Goal: Task Accomplishment & Management: Manage account settings

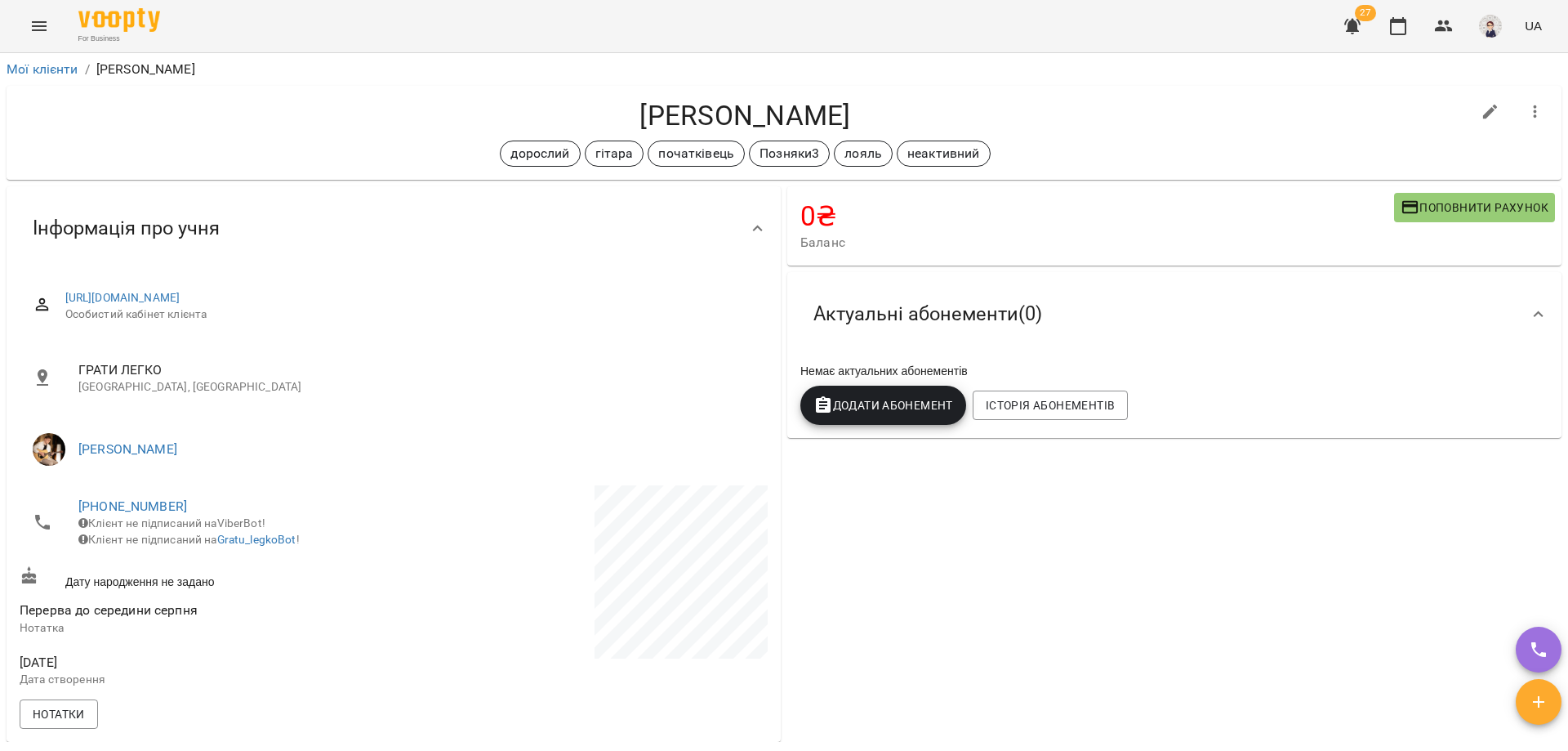
click at [36, 34] on icon "Menu" at bounding box center [39, 26] width 20 height 20
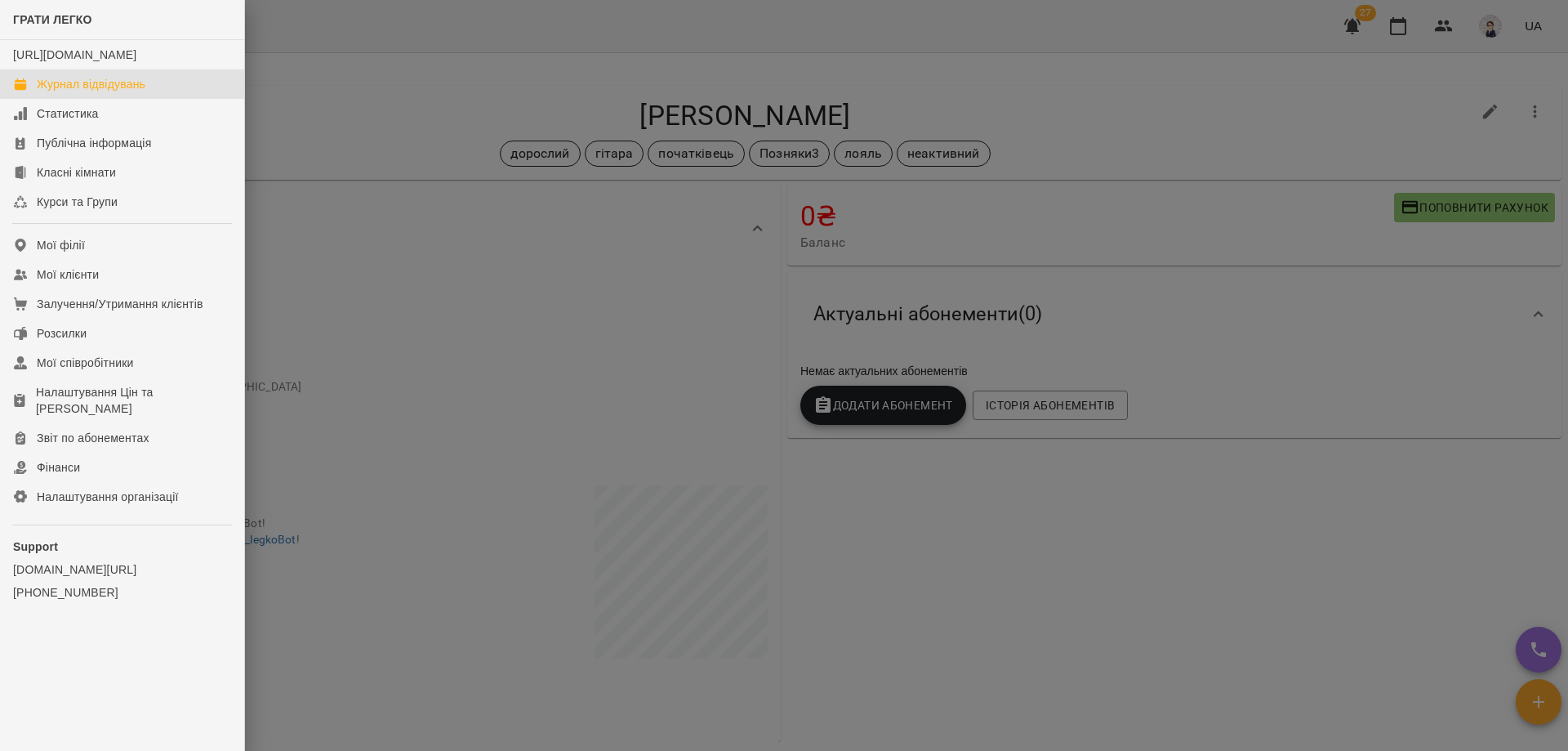
click at [63, 92] on div "Журнал відвідувань" at bounding box center [91, 84] width 109 height 16
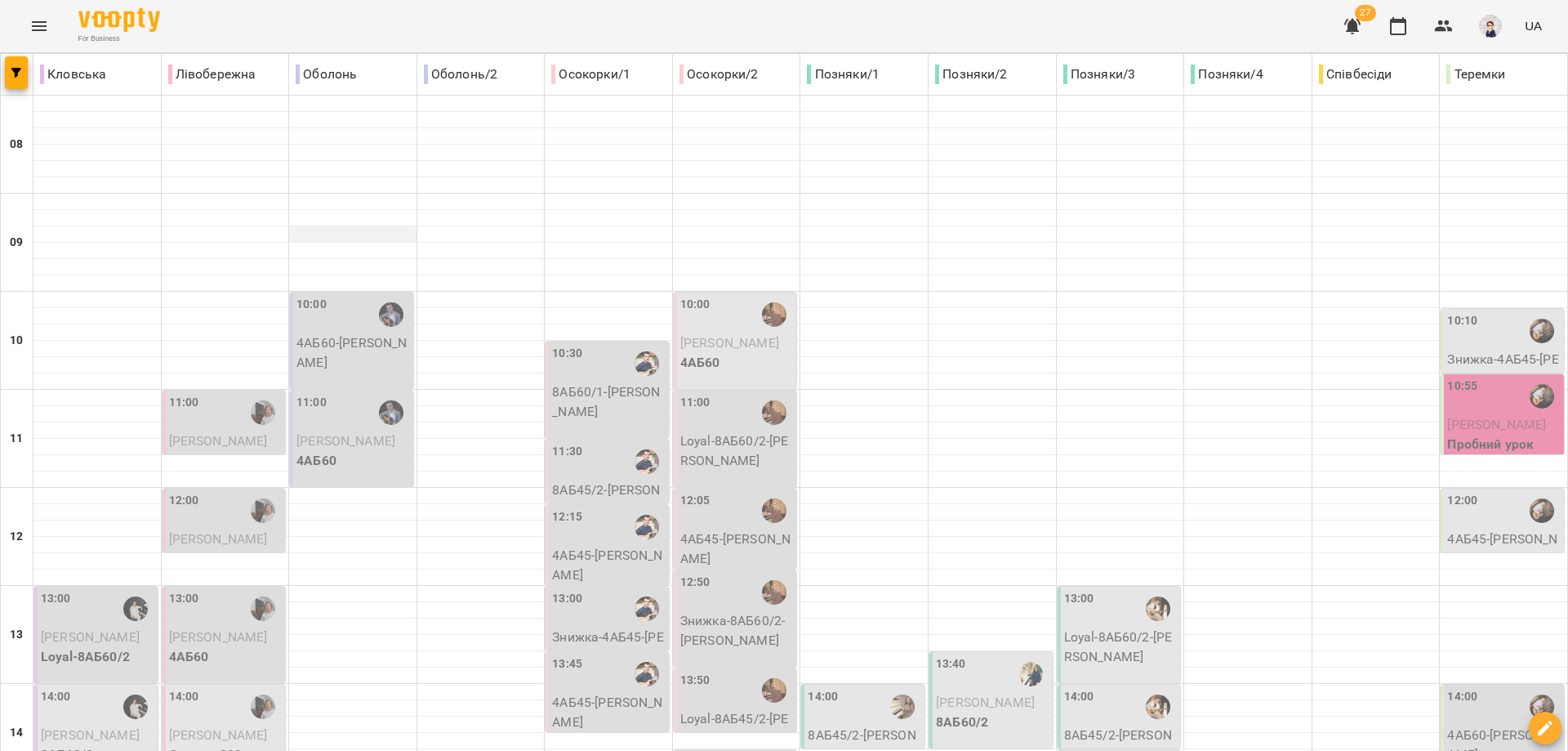
scroll to position [82, 0]
click at [340, 334] on p "4АБ60 - [PERSON_NAME]" at bounding box center [352, 353] width 113 height 38
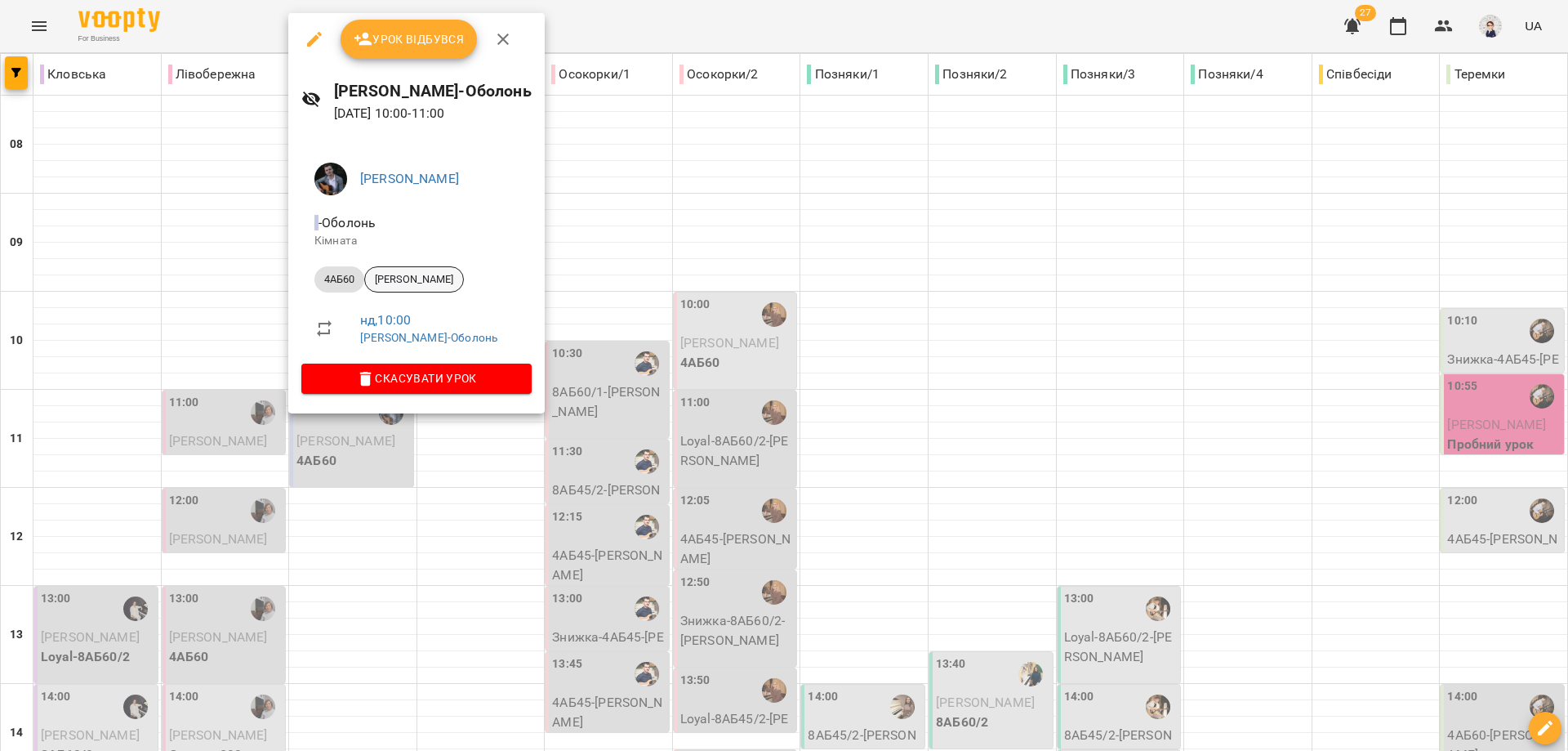
click at [432, 275] on span "[PERSON_NAME]" at bounding box center [413, 278] width 98 height 14
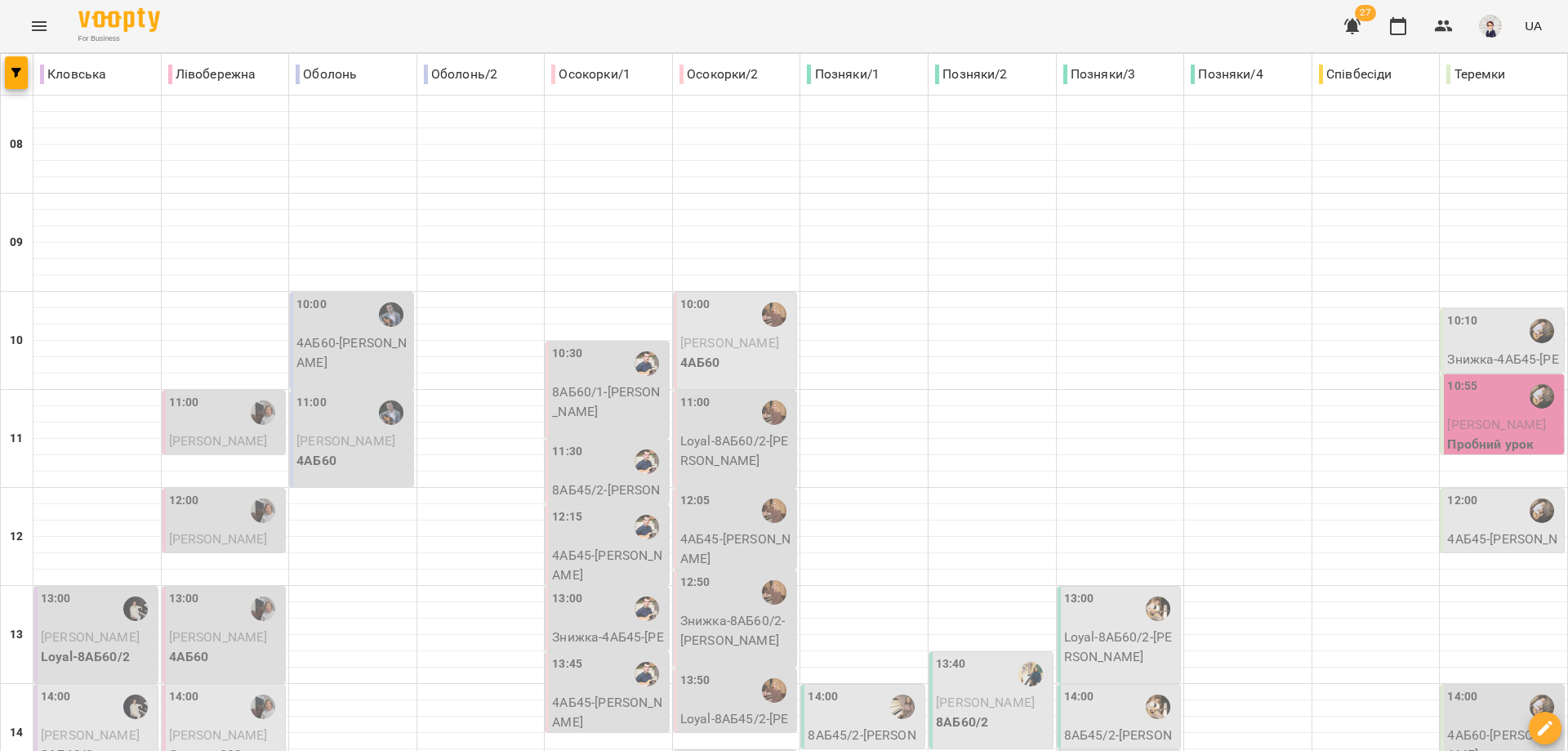
scroll to position [82, 0]
click at [340, 433] on span "[PERSON_NAME]" at bounding box center [346, 440] width 99 height 15
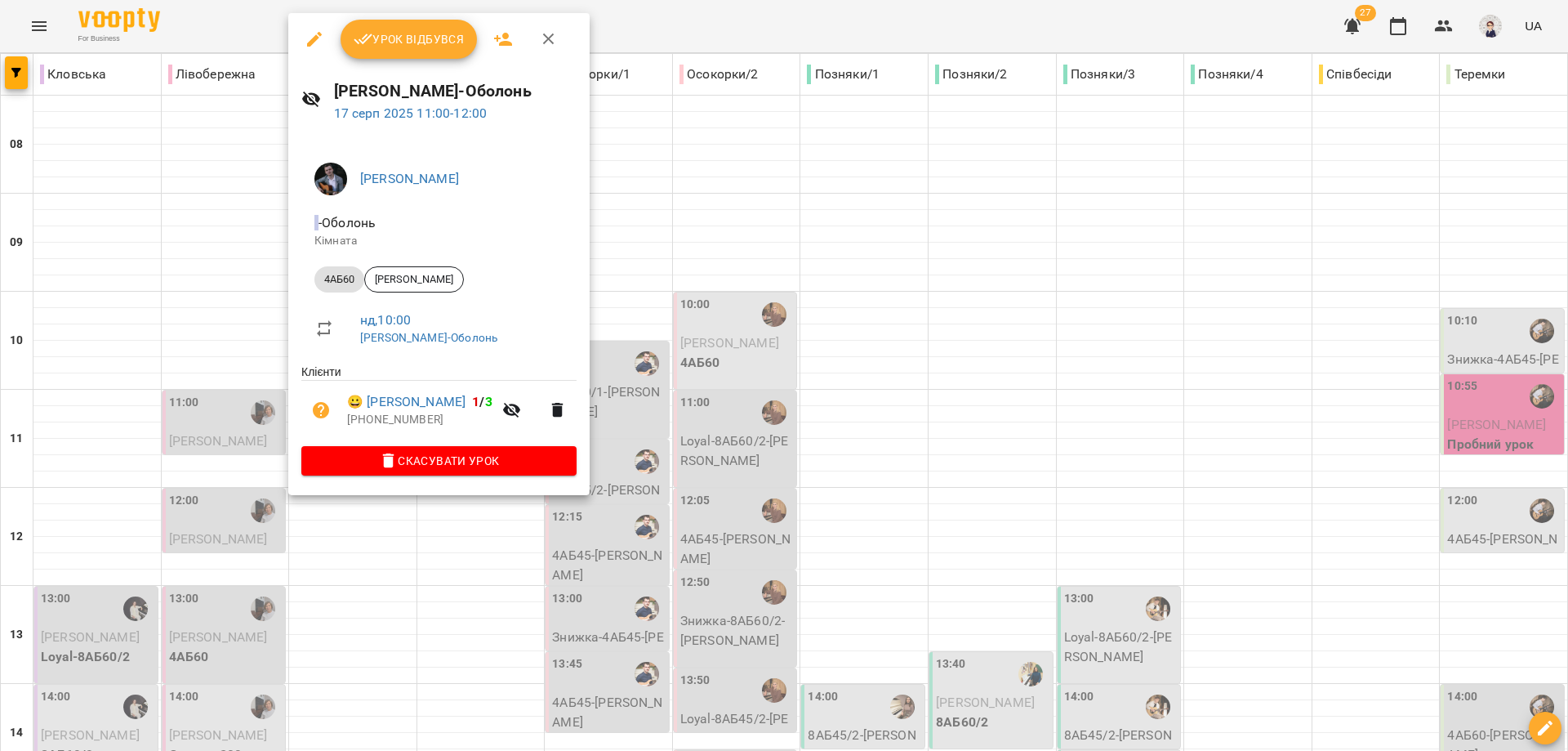
click at [373, 547] on div at bounding box center [784, 376] width 1568 height 751
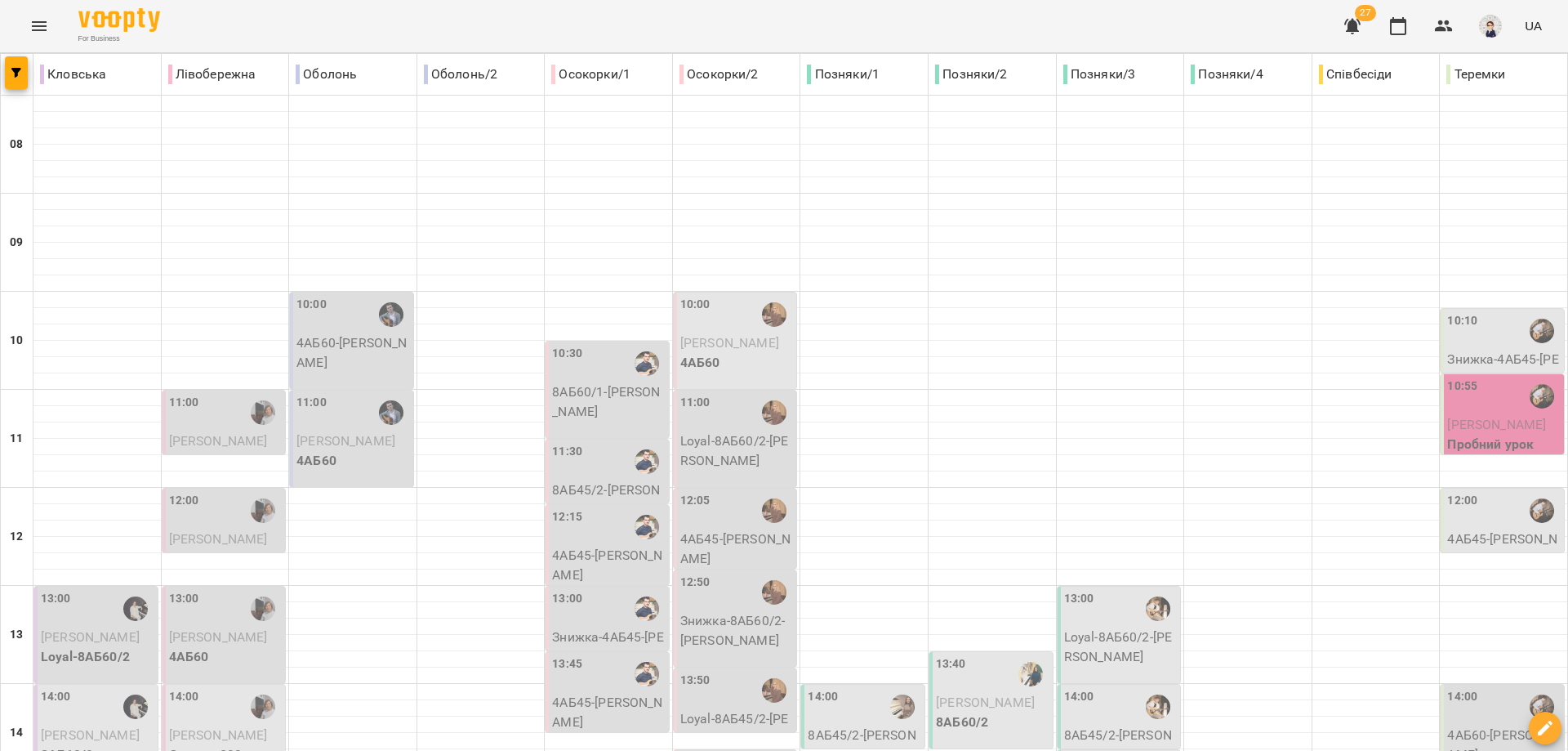
scroll to position [490, 0]
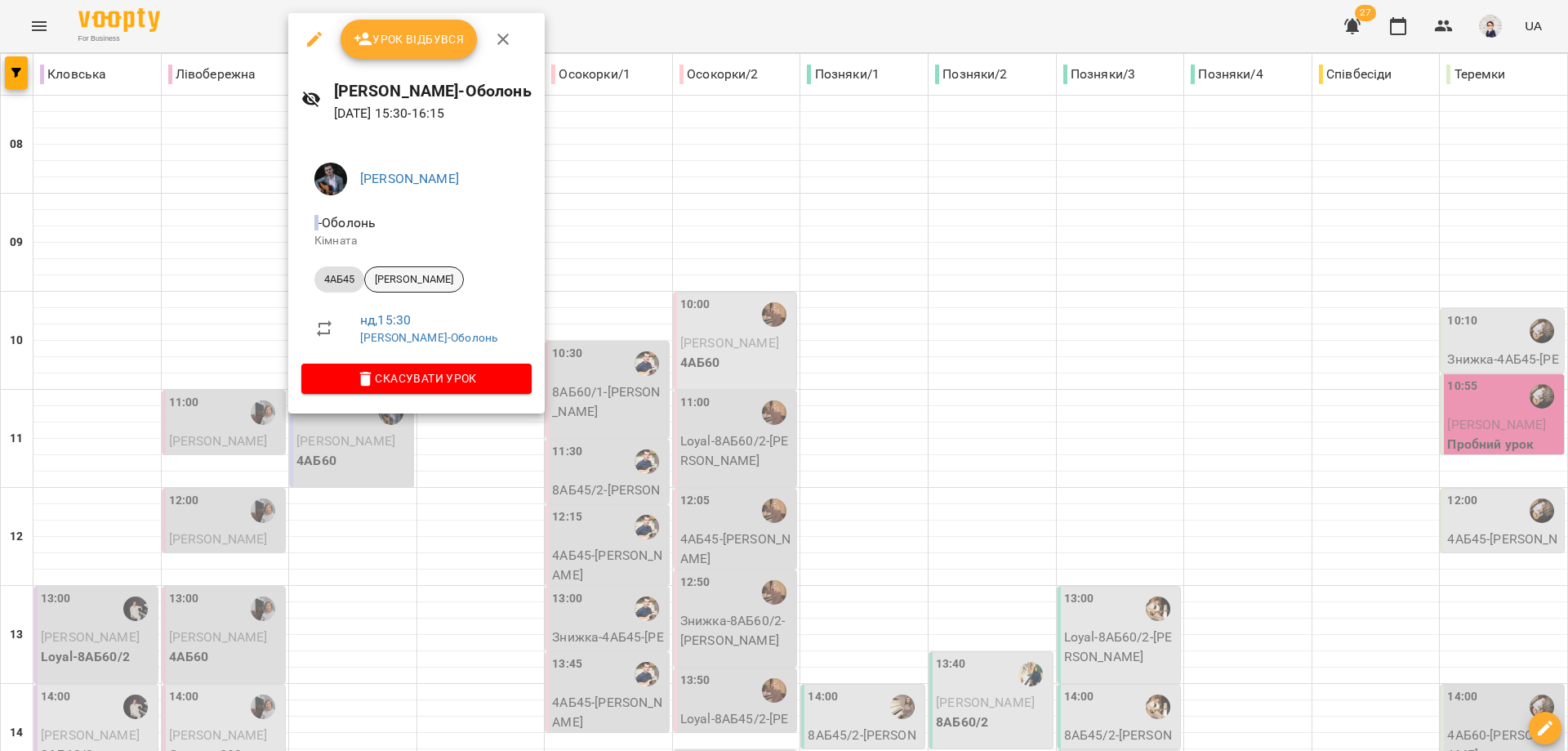
click at [405, 274] on span "[PERSON_NAME]" at bounding box center [413, 278] width 98 height 14
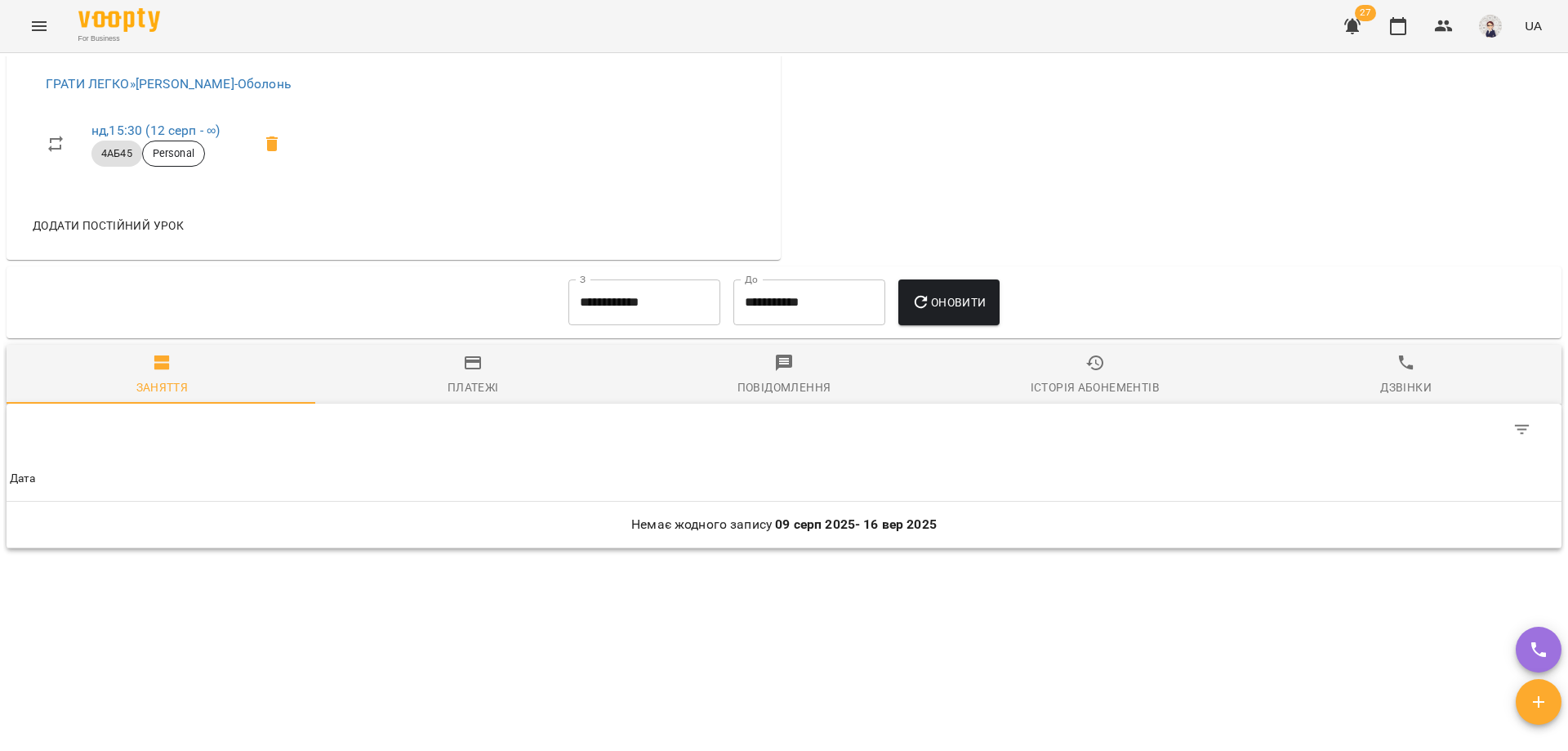
scroll to position [899, 0]
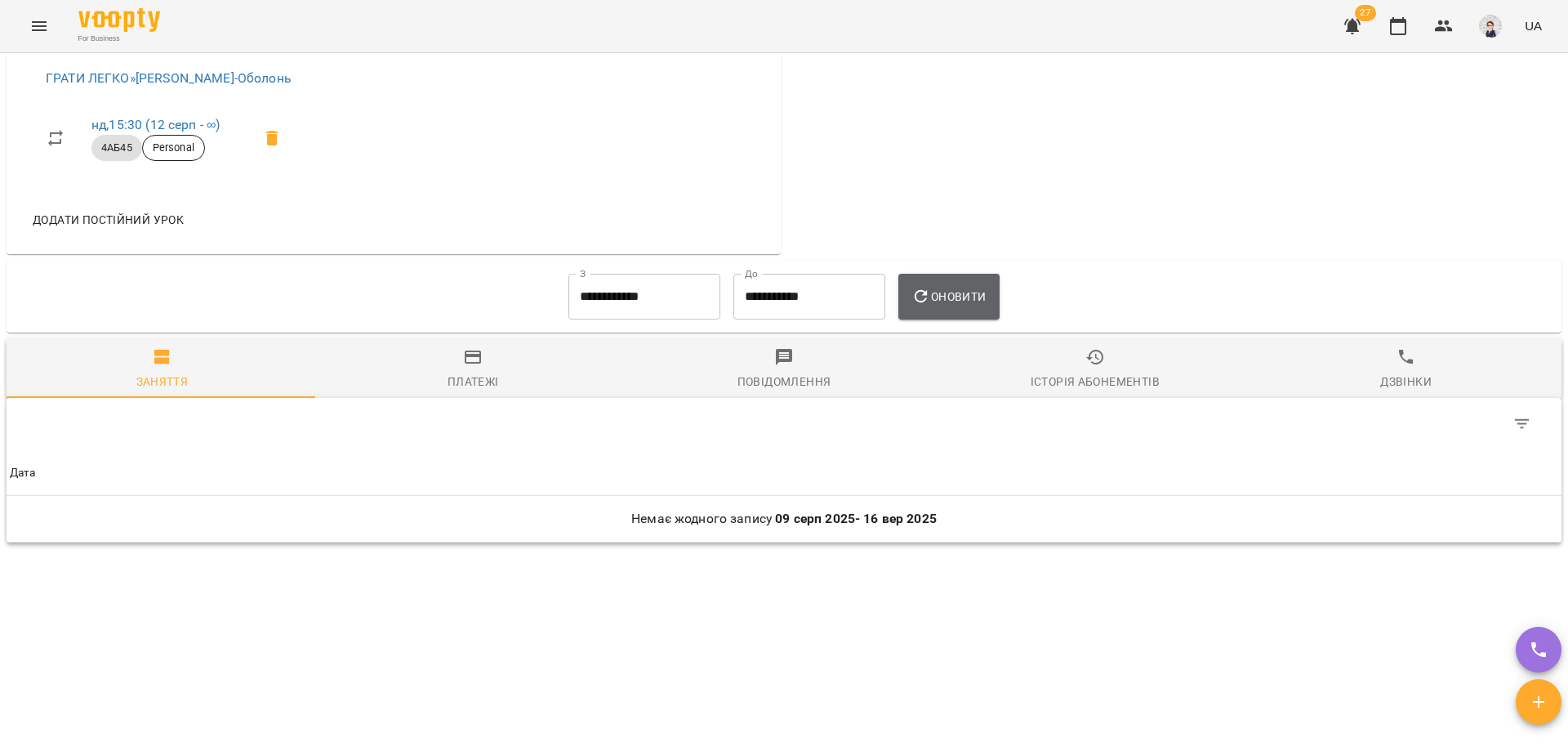
click at [831, 306] on span "Оновити" at bounding box center [948, 296] width 74 height 20
click at [671, 313] on input "**********" at bounding box center [643, 296] width 151 height 46
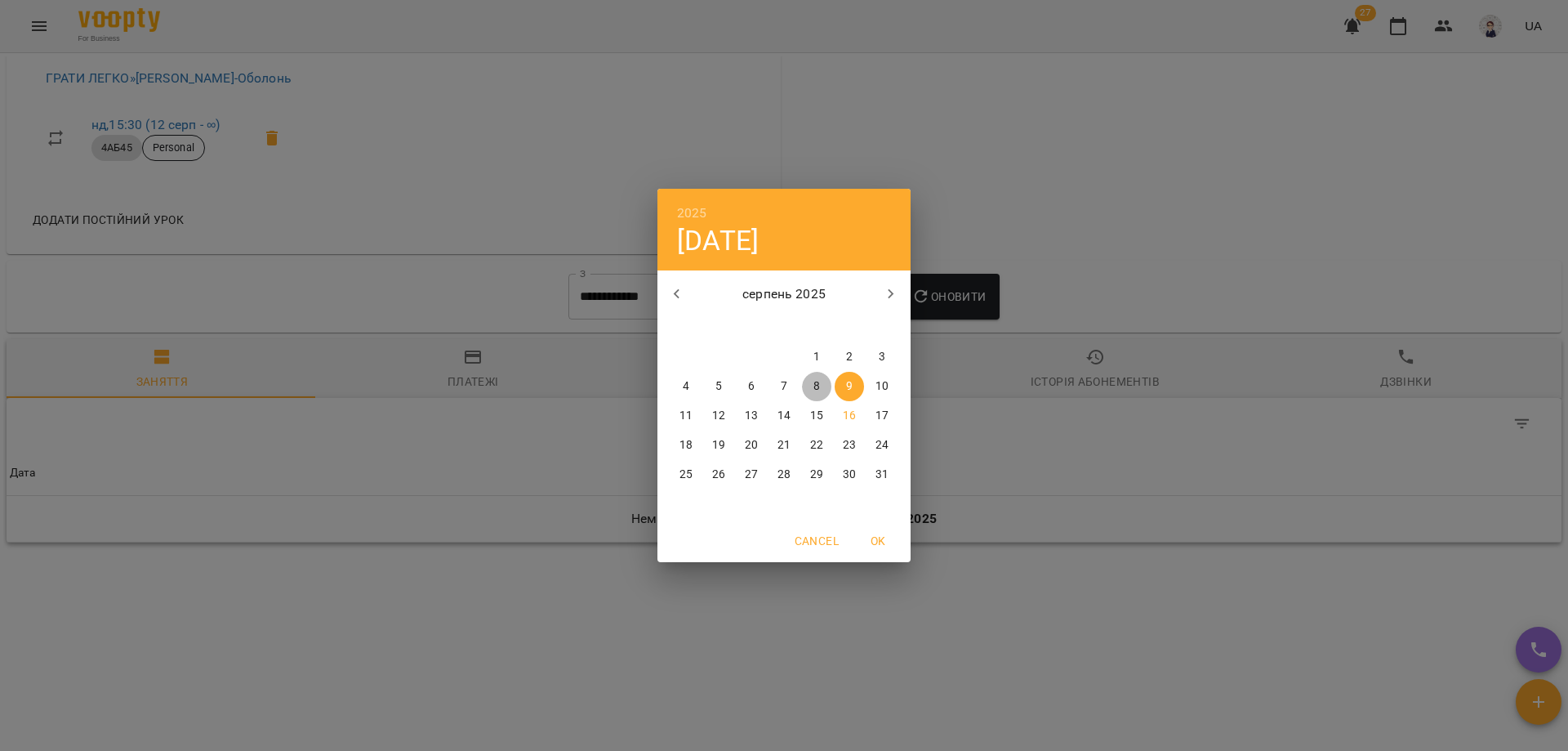
click at [825, 383] on span "8" at bounding box center [816, 386] width 30 height 16
type input "**********"
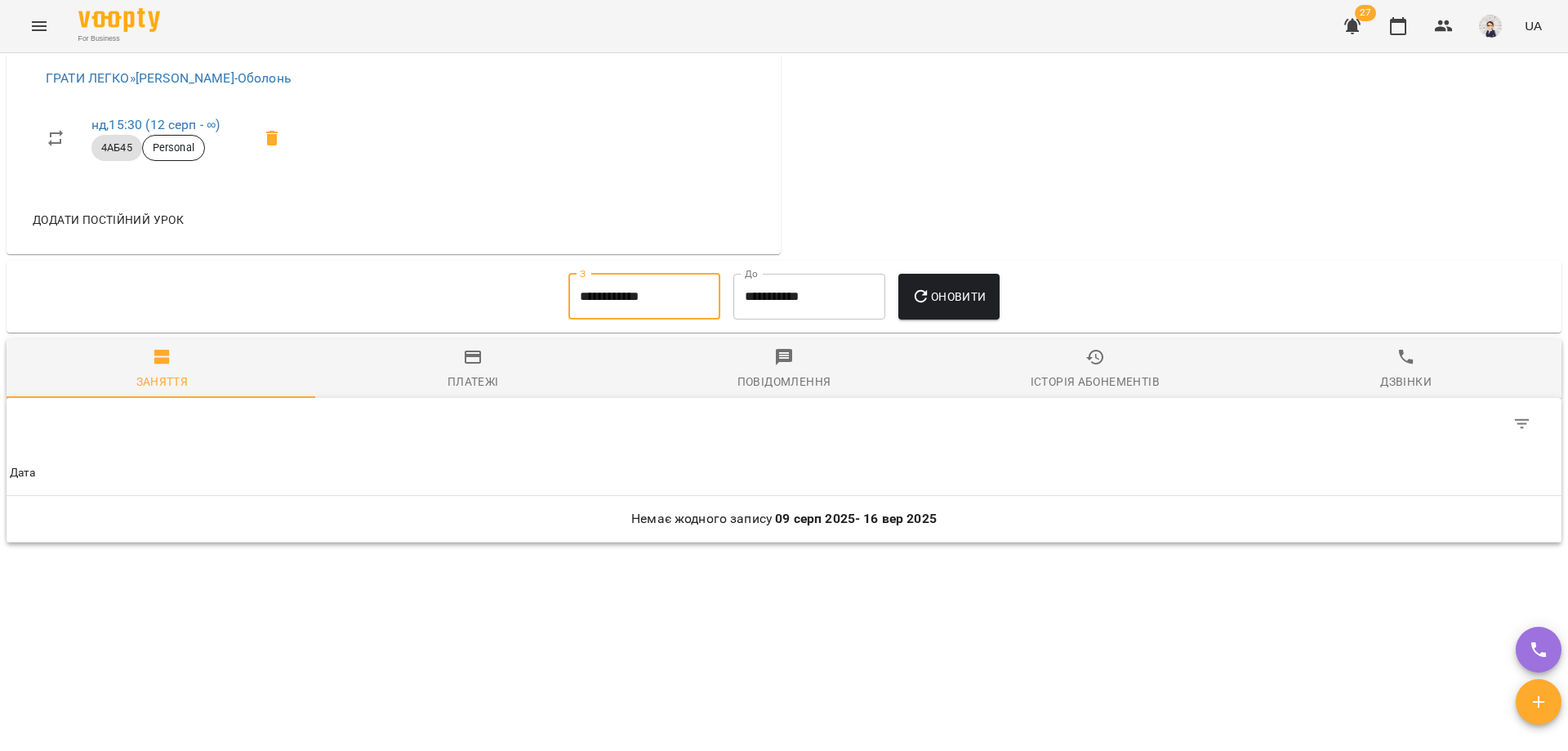
click at [831, 306] on icon "button" at bounding box center [920, 296] width 20 height 20
click at [472, 379] on span "Платежі" at bounding box center [473, 369] width 291 height 44
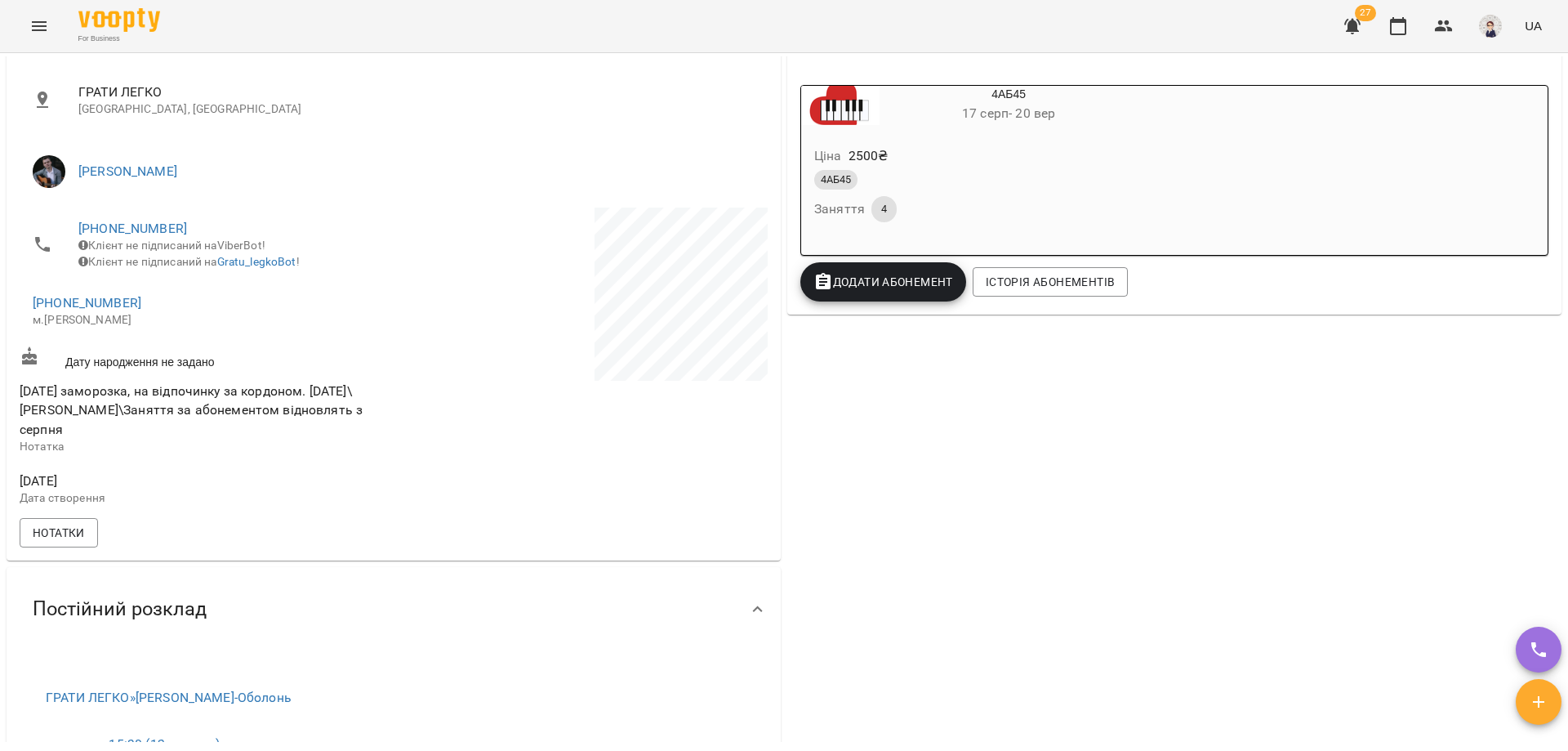
scroll to position [0, 0]
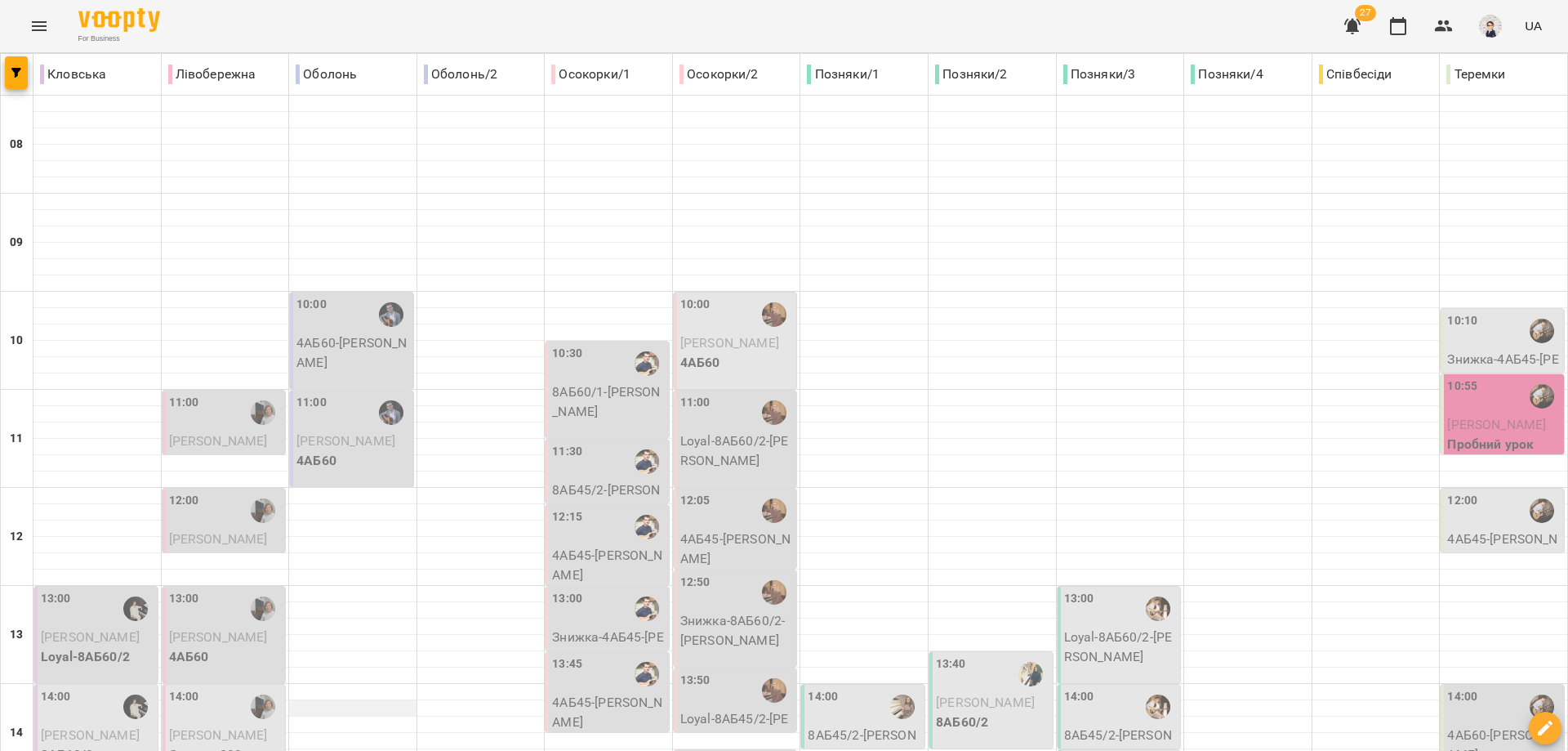
scroll to position [654, 0]
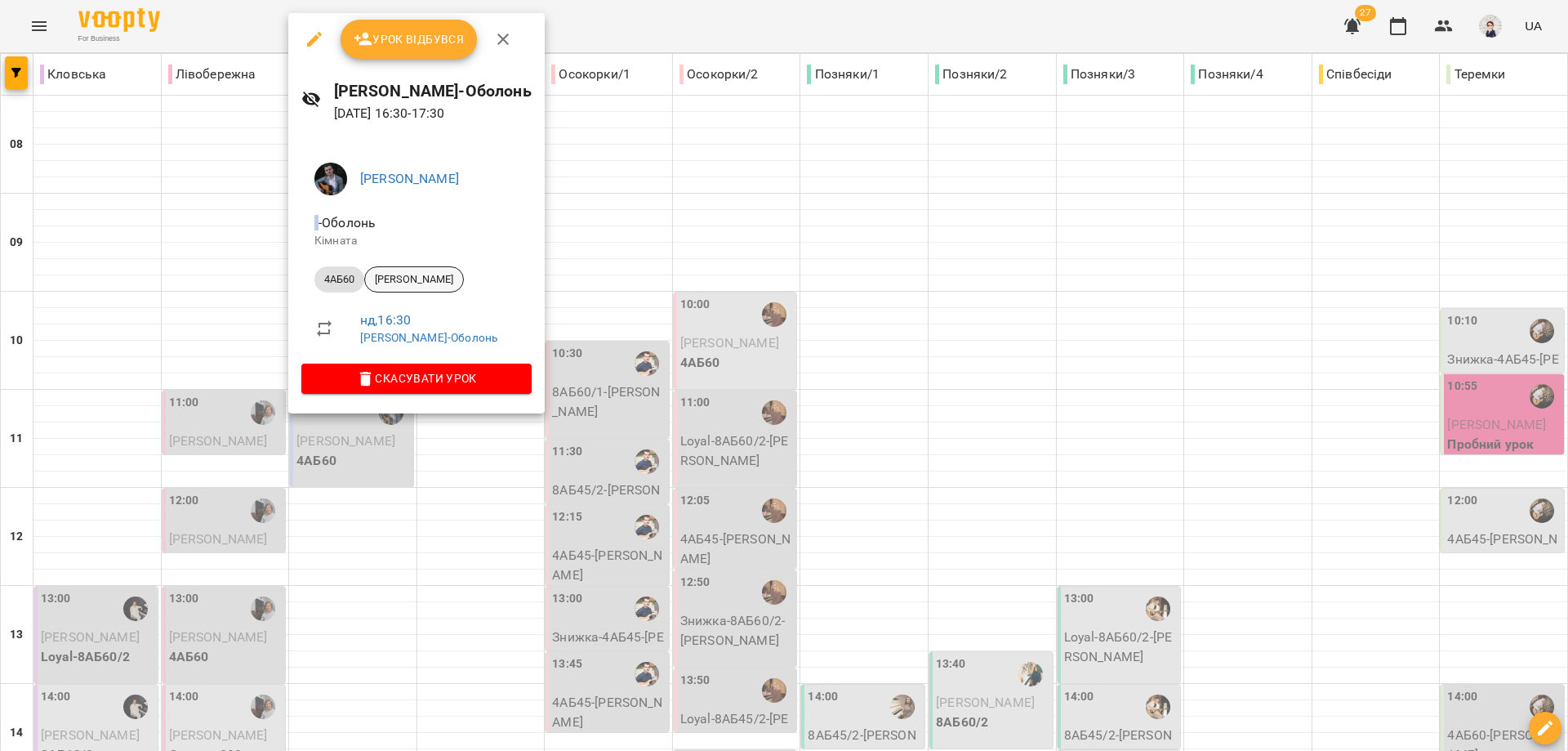
click at [424, 277] on span "[PERSON_NAME]" at bounding box center [413, 278] width 98 height 14
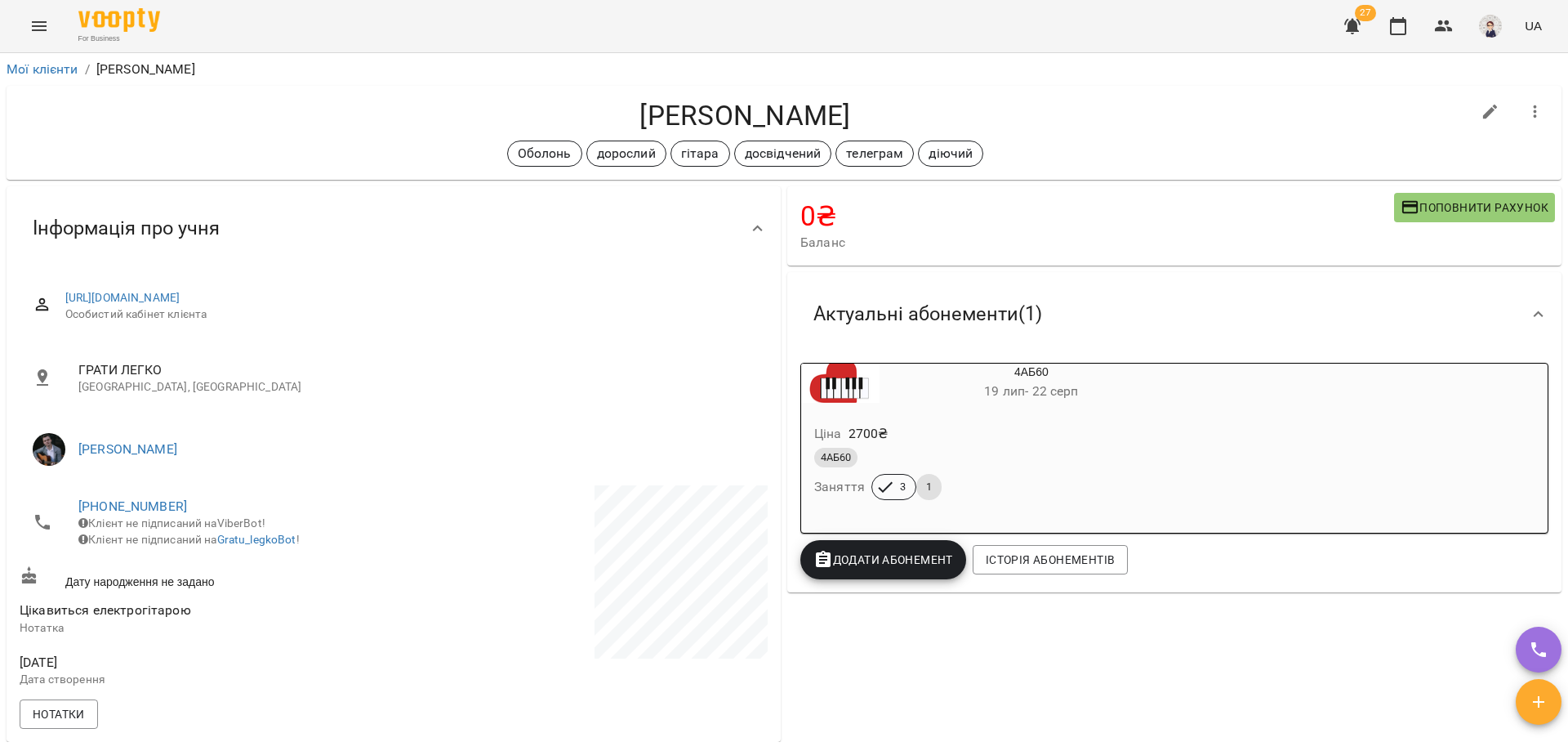
scroll to position [82, 0]
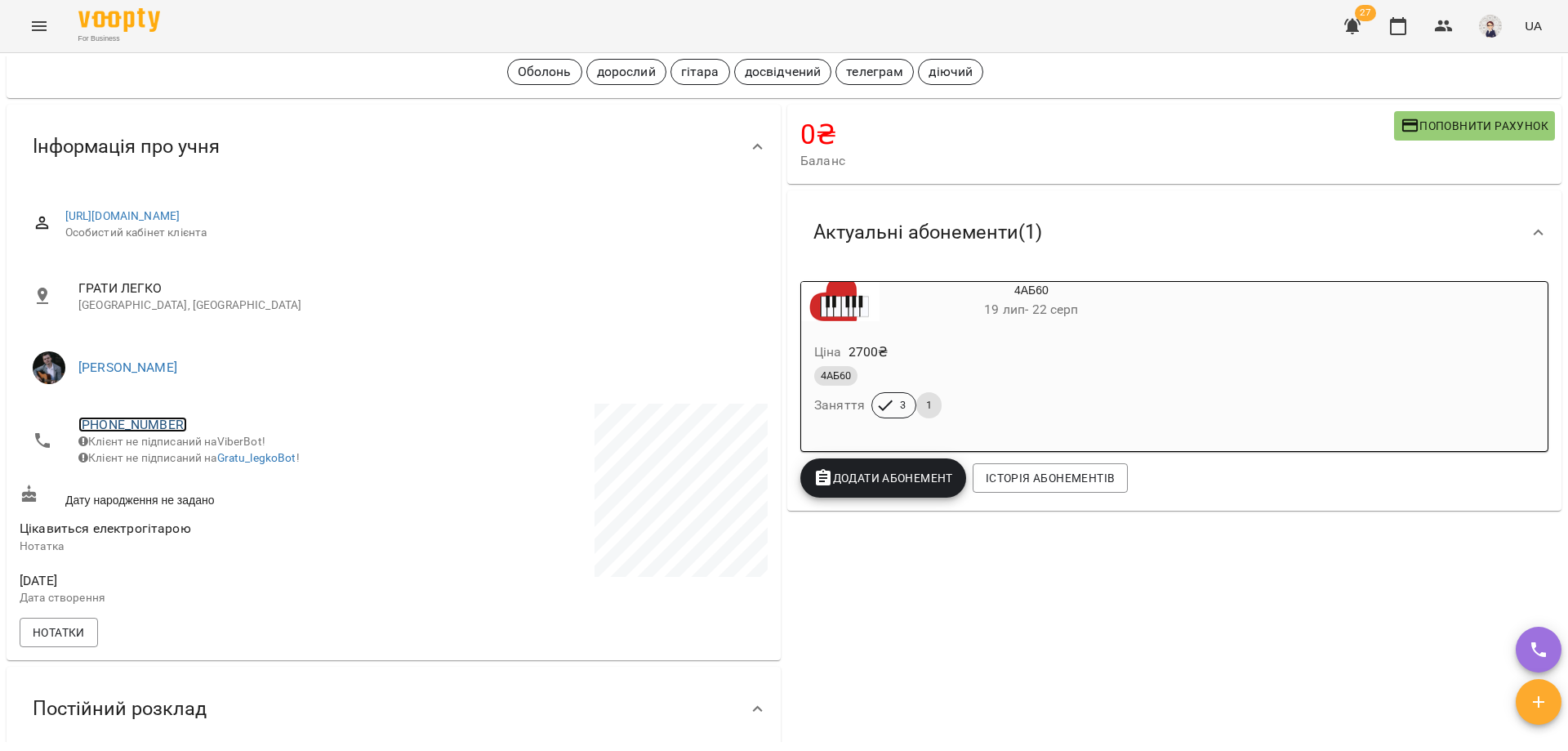
click at [145, 421] on link "[PHONE_NUMBER]" at bounding box center [132, 424] width 109 height 15
click at [194, 482] on img at bounding box center [199, 484] width 25 height 25
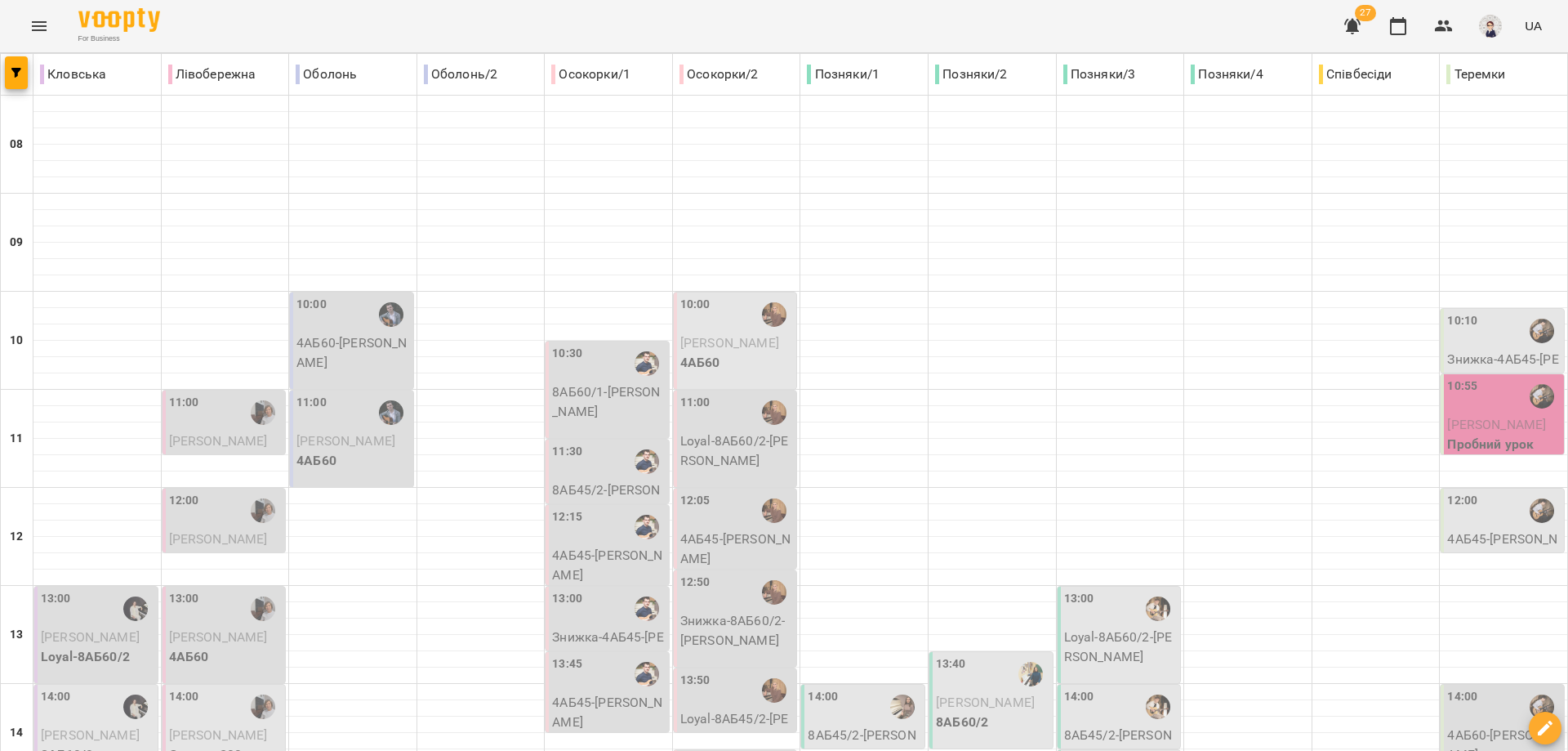
scroll to position [654, 0]
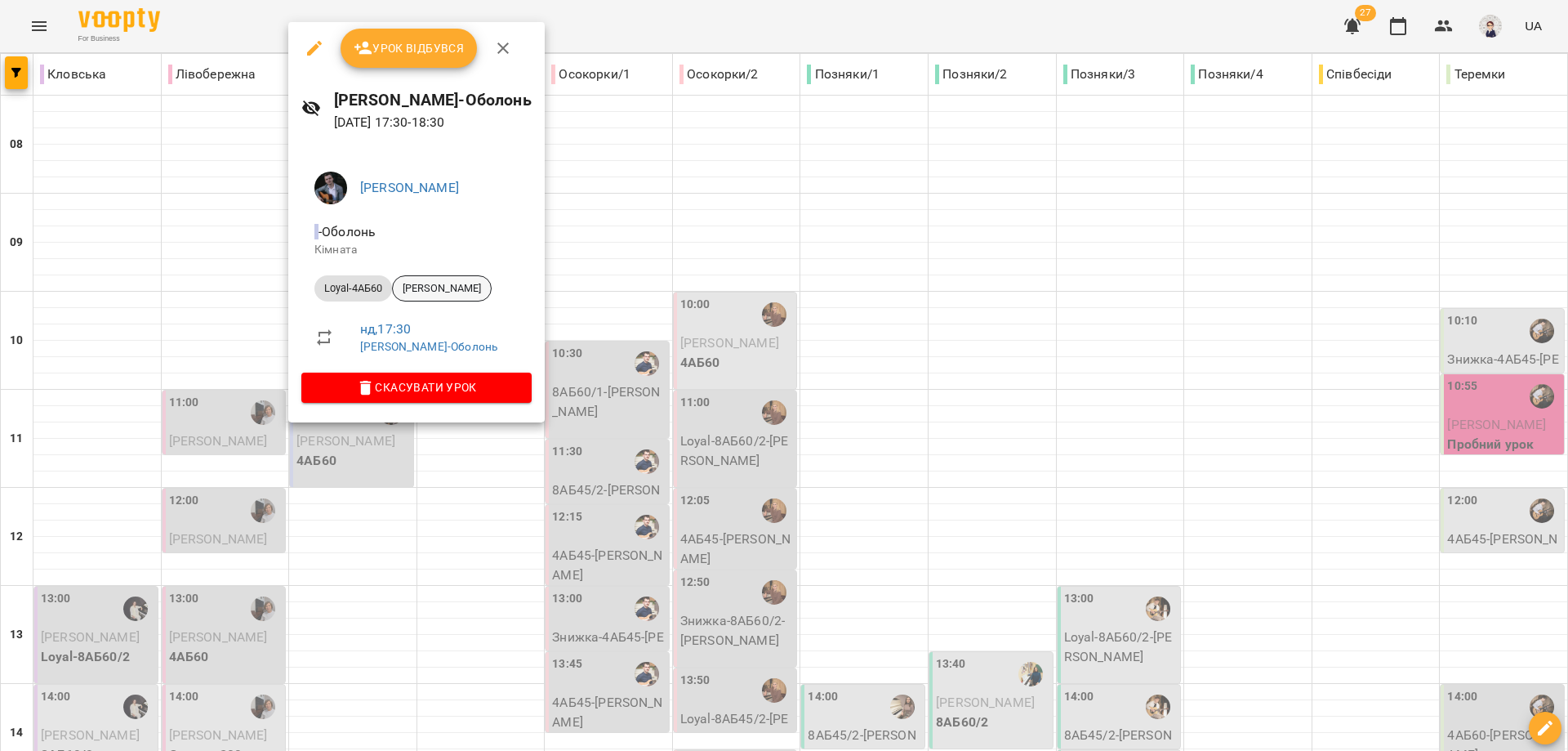
click at [437, 291] on span "[PERSON_NAME]" at bounding box center [441, 288] width 98 height 14
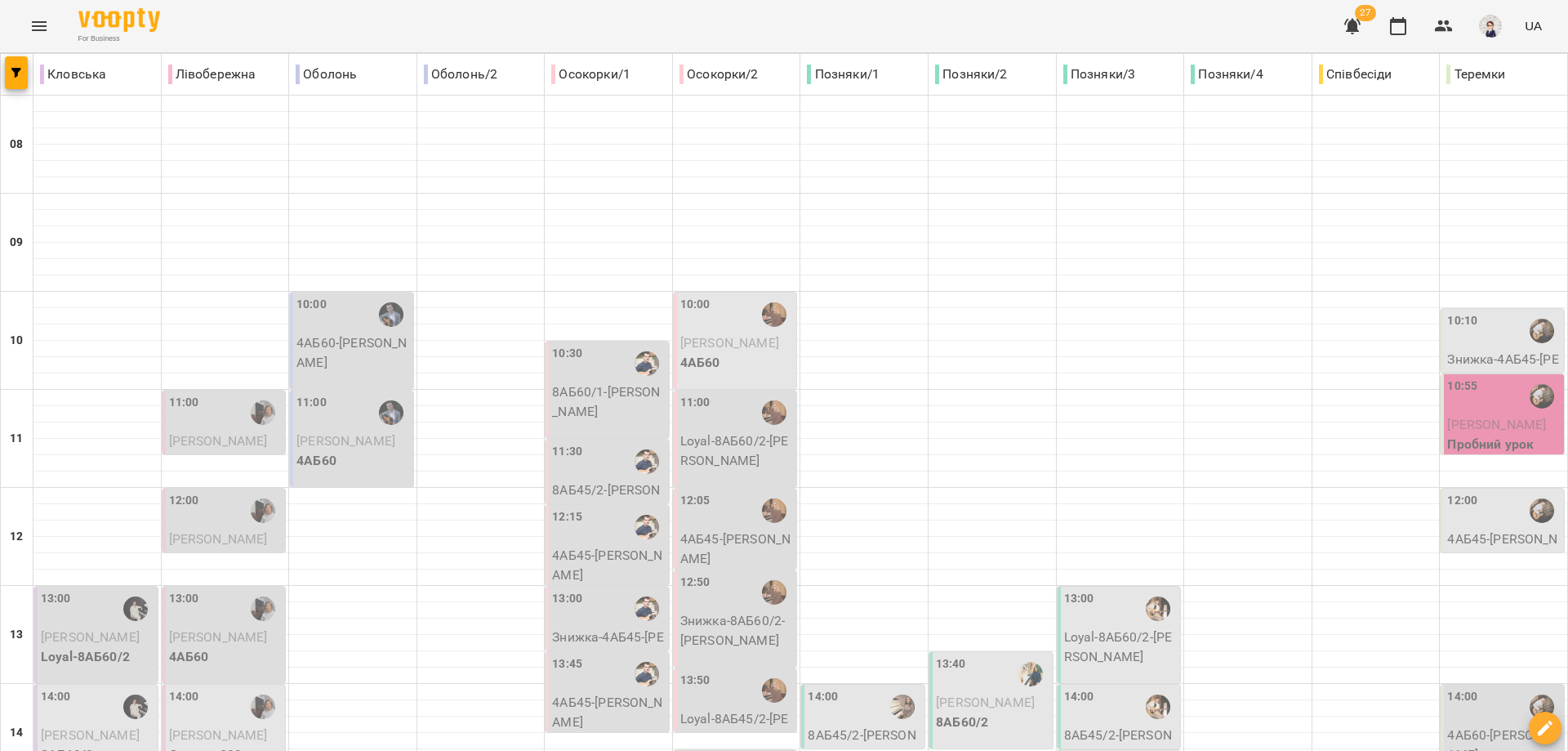
click at [600, 409] on p "8АБ60/1 - [PERSON_NAME]" at bounding box center [608, 401] width 113 height 38
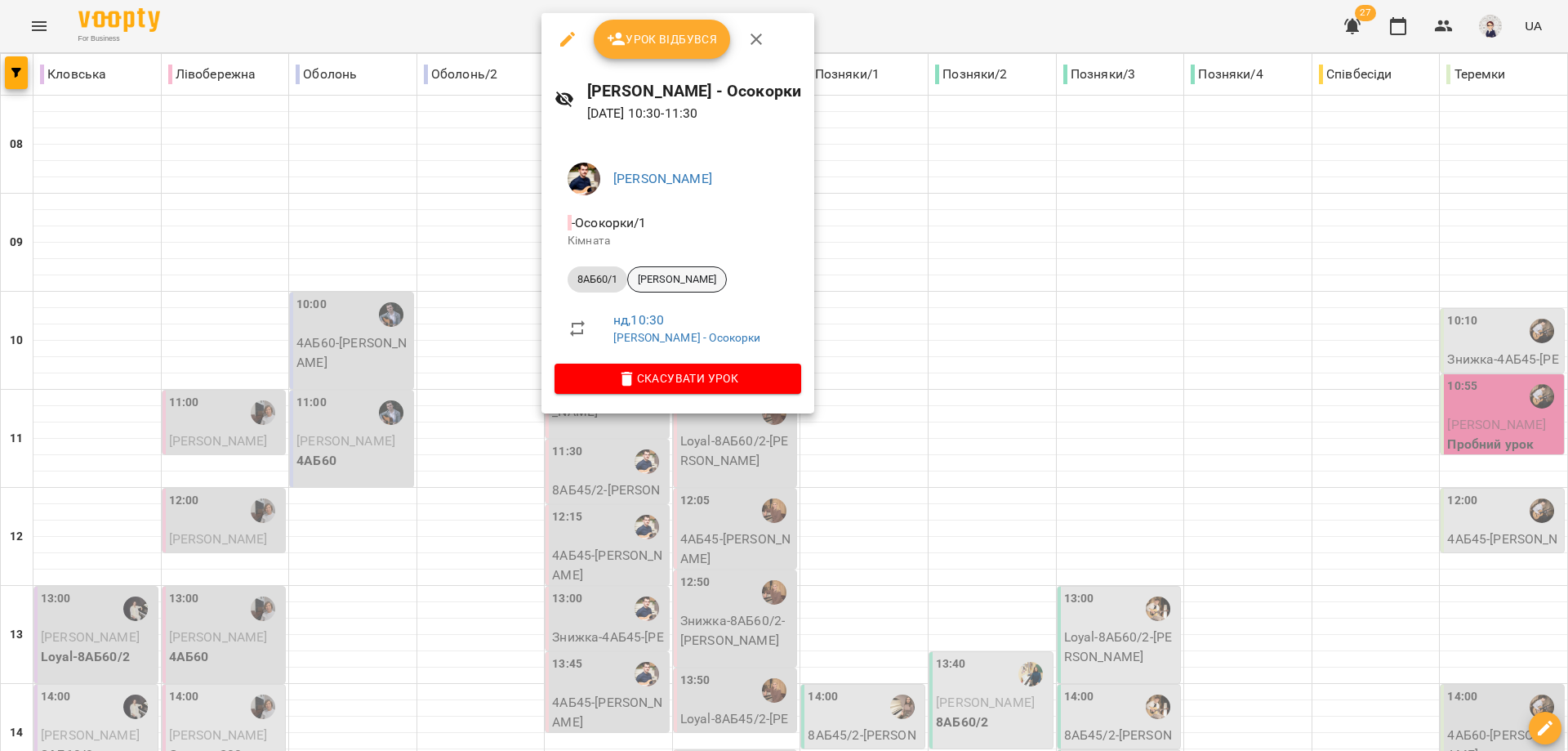
click at [694, 277] on span "[PERSON_NAME]" at bounding box center [676, 278] width 98 height 14
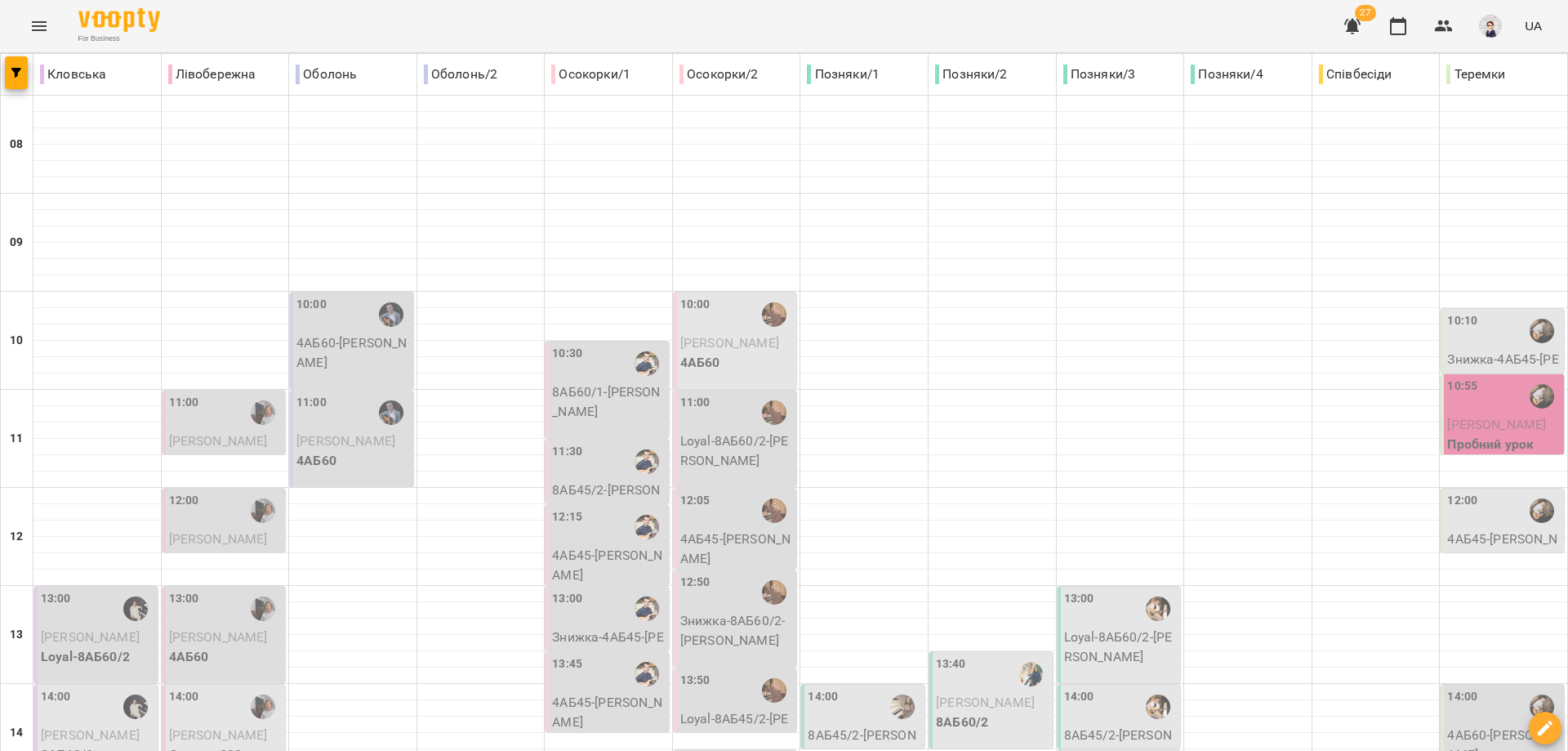
scroll to position [163, 0]
click at [595, 480] on p "8АБ45/2 - [PERSON_NAME]" at bounding box center [608, 499] width 113 height 38
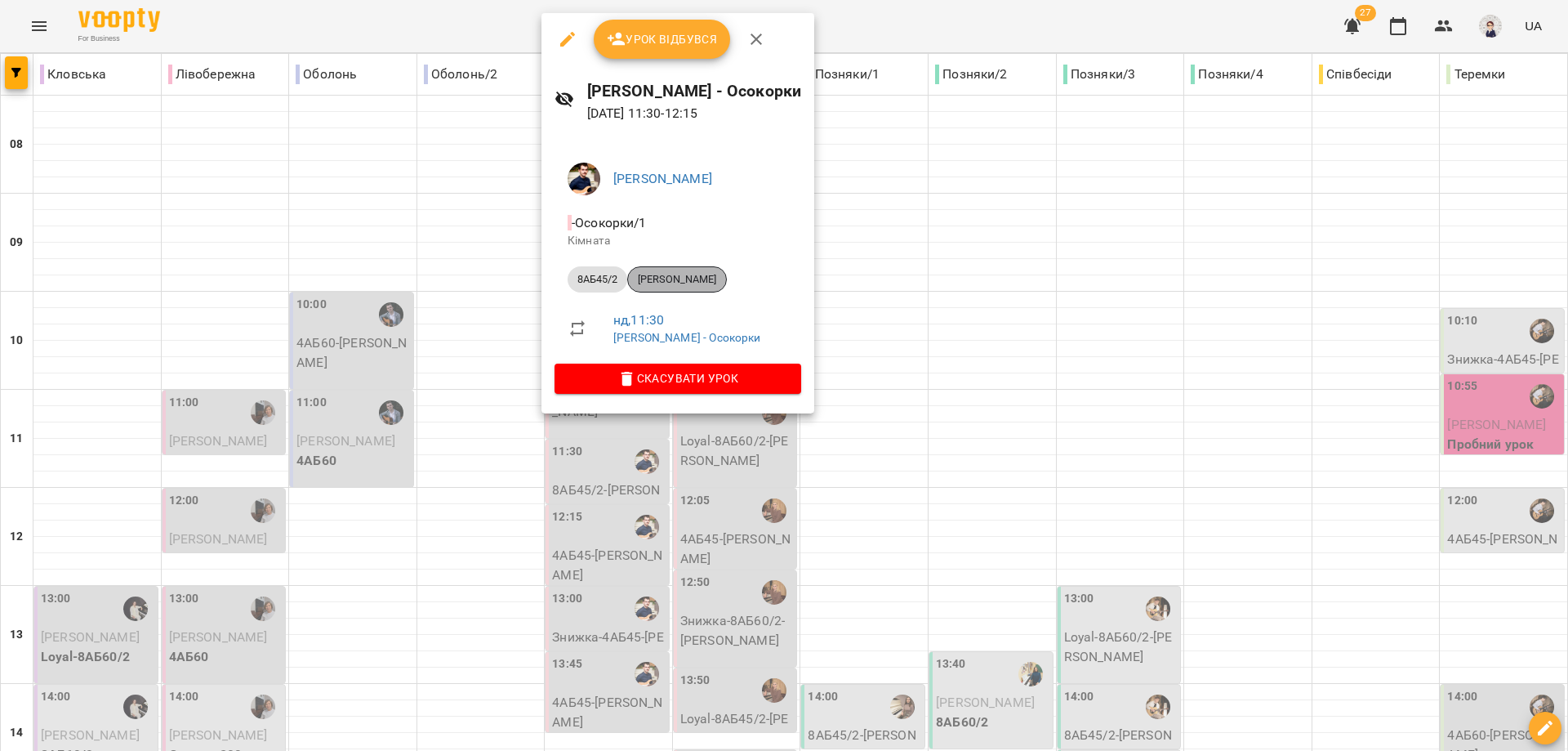
click at [682, 282] on span "[PERSON_NAME]" at bounding box center [676, 278] width 98 height 14
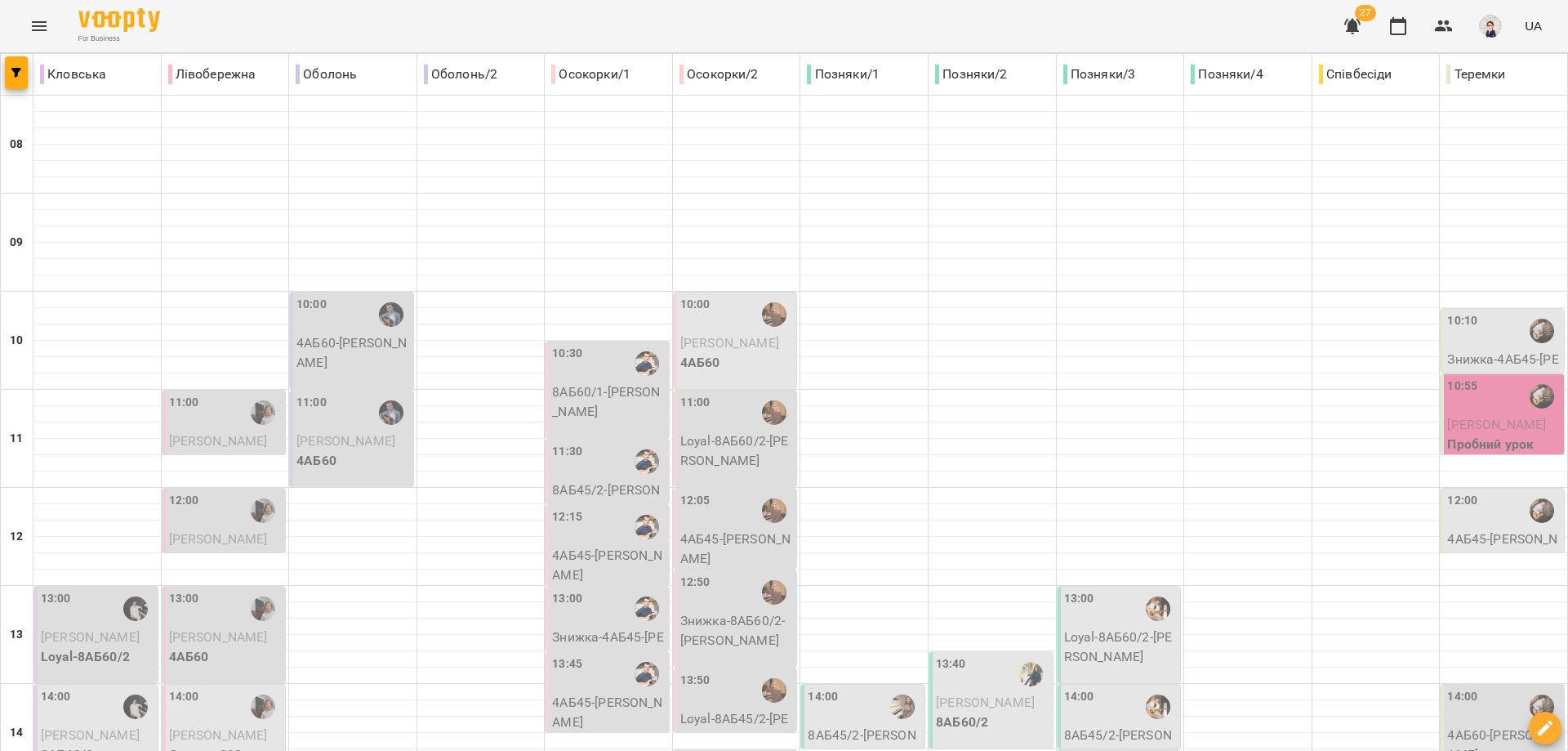
scroll to position [245, 0]
click at [605, 546] on p "4АБ45 - [PERSON_NAME]" at bounding box center [608, 565] width 113 height 38
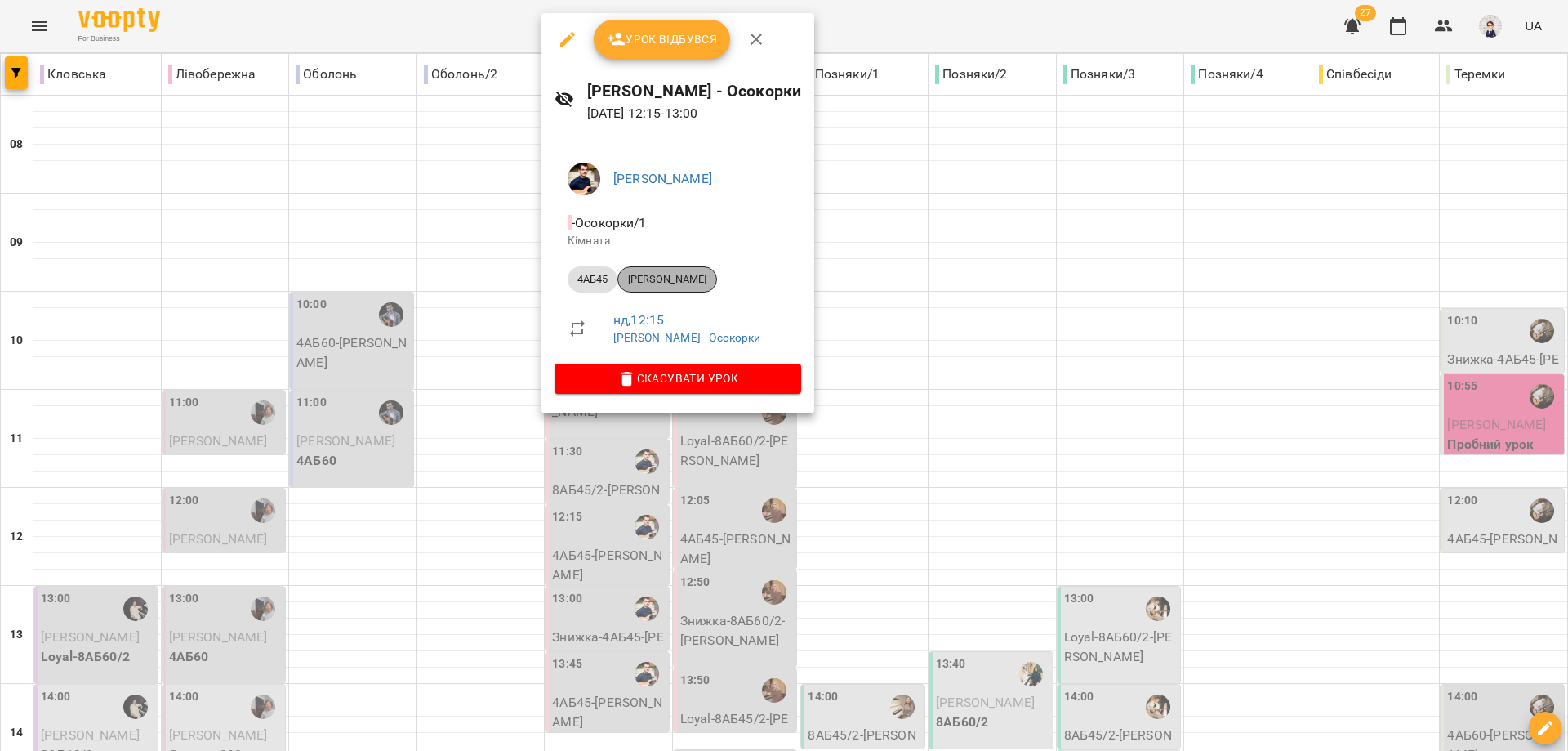
click at [668, 272] on div "[PERSON_NAME]" at bounding box center [667, 278] width 100 height 26
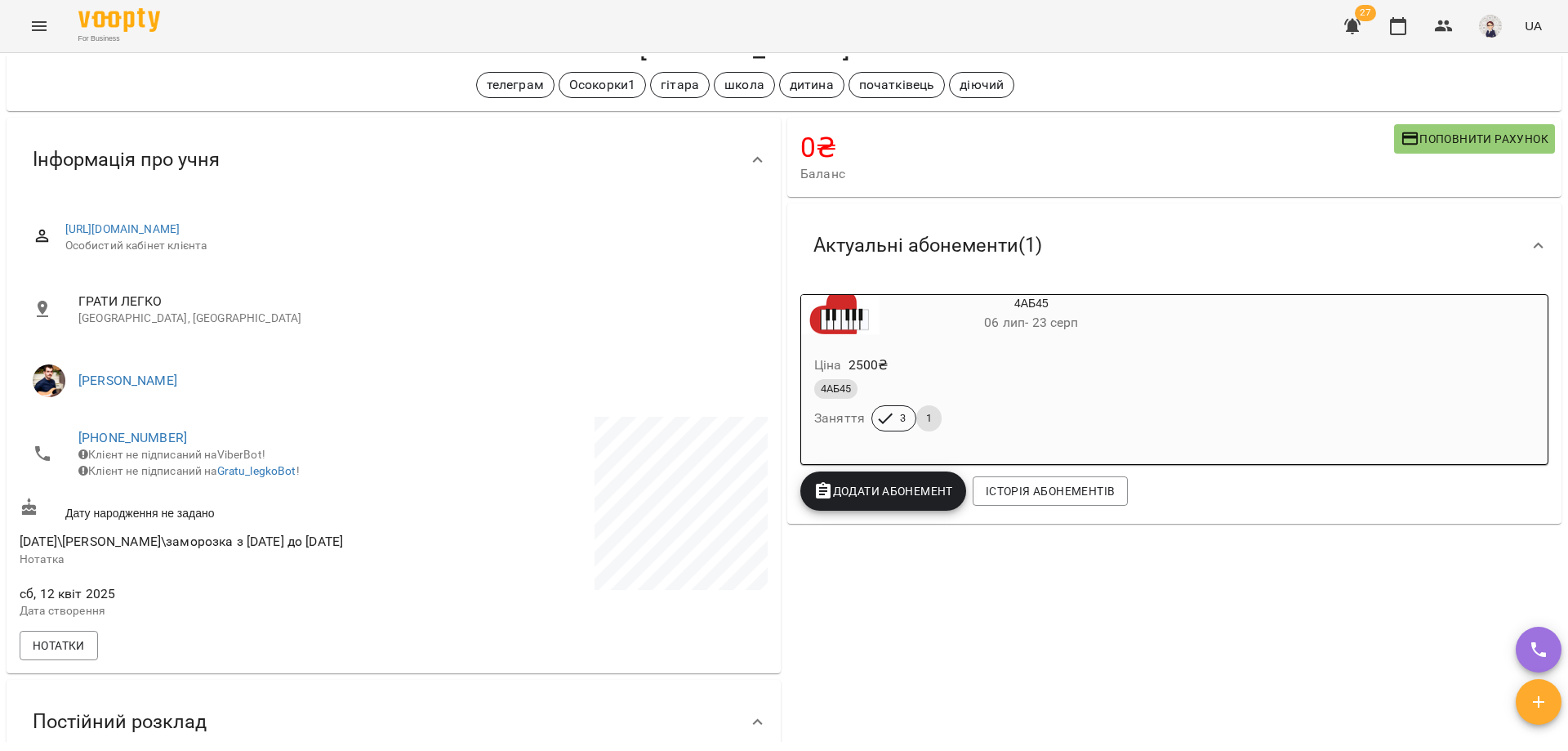
scroll to position [163, 0]
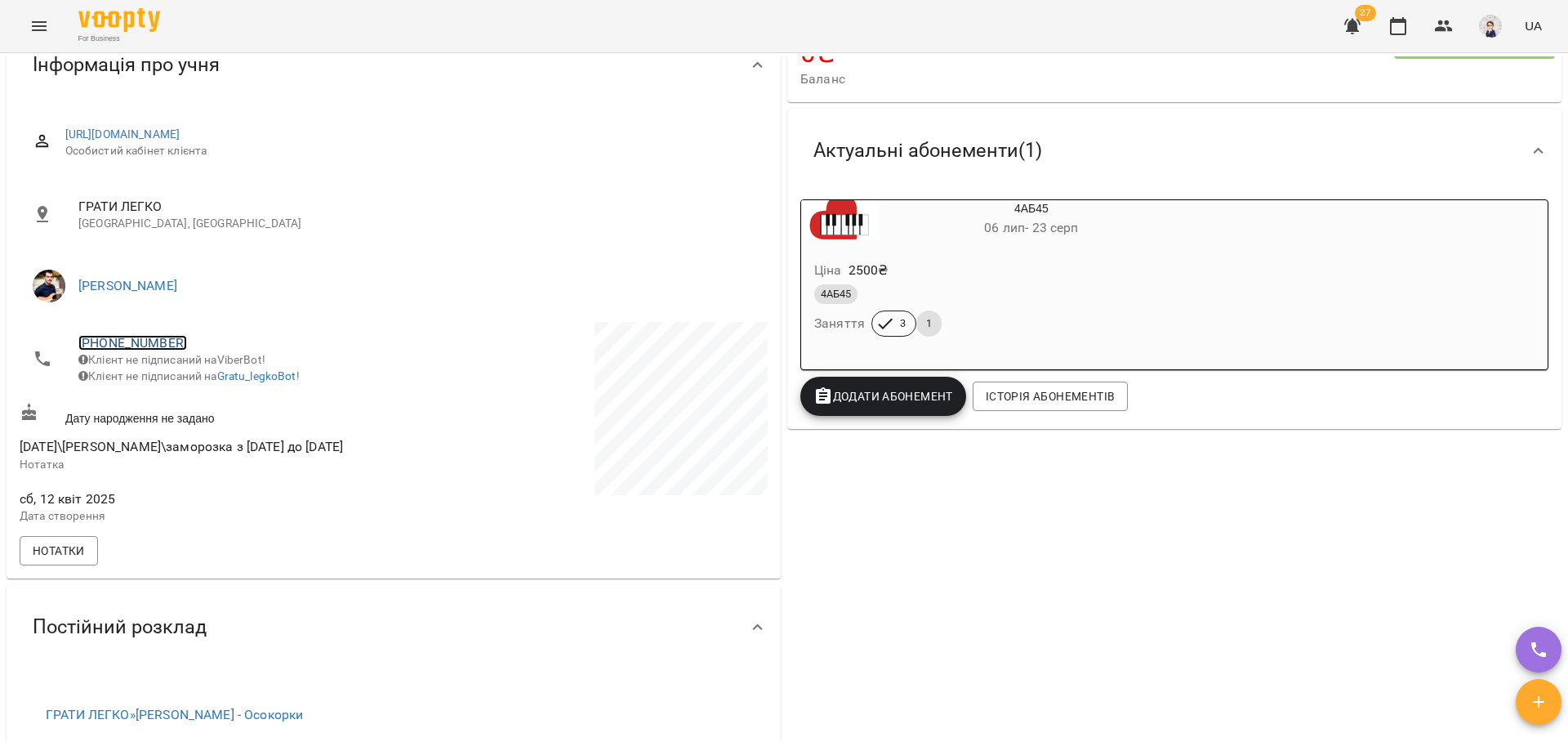
click at [138, 343] on link "[PHONE_NUMBER]" at bounding box center [132, 342] width 109 height 15
click at [203, 399] on img at bounding box center [199, 403] width 25 height 25
click at [283, 254] on div "[PERSON_NAME]" at bounding box center [393, 286] width 754 height 66
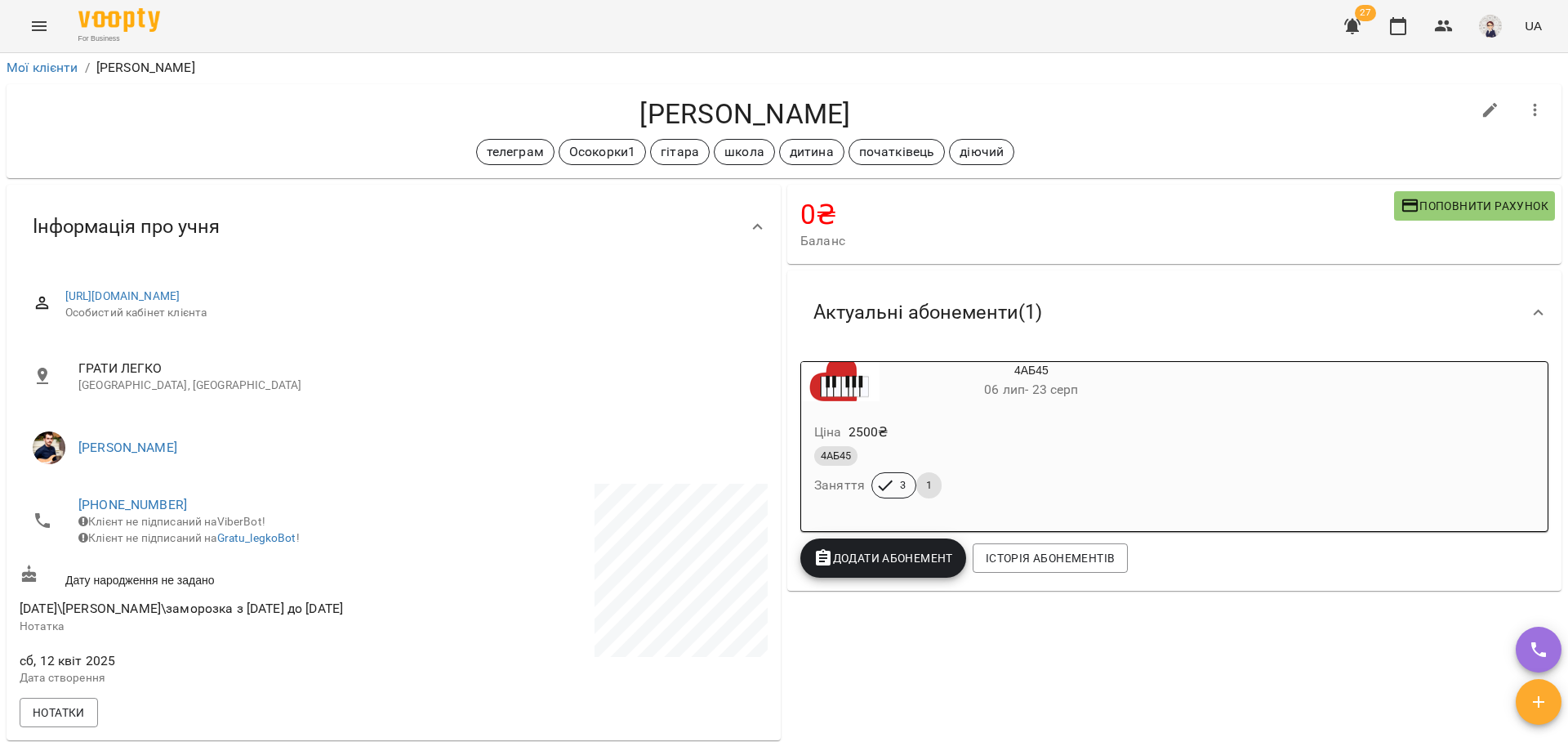
scroll to position [0, 0]
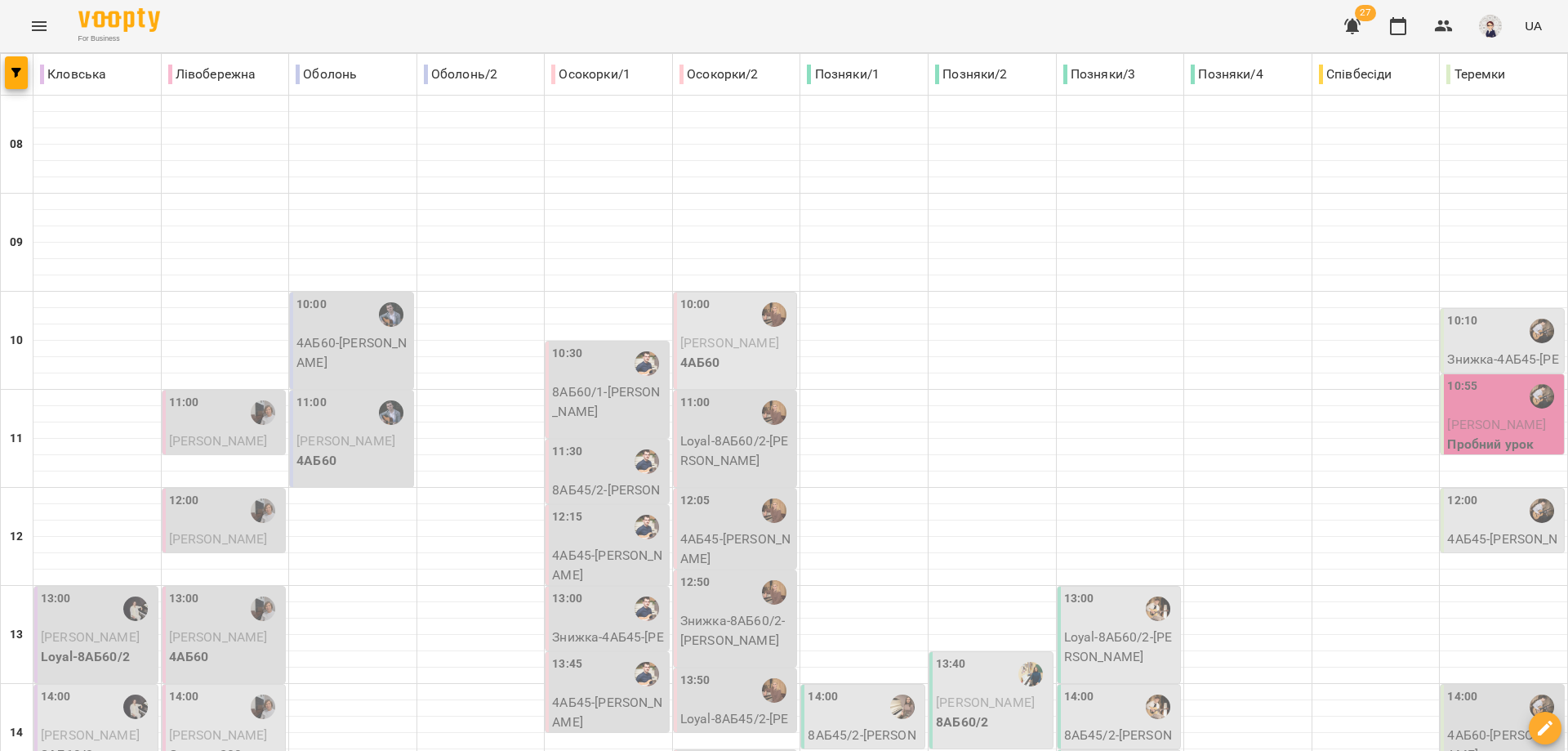
scroll to position [245, 0]
click at [603, 627] on p "Знижка-4АБ45 - [PERSON_NAME]" at bounding box center [608, 646] width 113 height 38
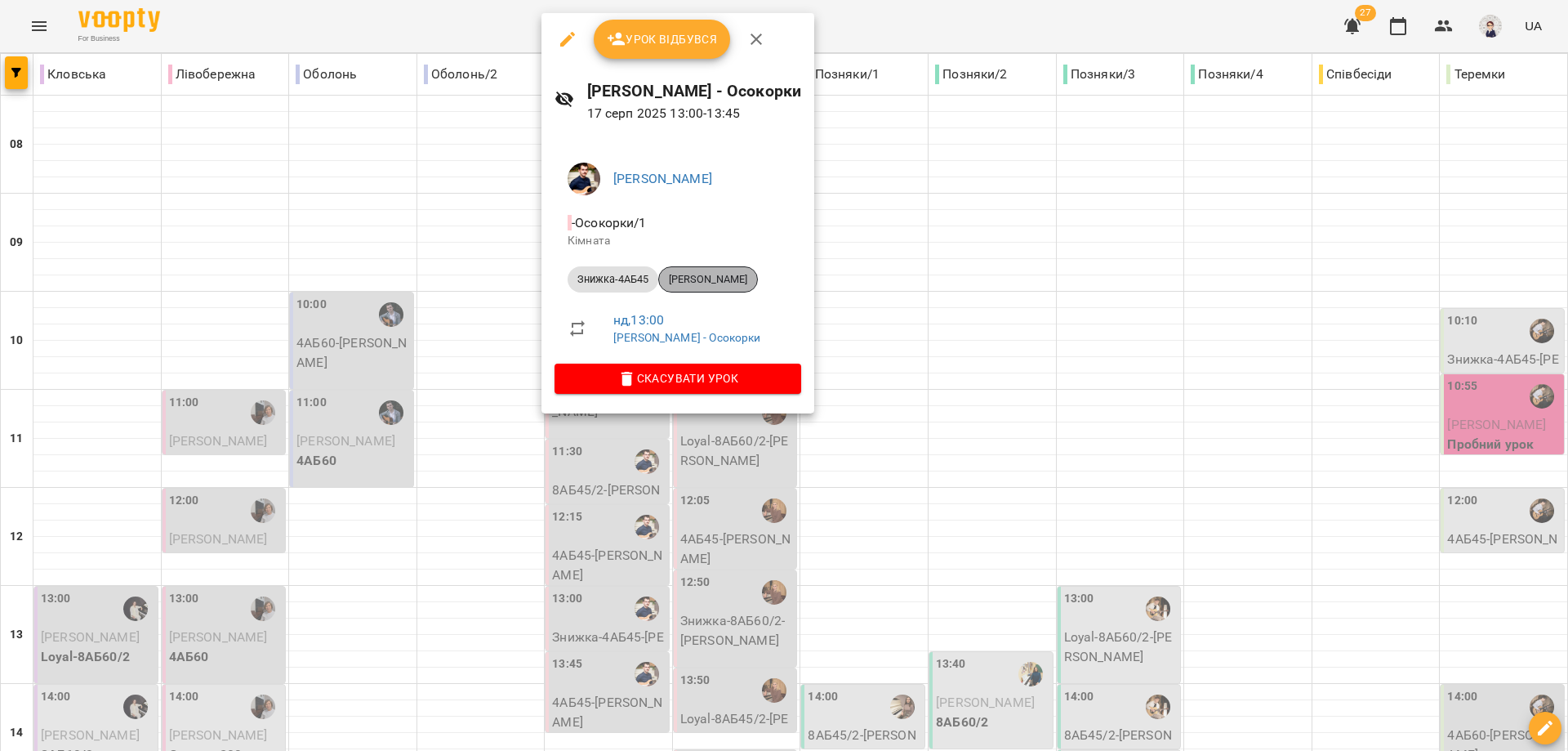
click at [710, 277] on span "[PERSON_NAME]" at bounding box center [708, 278] width 98 height 14
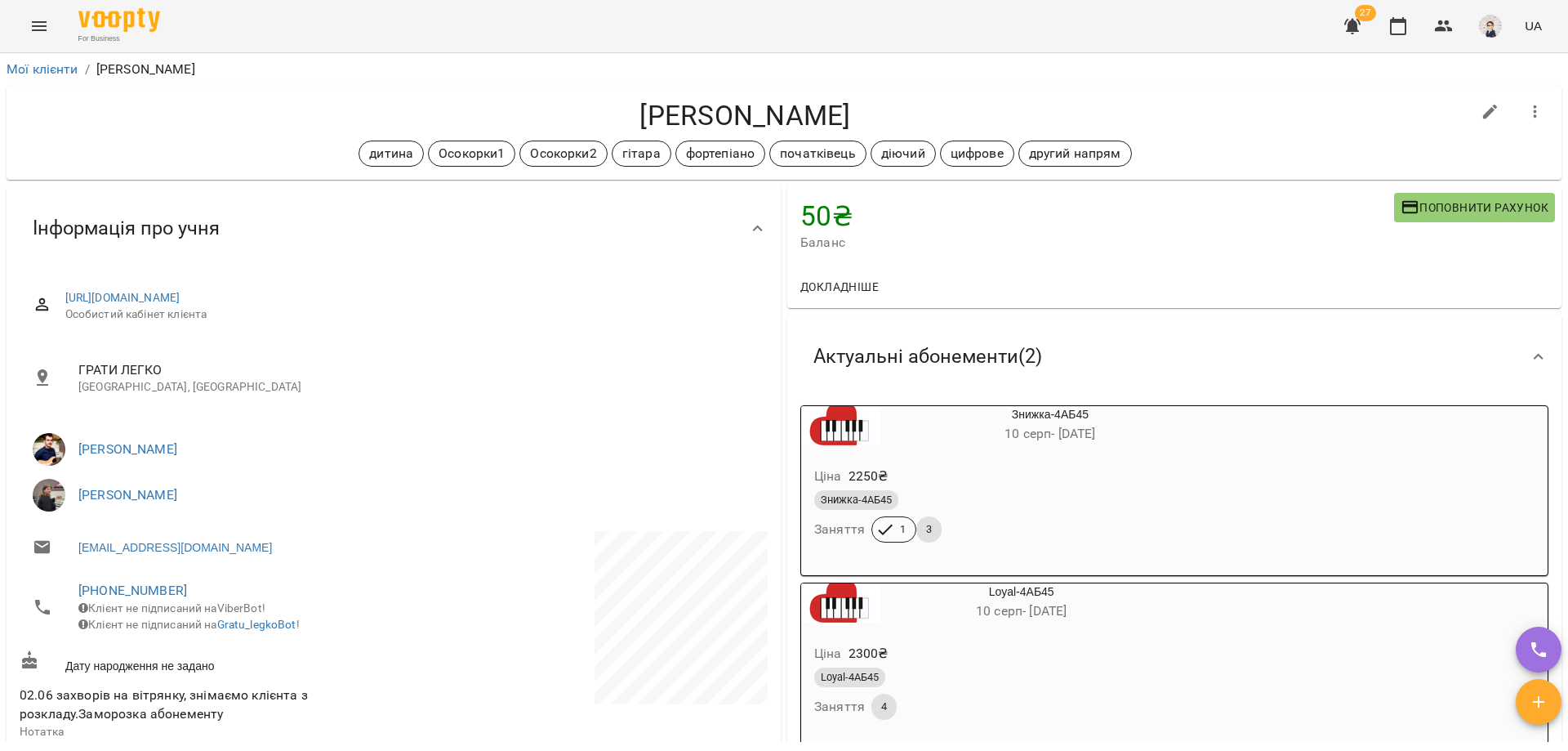
scroll to position [163, 0]
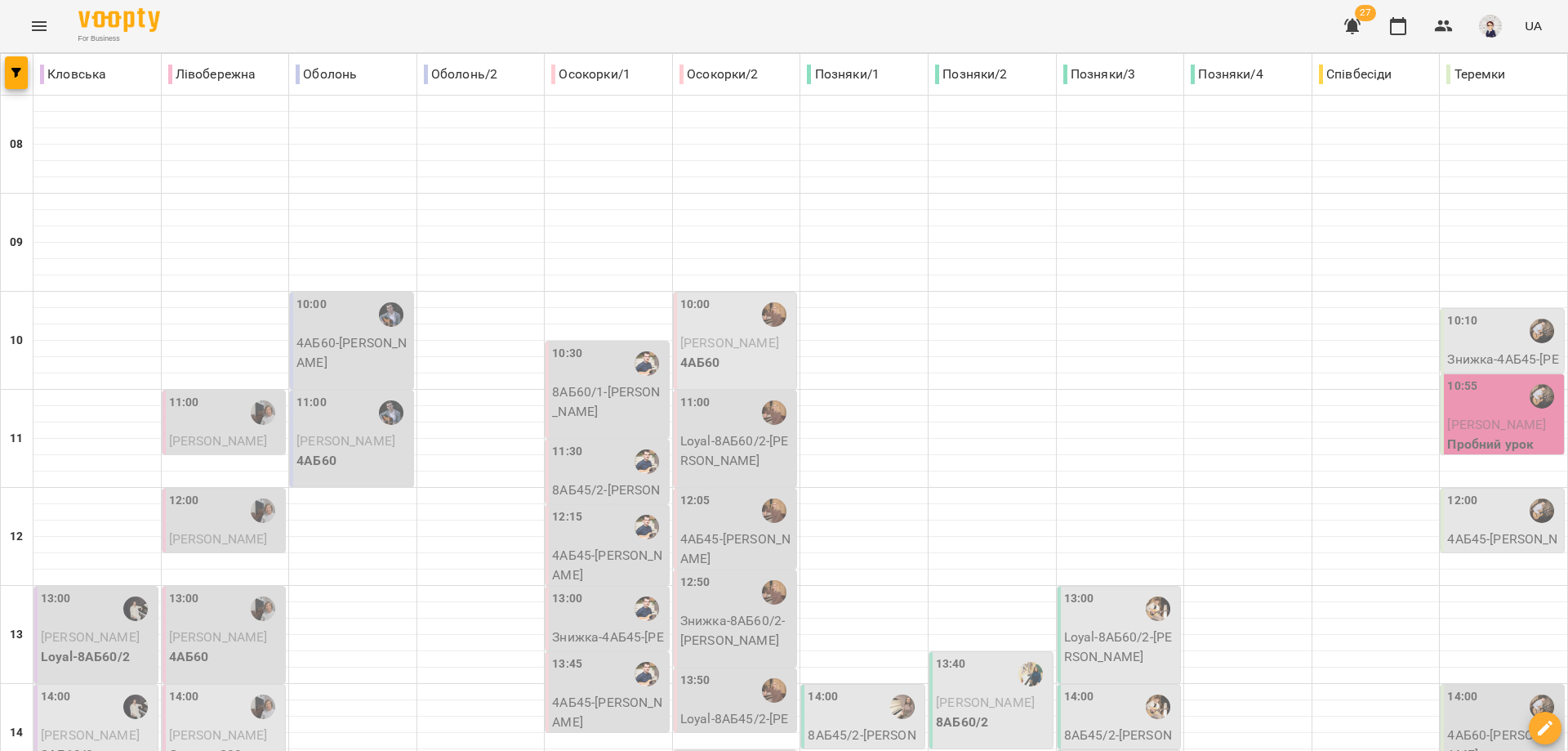
scroll to position [163, 0]
click at [585, 590] on div "13:00" at bounding box center [608, 608] width 113 height 37
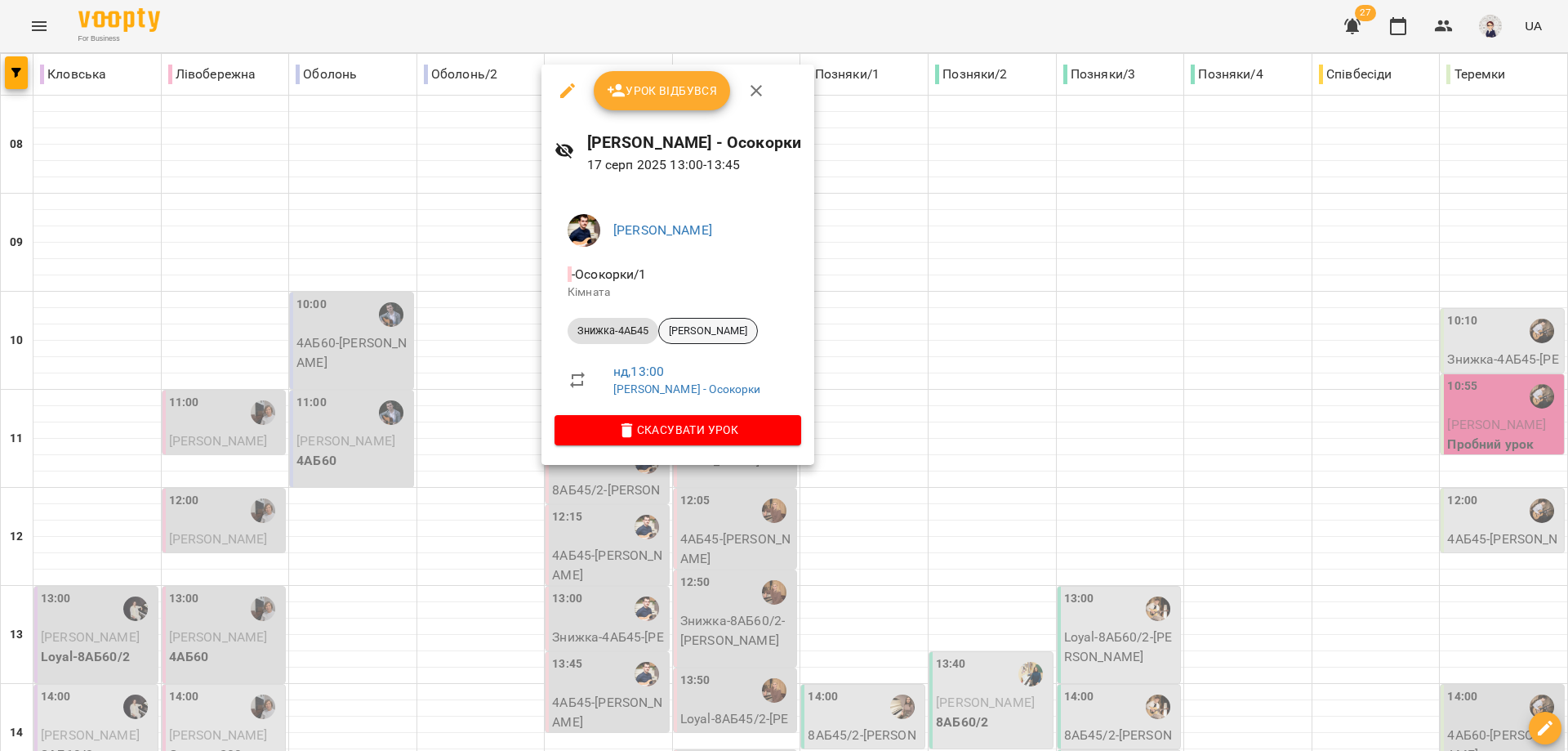
click at [697, 336] on span "[PERSON_NAME]" at bounding box center [708, 330] width 98 height 14
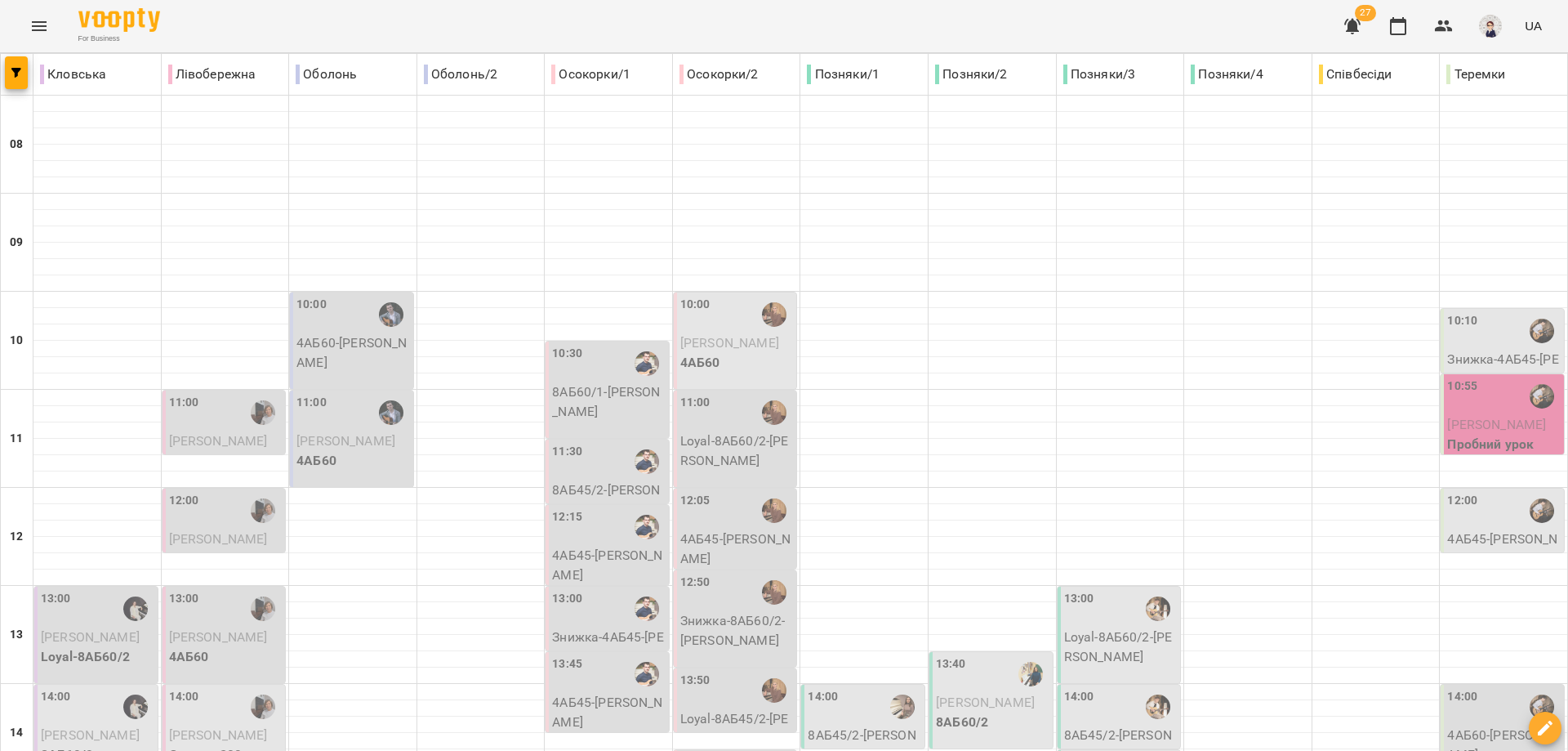
scroll to position [327, 0]
click at [607, 693] on p "4АБ45 - [PERSON_NAME]" at bounding box center [608, 712] width 113 height 38
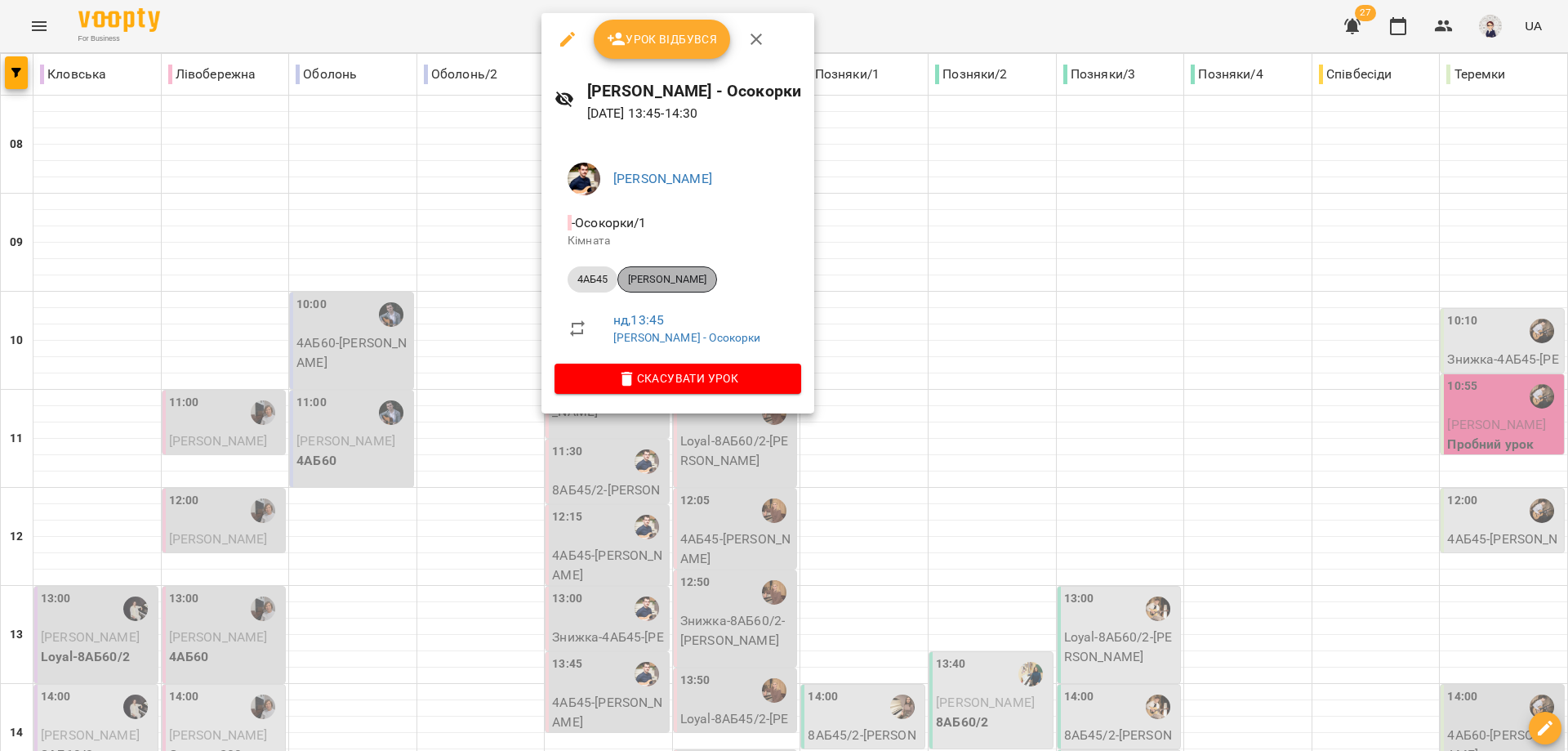
click at [673, 274] on span "[PERSON_NAME]" at bounding box center [667, 278] width 98 height 14
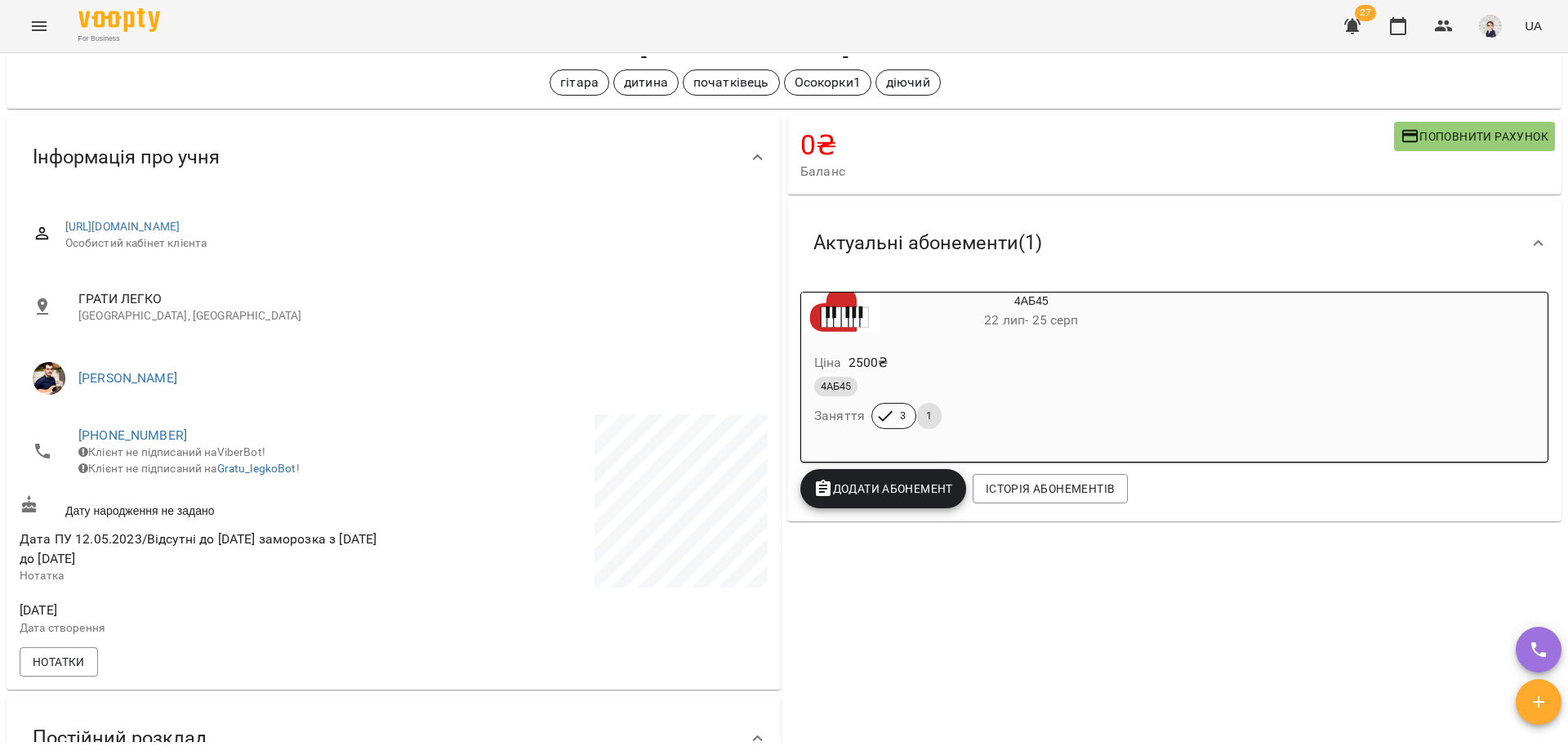
scroll to position [163, 0]
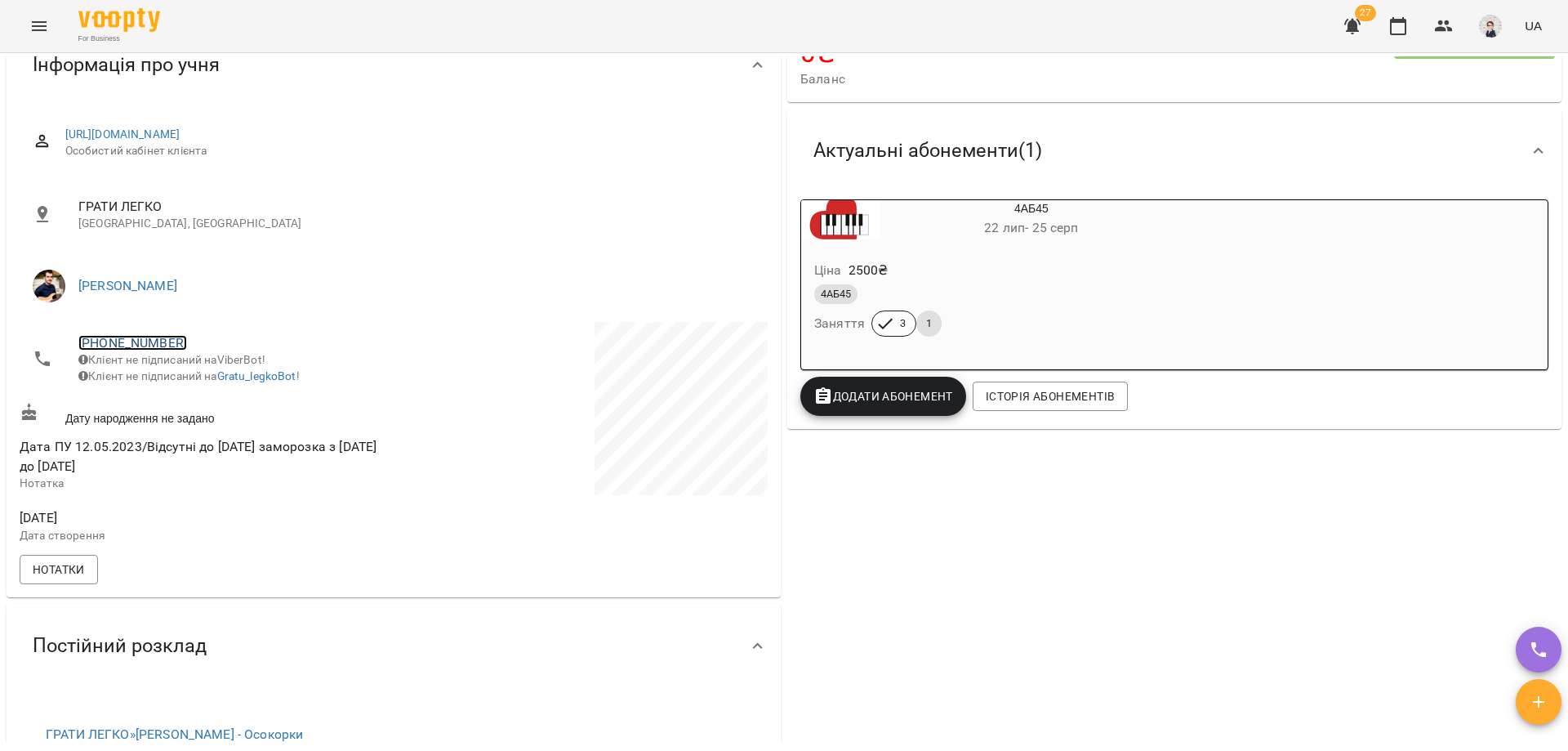
click at [117, 342] on link "[PHONE_NUMBER]" at bounding box center [132, 342] width 109 height 15
click at [211, 403] on img at bounding box center [199, 403] width 25 height 25
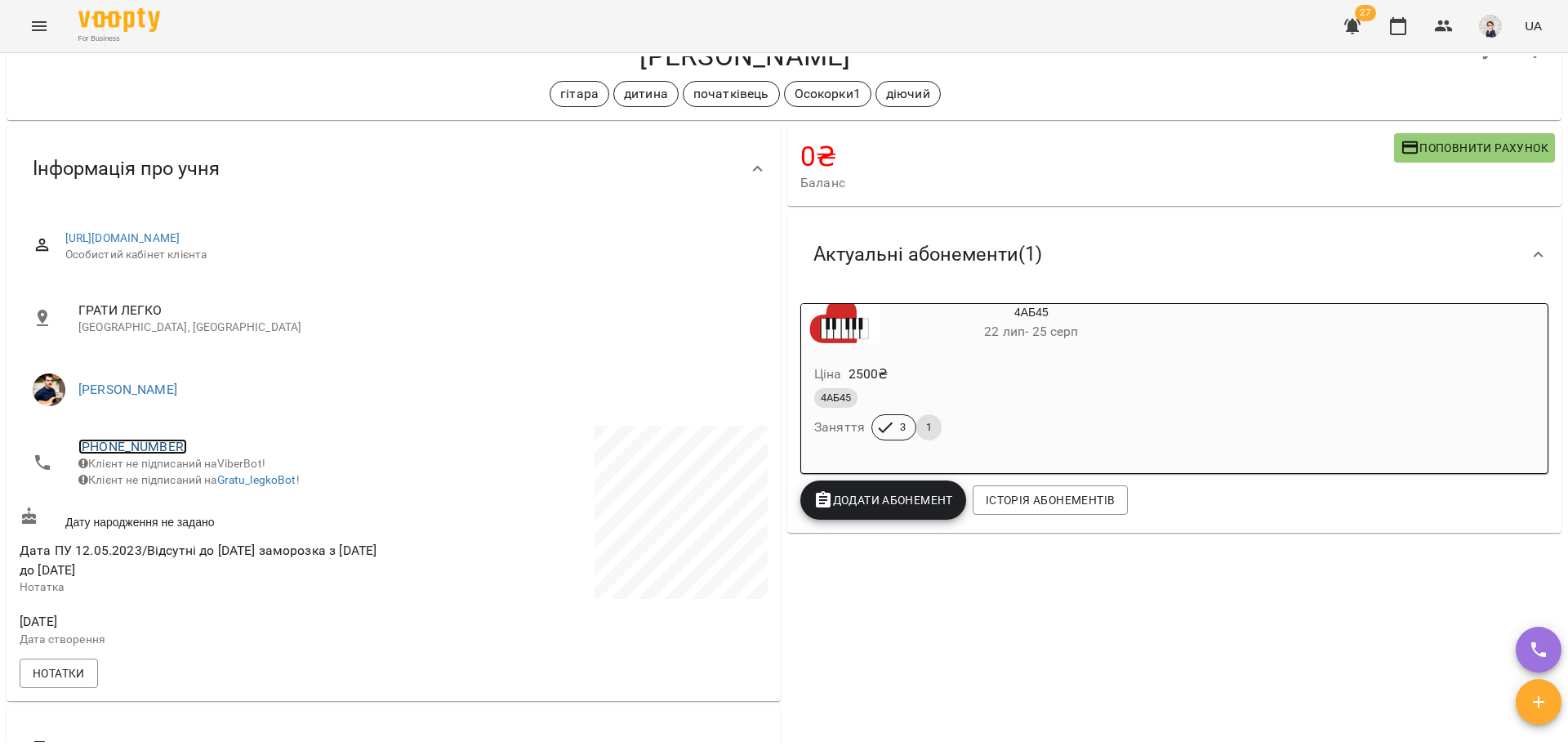
scroll to position [0, 0]
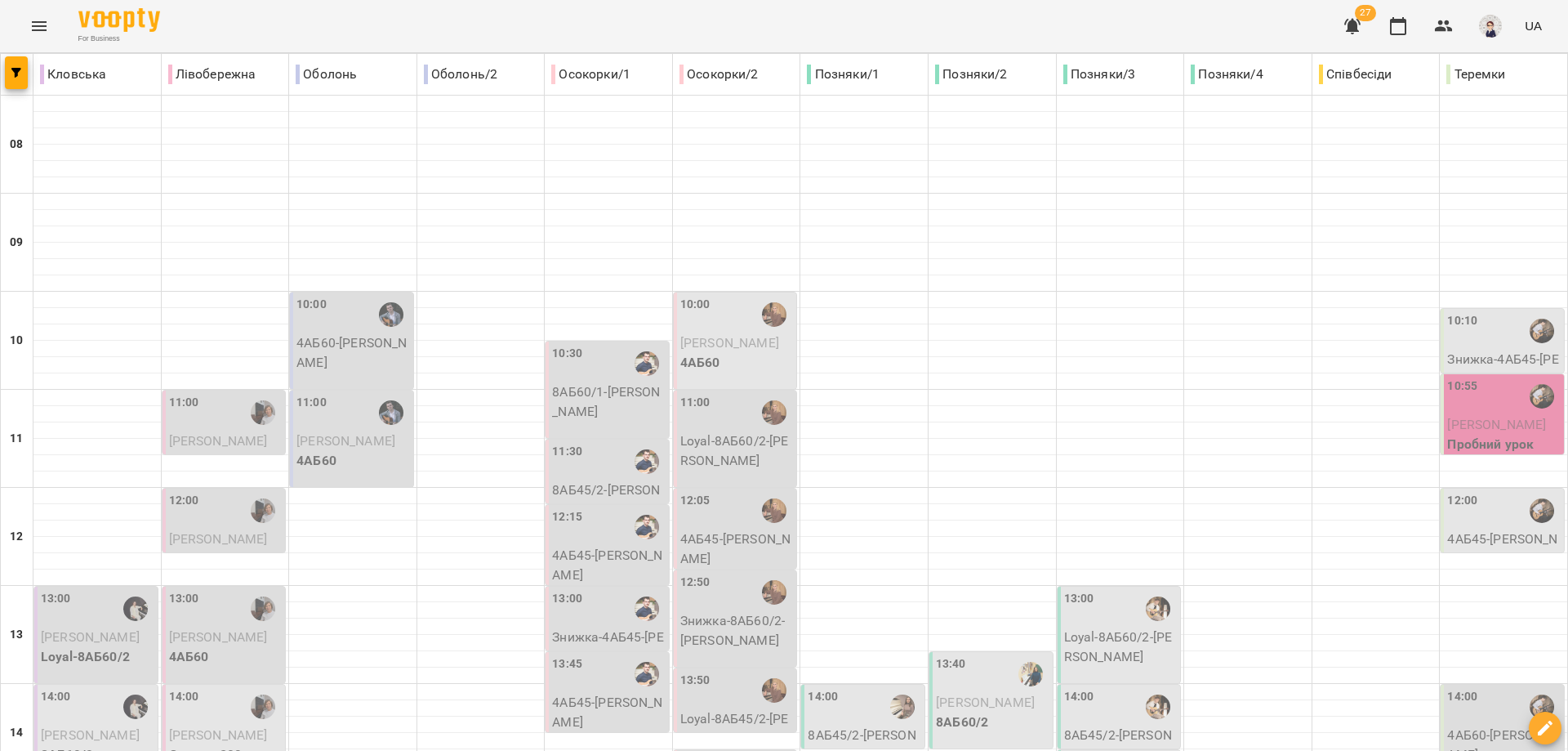
scroll to position [490, 0]
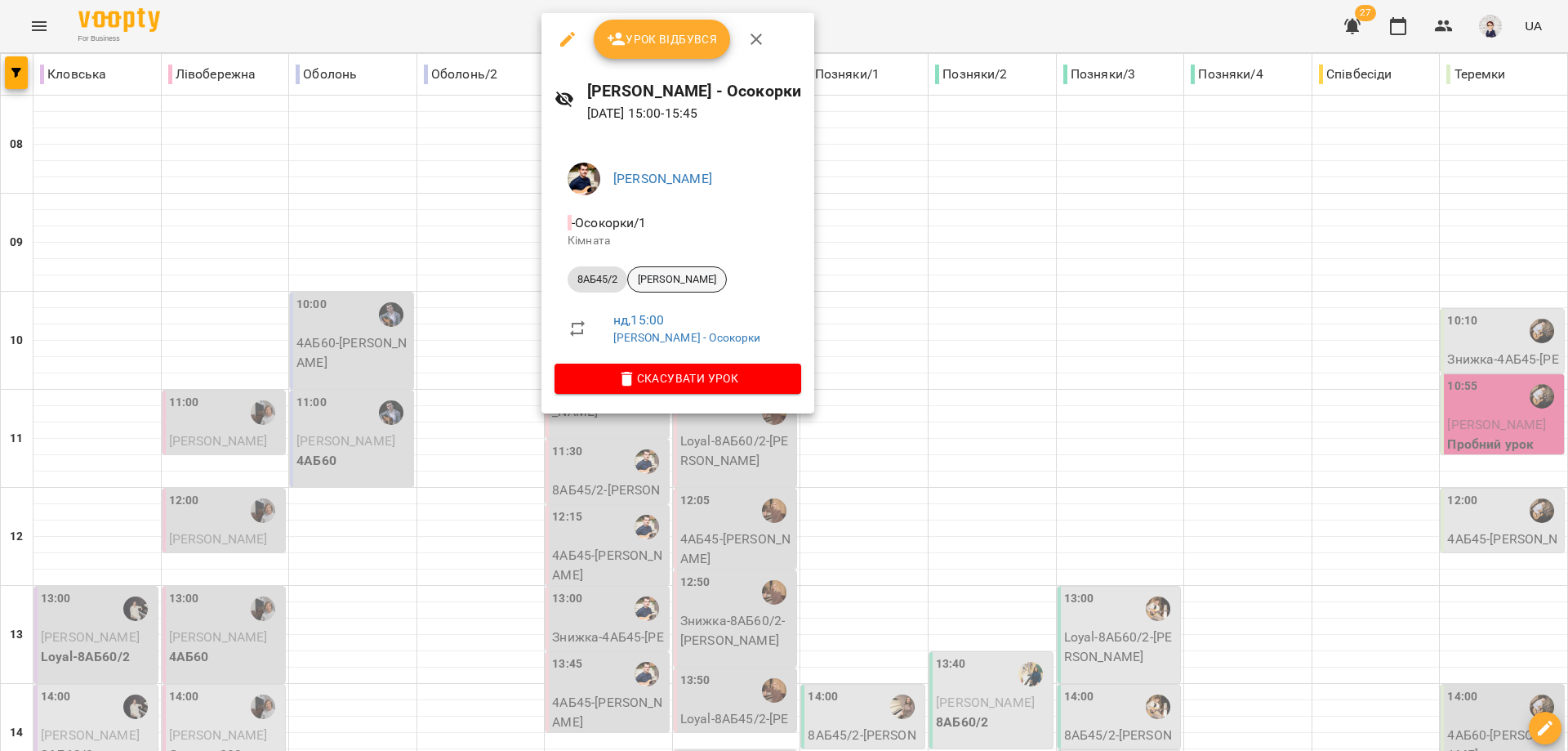
click at [688, 283] on span "[PERSON_NAME]" at bounding box center [676, 278] width 98 height 14
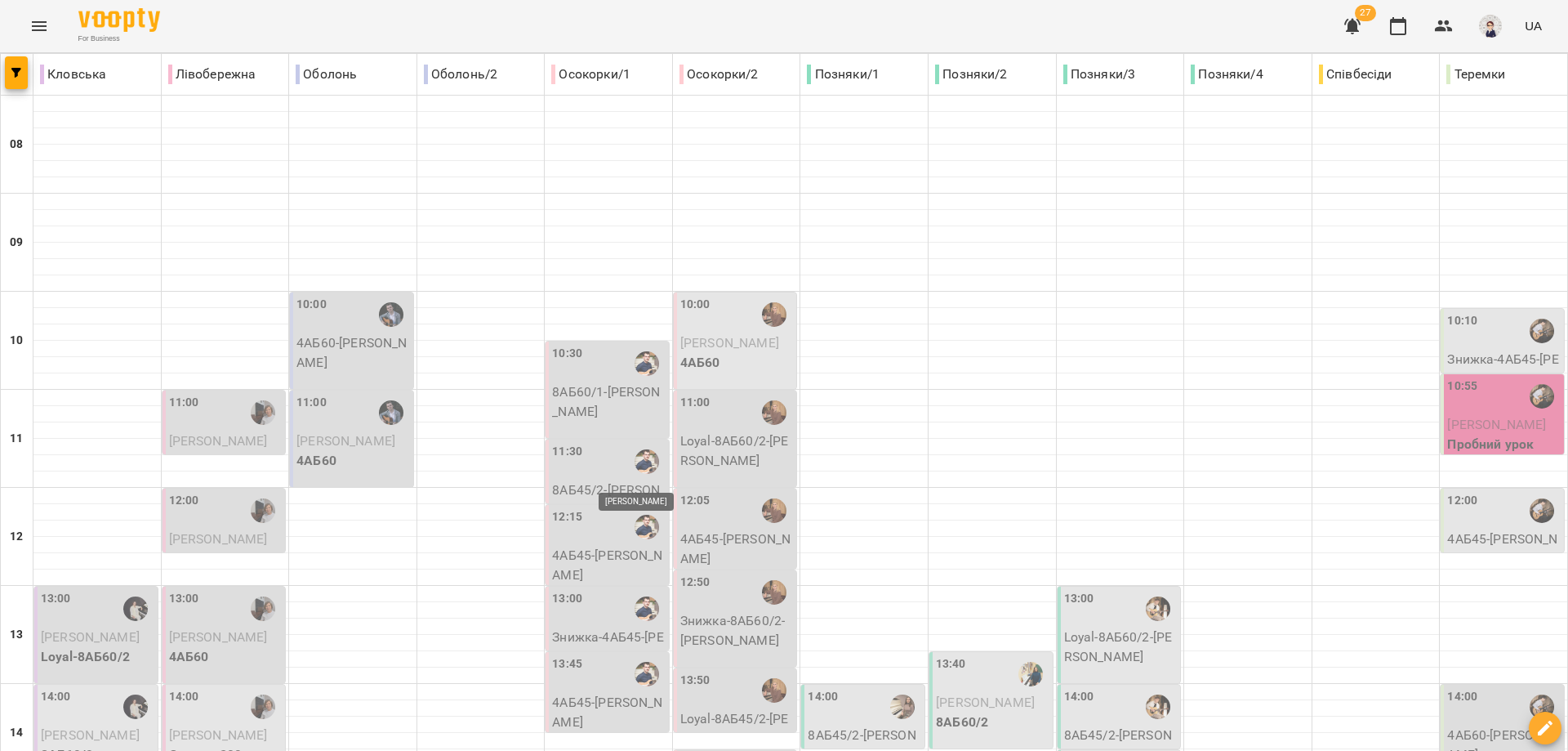
scroll to position [490, 0]
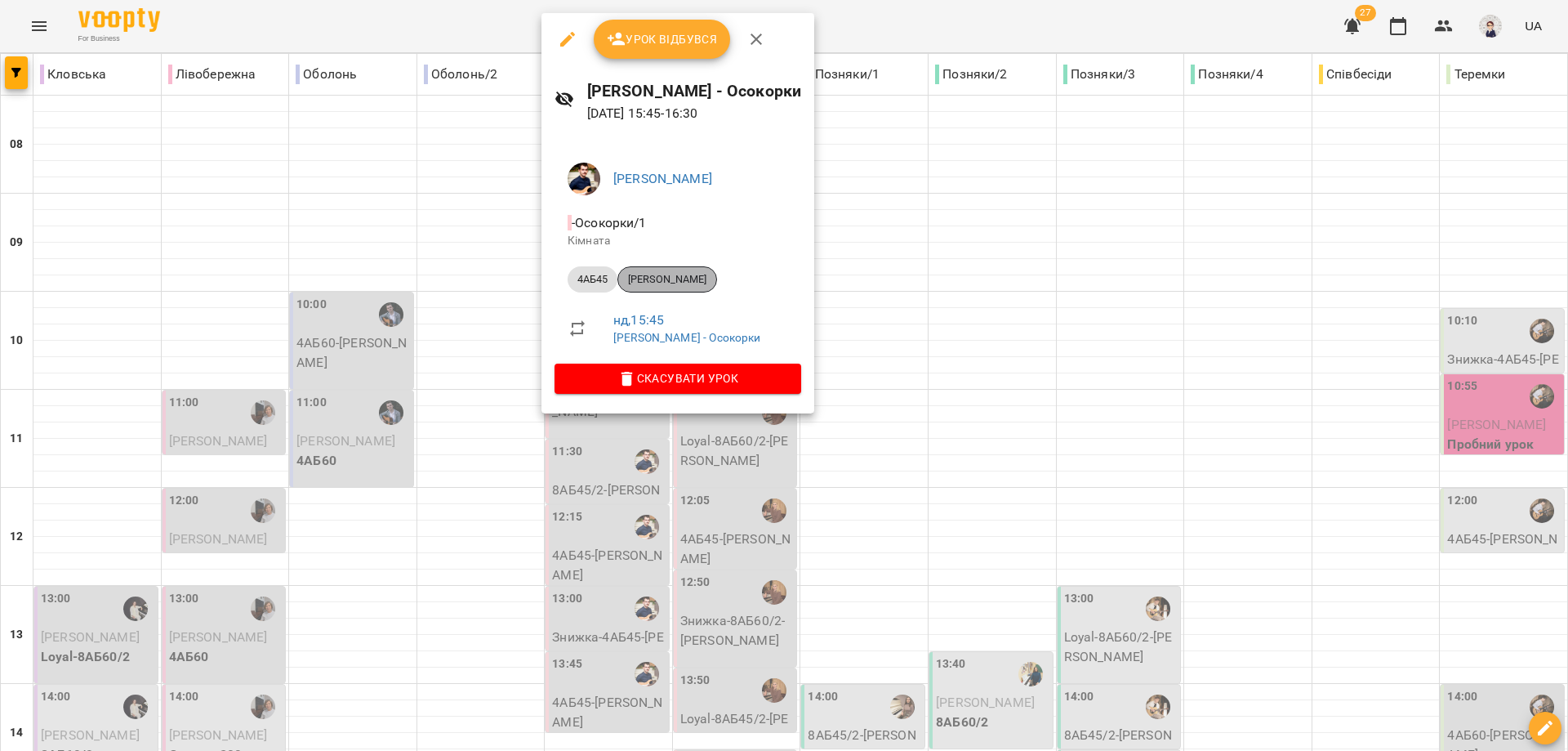
click at [682, 277] on span "[PERSON_NAME]" at bounding box center [667, 278] width 98 height 14
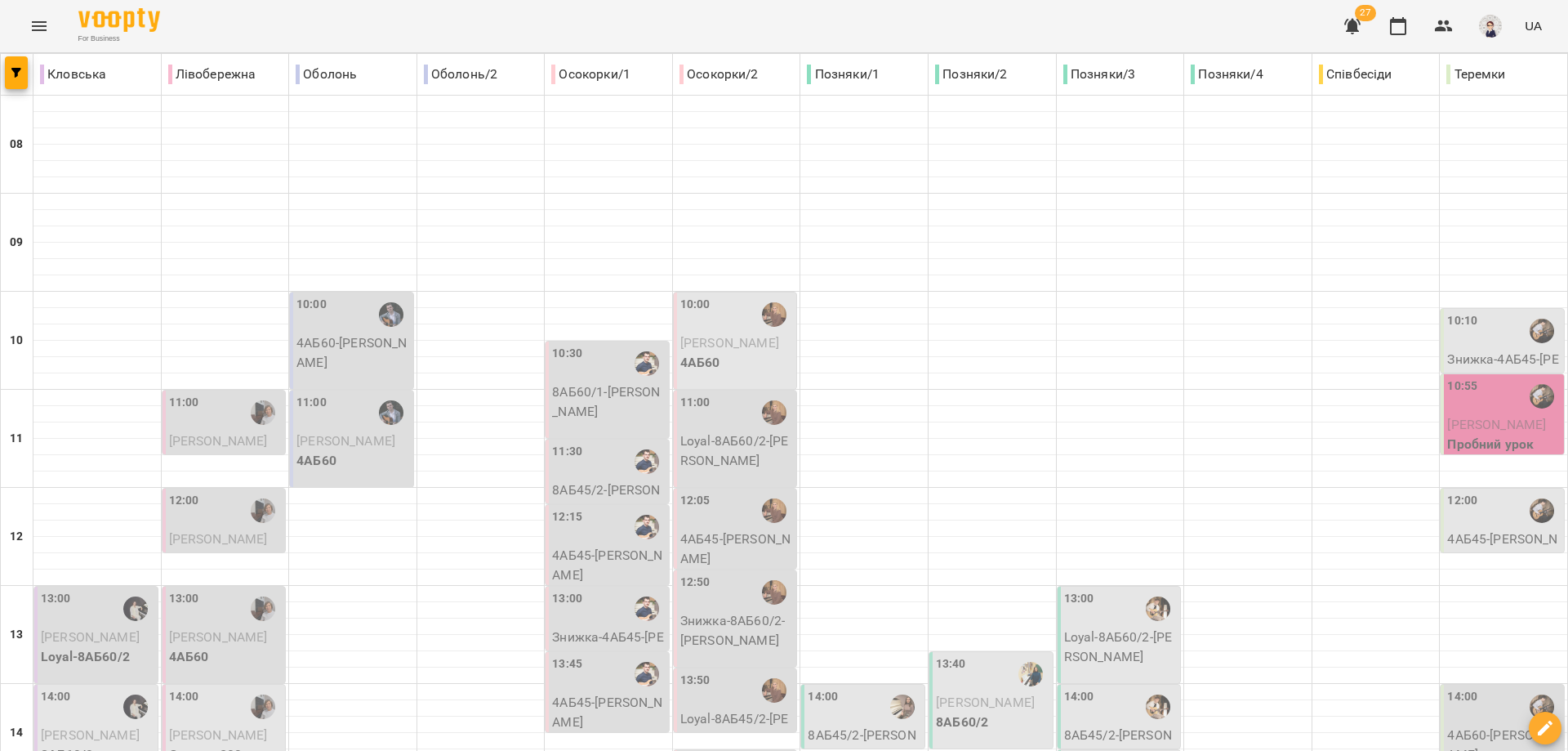
scroll to position [572, 0]
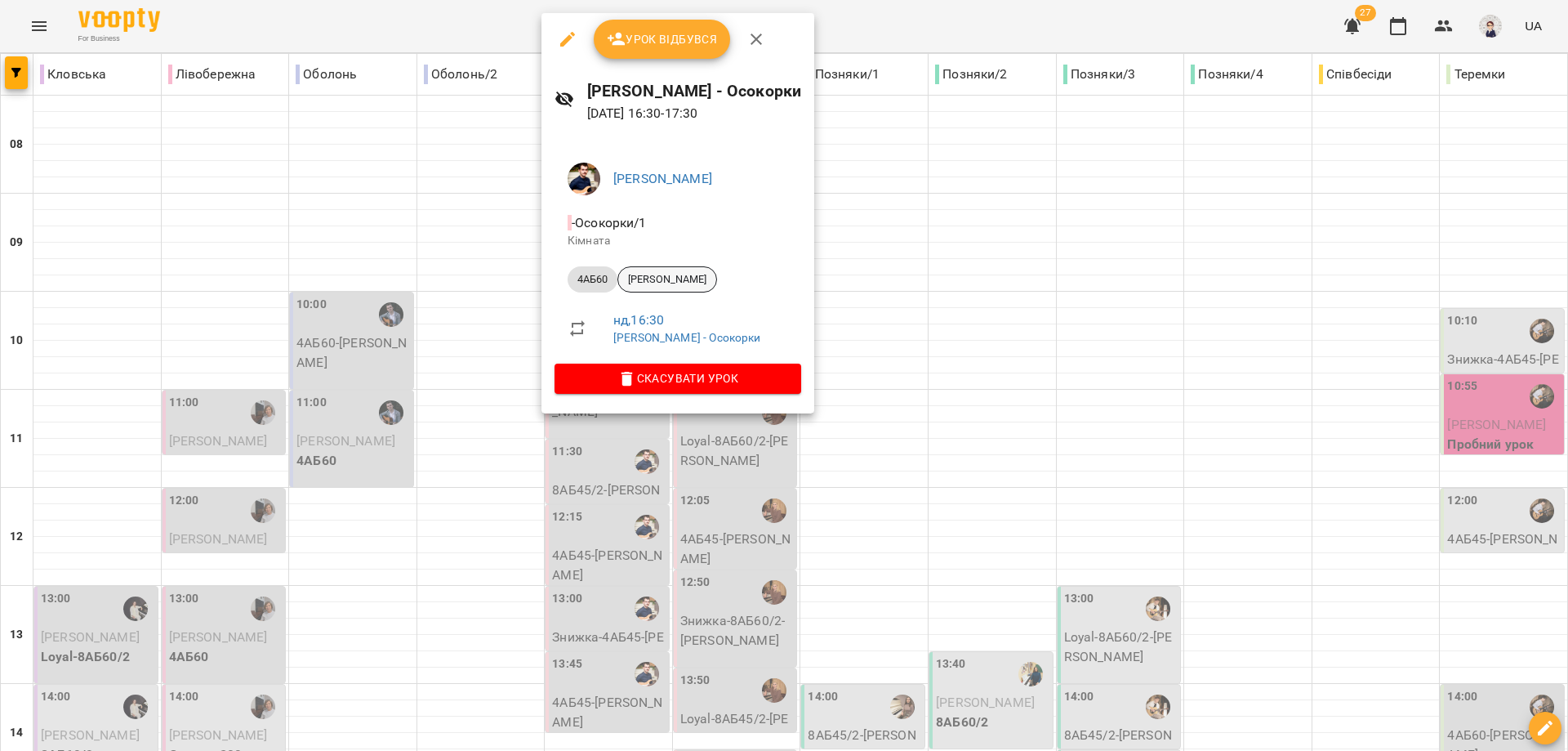
click at [669, 281] on span "[PERSON_NAME]" at bounding box center [667, 278] width 98 height 14
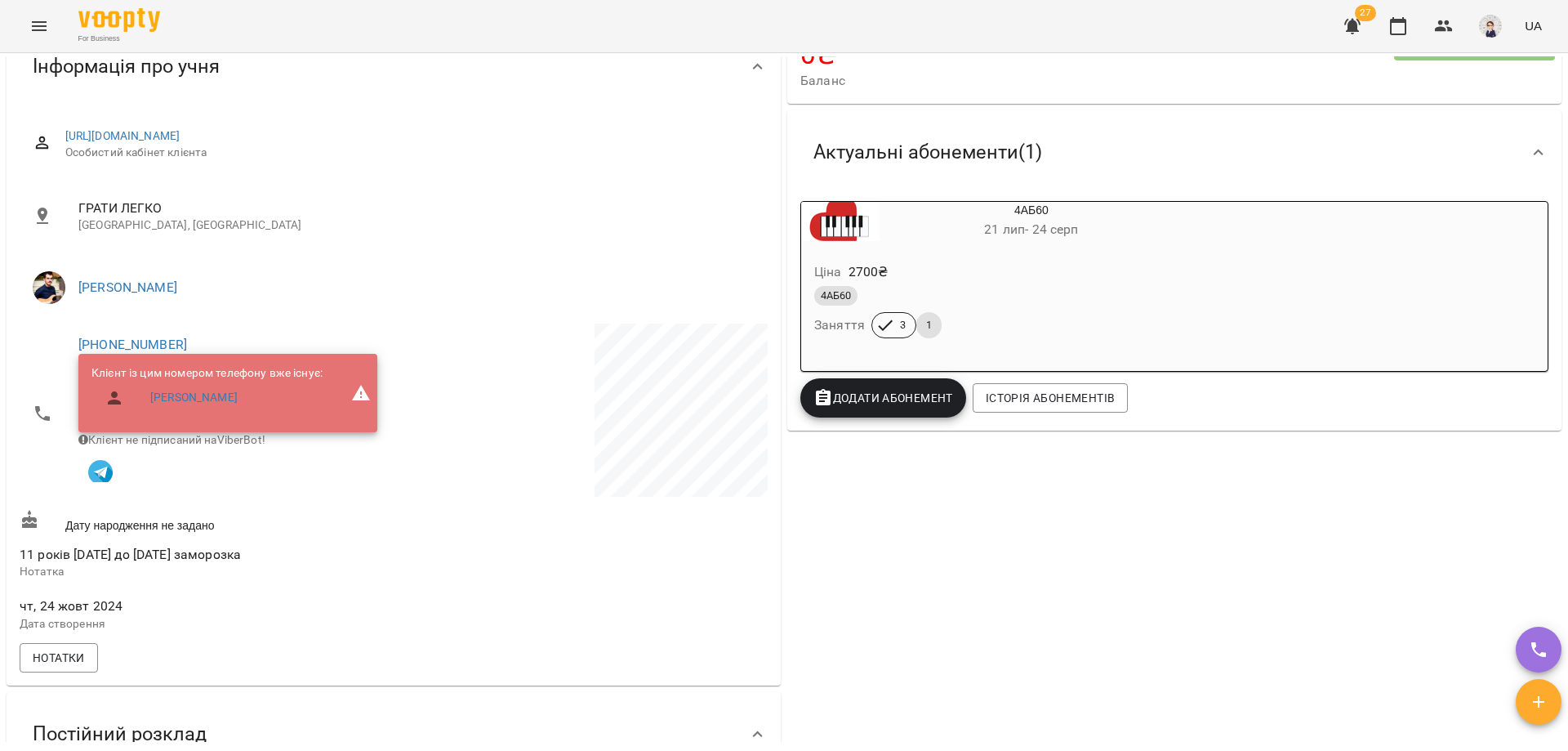
scroll to position [163, 0]
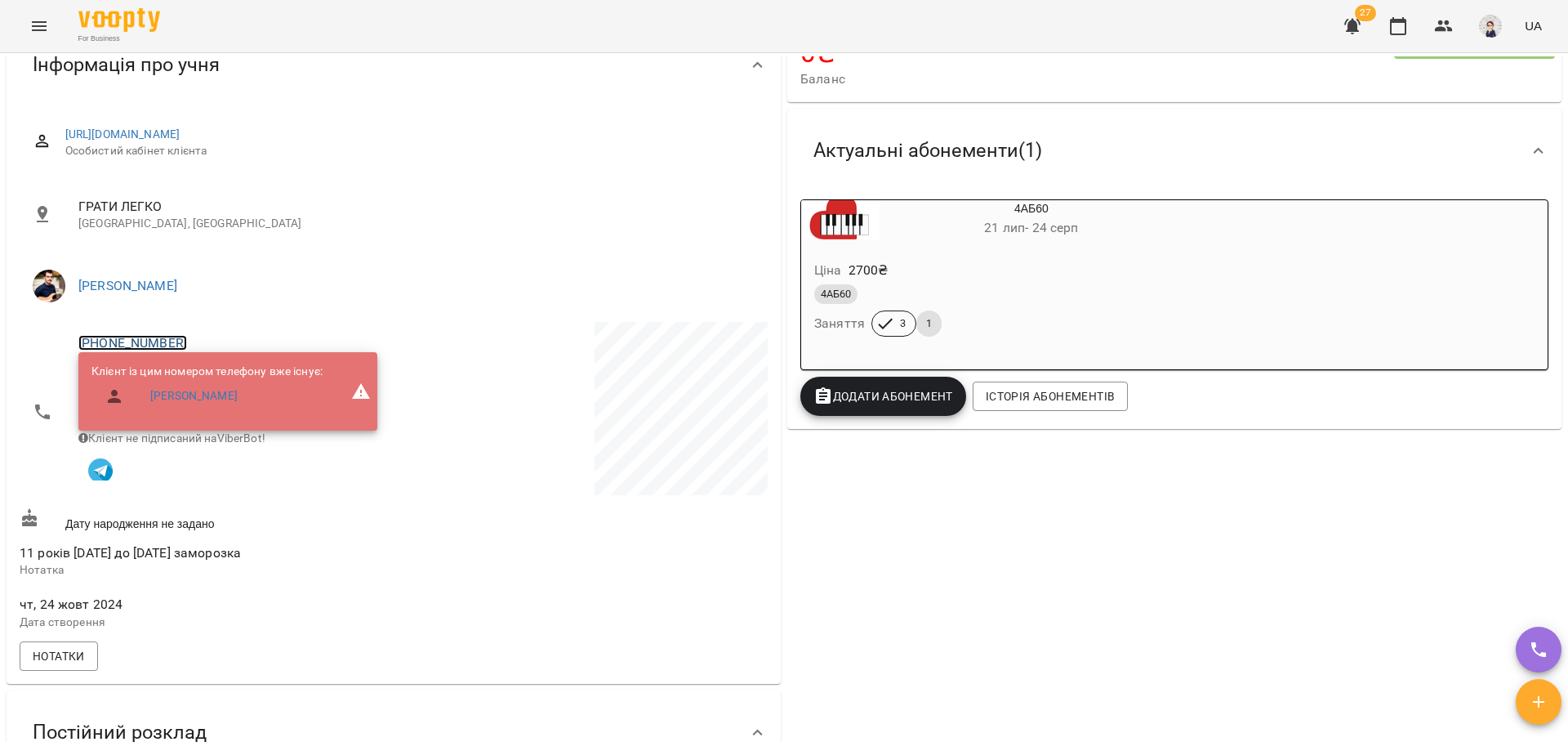
click at [115, 346] on link "[PHONE_NUMBER]" at bounding box center [132, 342] width 109 height 15
click at [199, 401] on img at bounding box center [199, 403] width 25 height 25
click at [97, 477] on img "button" at bounding box center [101, 471] width 25 height 25
select select "******"
select select "*********"
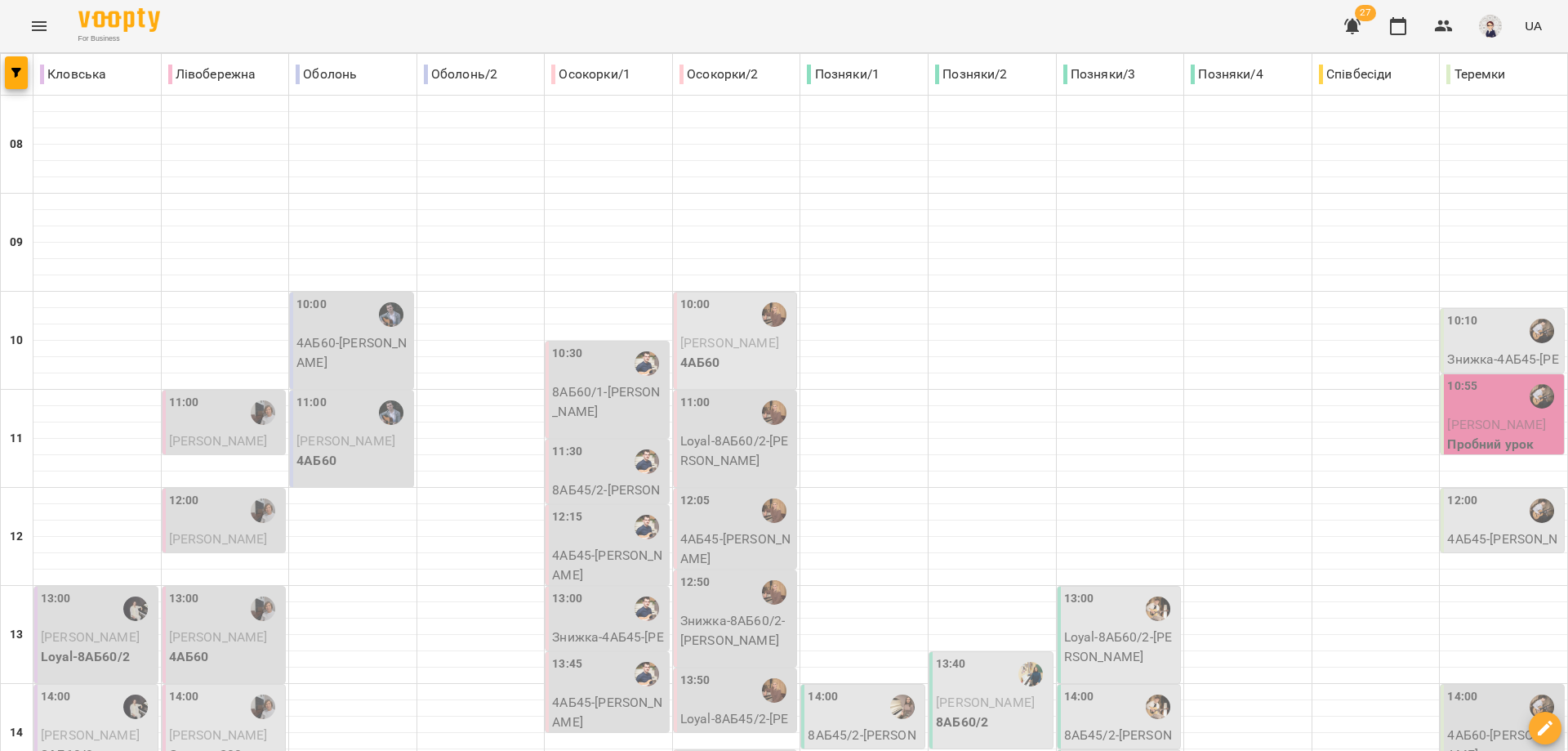
scroll to position [654, 0]
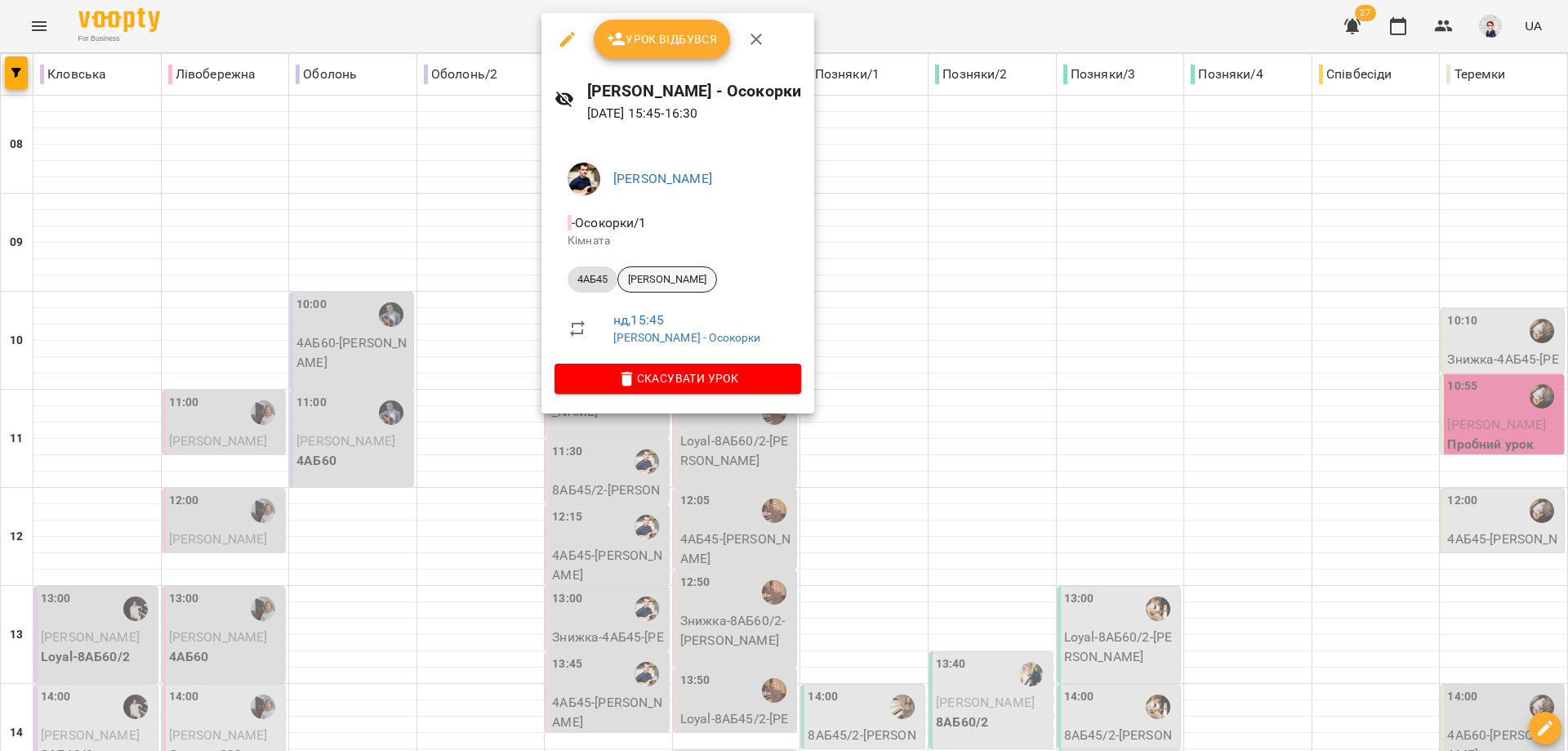
click at [646, 275] on span "[PERSON_NAME]" at bounding box center [667, 278] width 98 height 14
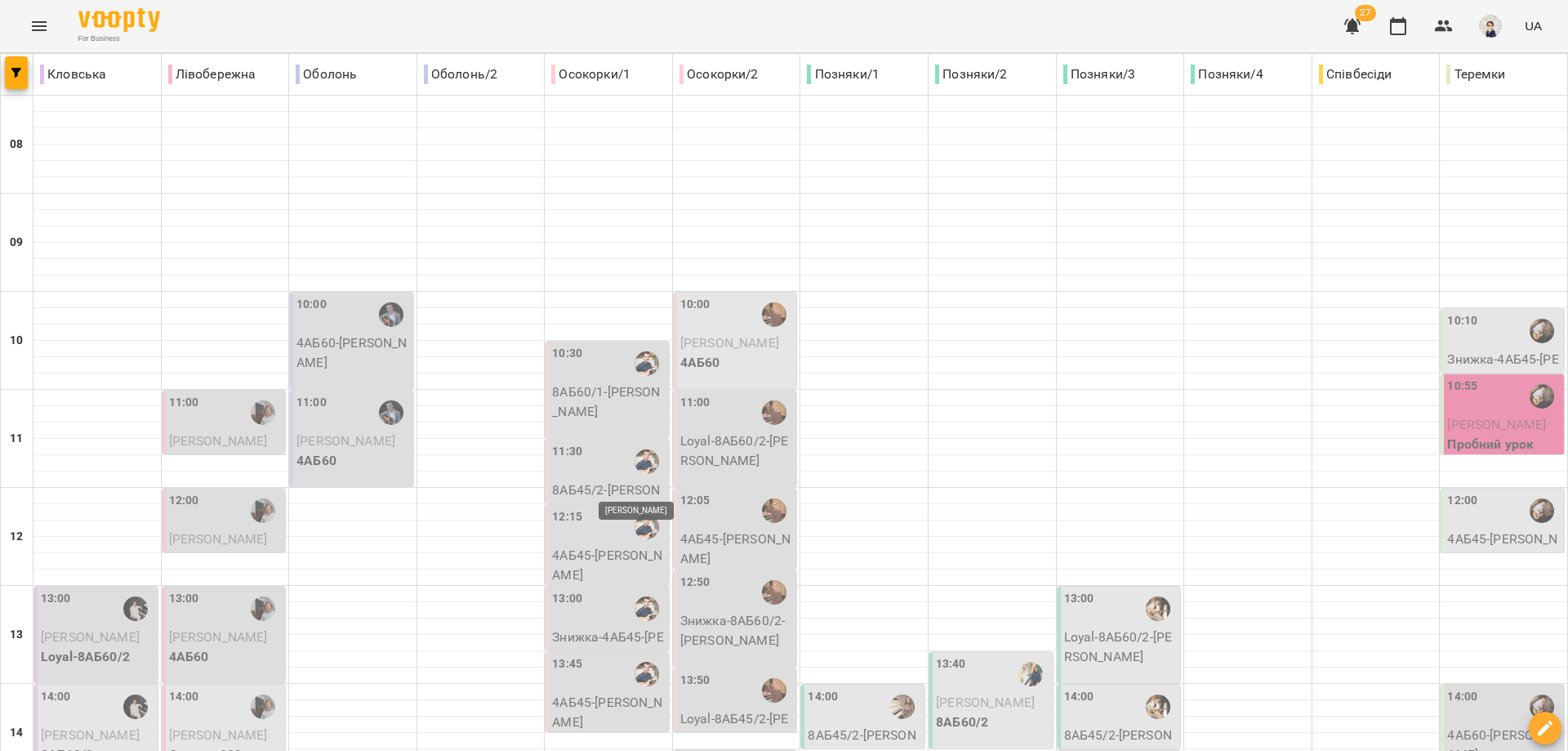
scroll to position [572, 0]
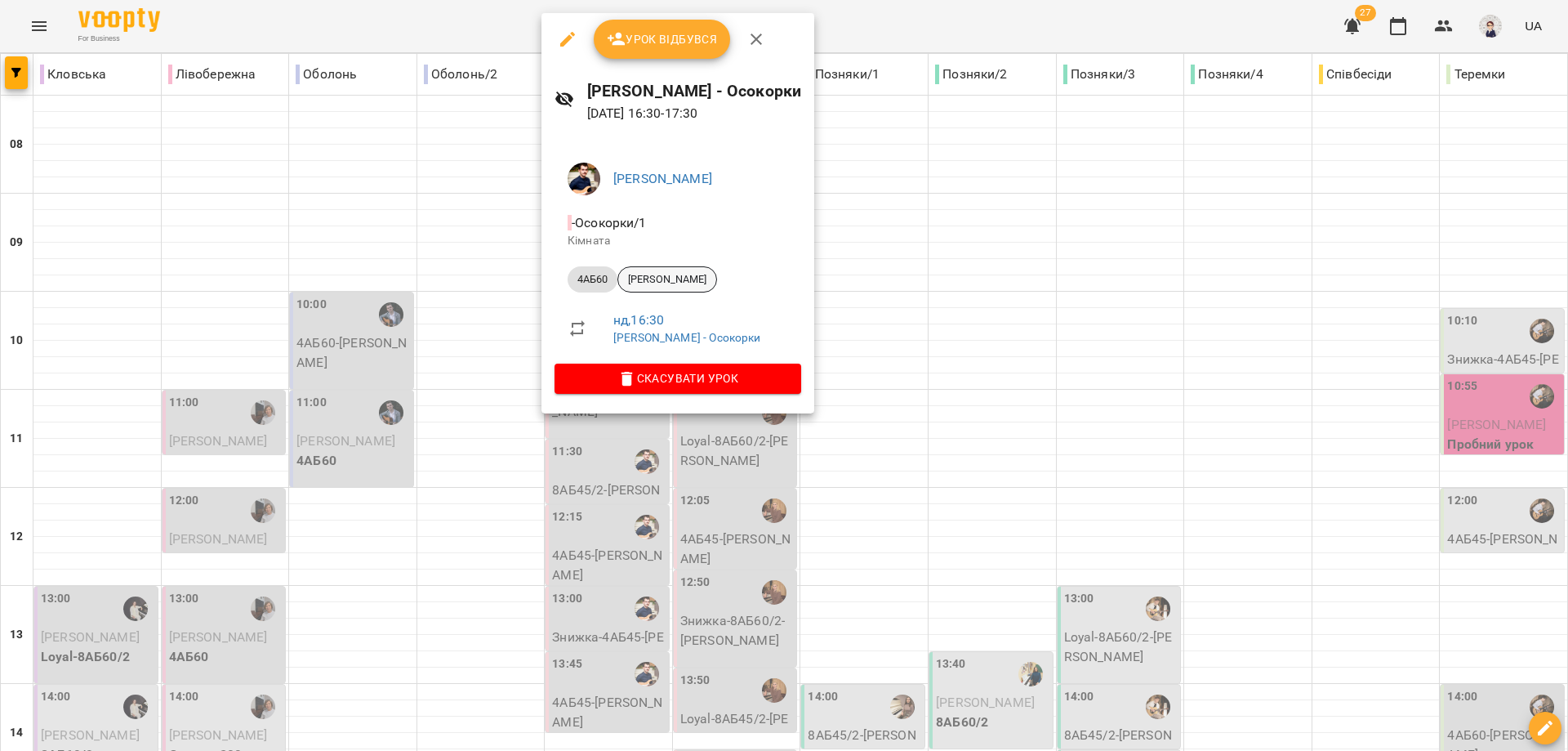
click at [665, 283] on span "[PERSON_NAME]" at bounding box center [667, 278] width 98 height 14
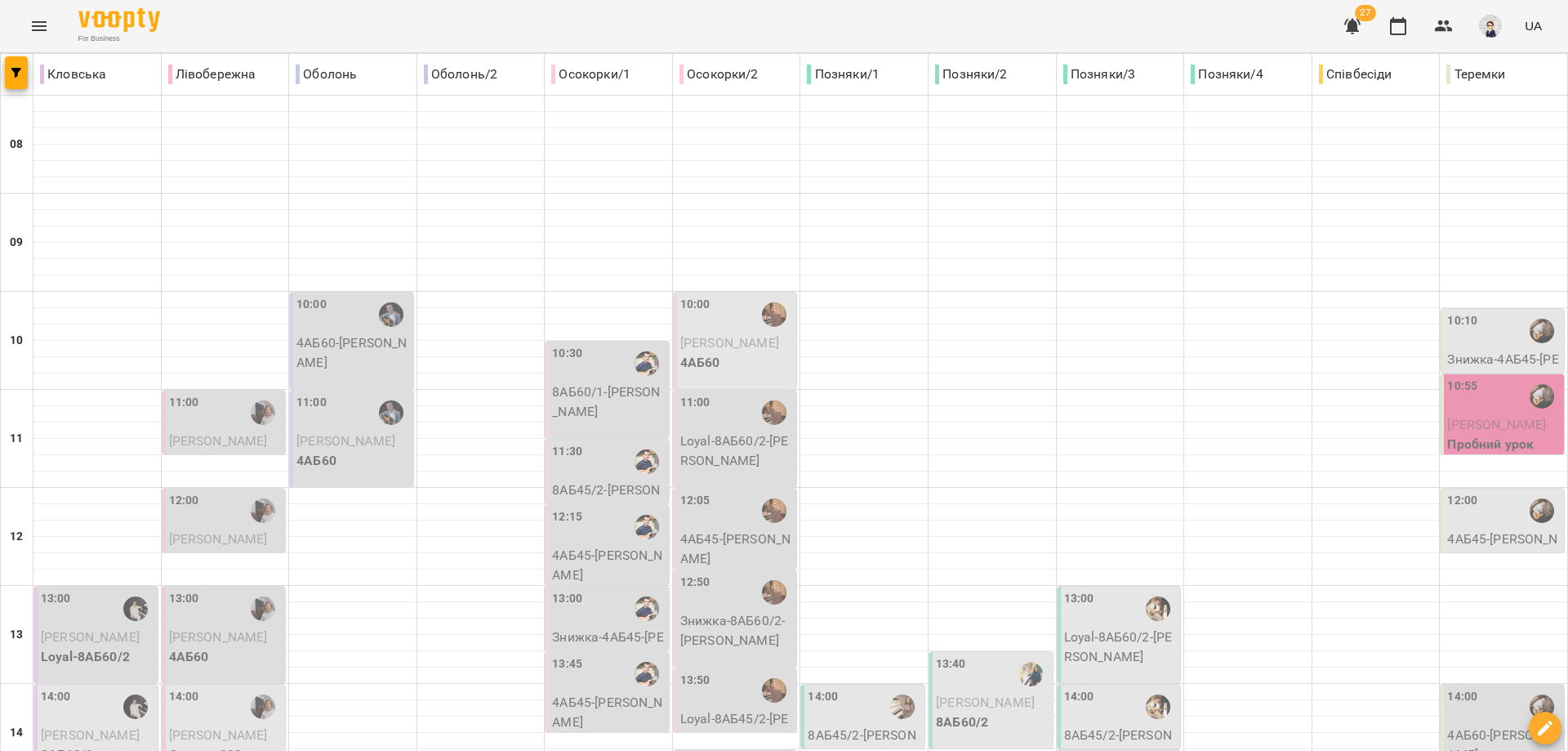
scroll to position [654, 0]
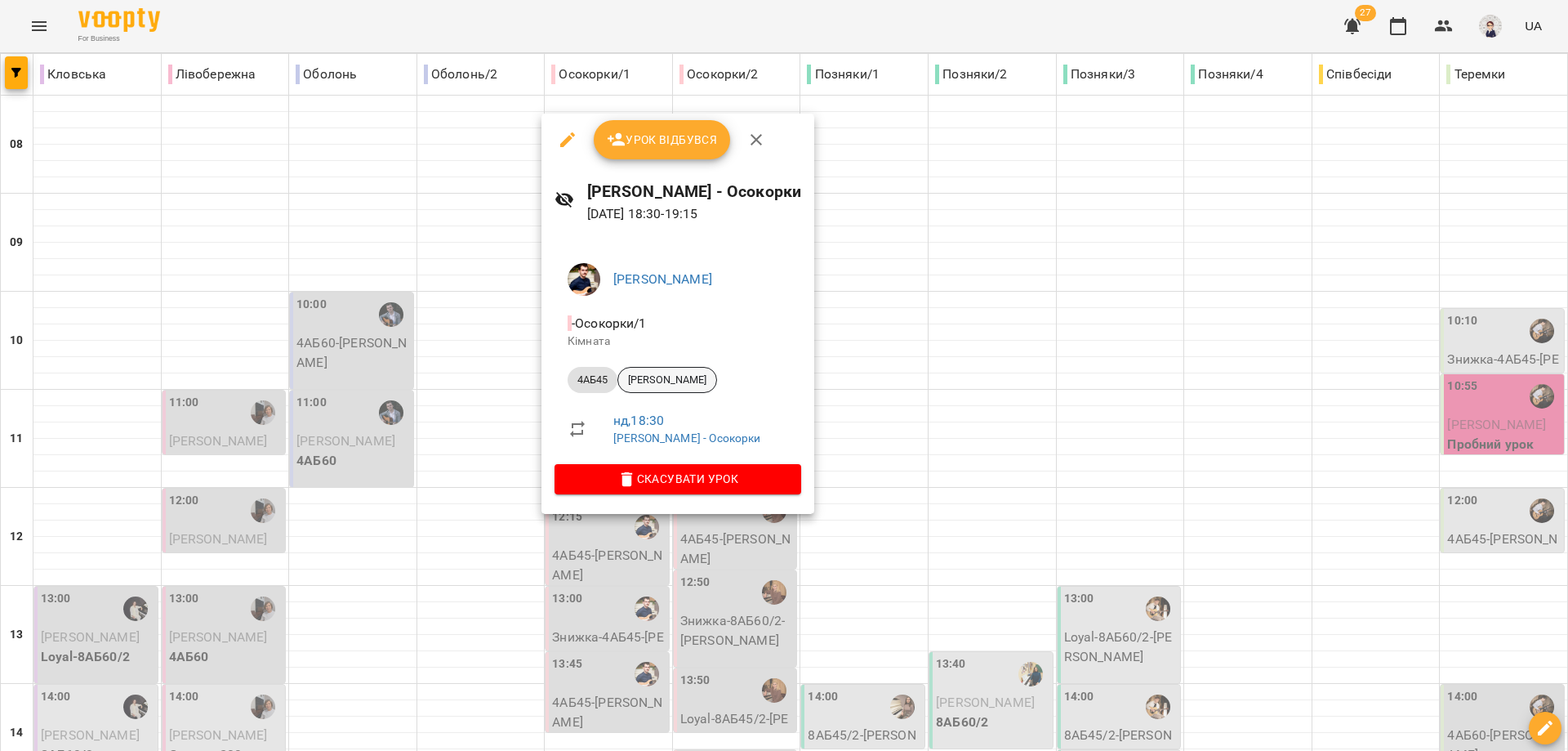
click at [662, 383] on span "[PERSON_NAME]" at bounding box center [667, 379] width 98 height 14
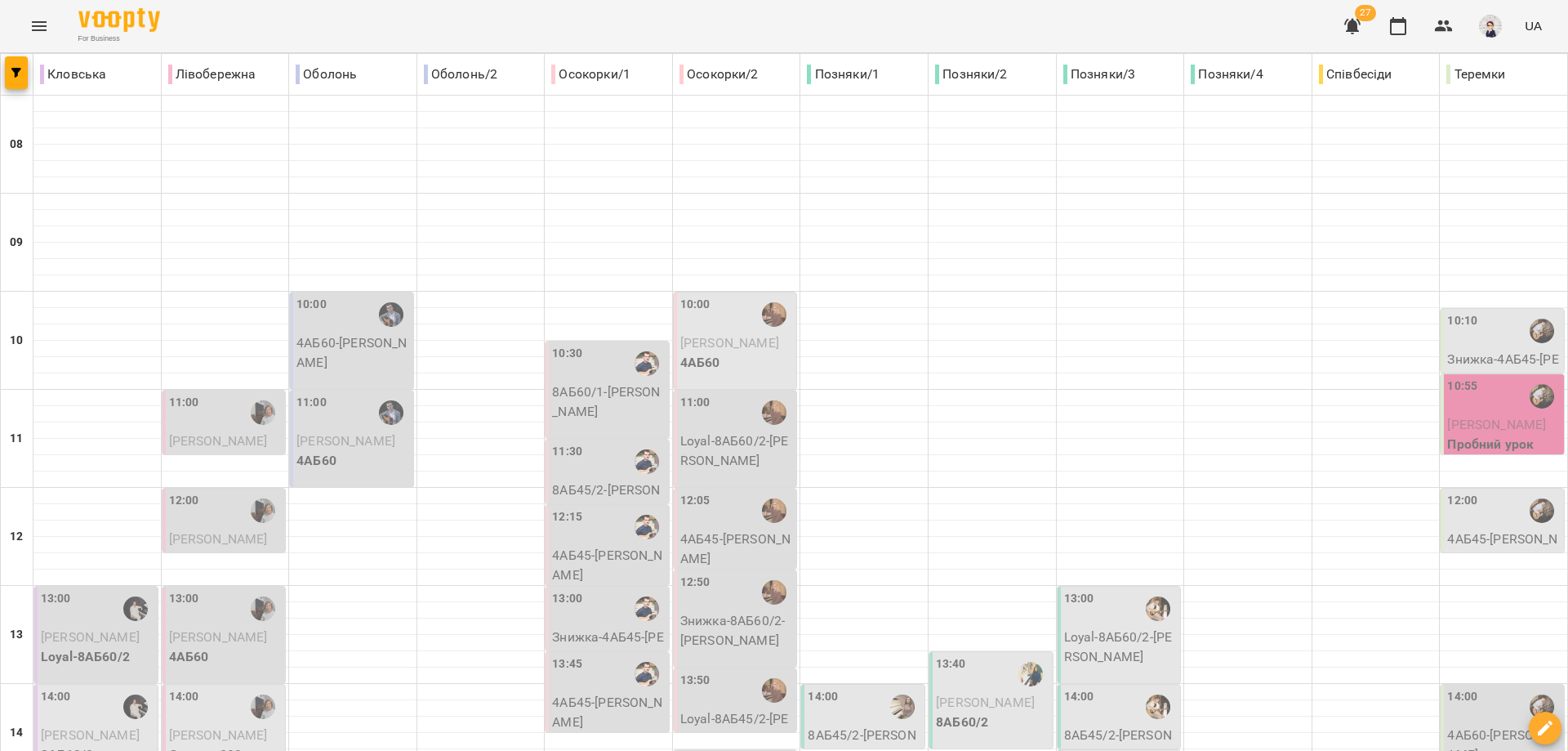
click at [721, 345] on span "[PERSON_NAME]" at bounding box center [730, 342] width 99 height 15
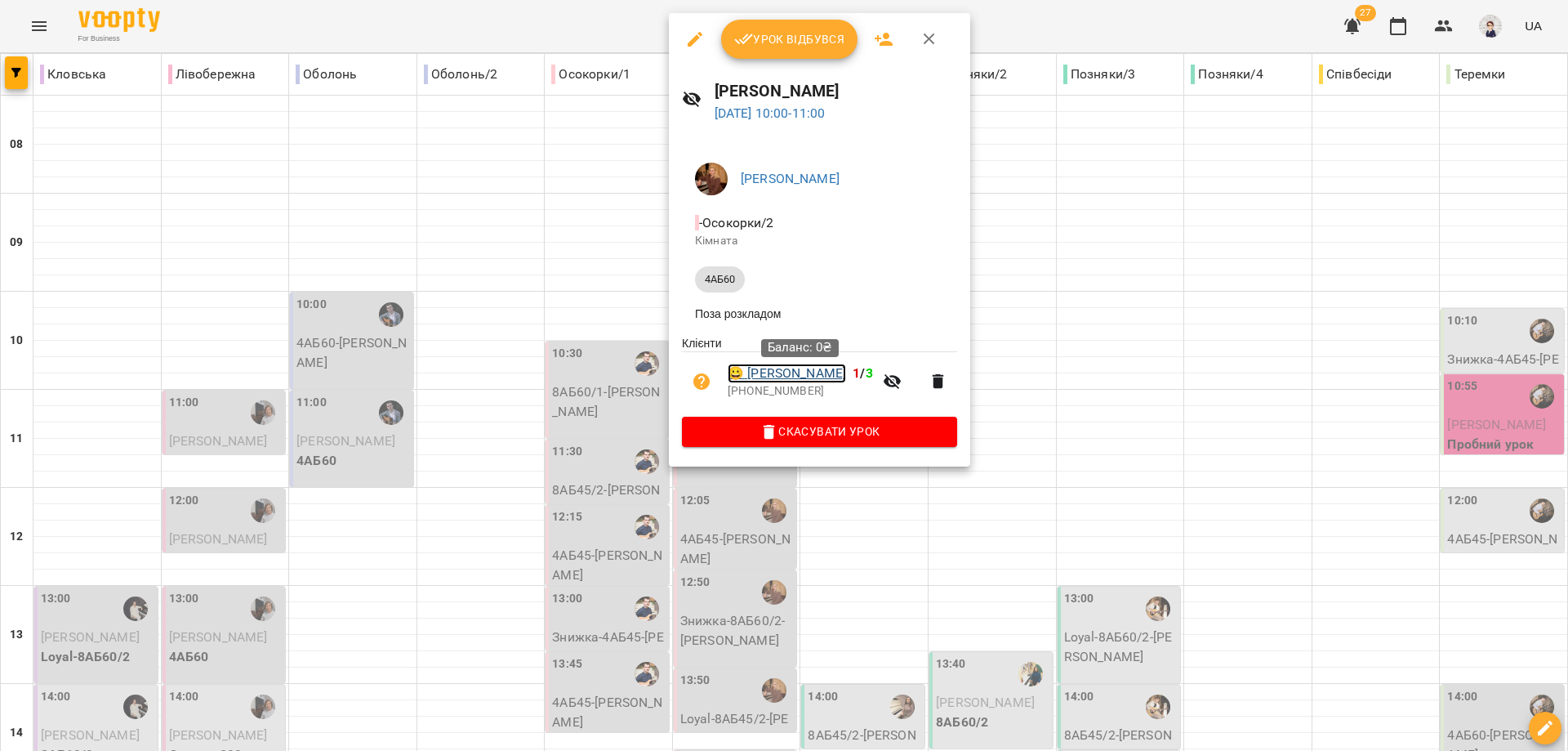
click at [816, 373] on link "😀 [PERSON_NAME]" at bounding box center [787, 373] width 118 height 20
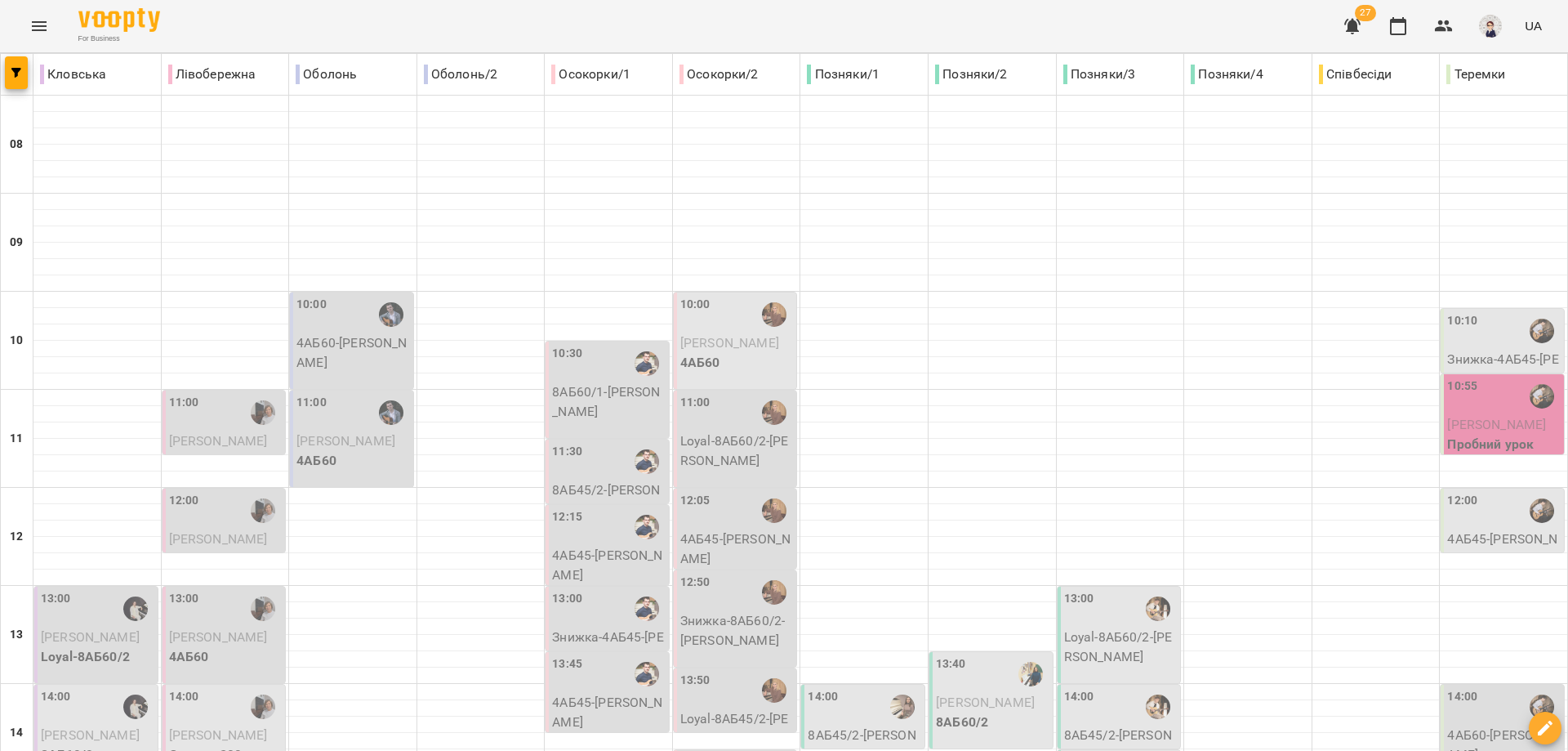
click at [730, 443] on p "Loyal-8АБ60/2 - [PERSON_NAME]" at bounding box center [736, 451] width 113 height 38
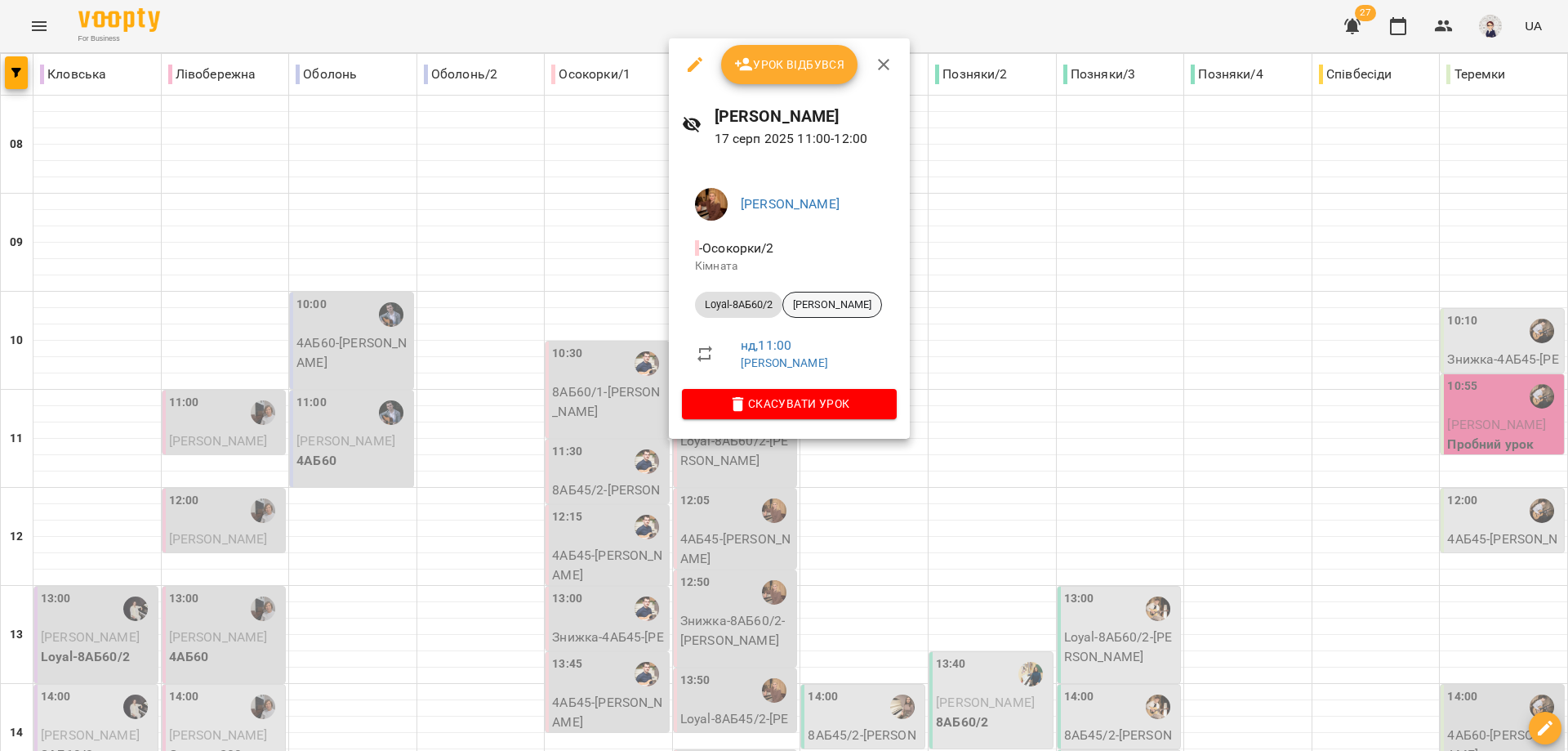
click at [808, 301] on span "[PERSON_NAME]" at bounding box center [832, 304] width 98 height 14
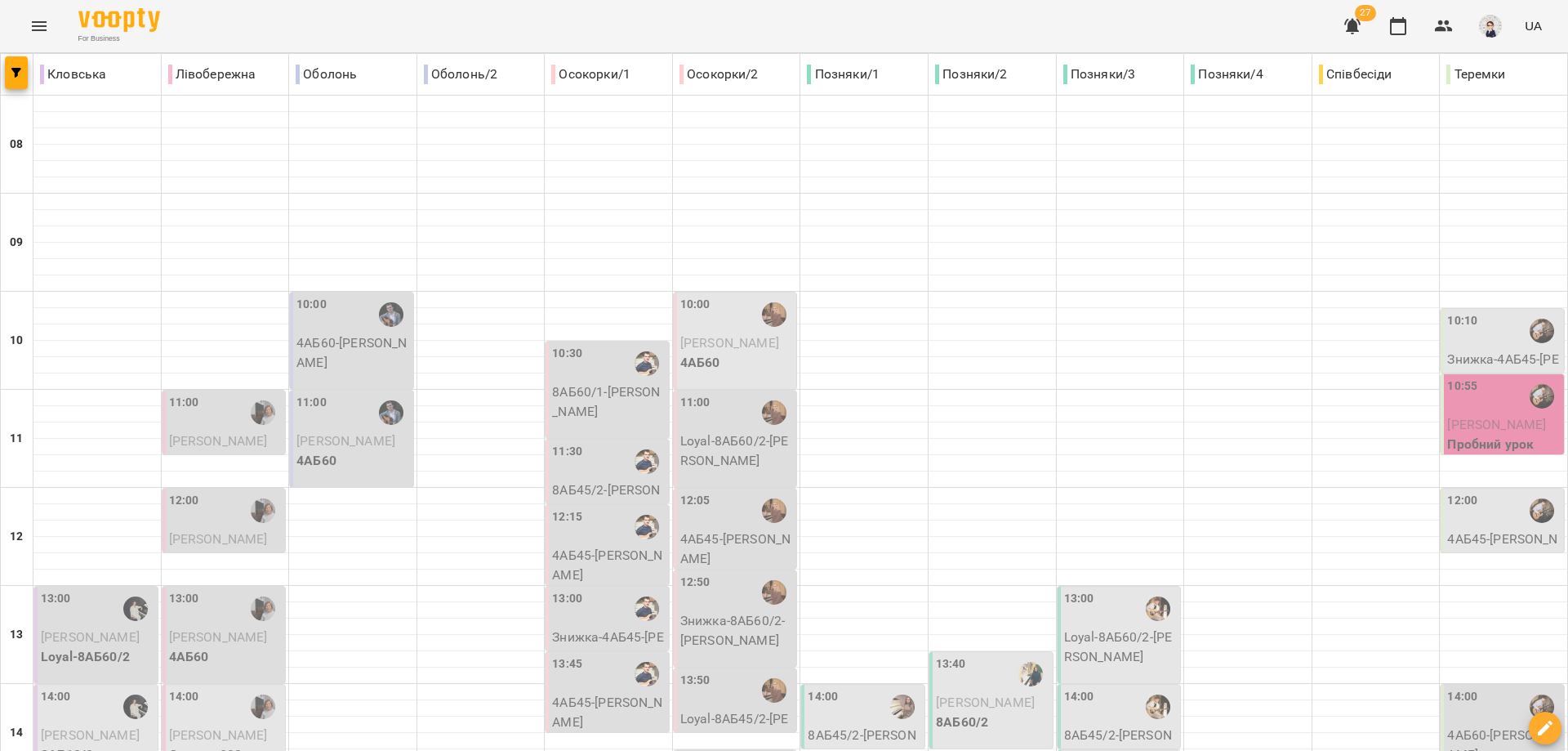
scroll to position [163, 0]
click at [730, 529] on p "4АБ45 - [PERSON_NAME]" at bounding box center [736, 548] width 113 height 38
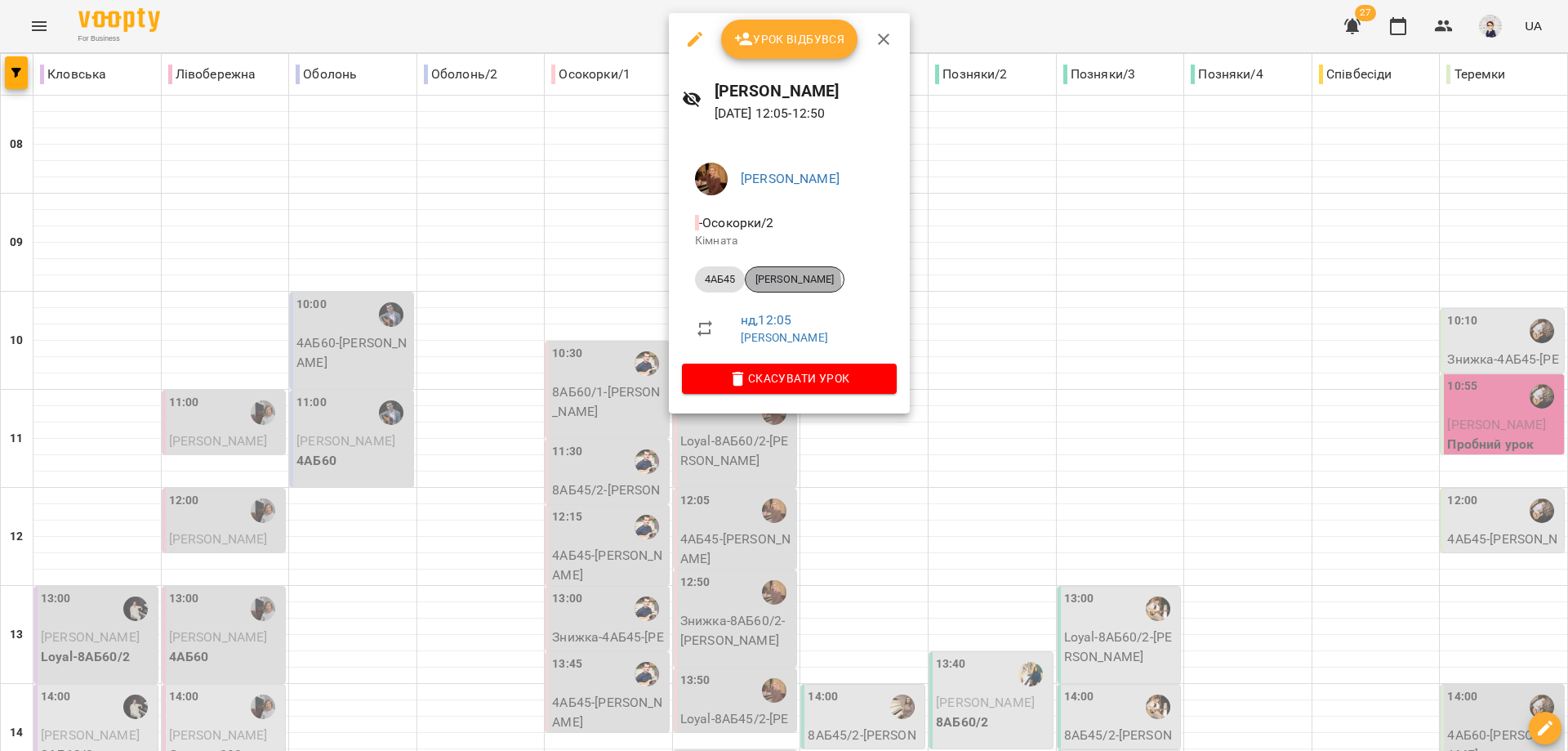
click at [785, 283] on span "[PERSON_NAME]" at bounding box center [794, 278] width 98 height 14
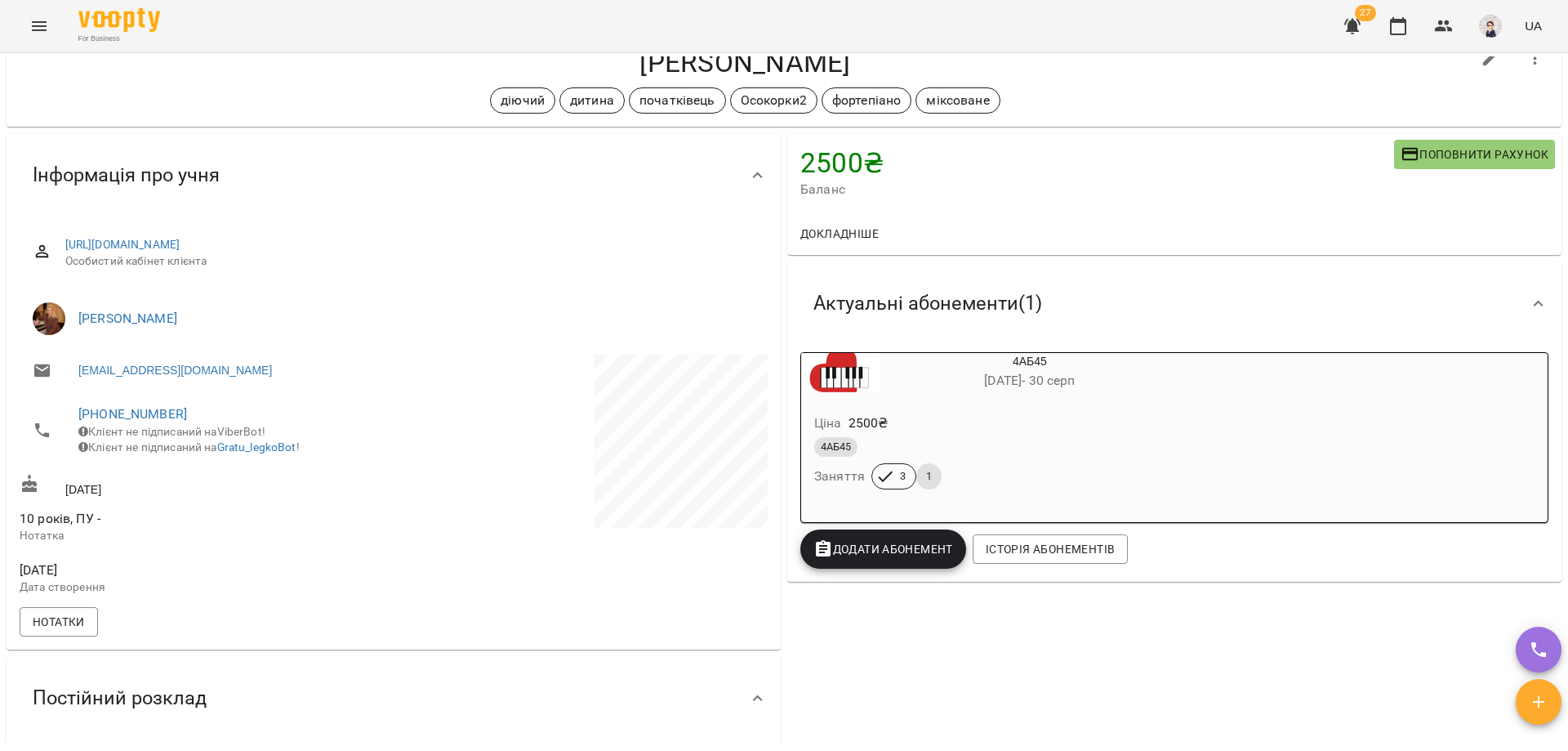
scroll to position [82, 0]
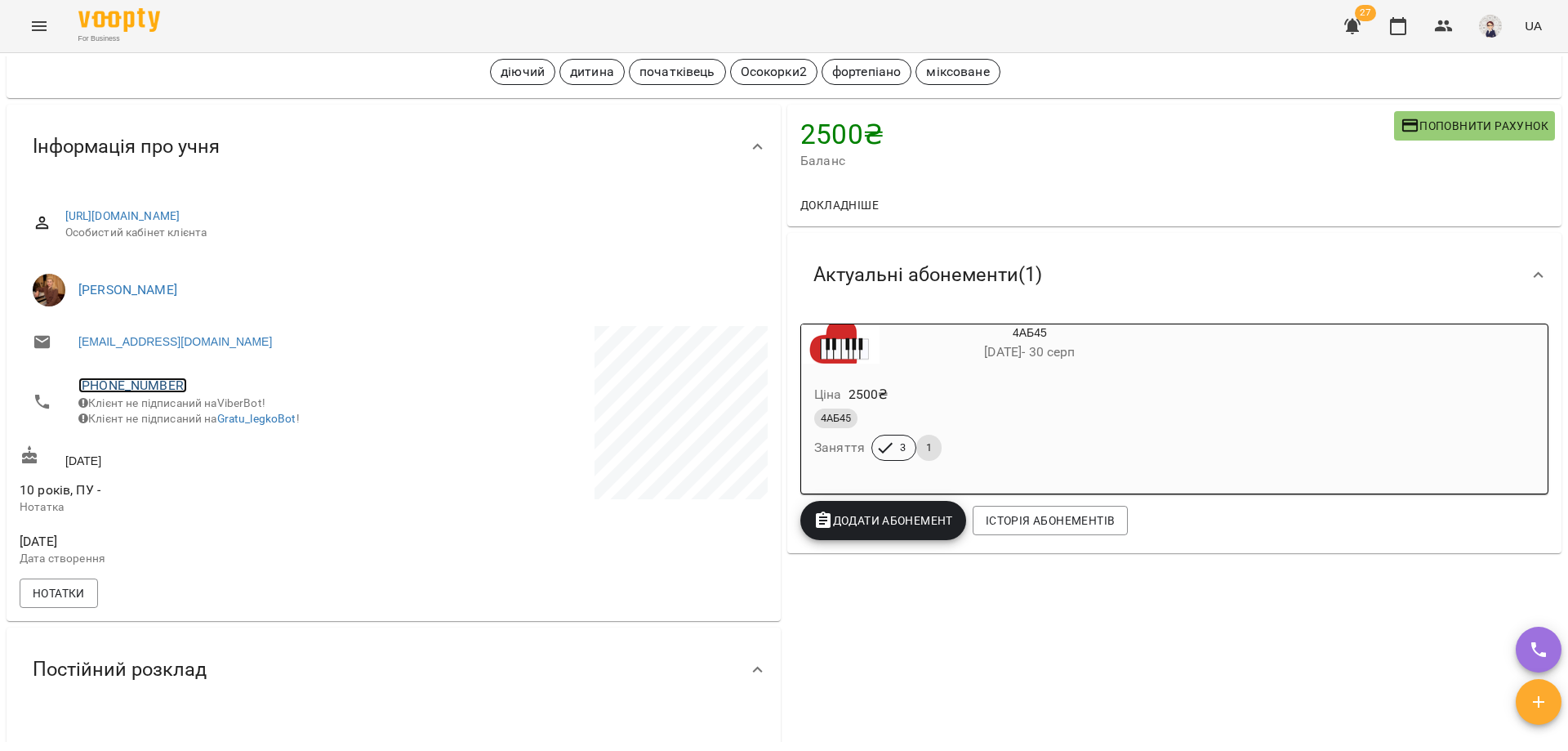
click at [134, 384] on link "[PHONE_NUMBER]" at bounding box center [132, 385] width 109 height 15
click at [400, 406] on div at bounding box center [784, 376] width 1568 height 751
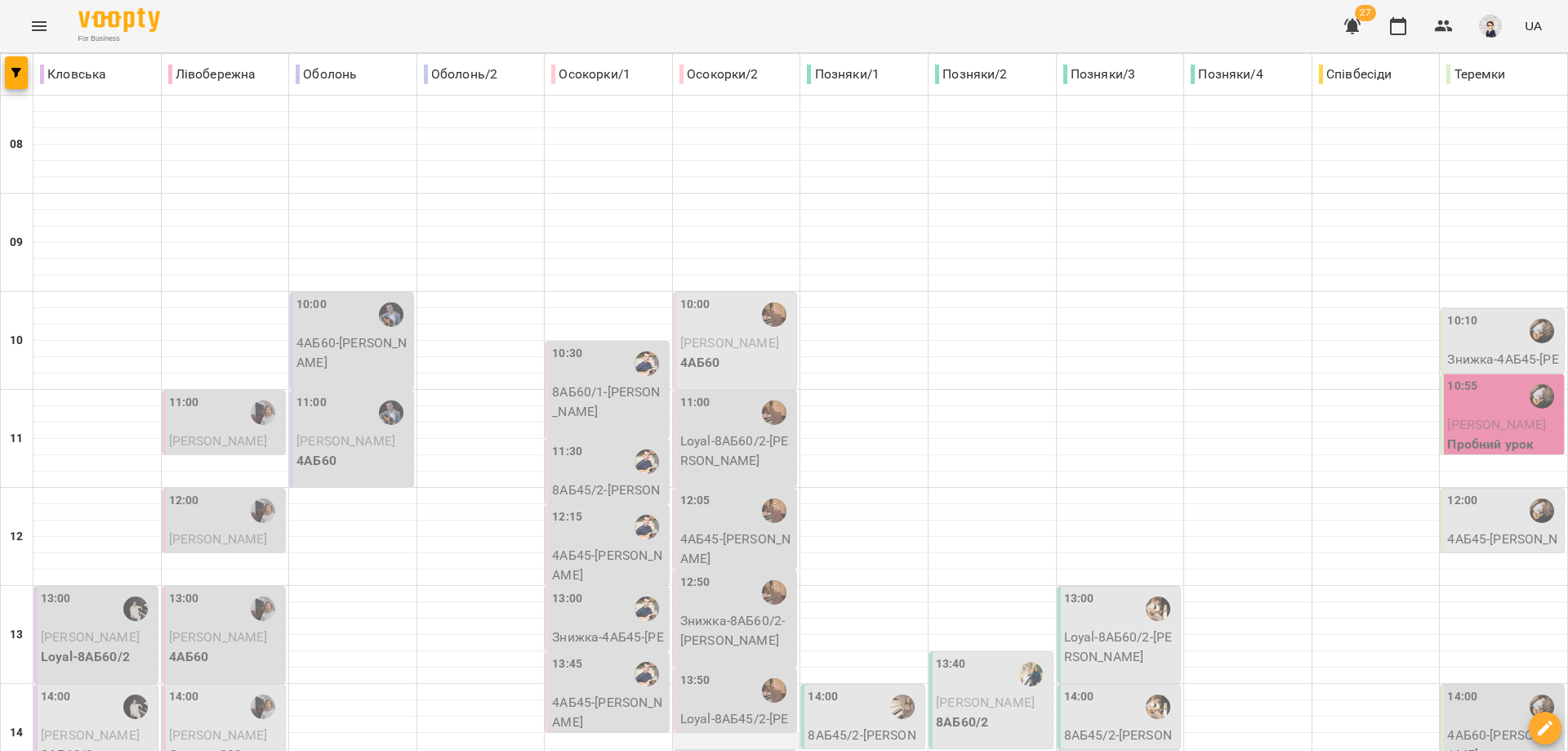
scroll to position [245, 0]
click at [722, 611] on p "Знижка-8АБ60/2 - [PERSON_NAME]" at bounding box center [736, 630] width 113 height 38
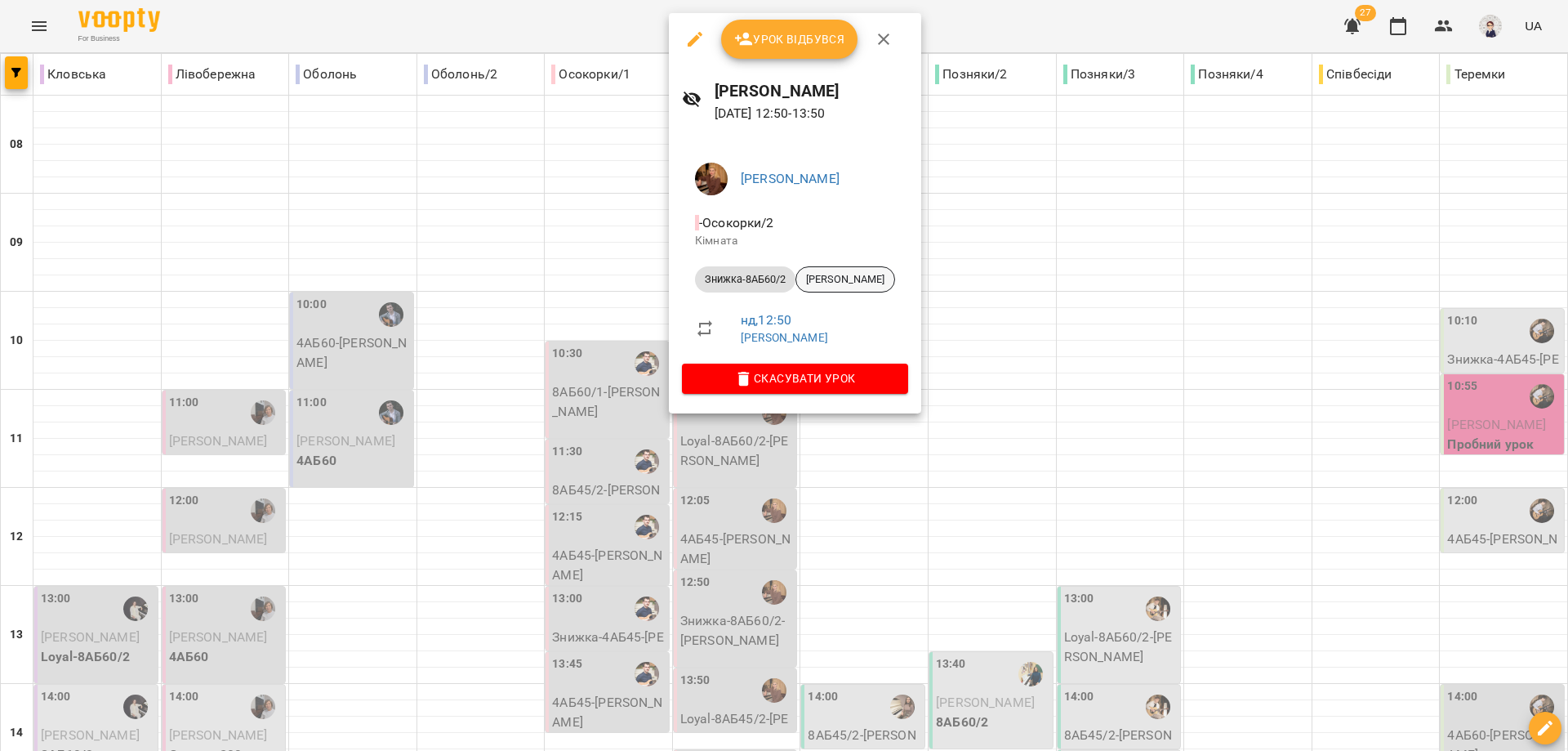
click at [831, 277] on span "[PERSON_NAME]" at bounding box center [845, 278] width 98 height 14
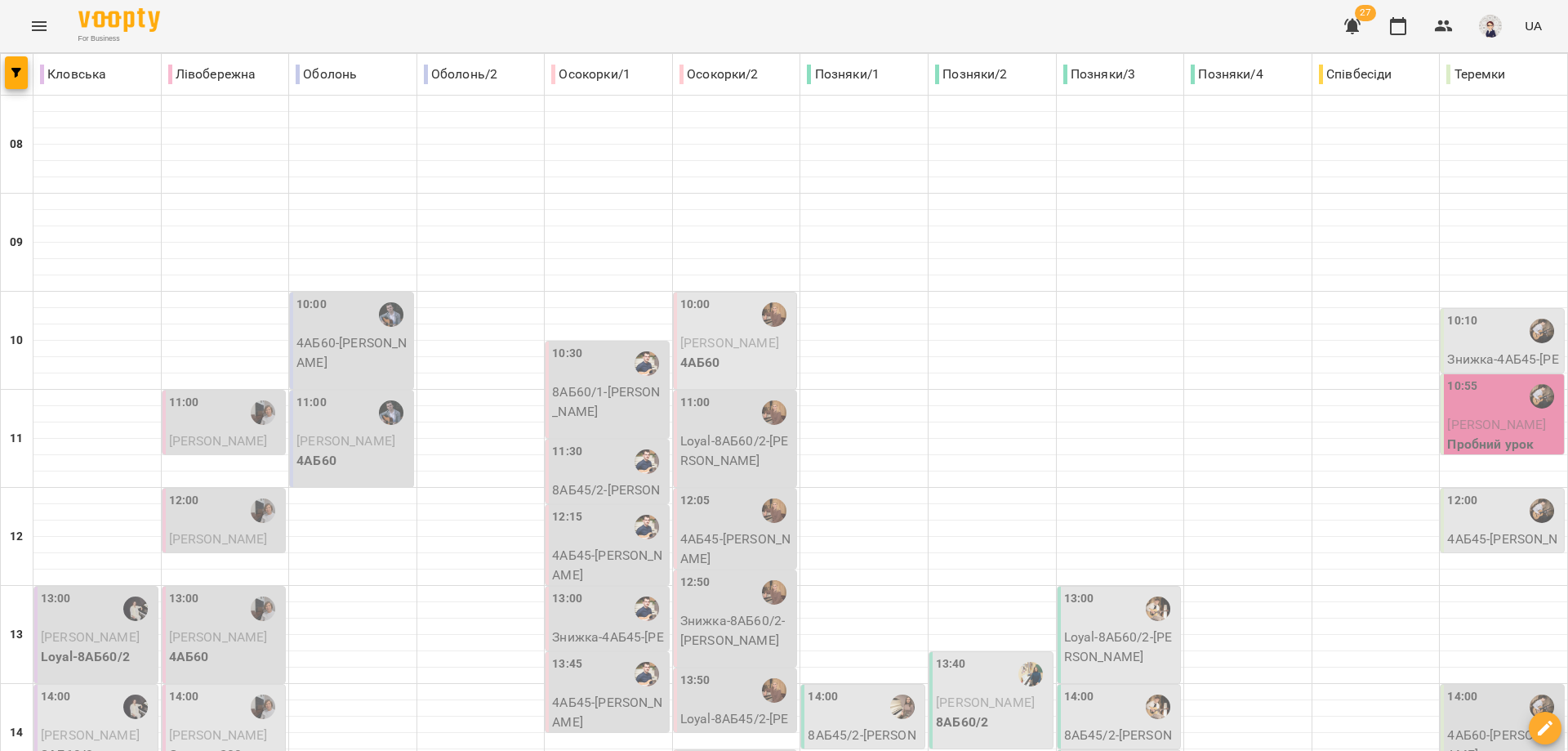
scroll to position [245, 0]
click at [720, 709] on p "Loyal-8АБ45/2 - [PERSON_NAME]" at bounding box center [736, 728] width 113 height 38
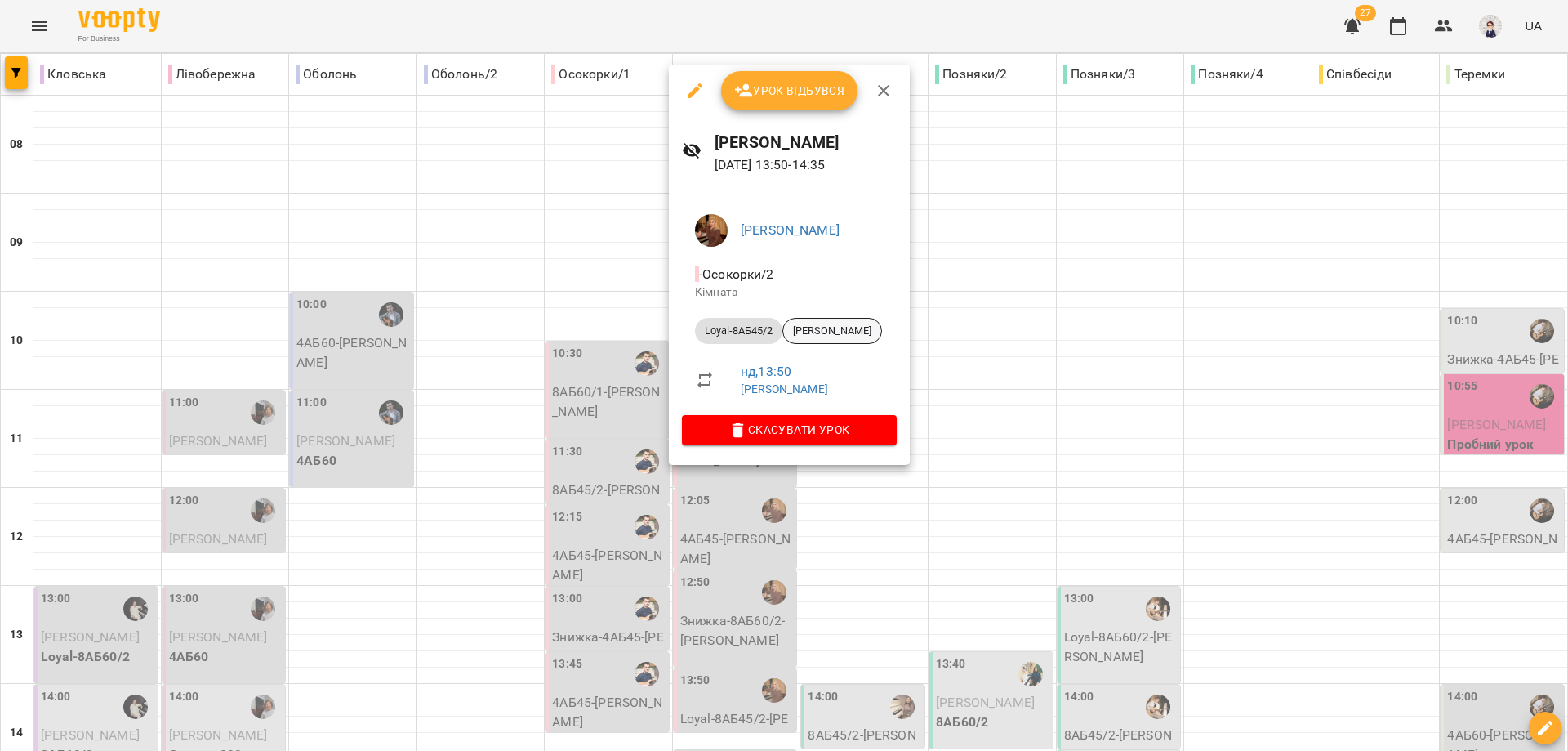
click at [828, 331] on span "[PERSON_NAME]" at bounding box center [832, 330] width 98 height 14
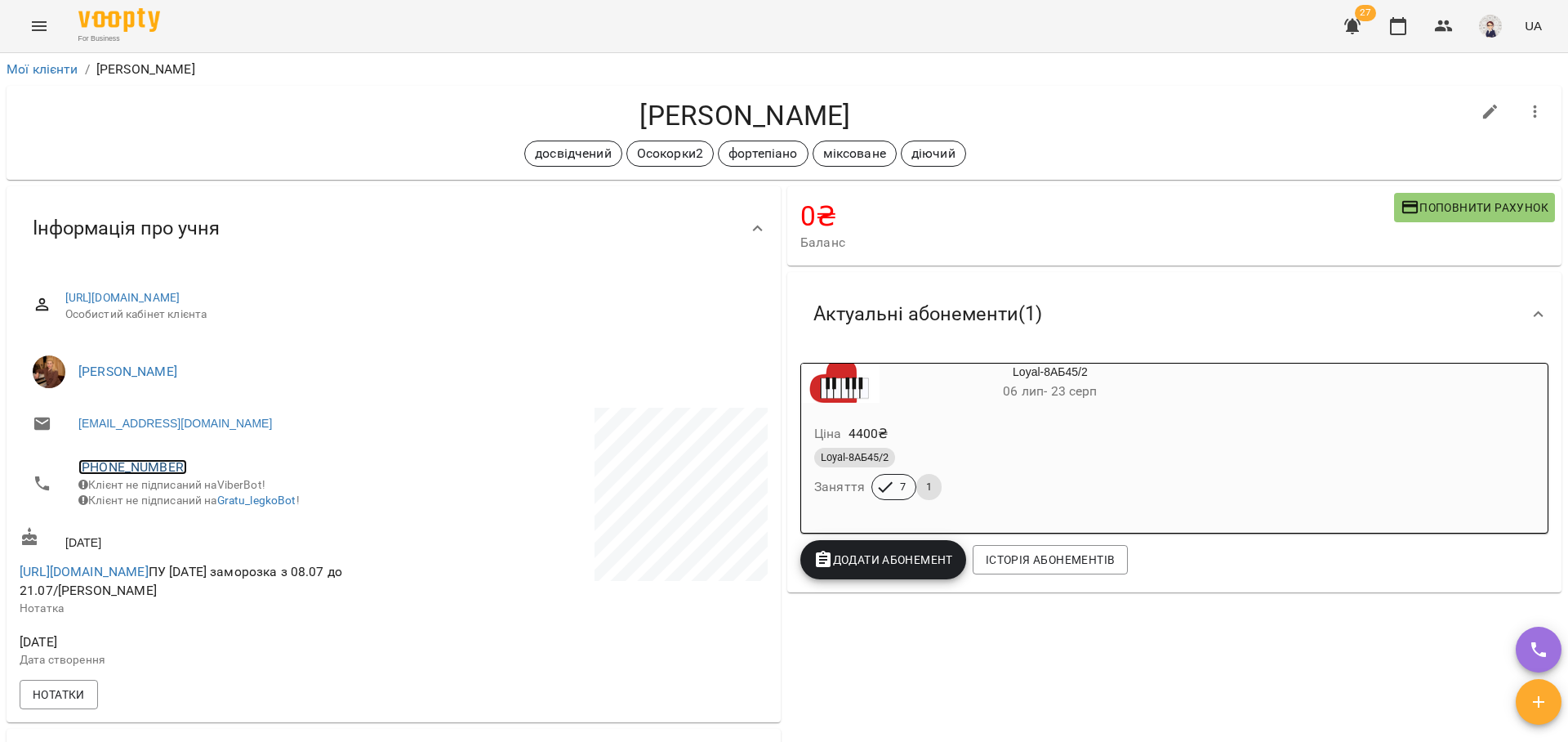
click at [98, 467] on link "[PHONE_NUMBER]" at bounding box center [132, 467] width 109 height 15
click at [194, 528] on img at bounding box center [199, 528] width 25 height 25
drag, startPoint x: 862, startPoint y: 117, endPoint x: 722, endPoint y: 116, distance: 140.0
click at [722, 116] on h4 "[PERSON_NAME]" at bounding box center [745, 115] width 1451 height 33
copy h4 "[PERSON_NAME]"
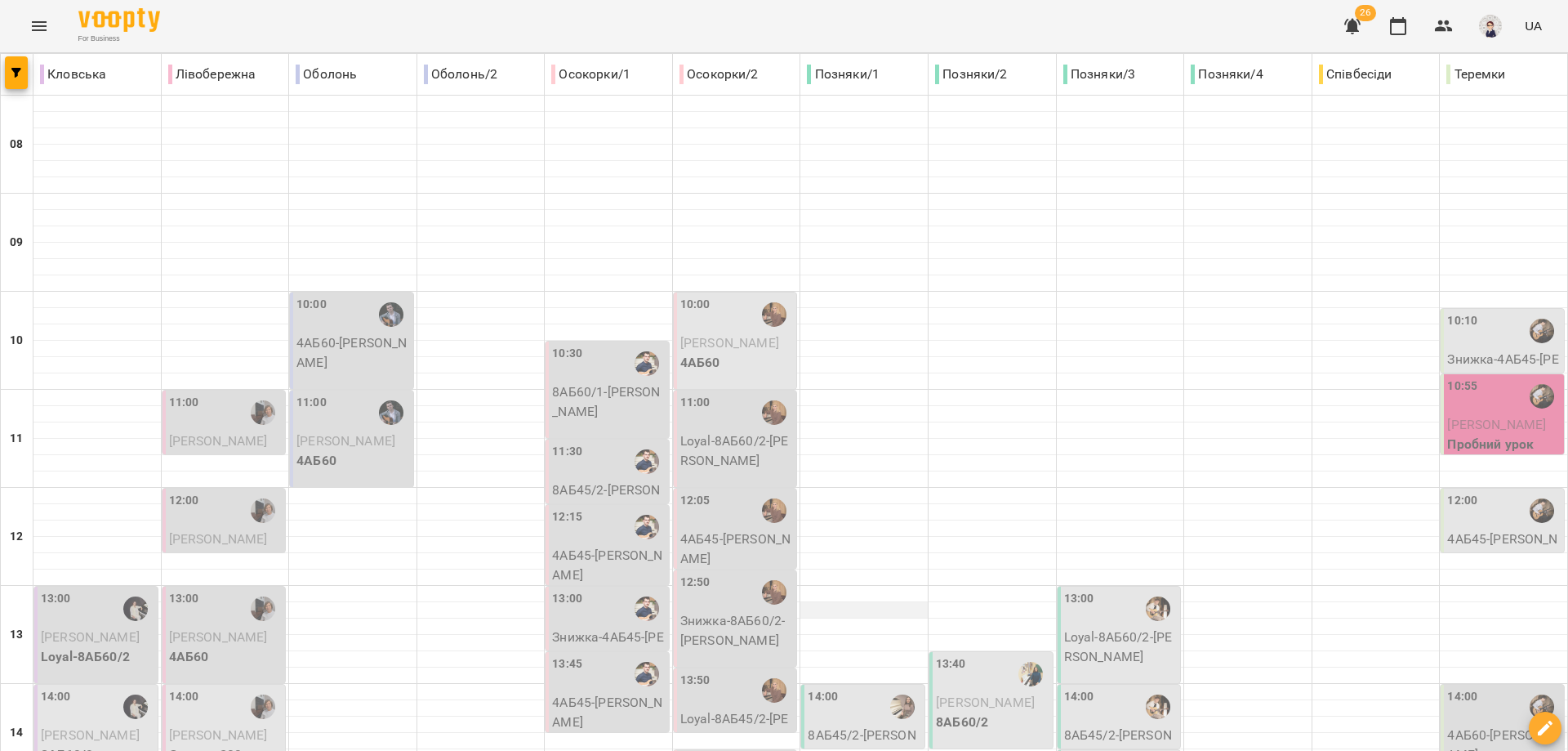
scroll to position [327, 0]
click at [716, 709] on p "Loyal-8АБ45/2 - [PERSON_NAME]" at bounding box center [736, 728] width 113 height 38
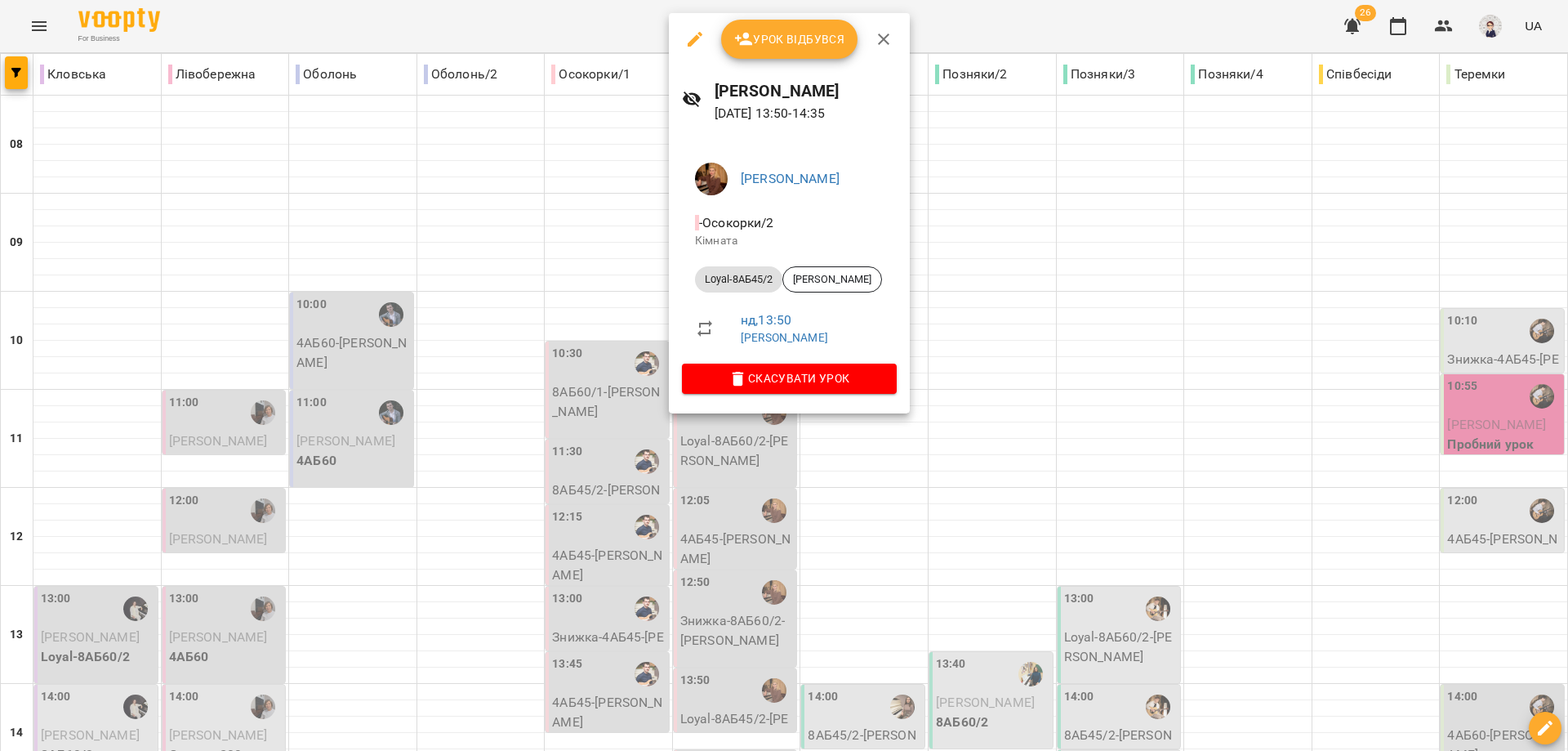
click at [617, 440] on div at bounding box center [784, 376] width 1568 height 751
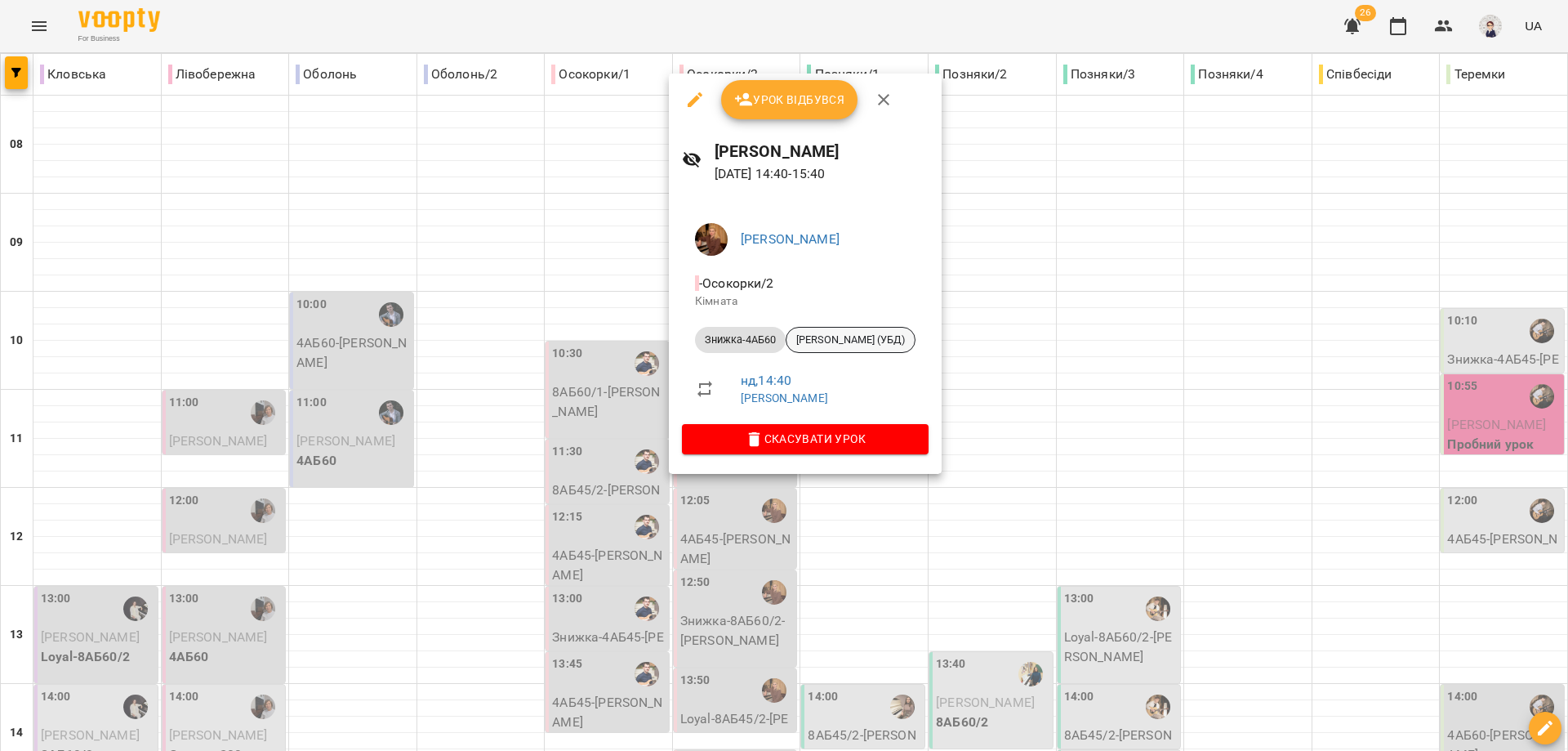
click at [818, 340] on span "[PERSON_NAME] (УБД)" at bounding box center [850, 339] width 129 height 14
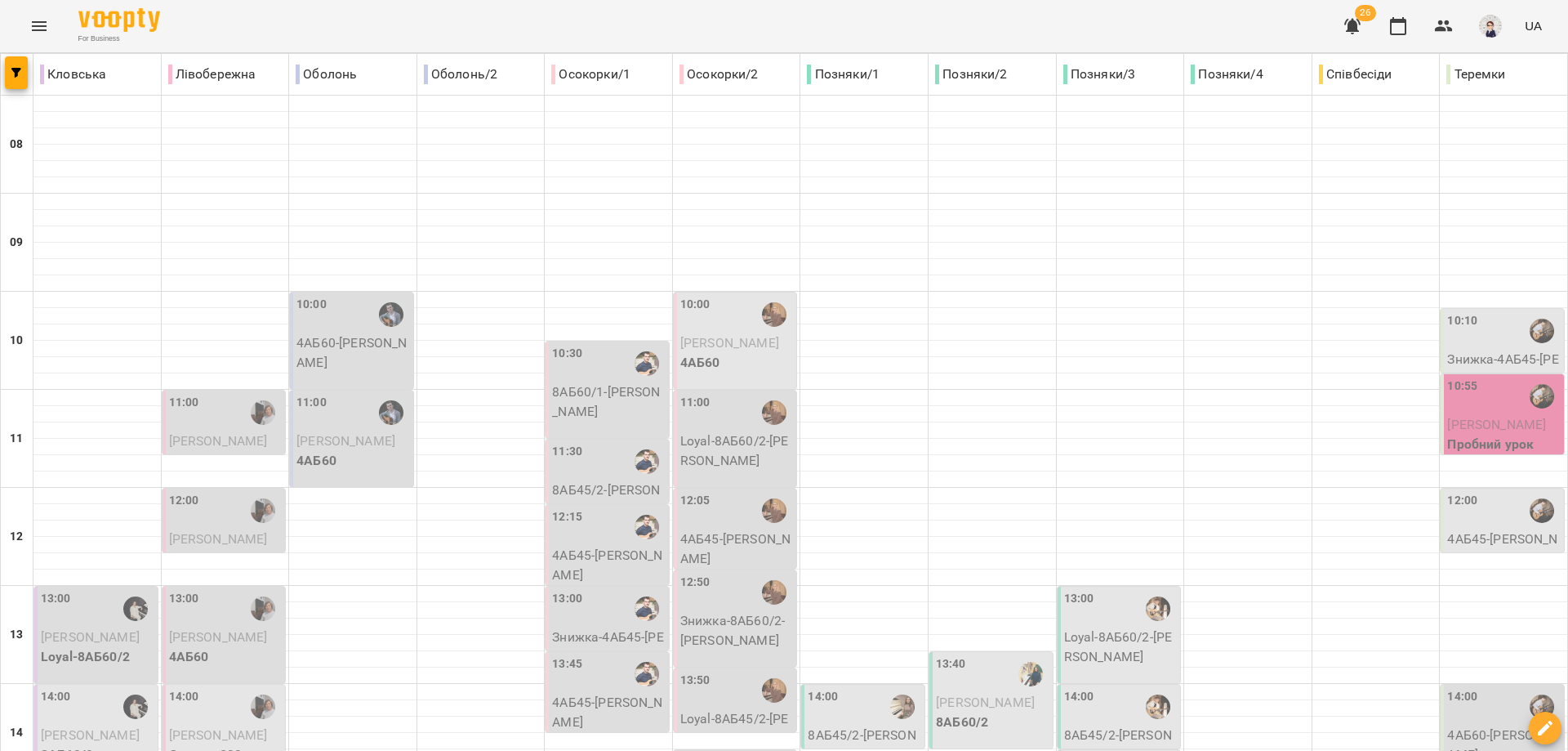
scroll to position [654, 0]
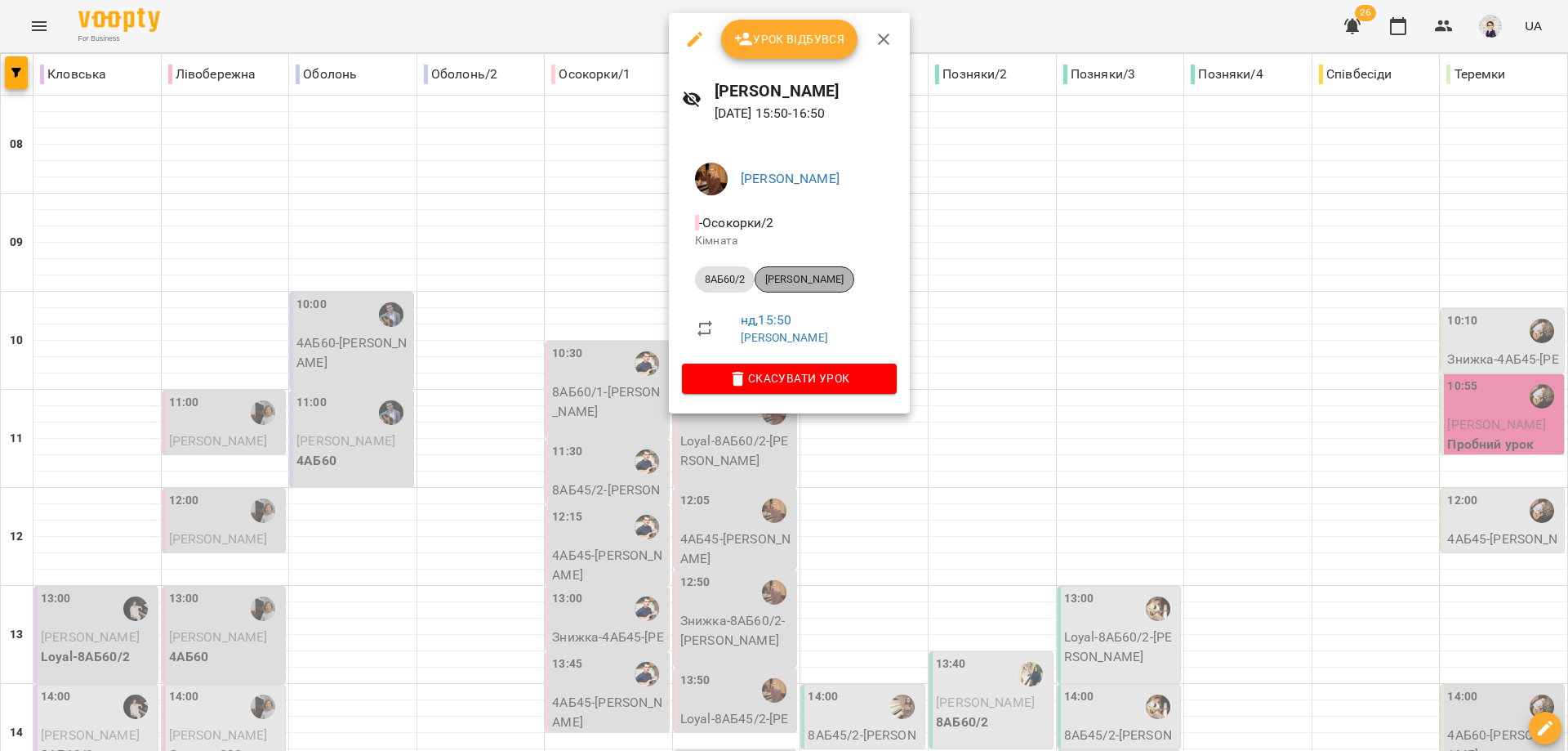
click at [794, 275] on span "[PERSON_NAME]" at bounding box center [804, 278] width 98 height 14
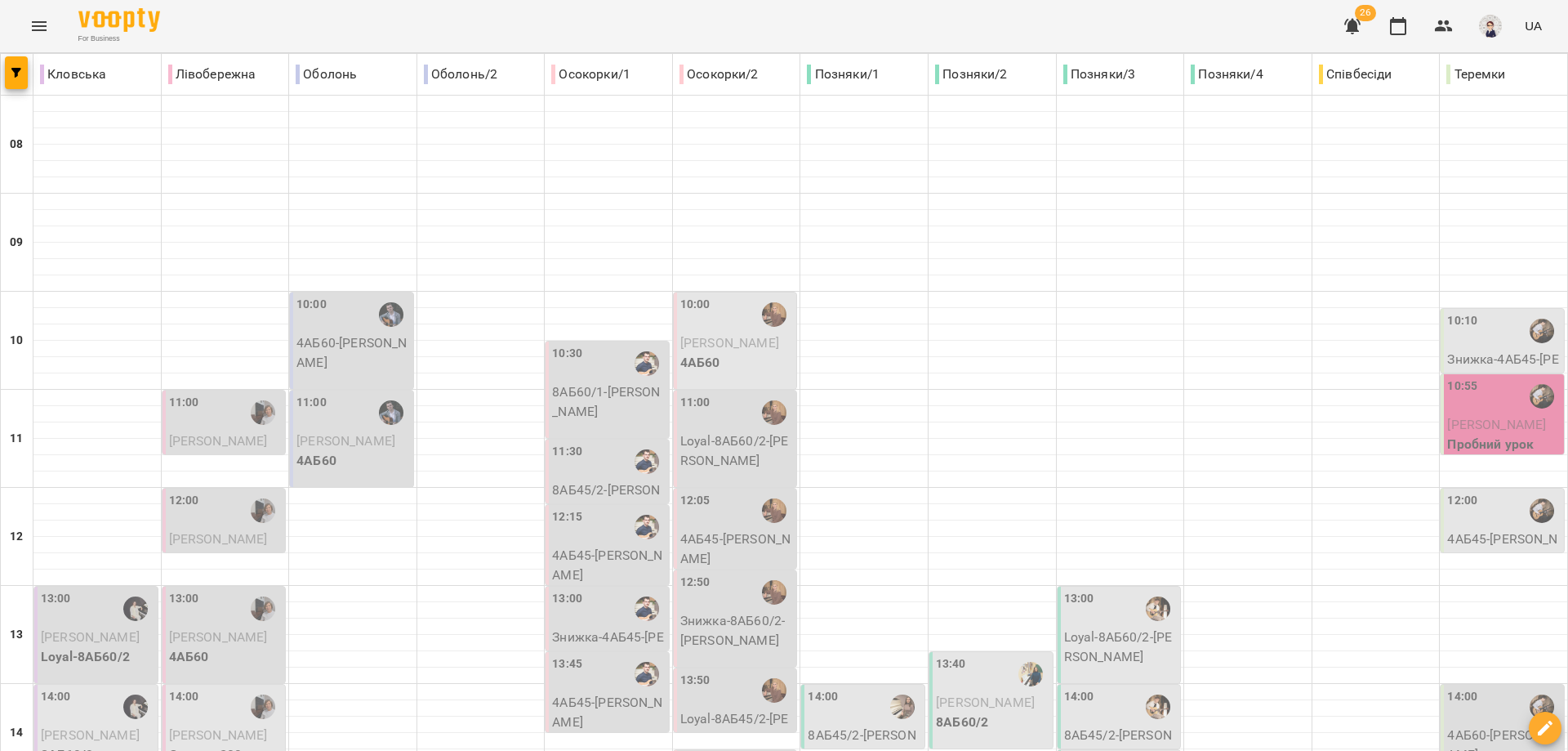
scroll to position [572, 0]
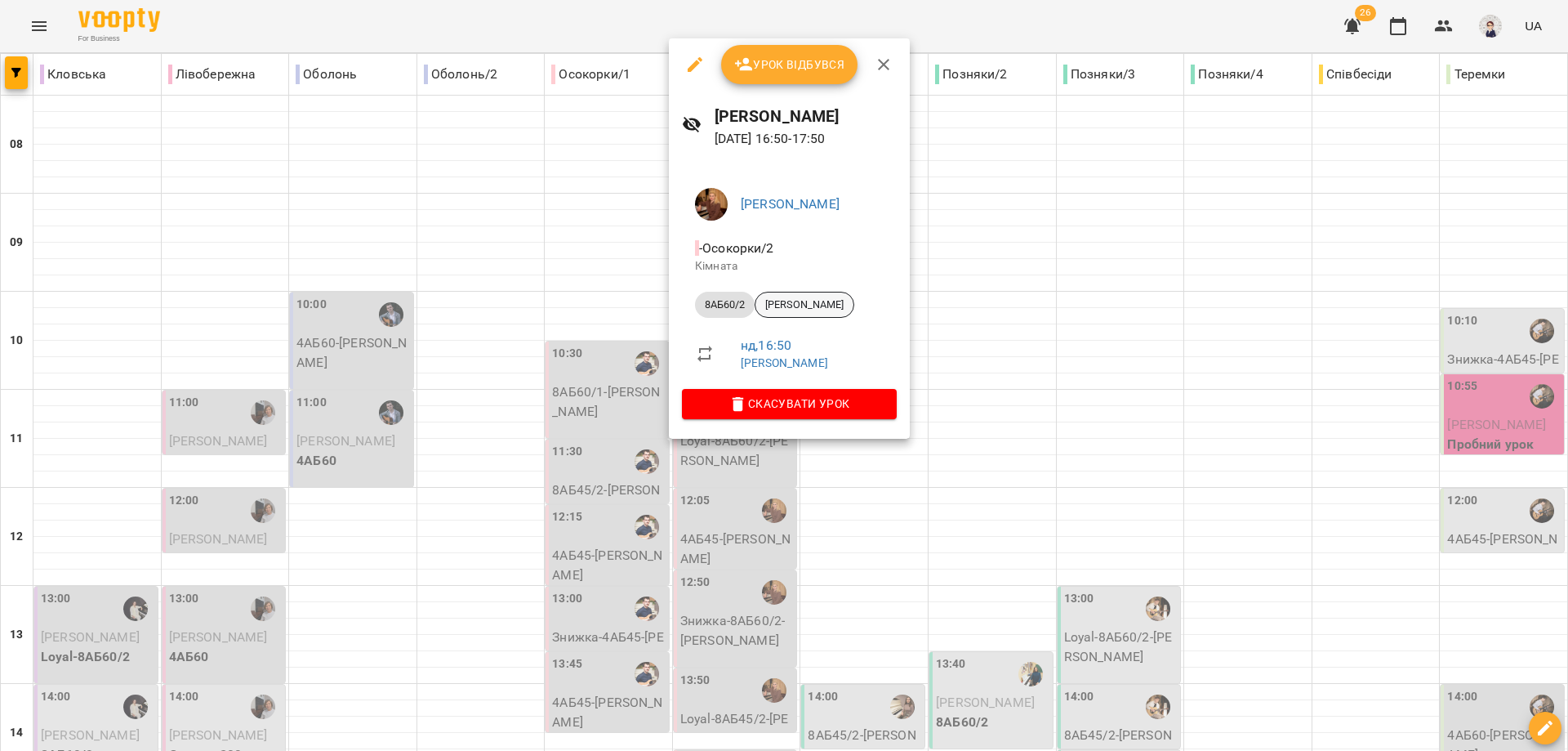
click at [808, 312] on span "[PERSON_NAME]" at bounding box center [804, 304] width 98 height 14
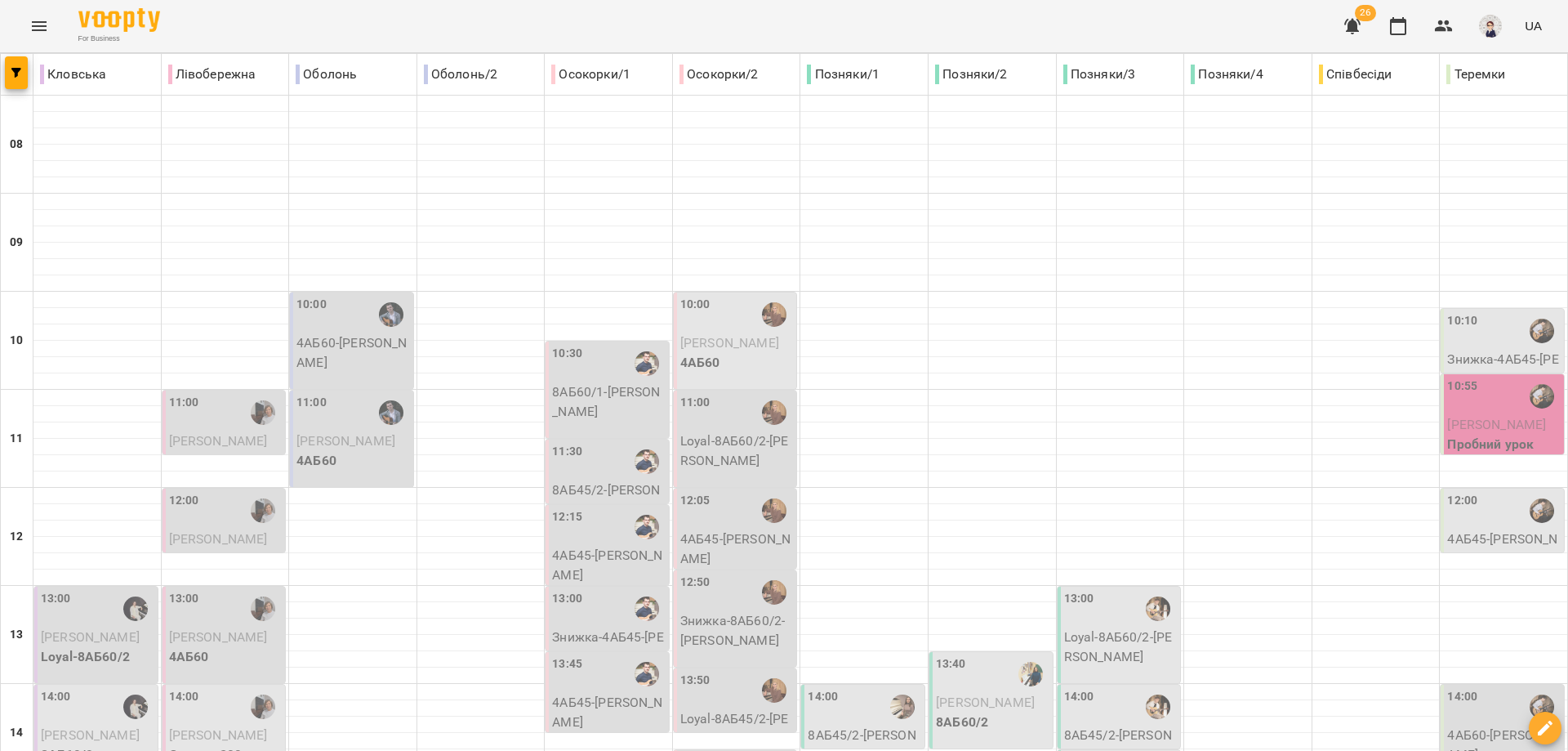
scroll to position [728, 0]
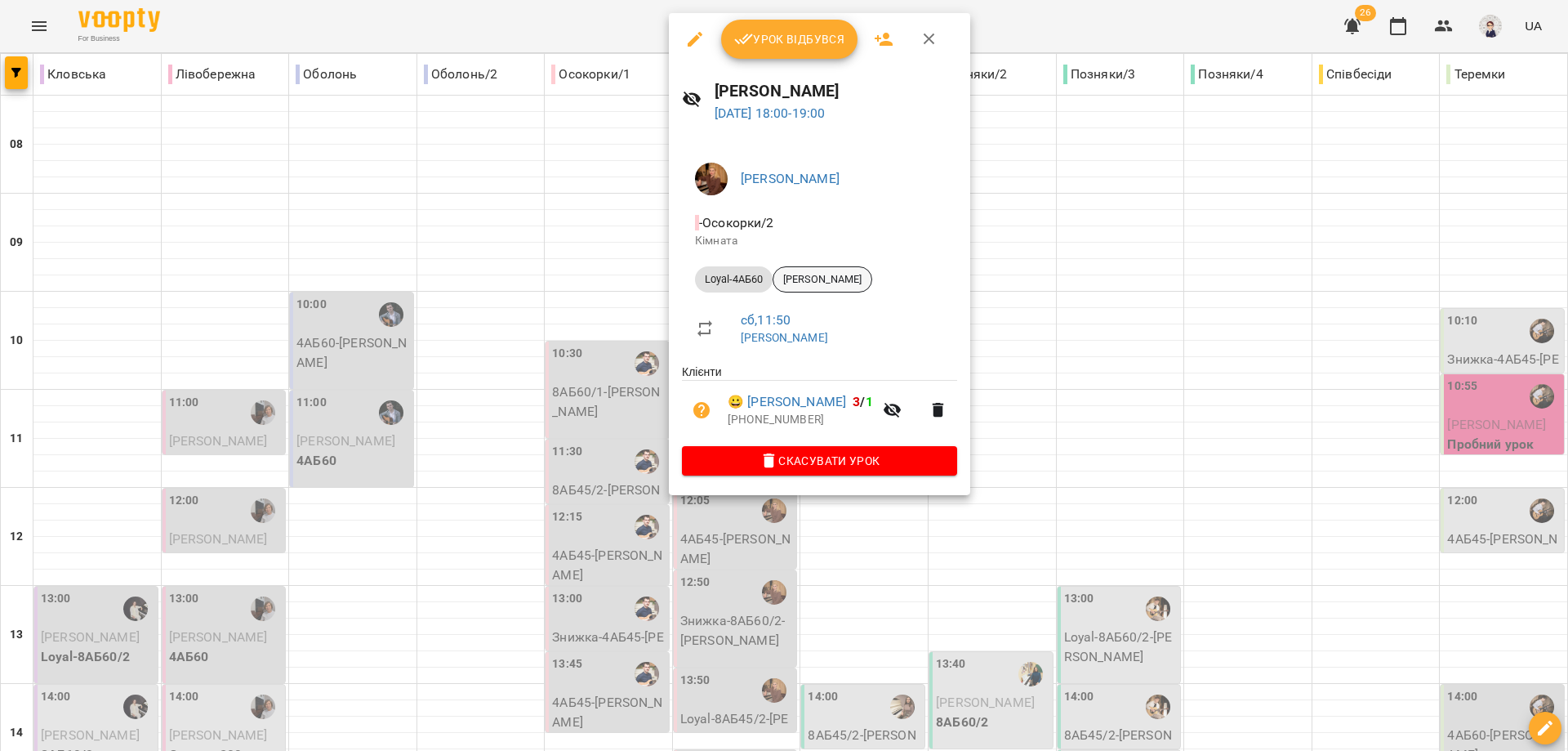
click at [814, 283] on span "[PERSON_NAME]" at bounding box center [822, 278] width 98 height 14
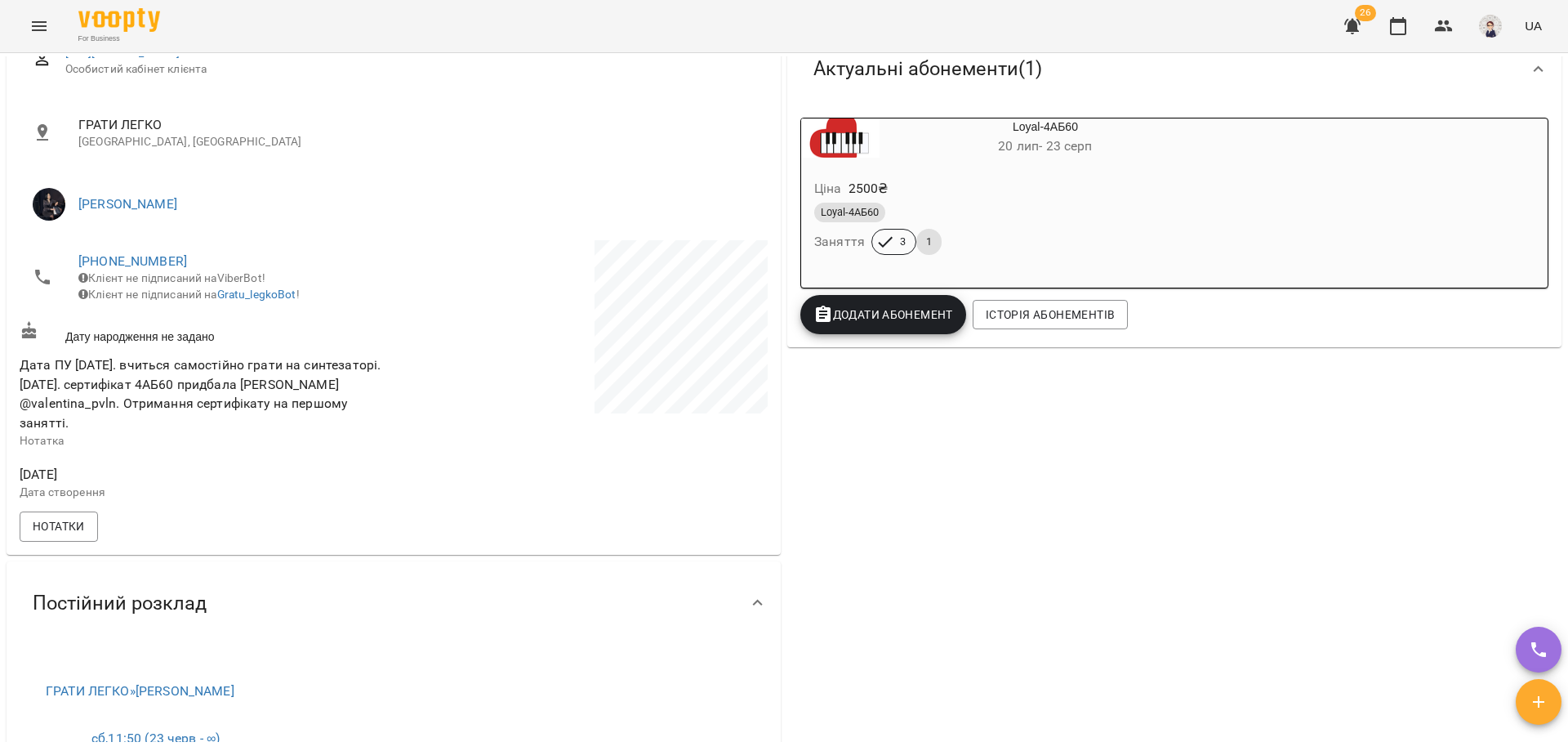
scroll to position [163, 0]
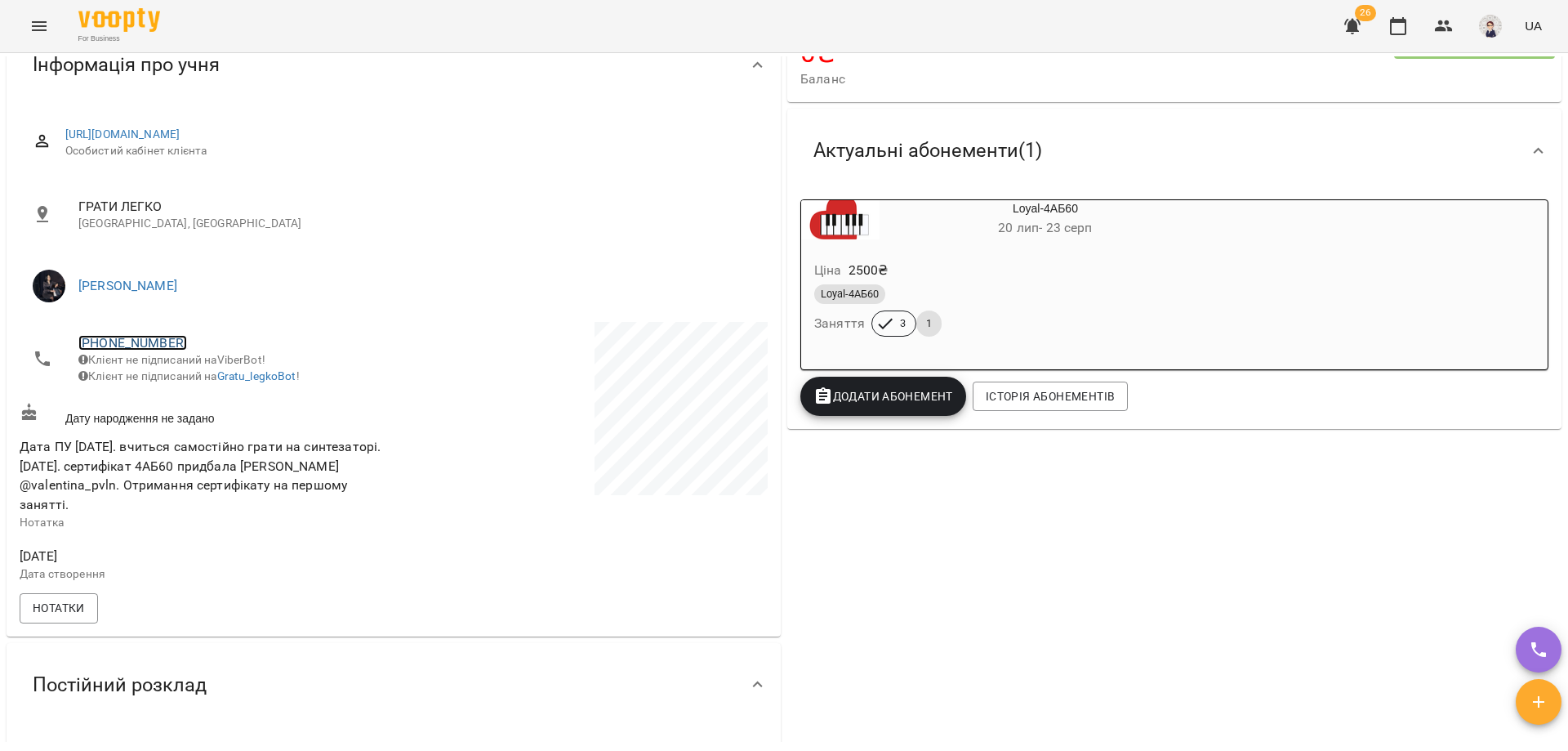
click at [118, 340] on link "[PHONE_NUMBER]" at bounding box center [132, 342] width 109 height 15
click at [203, 399] on img at bounding box center [199, 403] width 25 height 25
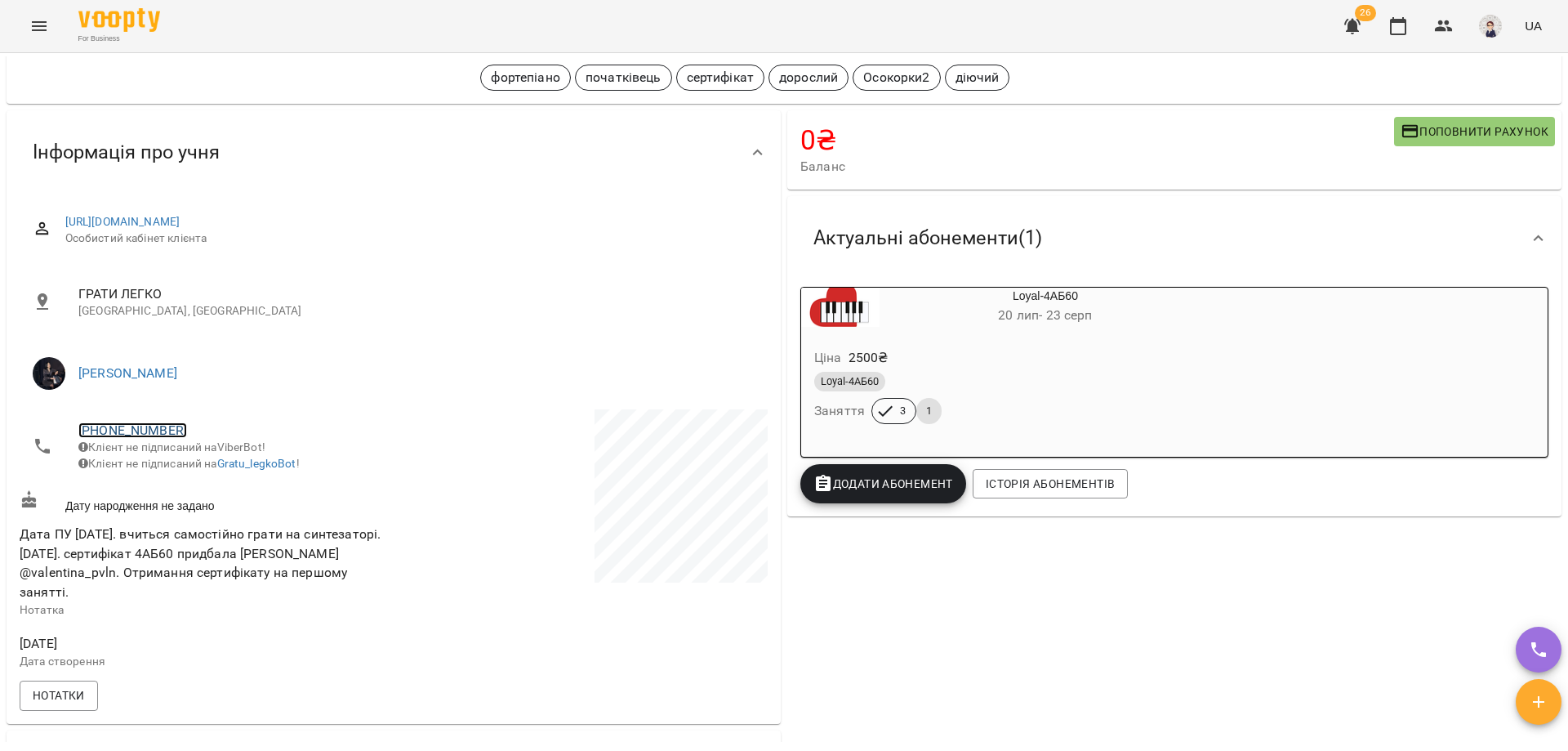
scroll to position [0, 0]
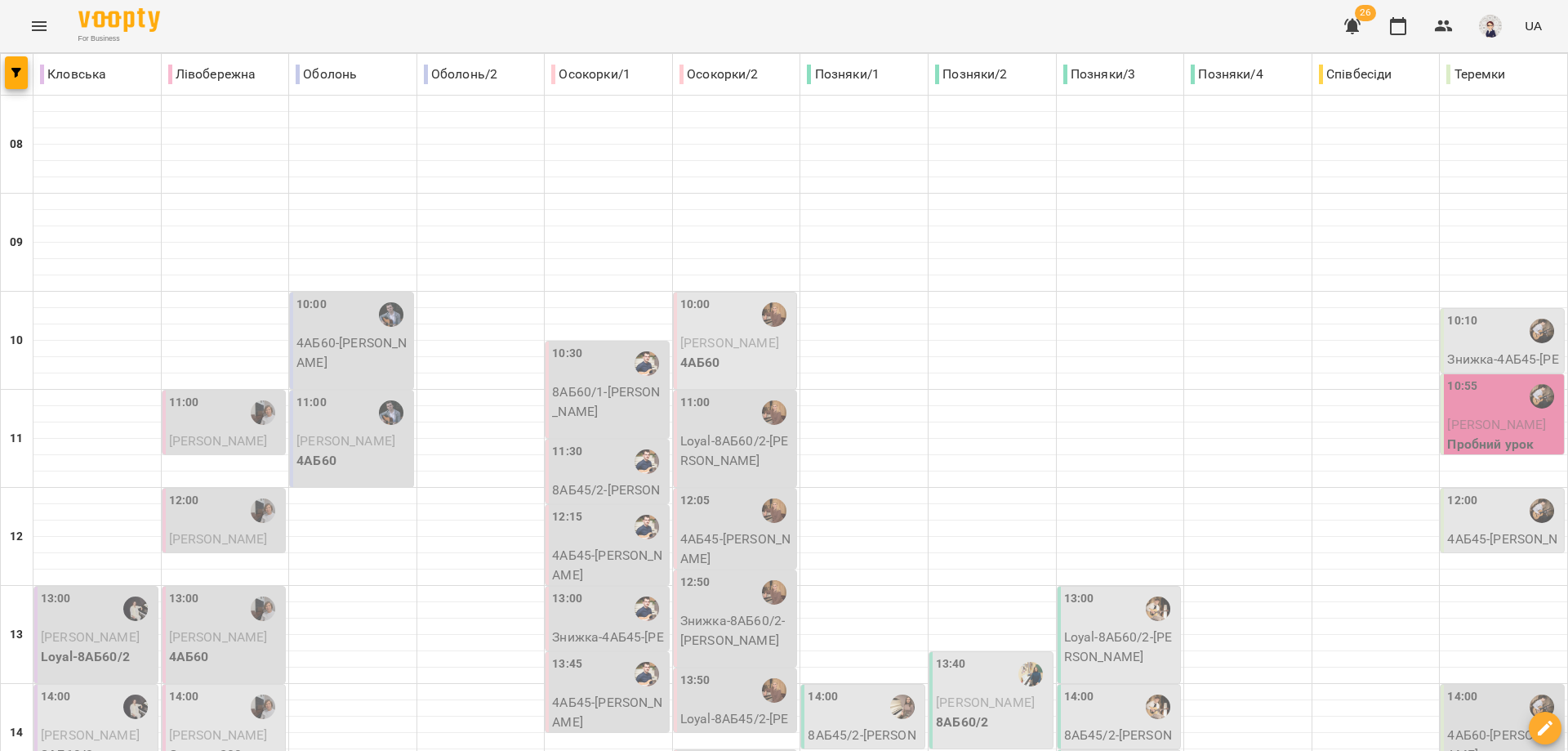
scroll to position [728, 0]
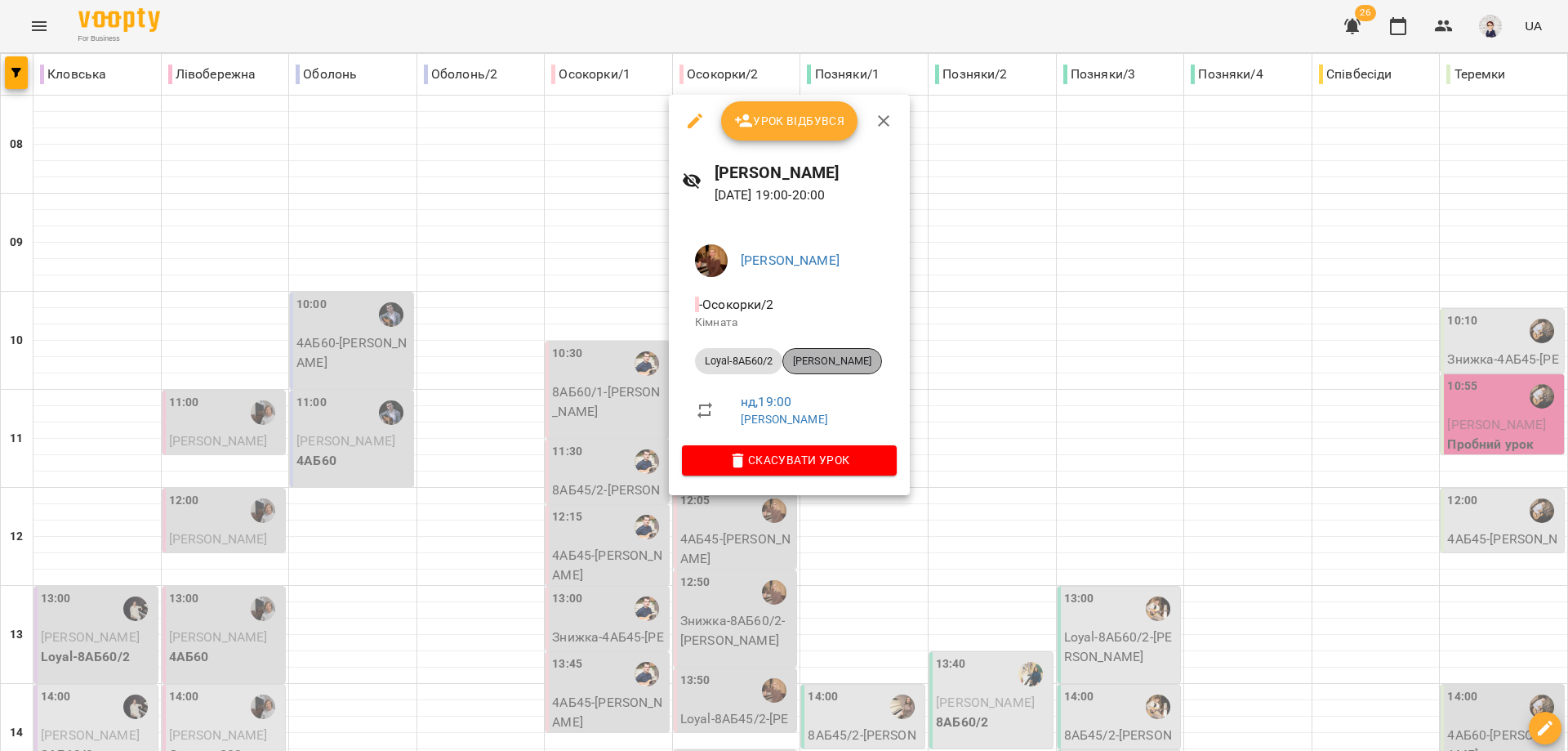
click at [819, 356] on span "[PERSON_NAME]" at bounding box center [832, 360] width 98 height 14
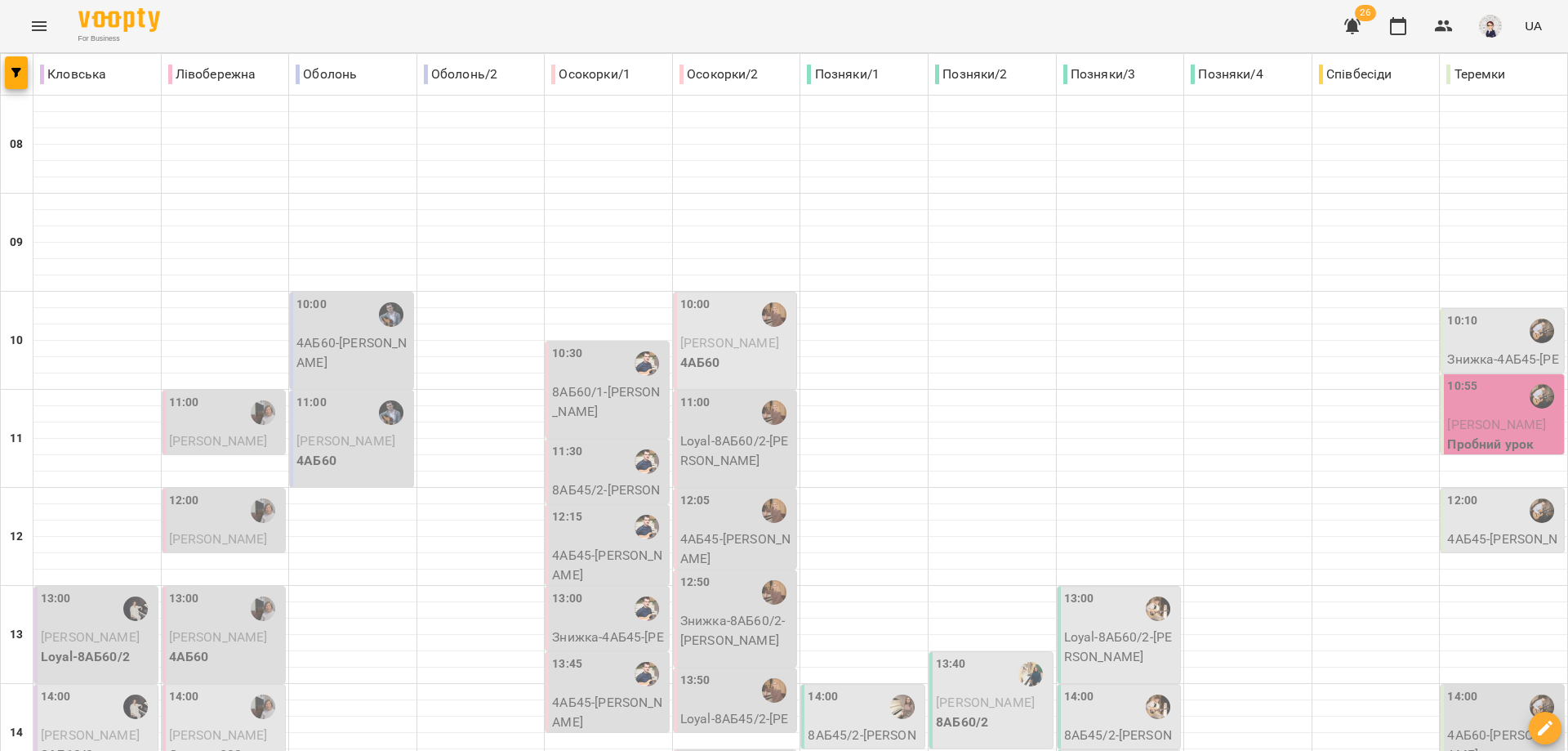
scroll to position [728, 0]
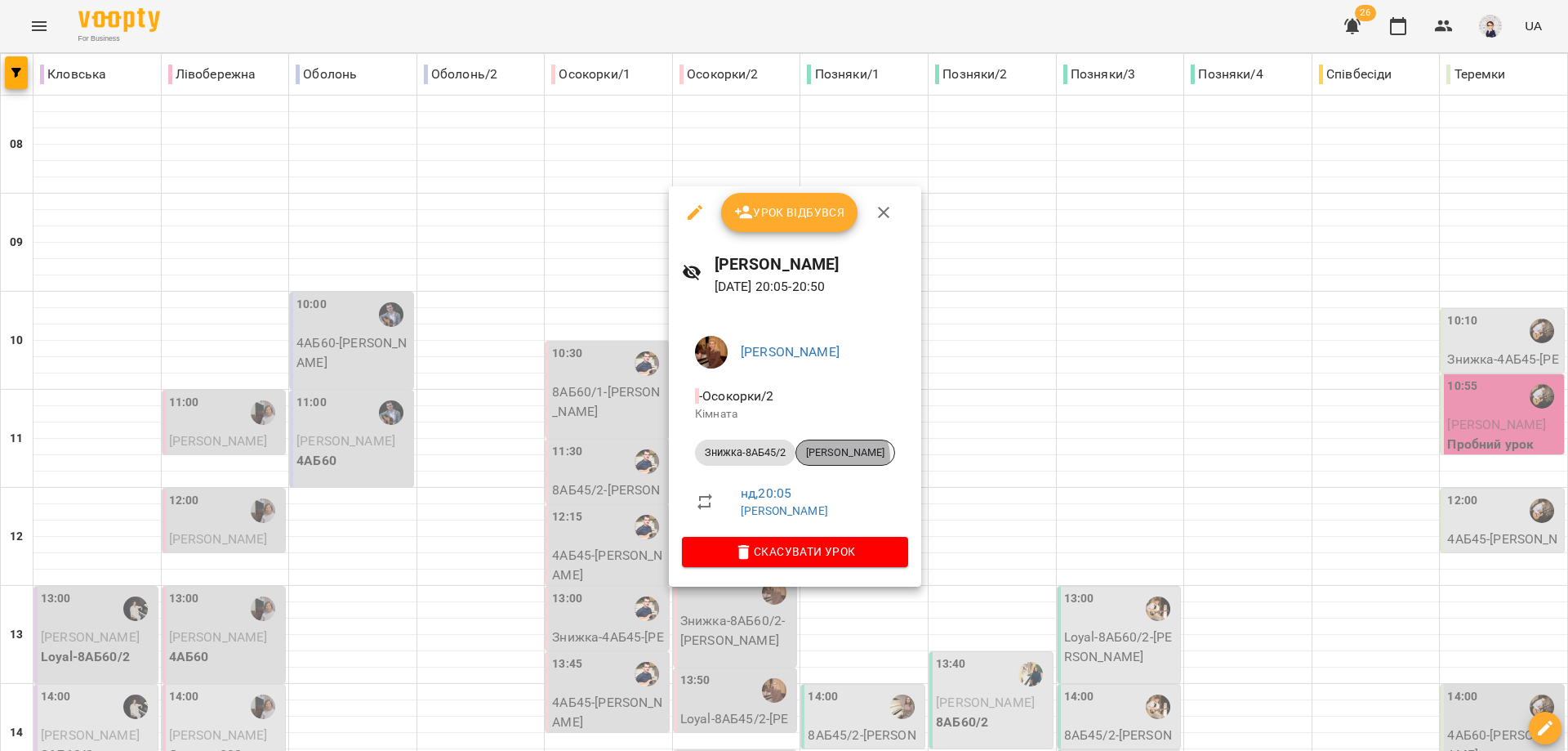
click at [831, 457] on span "[PERSON_NAME]" at bounding box center [845, 452] width 98 height 14
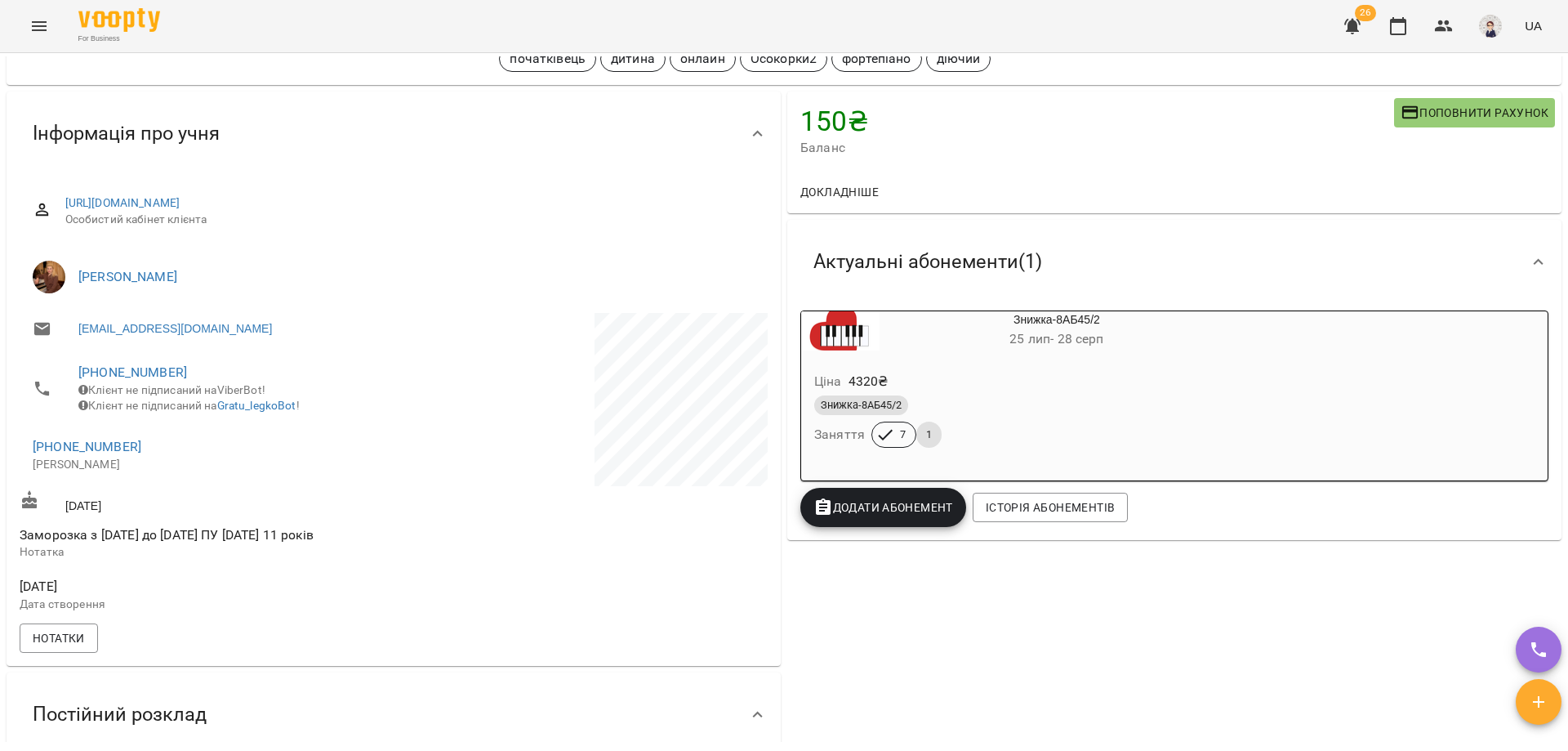
scroll to position [82, 0]
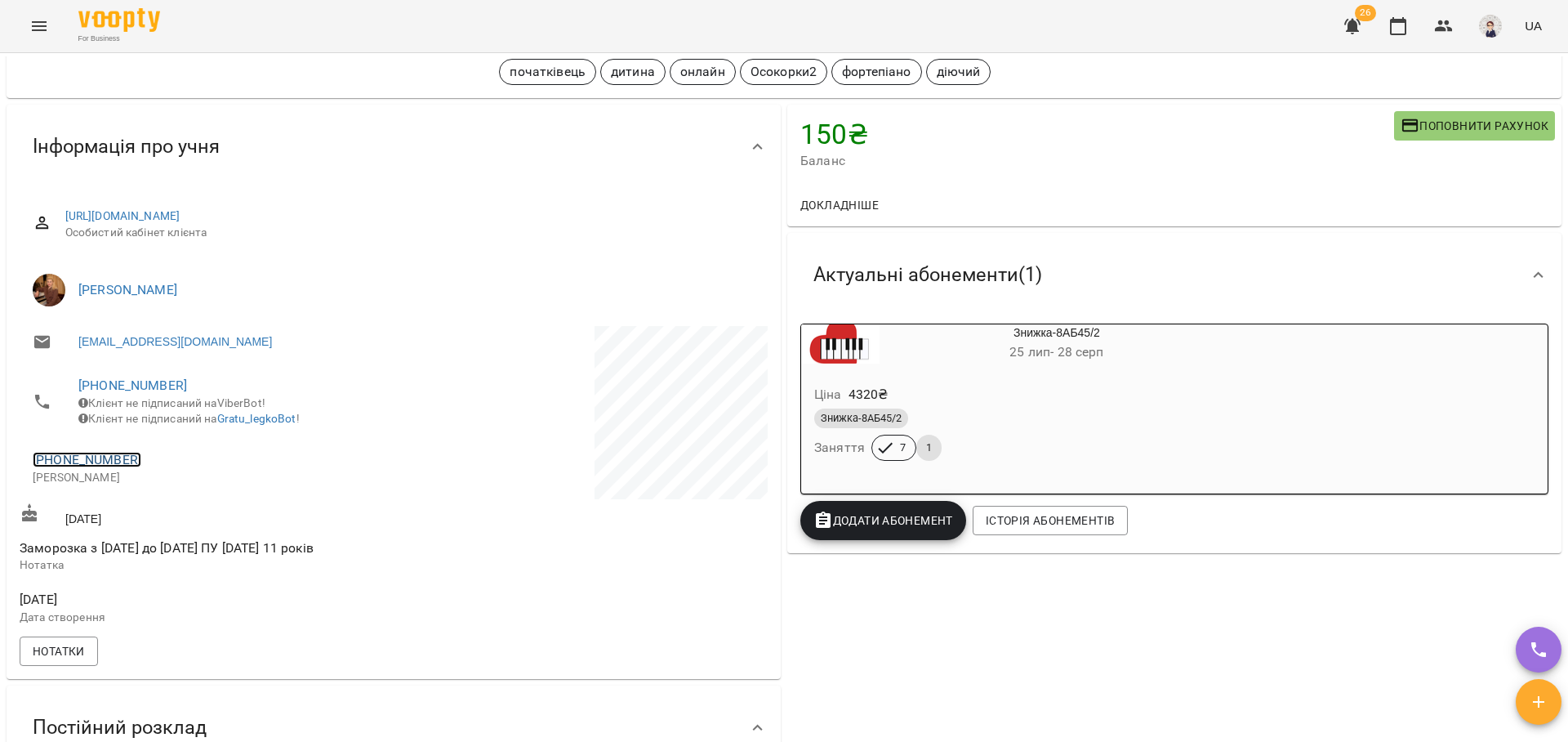
click at [80, 467] on link "[PHONE_NUMBER]" at bounding box center [87, 459] width 109 height 15
click at [152, 534] on img at bounding box center [153, 532] width 25 height 25
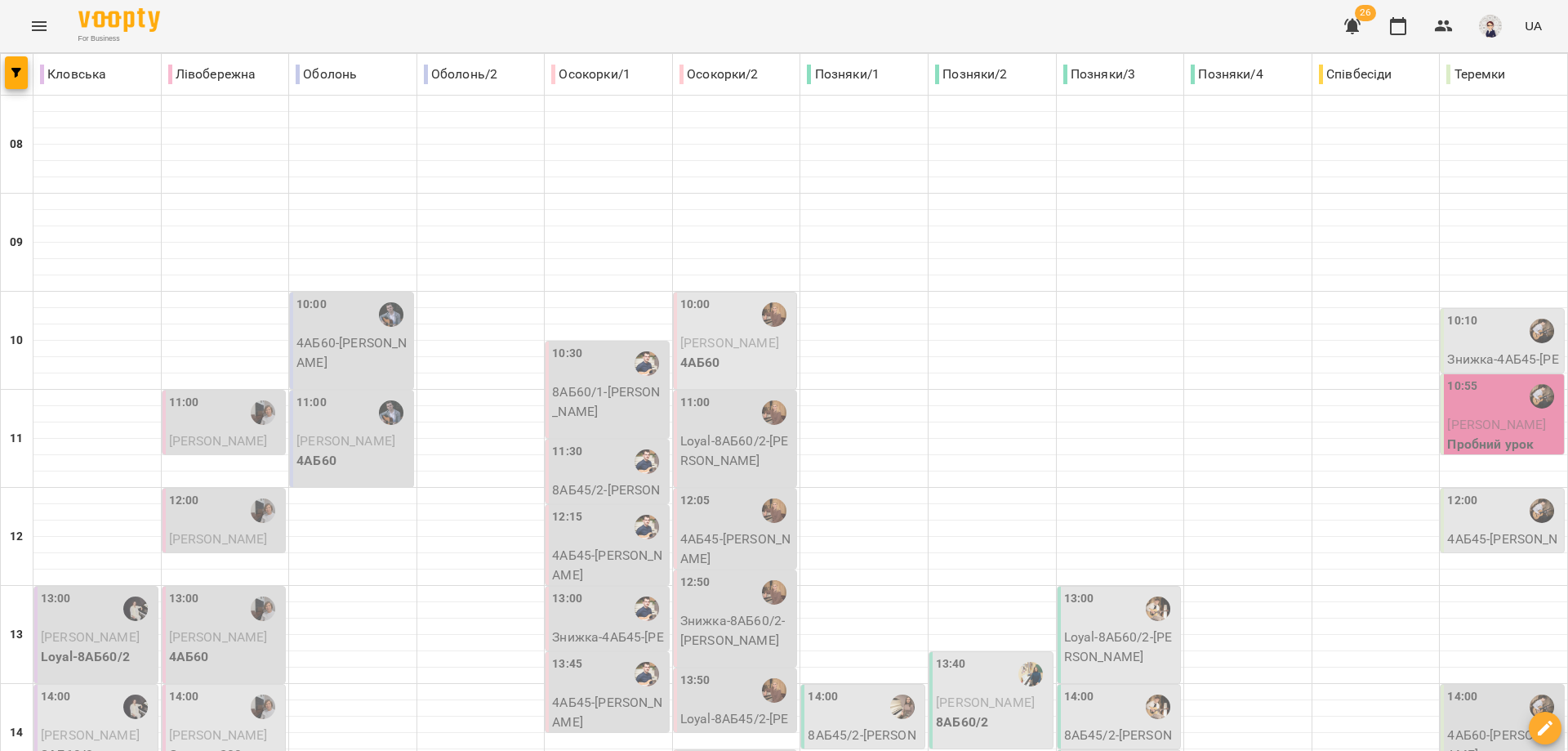
scroll to position [490, 0]
click at [831, 725] on p "8АБ45/2 - [PERSON_NAME]" at bounding box center [864, 744] width 113 height 38
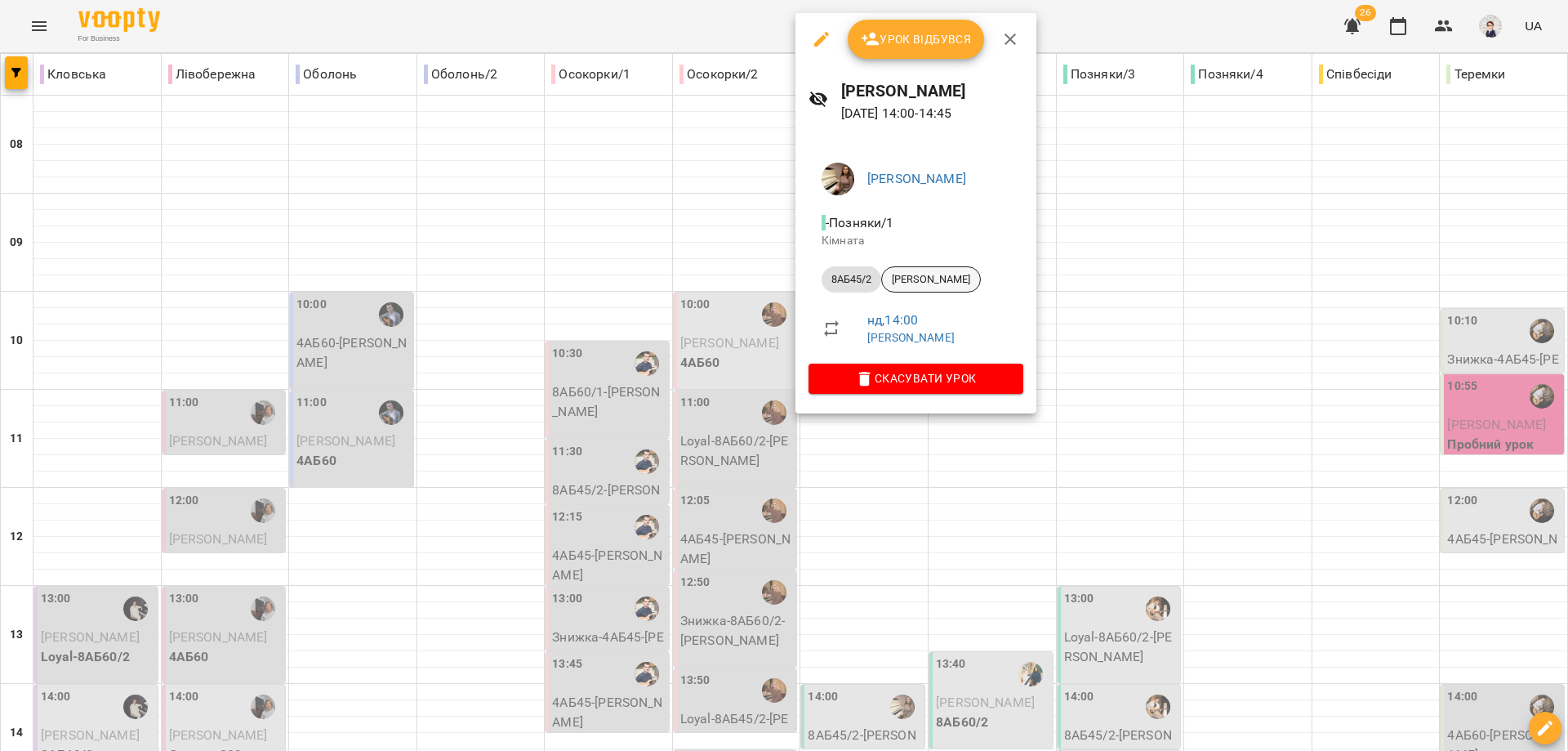
click at [831, 279] on span "[PERSON_NAME]" at bounding box center [931, 278] width 98 height 14
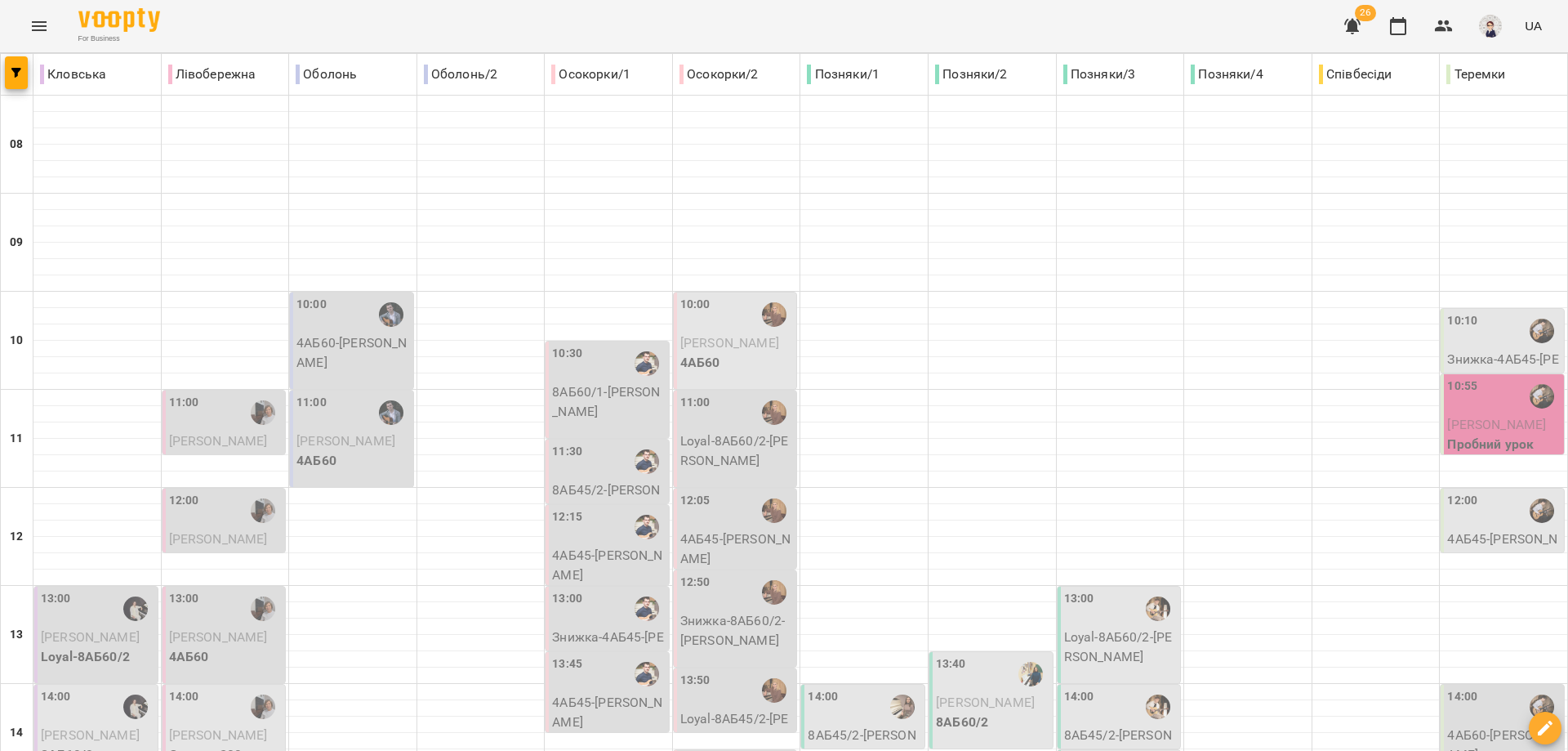
scroll to position [728, 0]
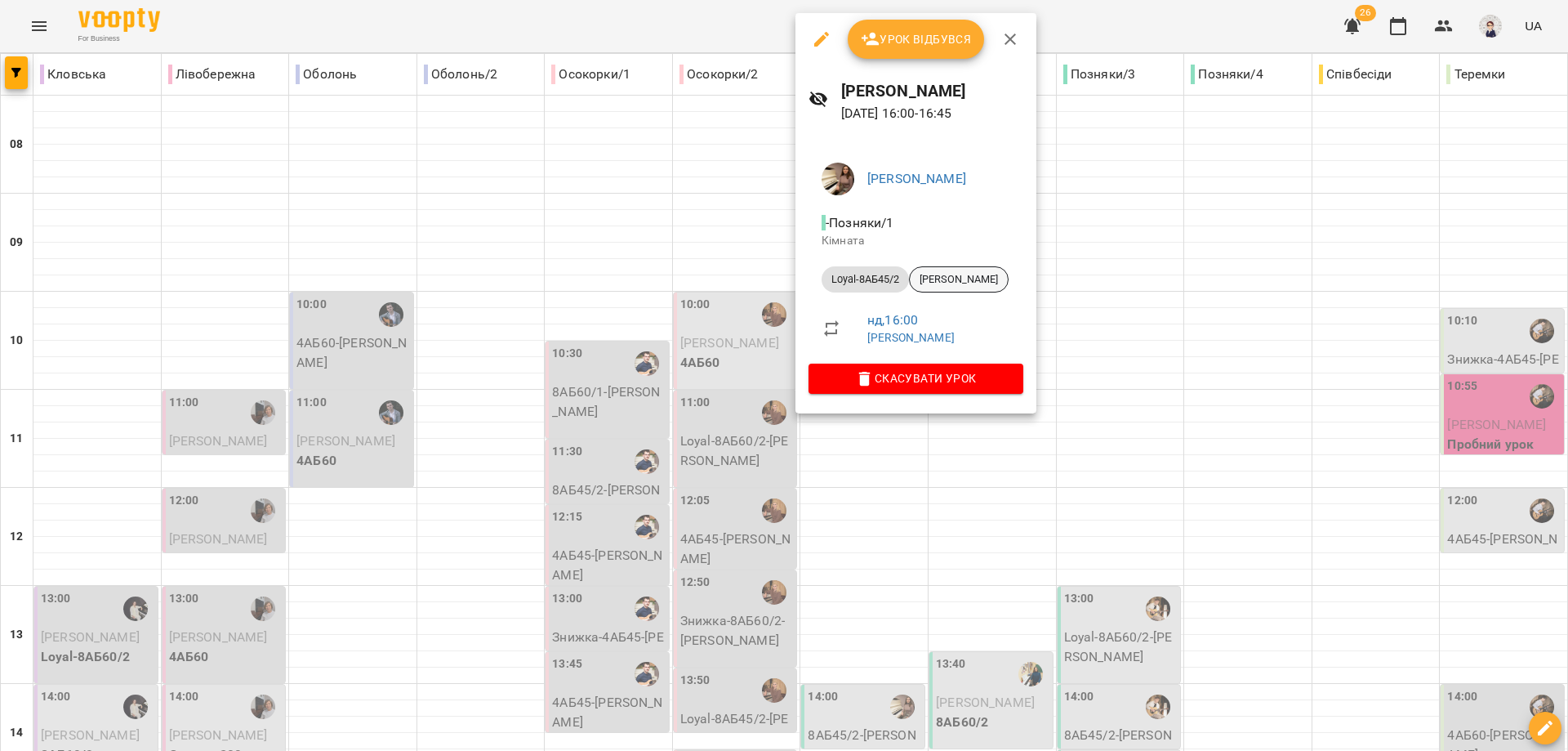
click at [831, 280] on span "[PERSON_NAME]" at bounding box center [958, 278] width 98 height 14
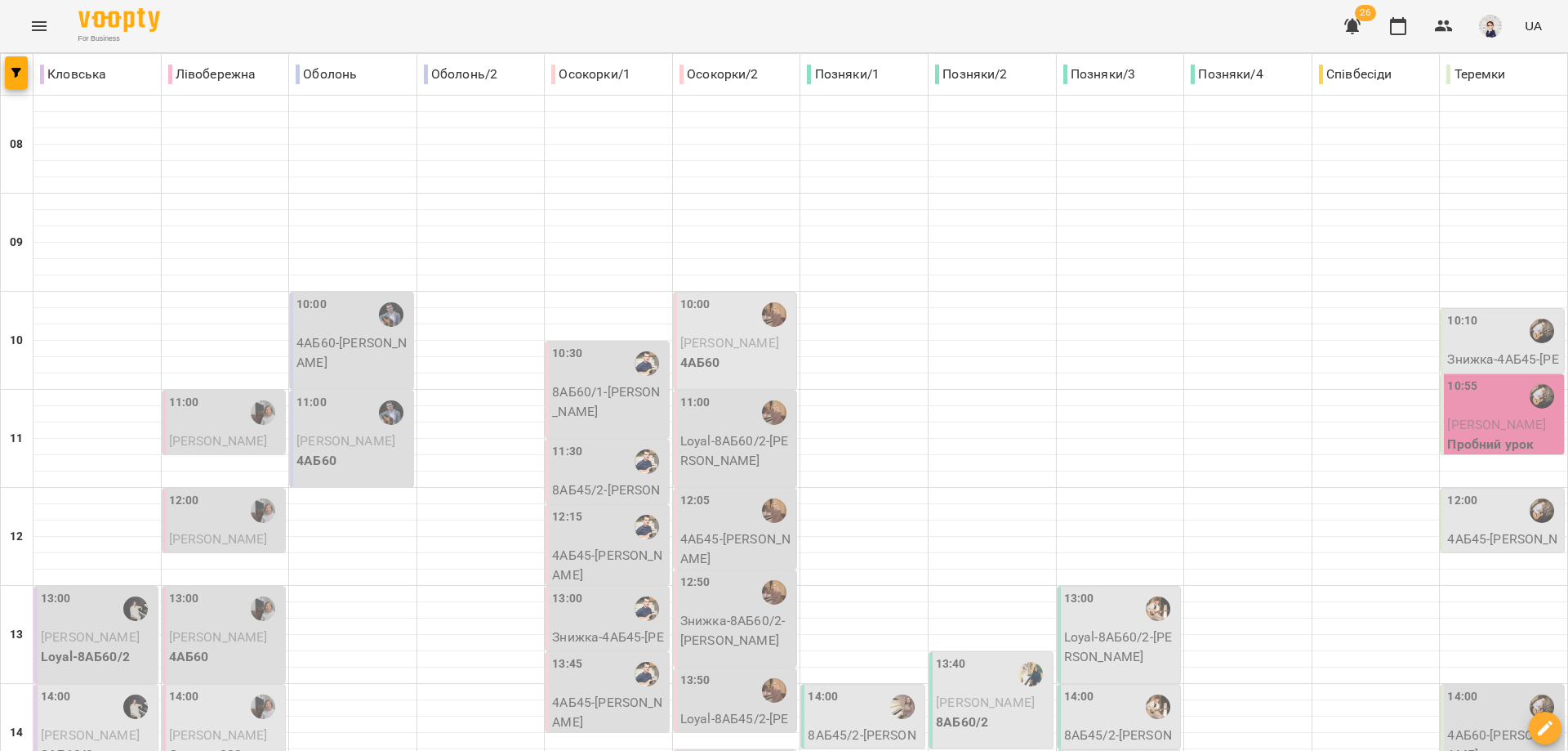
scroll to position [728, 0]
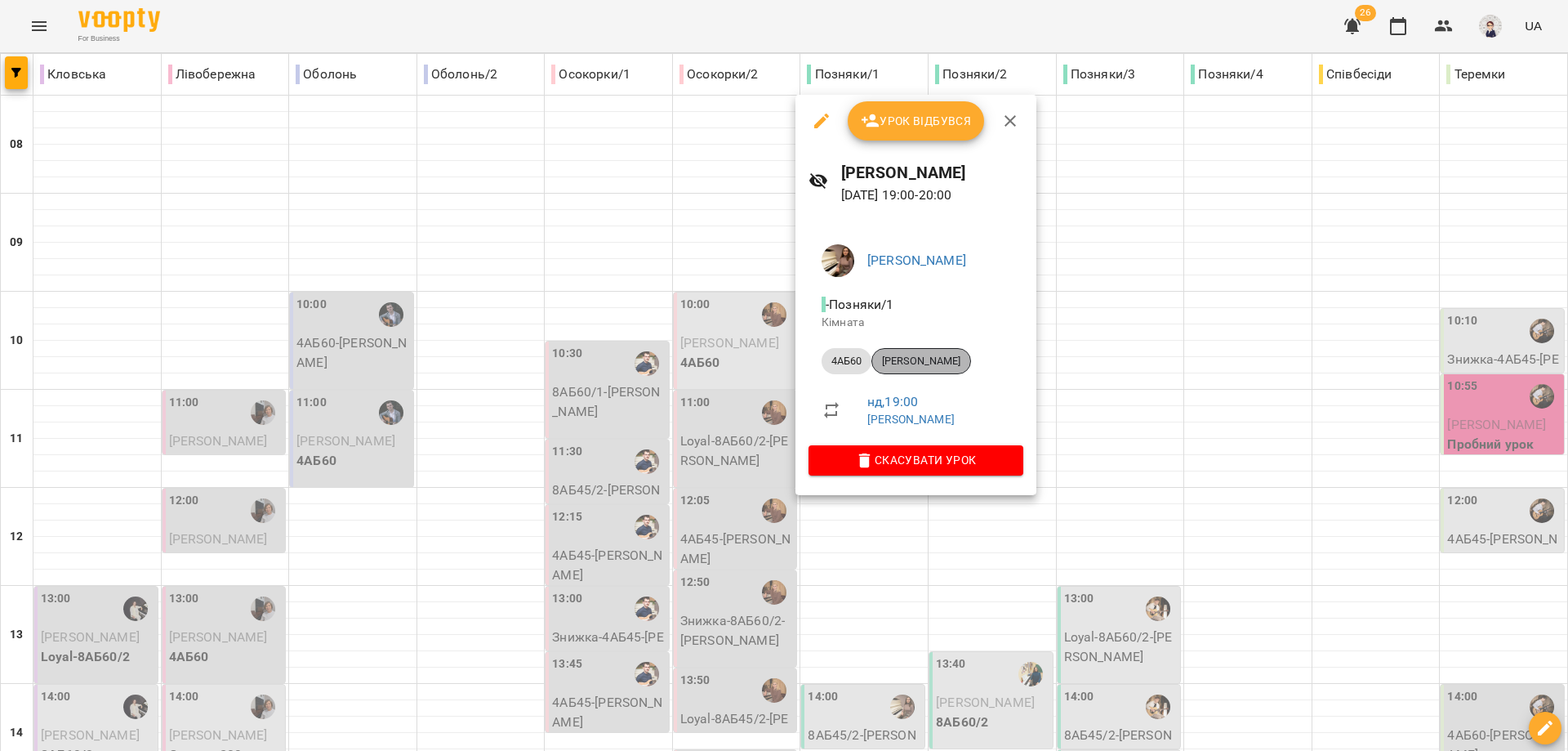
click at [831, 354] on span "[PERSON_NAME]" at bounding box center [920, 360] width 98 height 14
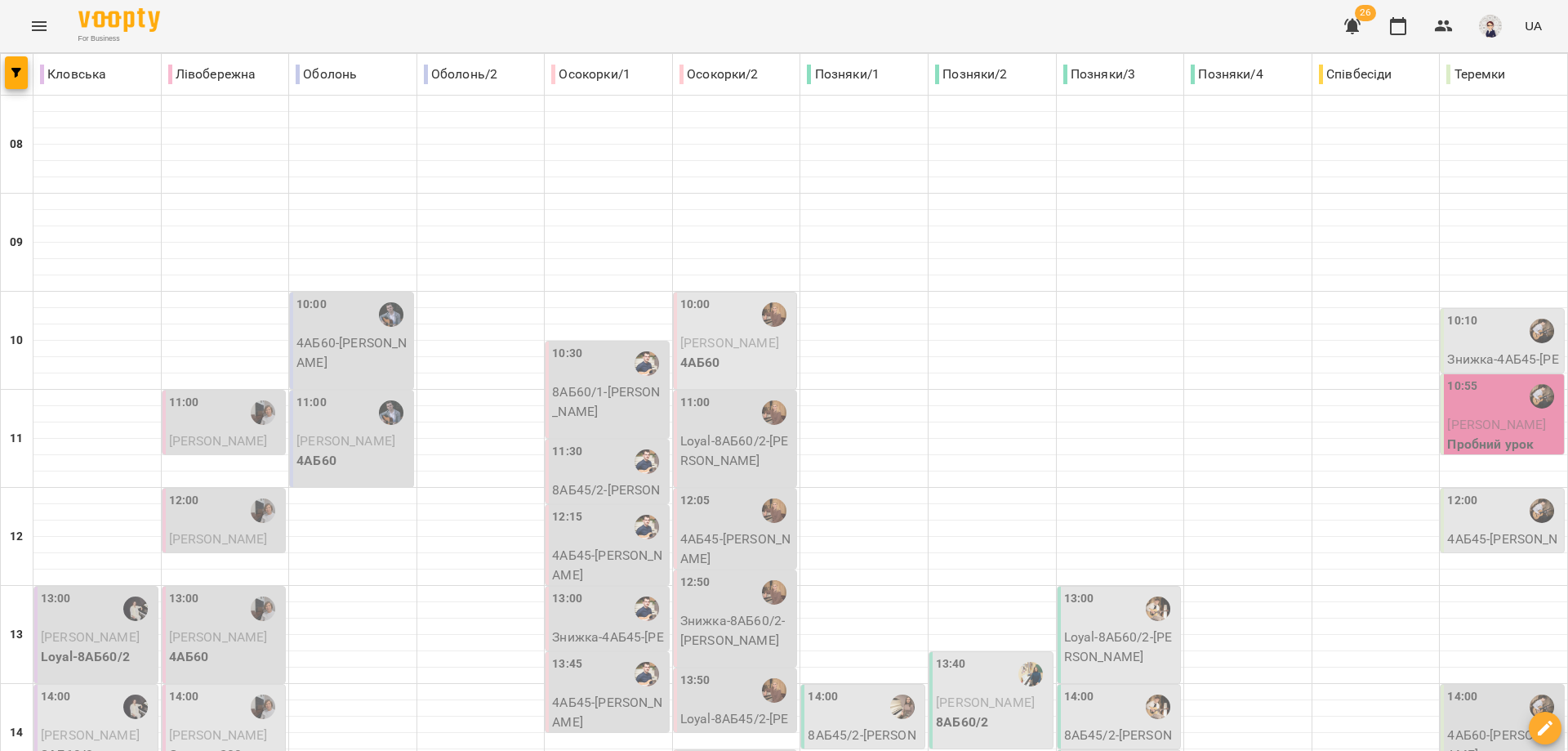
scroll to position [409, 0]
click at [831, 694] on span "[PERSON_NAME]" at bounding box center [985, 701] width 99 height 15
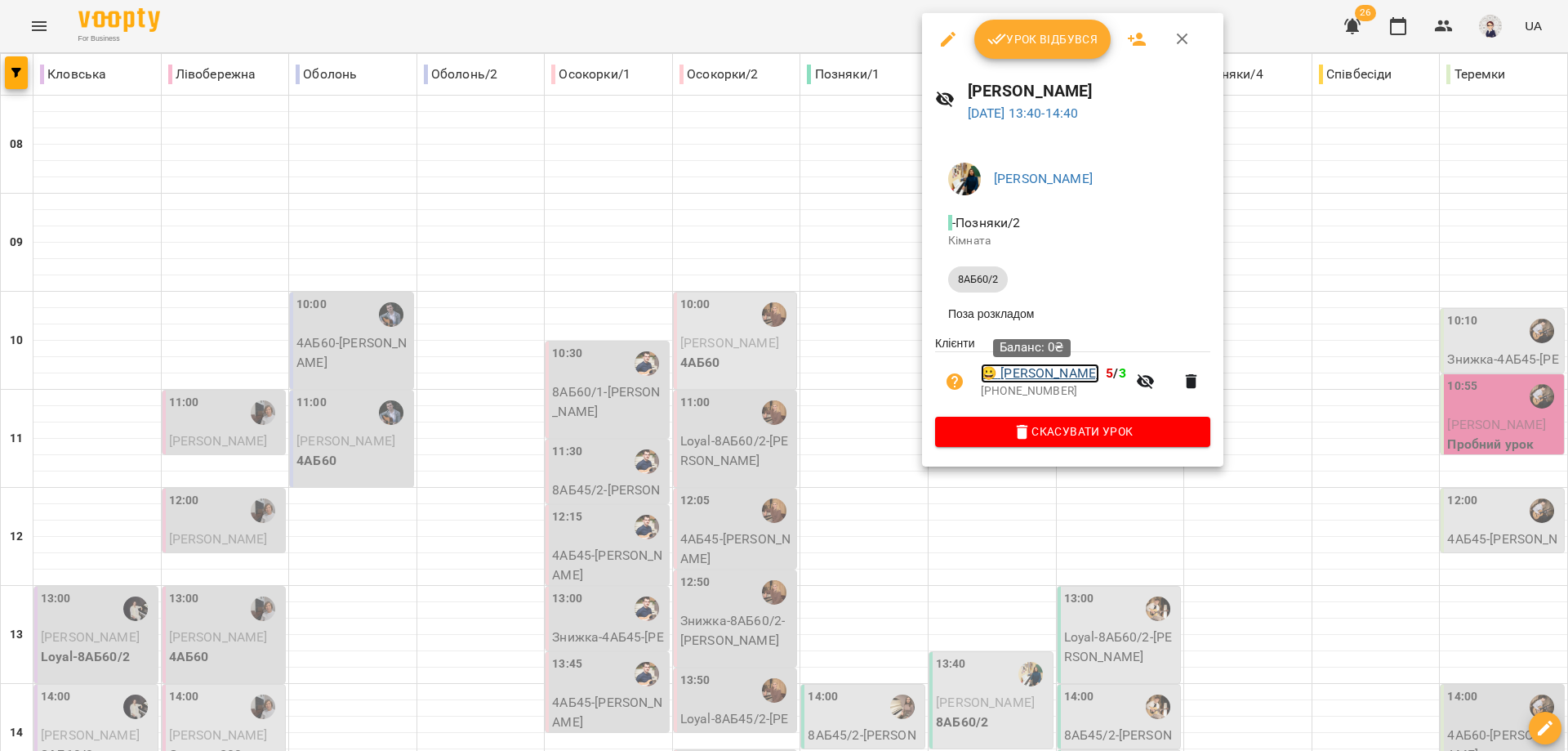
click at [831, 376] on link "😀 [PERSON_NAME]" at bounding box center [1039, 373] width 118 height 20
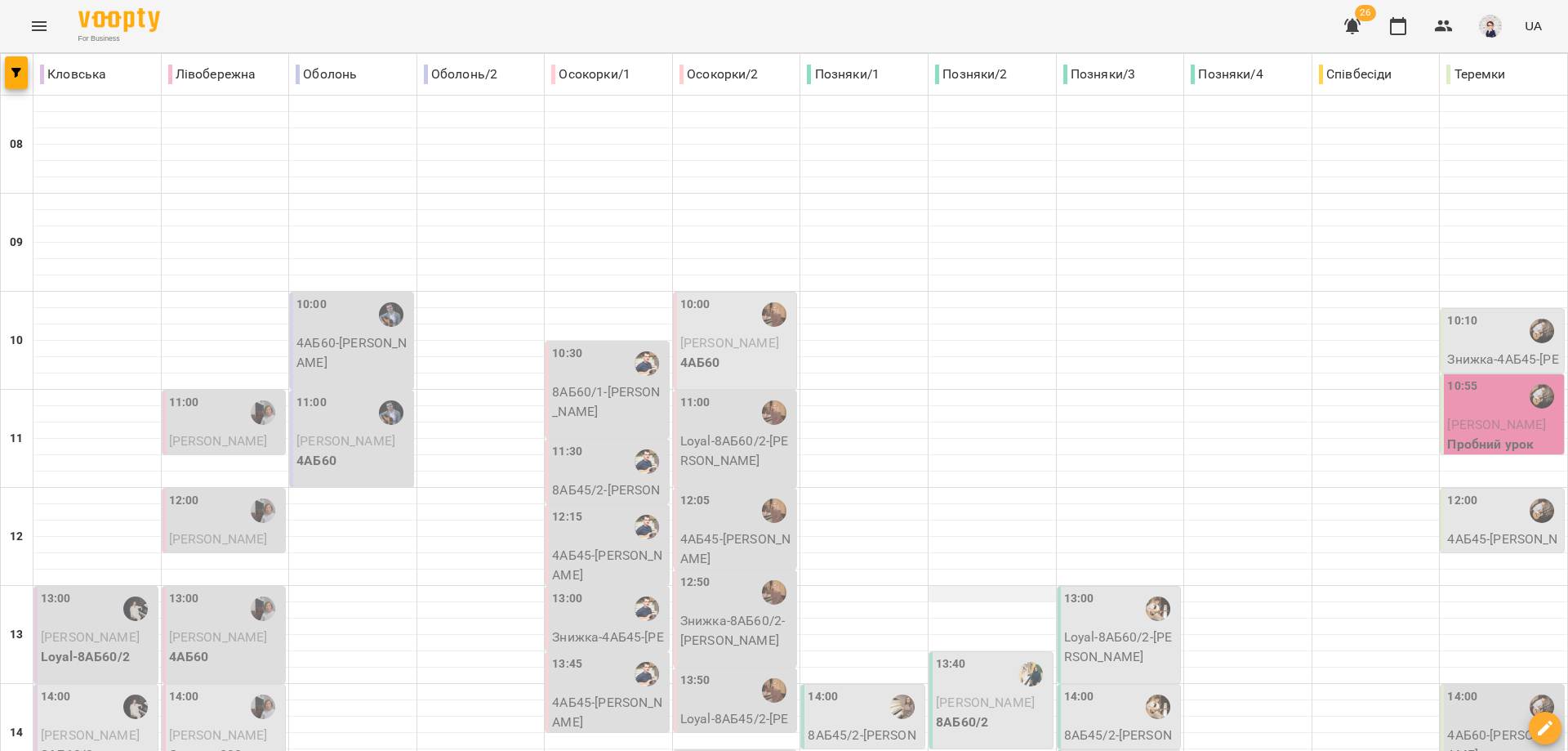
scroll to position [490, 0]
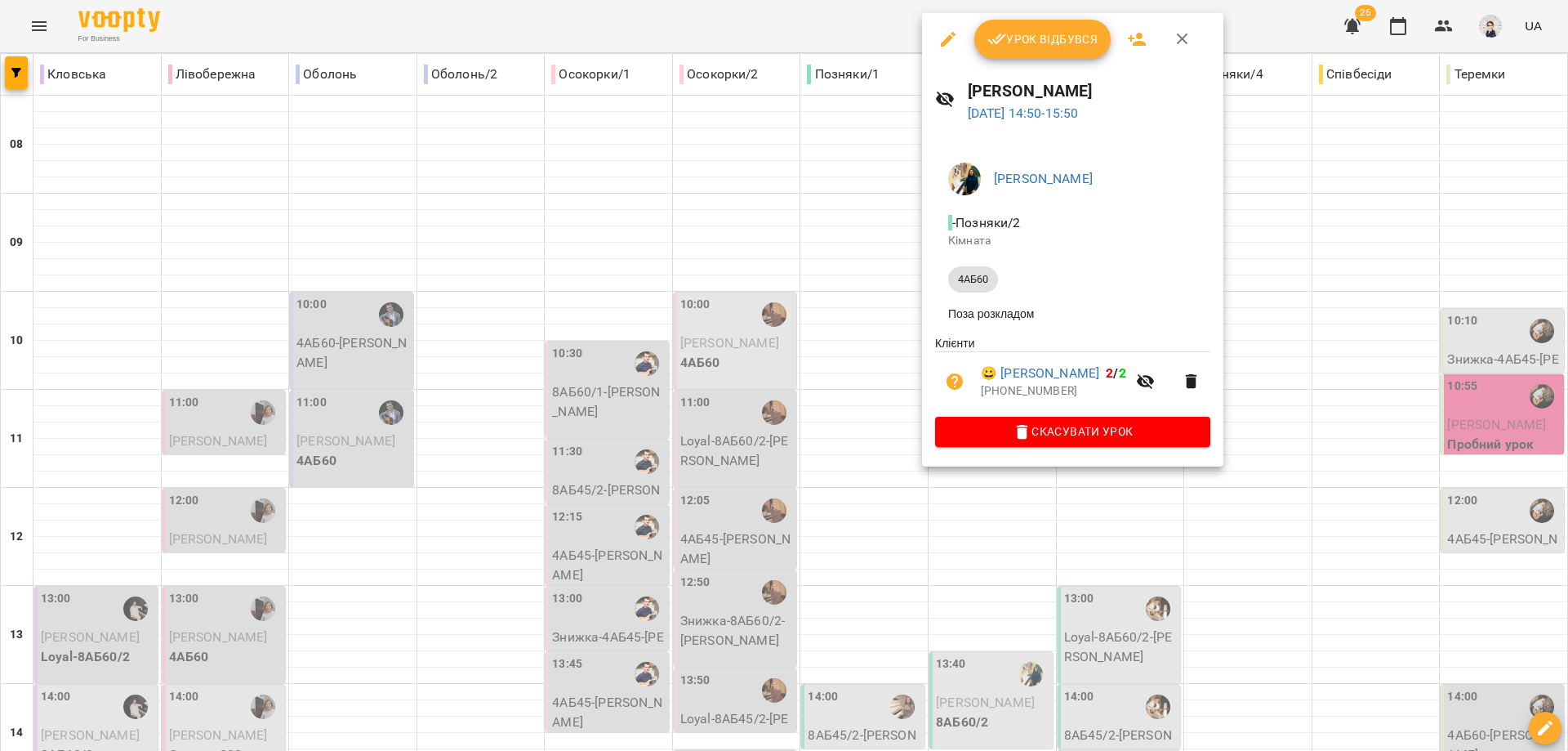
click at [831, 314] on div at bounding box center [784, 376] width 1568 height 751
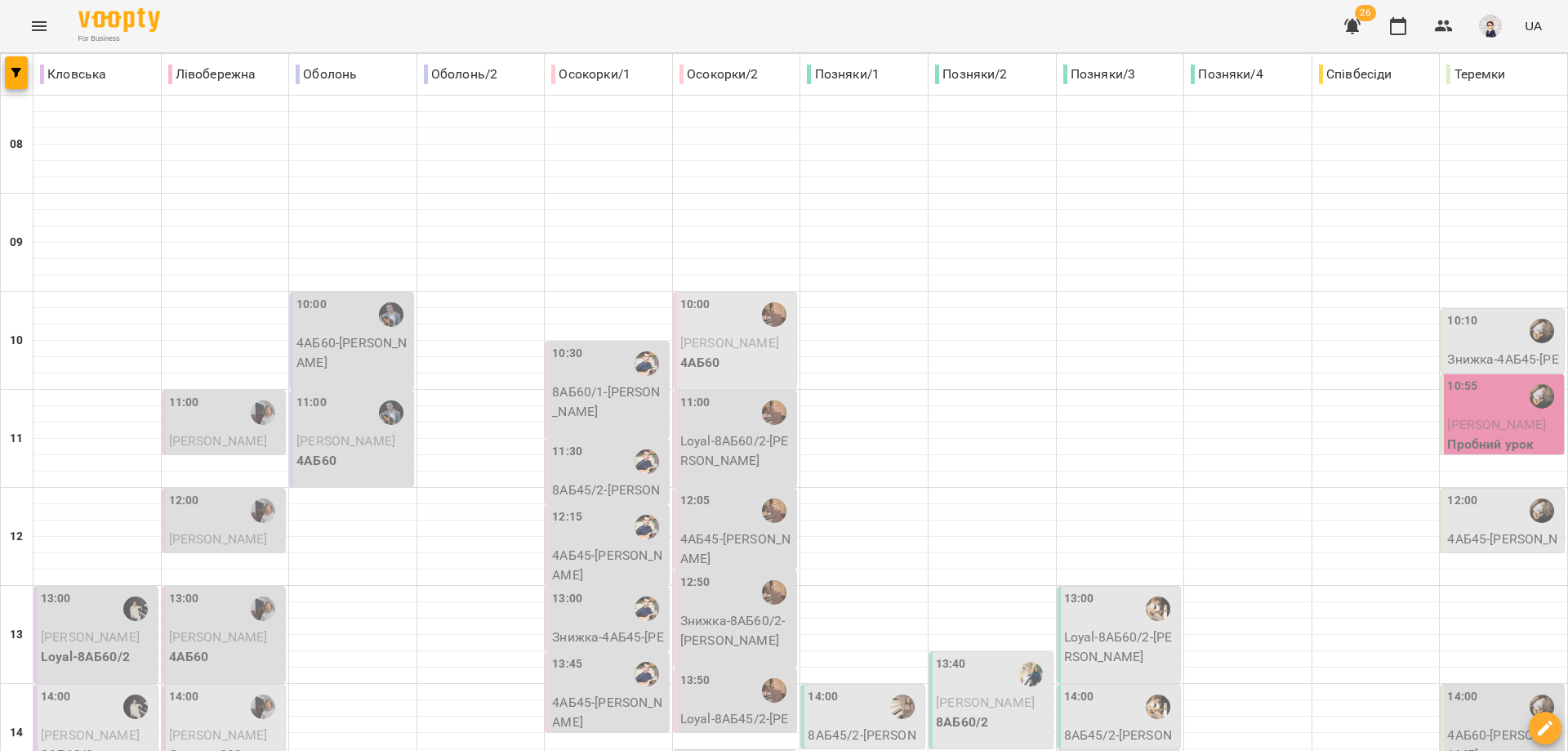
scroll to position [572, 0]
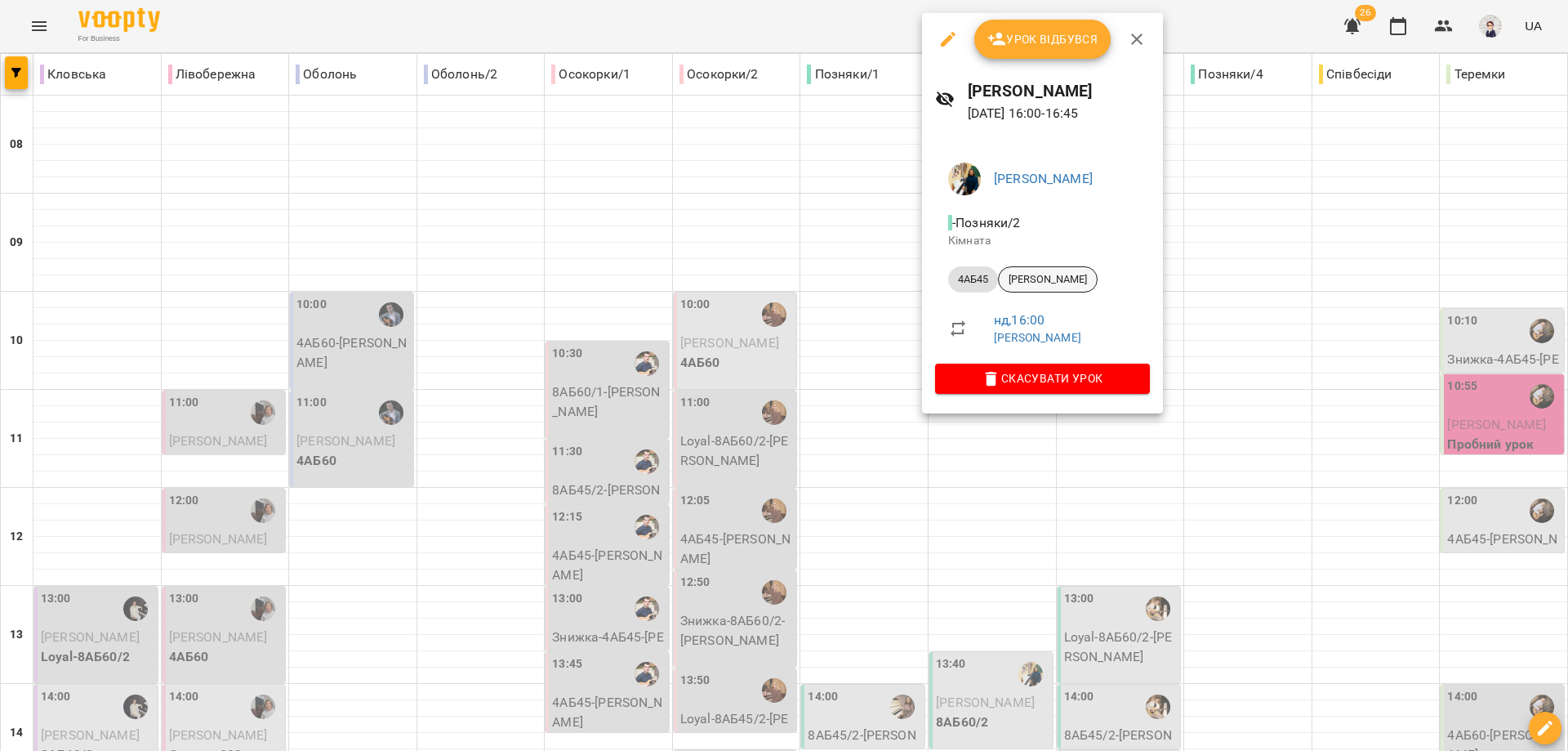
click at [831, 278] on span "[PERSON_NAME]" at bounding box center [1047, 278] width 98 height 14
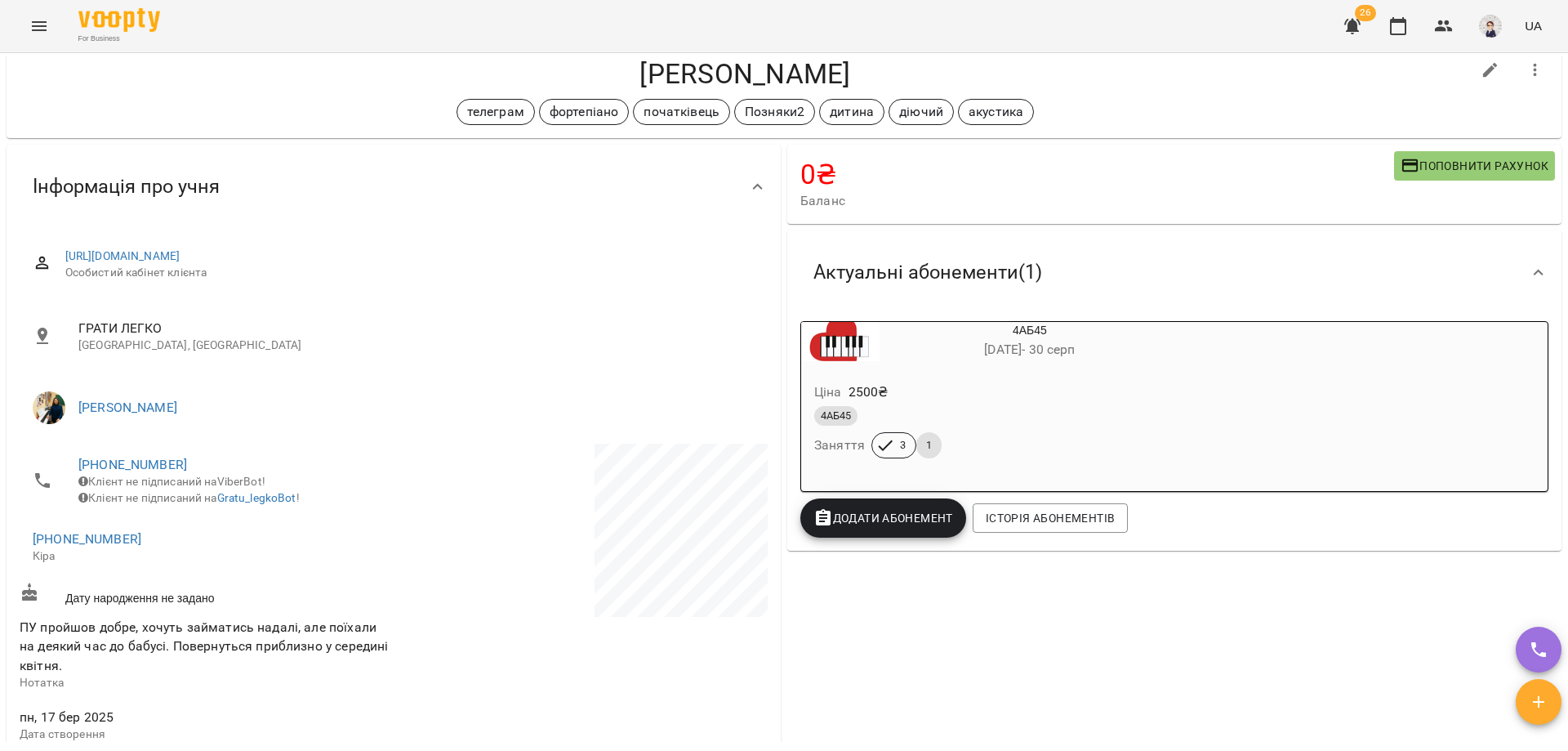
scroll to position [82, 0]
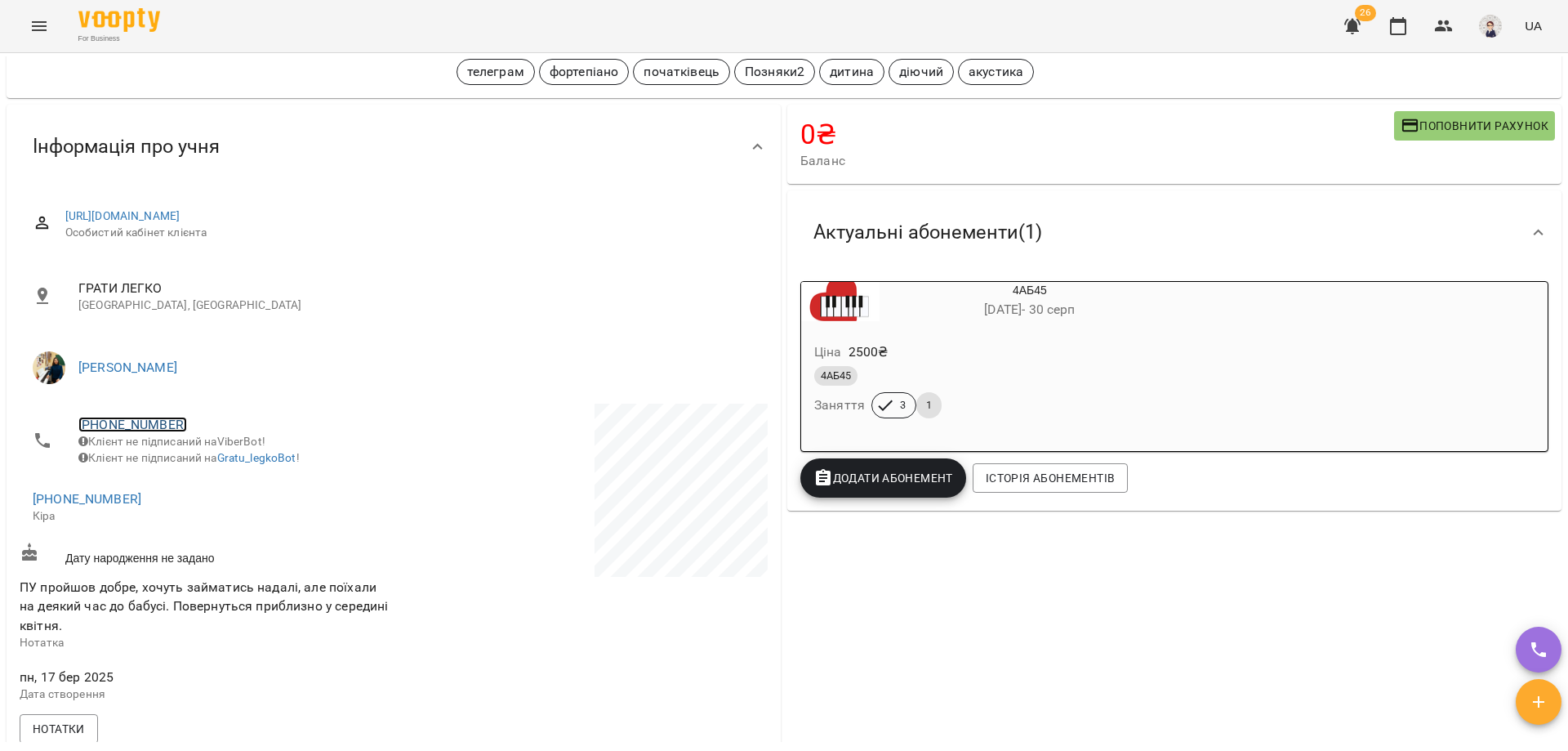
click at [111, 423] on link "[PHONE_NUMBER]" at bounding box center [132, 424] width 109 height 15
click at [202, 484] on img at bounding box center [199, 484] width 25 height 25
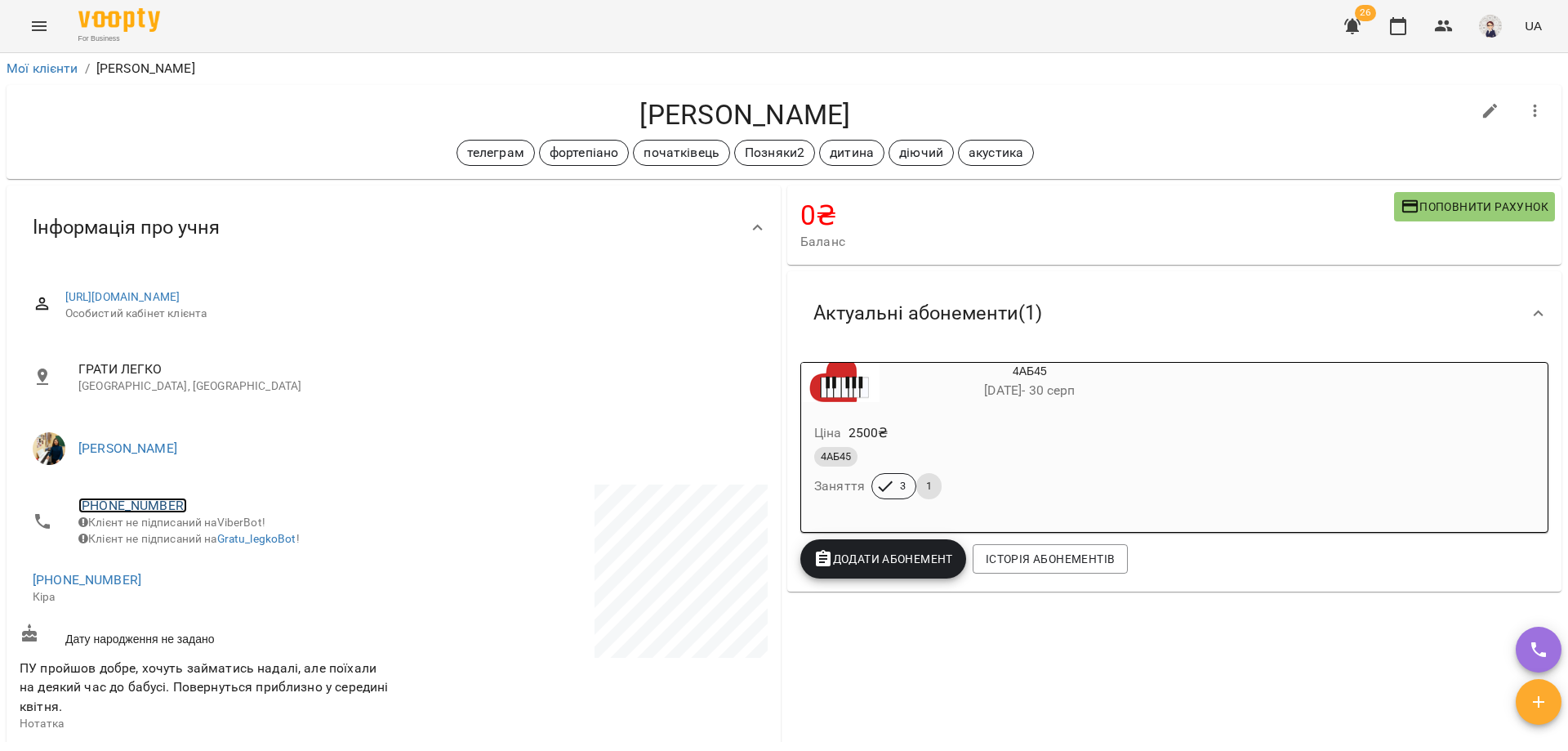
scroll to position [0, 0]
click at [89, 587] on link "[PHONE_NUMBER]" at bounding box center [87, 580] width 109 height 15
click at [156, 654] on img at bounding box center [153, 652] width 25 height 25
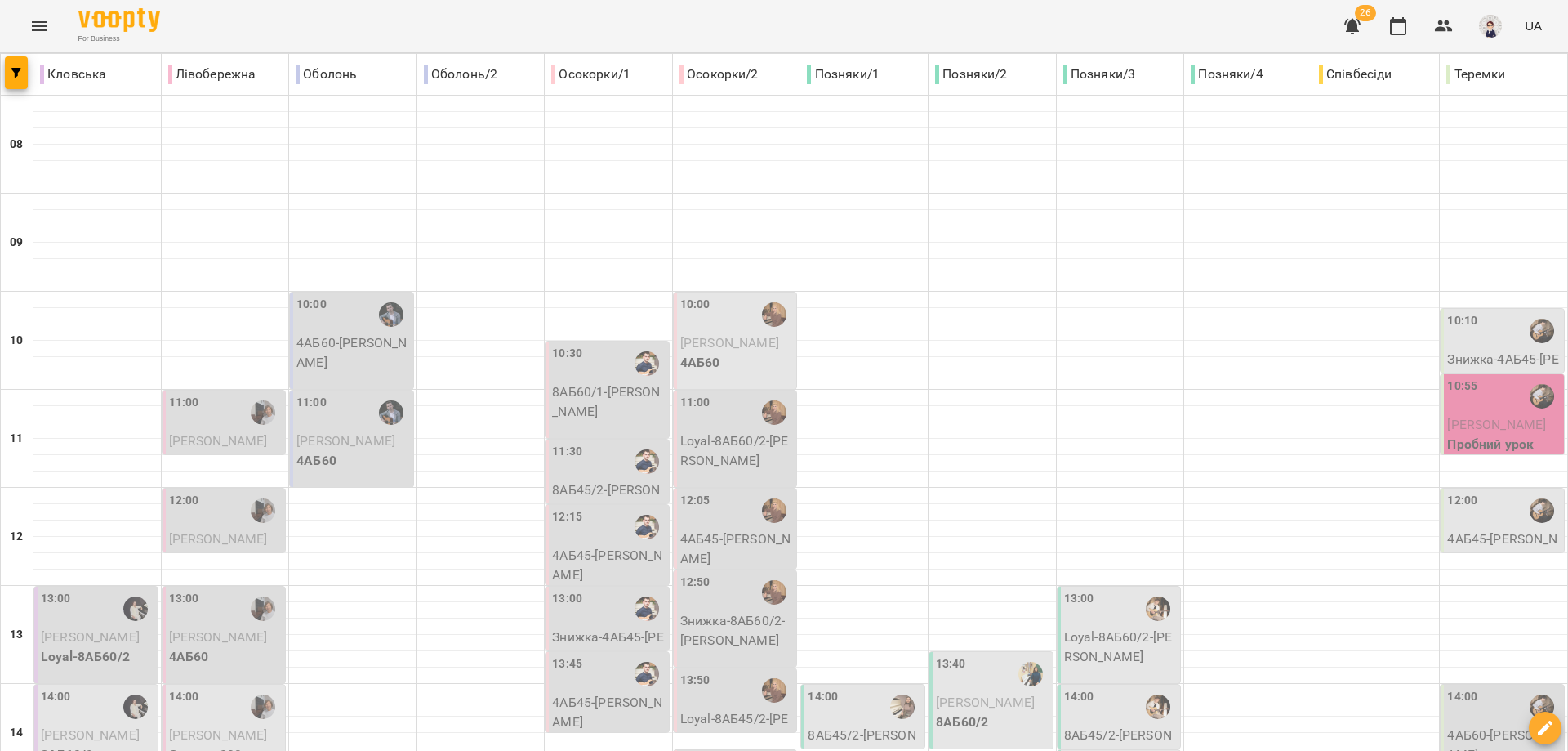
scroll to position [728, 0]
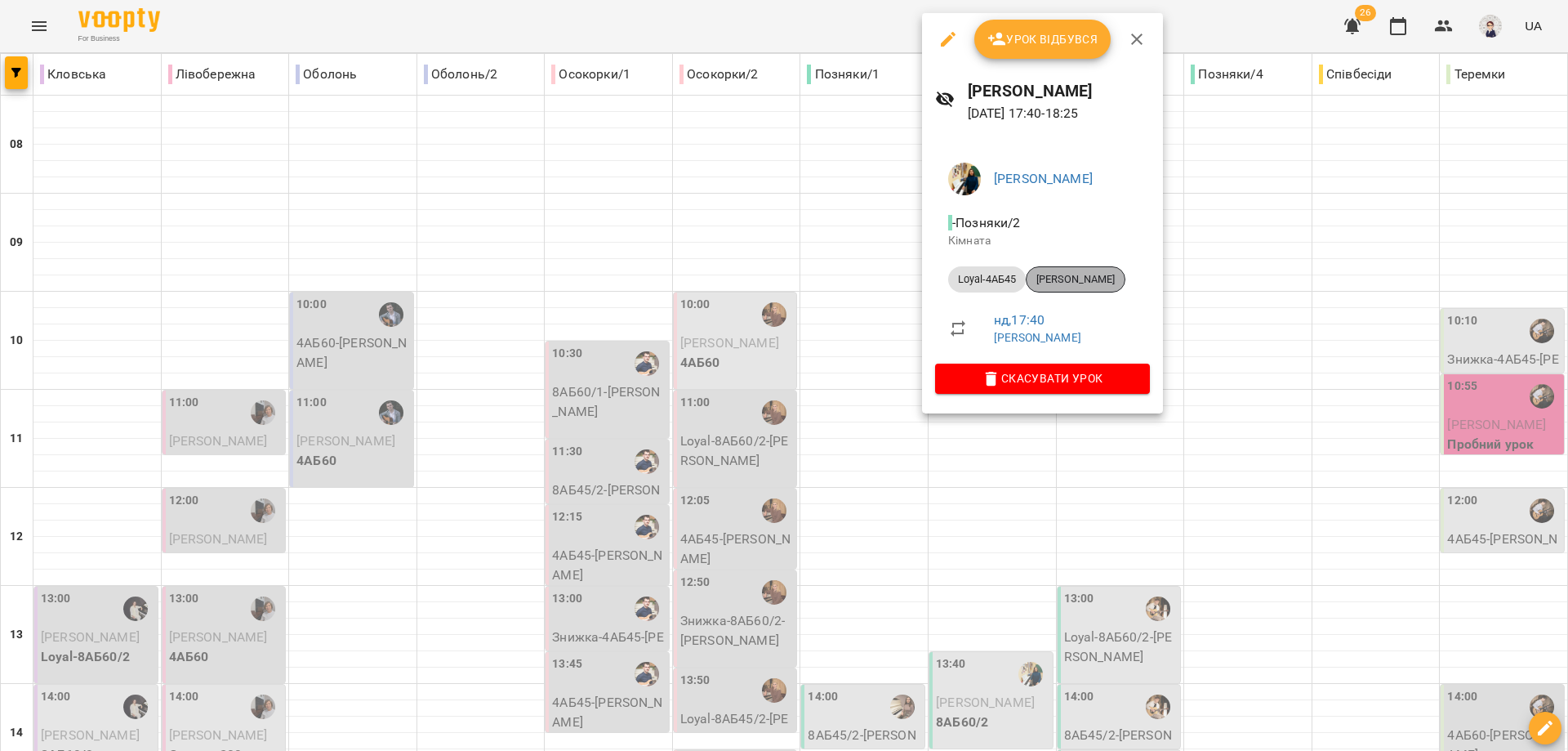
click at [831, 284] on span "[PERSON_NAME]" at bounding box center [1075, 278] width 98 height 14
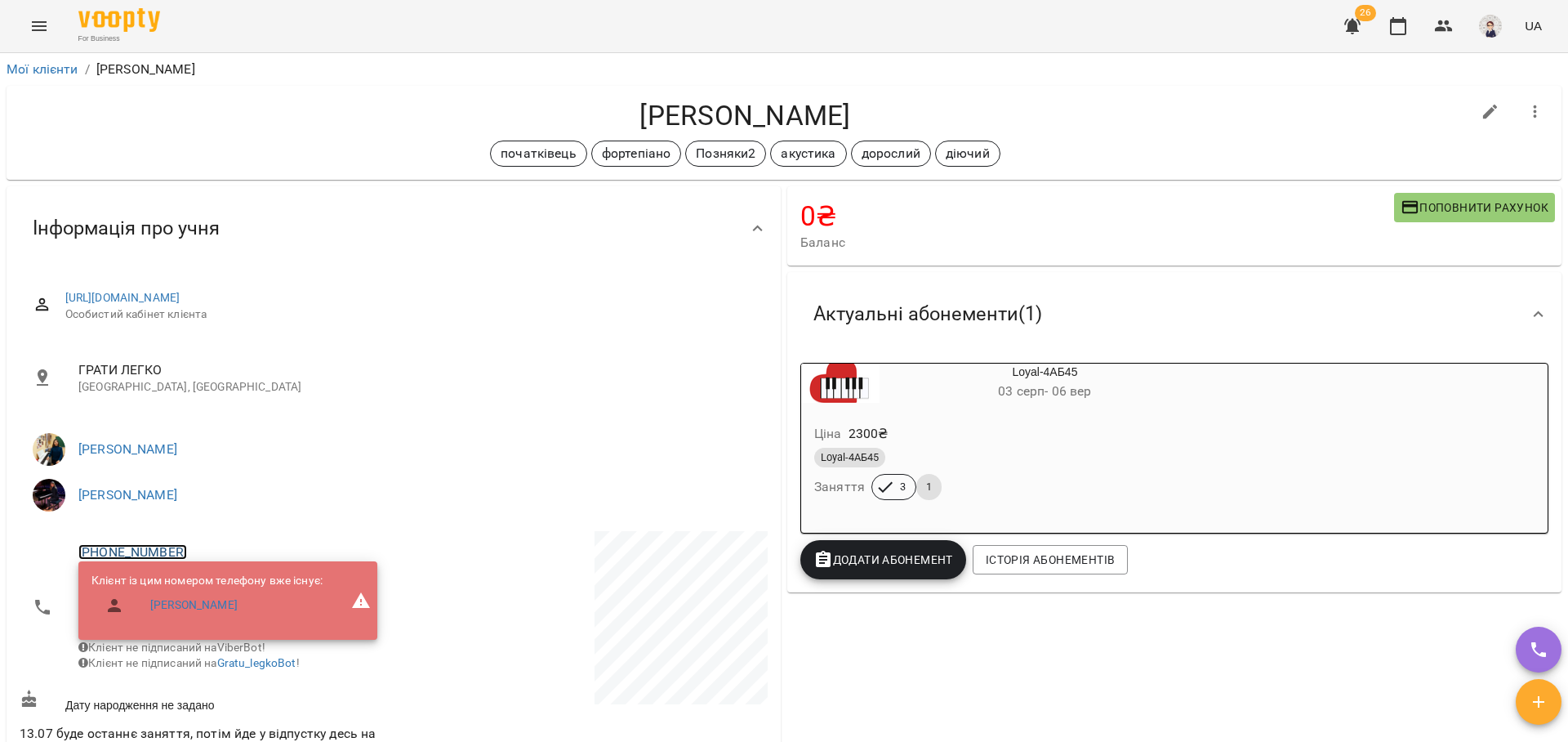
click at [112, 550] on link "[PHONE_NUMBER]" at bounding box center [132, 552] width 109 height 15
click at [201, 611] on img at bounding box center [199, 612] width 25 height 25
click at [303, 249] on div "Інформація про учня" at bounding box center [379, 229] width 718 height 51
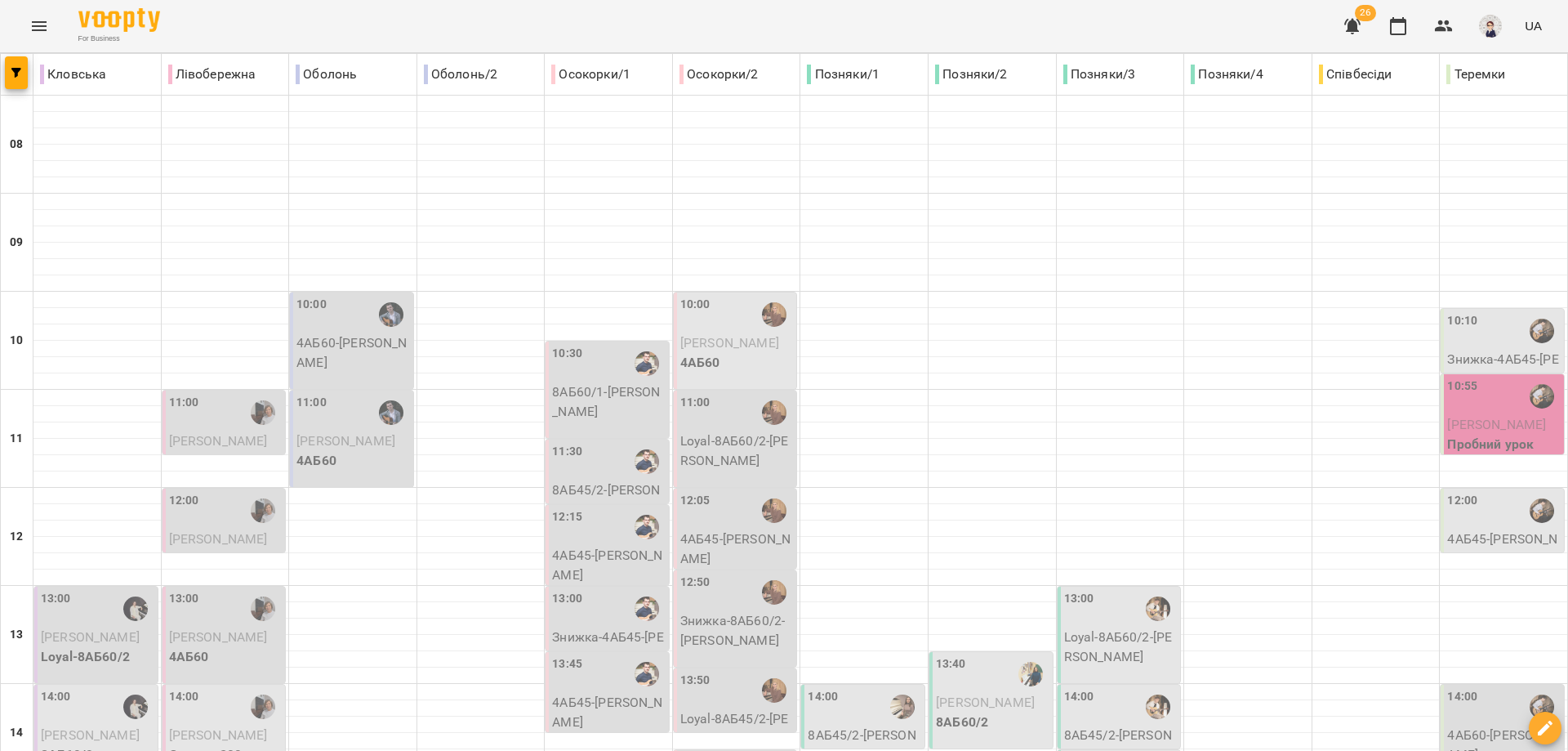
scroll to position [728, 0]
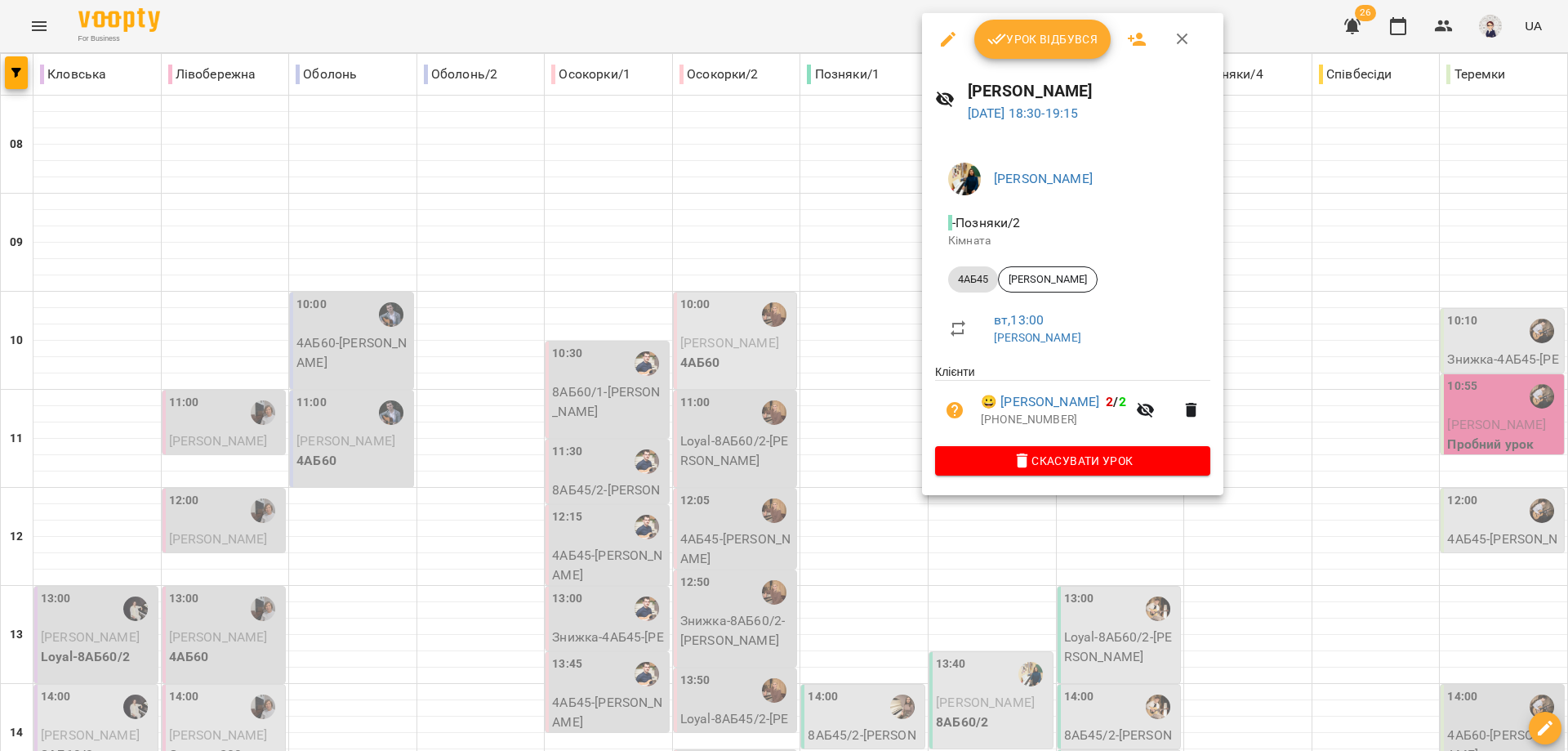
click at [831, 556] on div at bounding box center [784, 376] width 1568 height 751
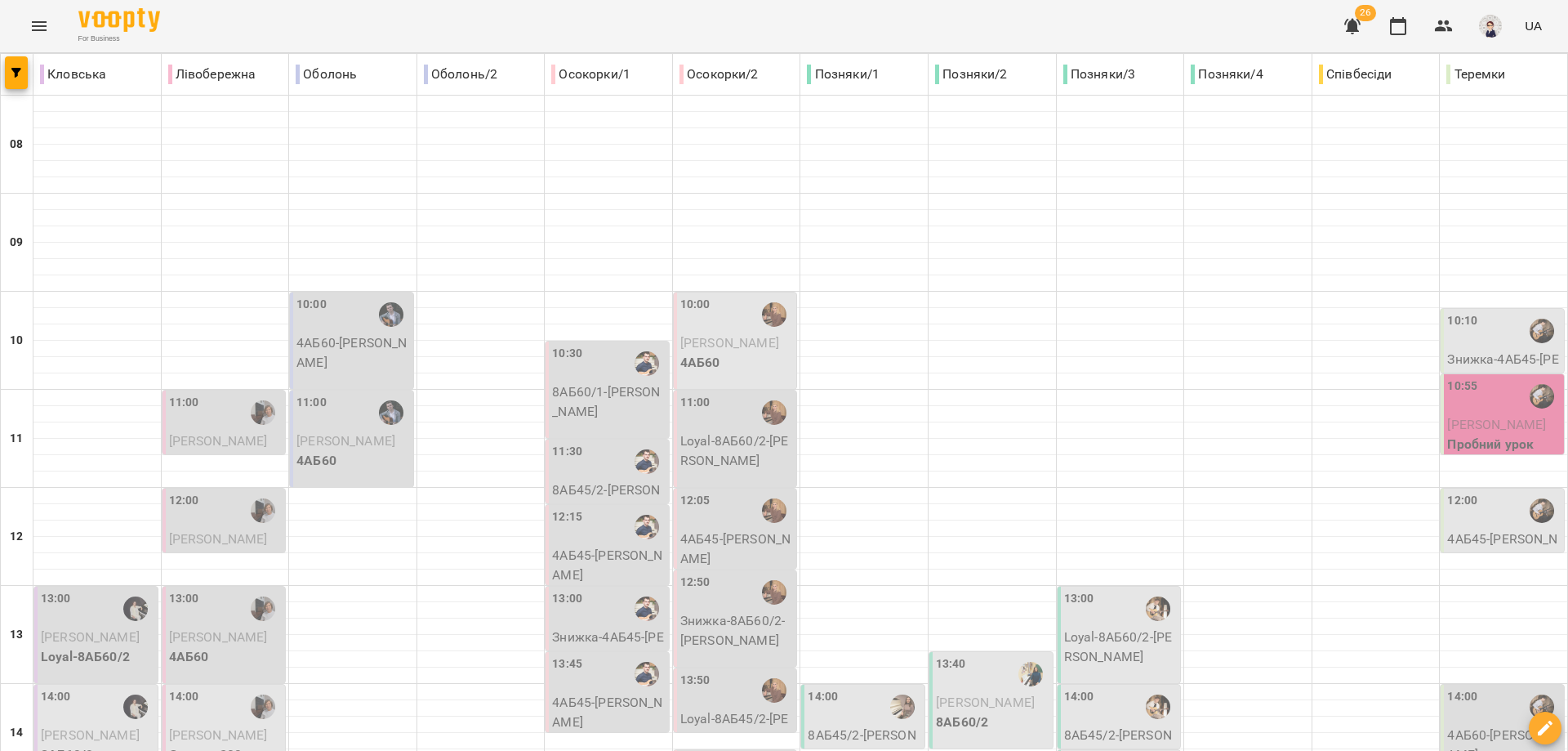
scroll to position [319, 0]
click at [831, 627] on p "Loyal-8АБ60/2 - [PERSON_NAME]" at bounding box center [1120, 646] width 113 height 38
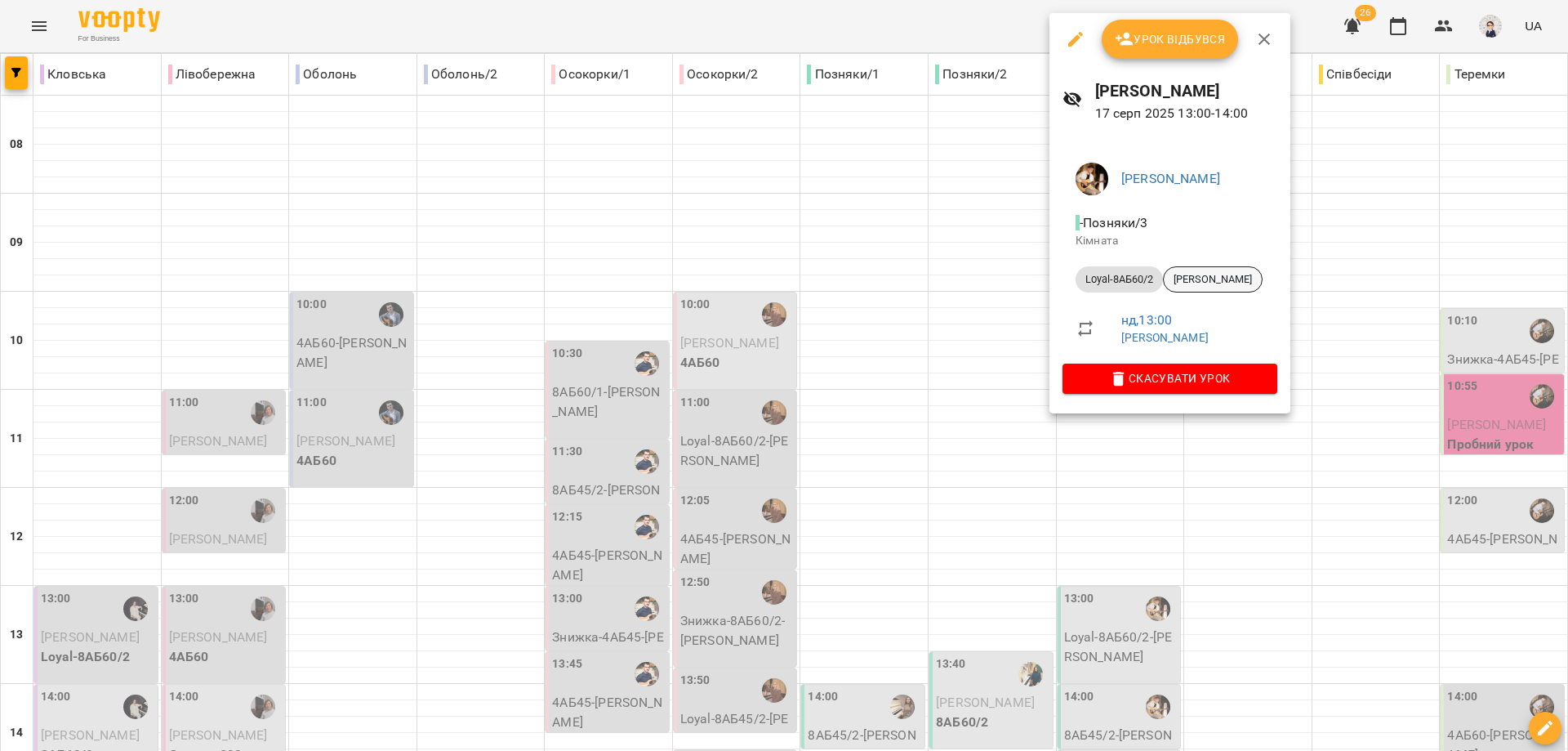
click at [831, 283] on span "[PERSON_NAME]" at bounding box center [1212, 278] width 98 height 14
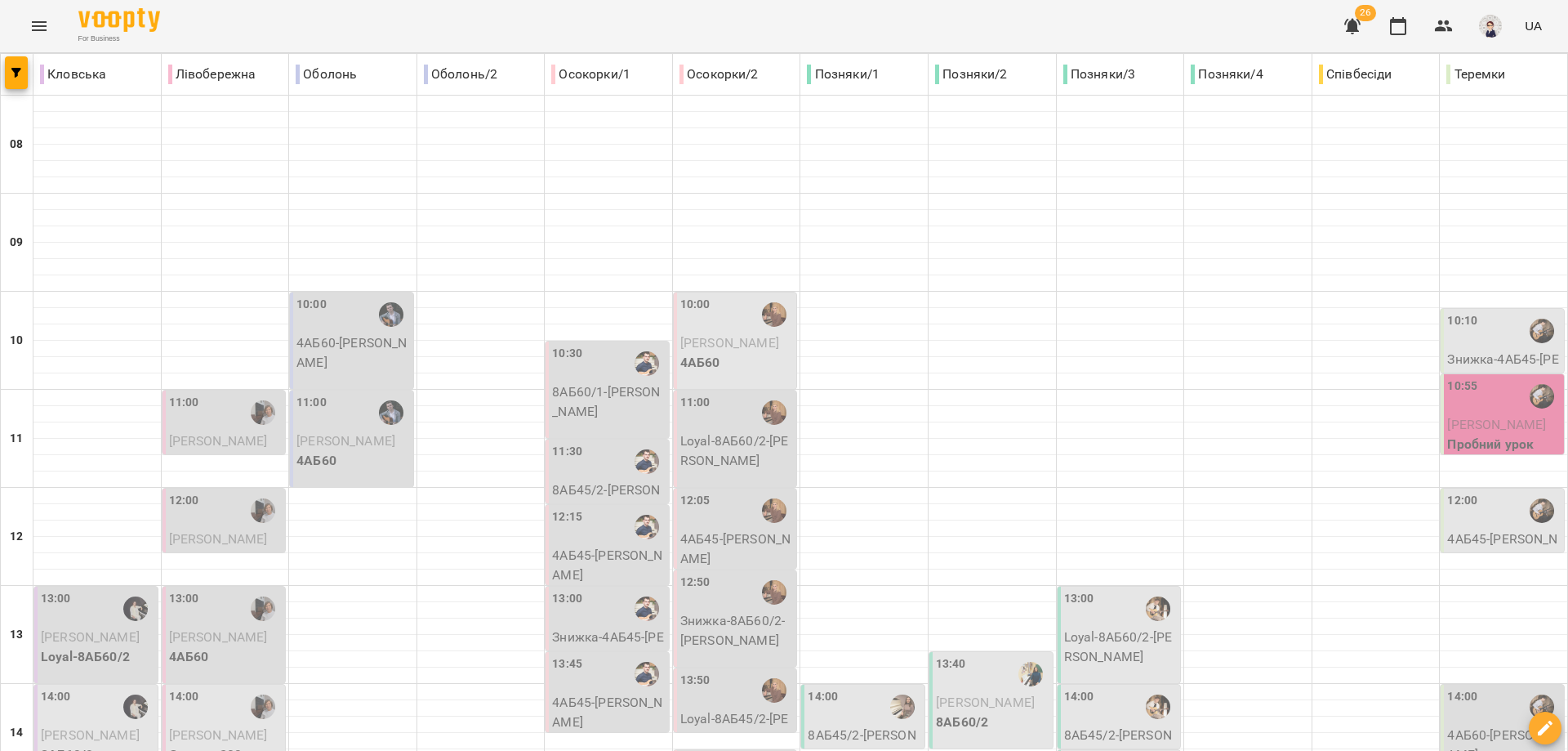
scroll to position [409, 0]
click at [831, 725] on p "8АБ45/2 - [PERSON_NAME]" at bounding box center [1120, 744] width 113 height 38
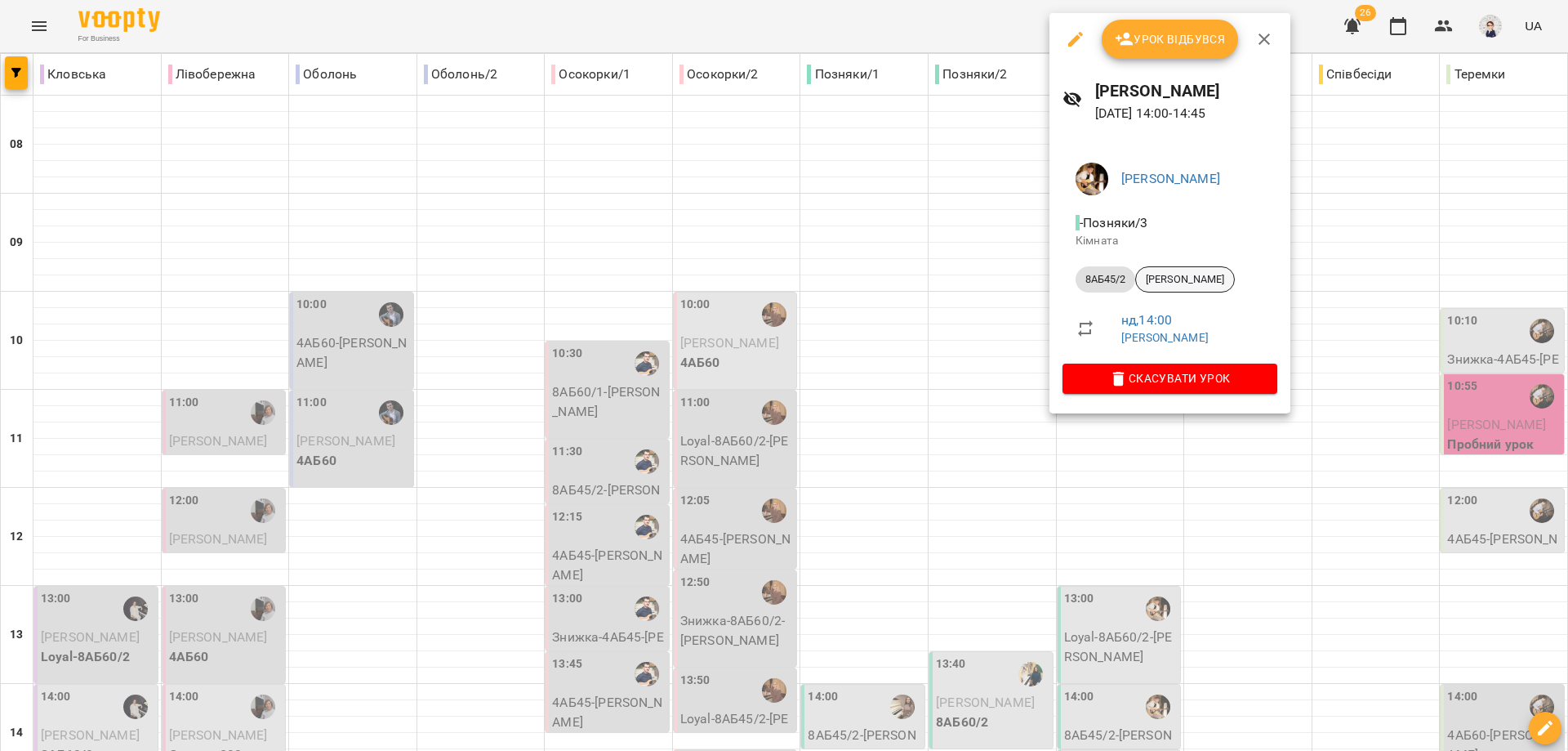
click at [831, 282] on span "[PERSON_NAME]" at bounding box center [1184, 278] width 98 height 14
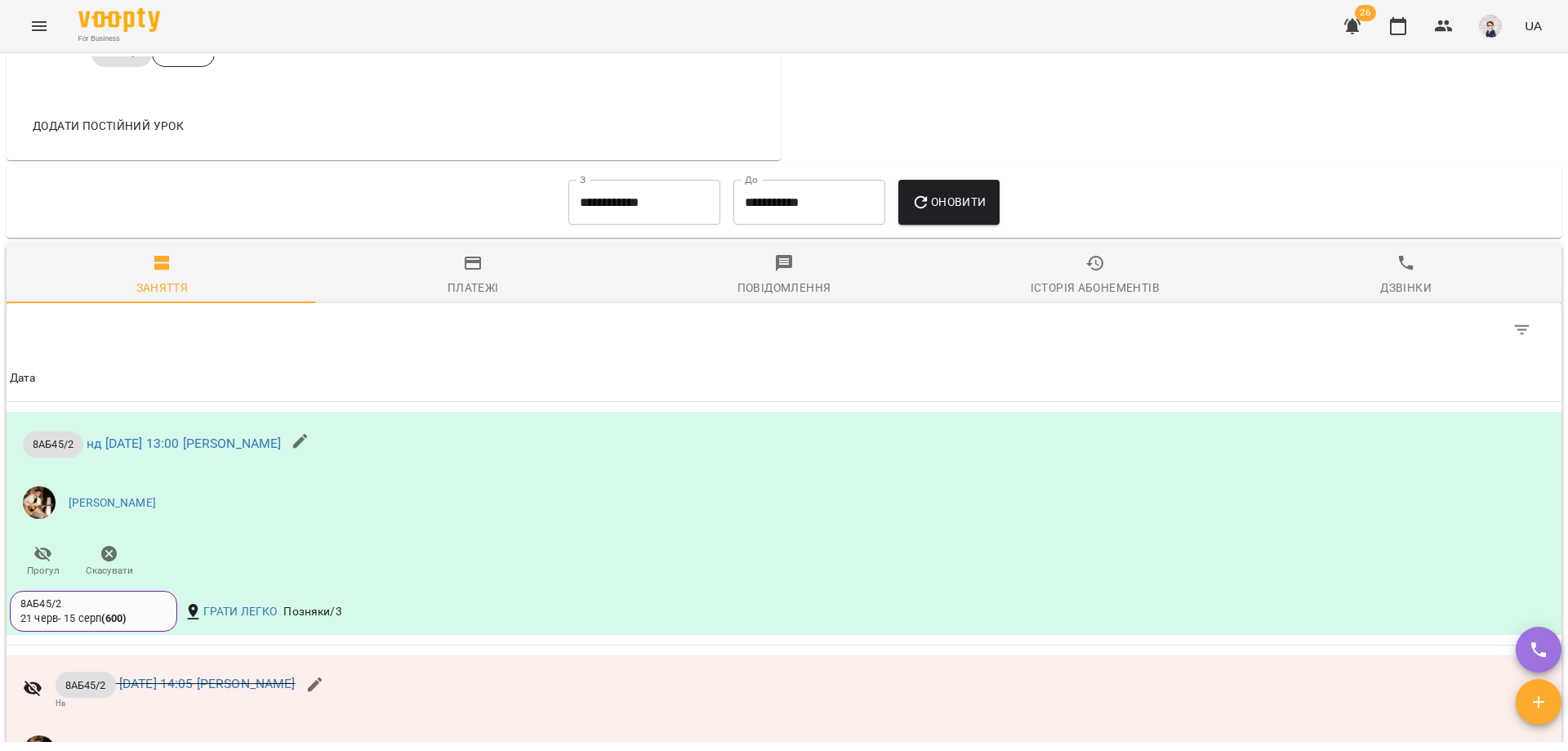
scroll to position [980, 0]
click at [831, 292] on div "Історія абонементів" at bounding box center [1095, 289] width 129 height 20
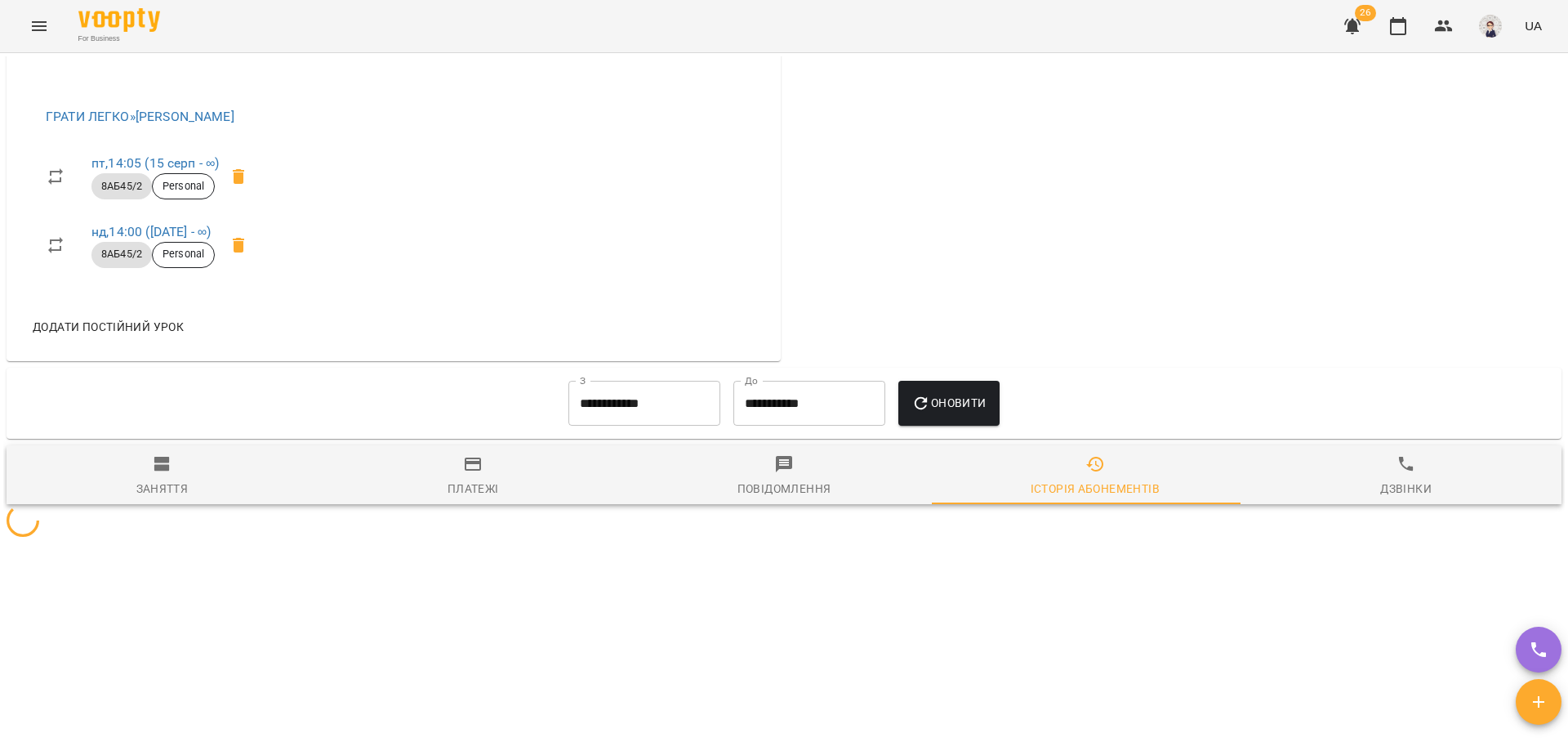
scroll to position [909, 0]
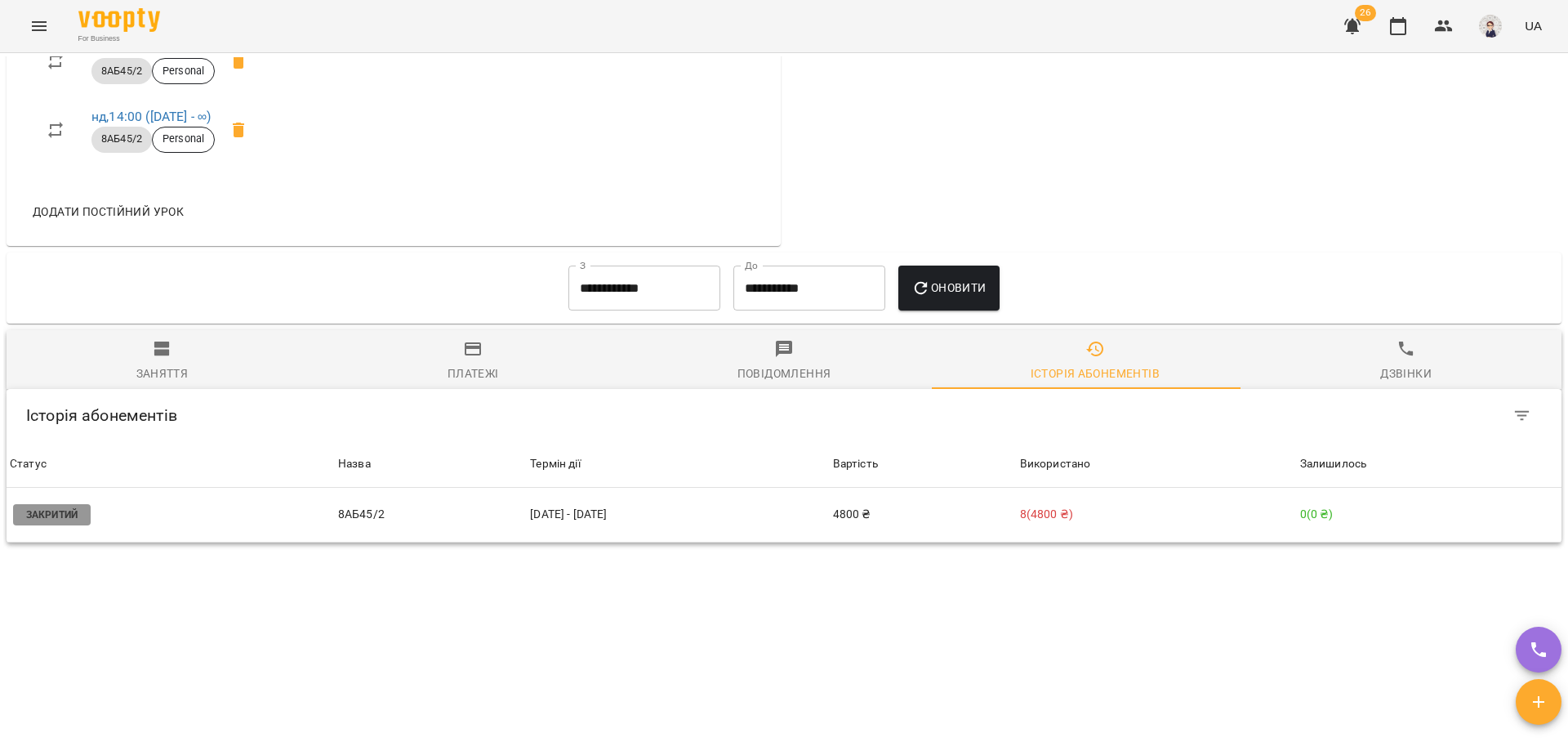
click at [683, 285] on input "**********" at bounding box center [643, 289] width 151 height 46
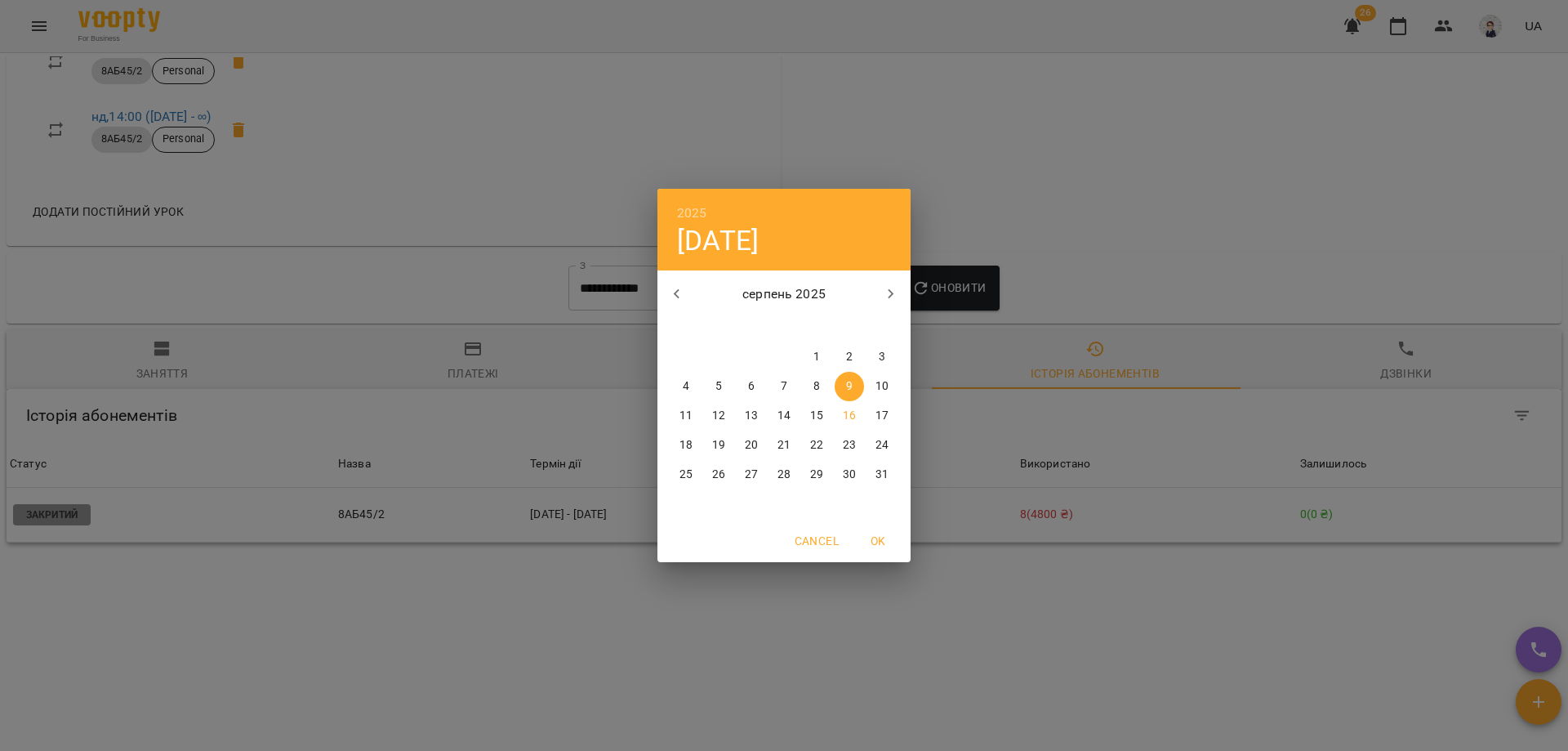
click at [831, 203] on div "2025 сб, серп [DATE] вт ср чт пт сб нд 28 29 30 31 1 2 3 4 5 6 7 8 9 10 11 12 1…" at bounding box center [784, 376] width 1568 height 751
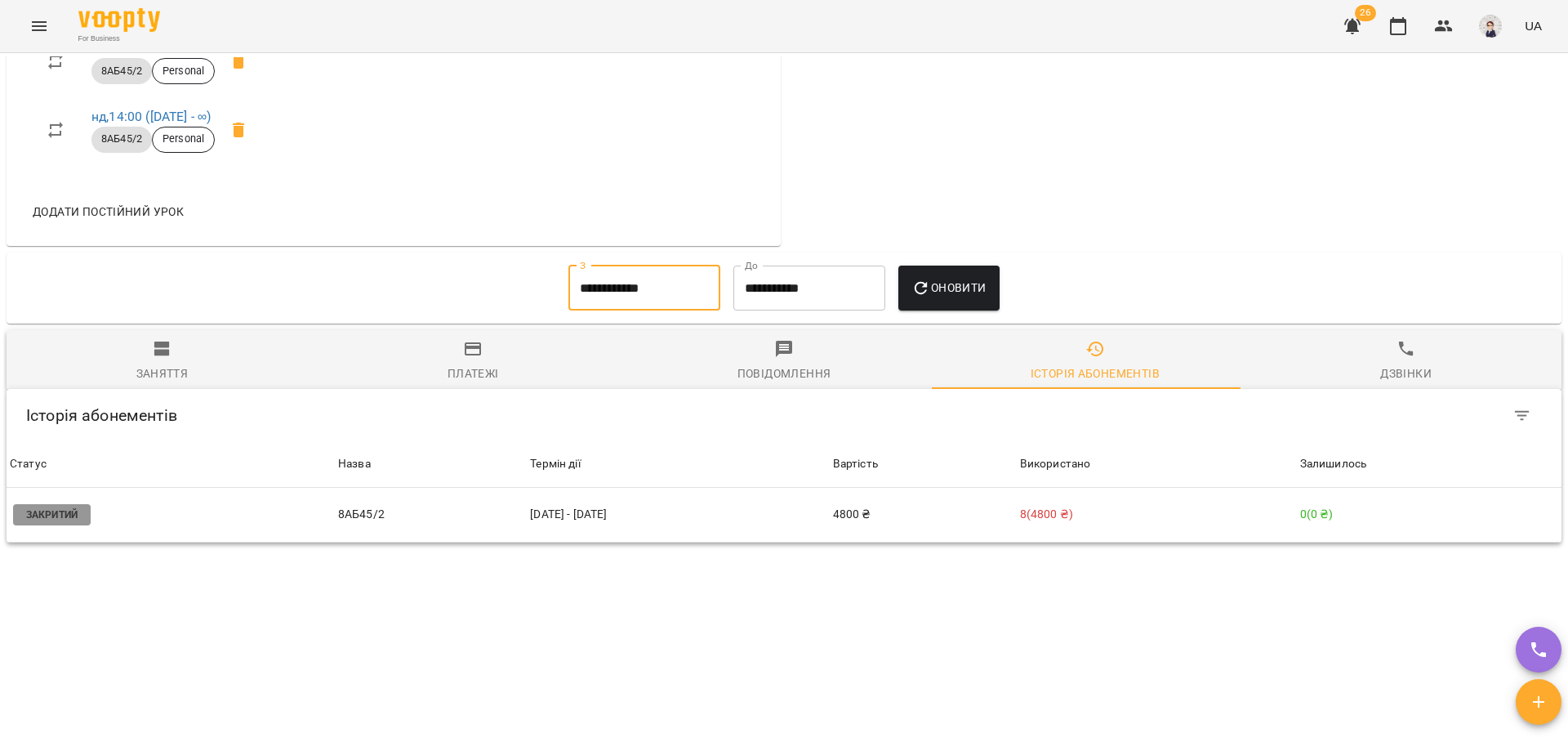
click at [831, 283] on span "Оновити" at bounding box center [948, 287] width 74 height 20
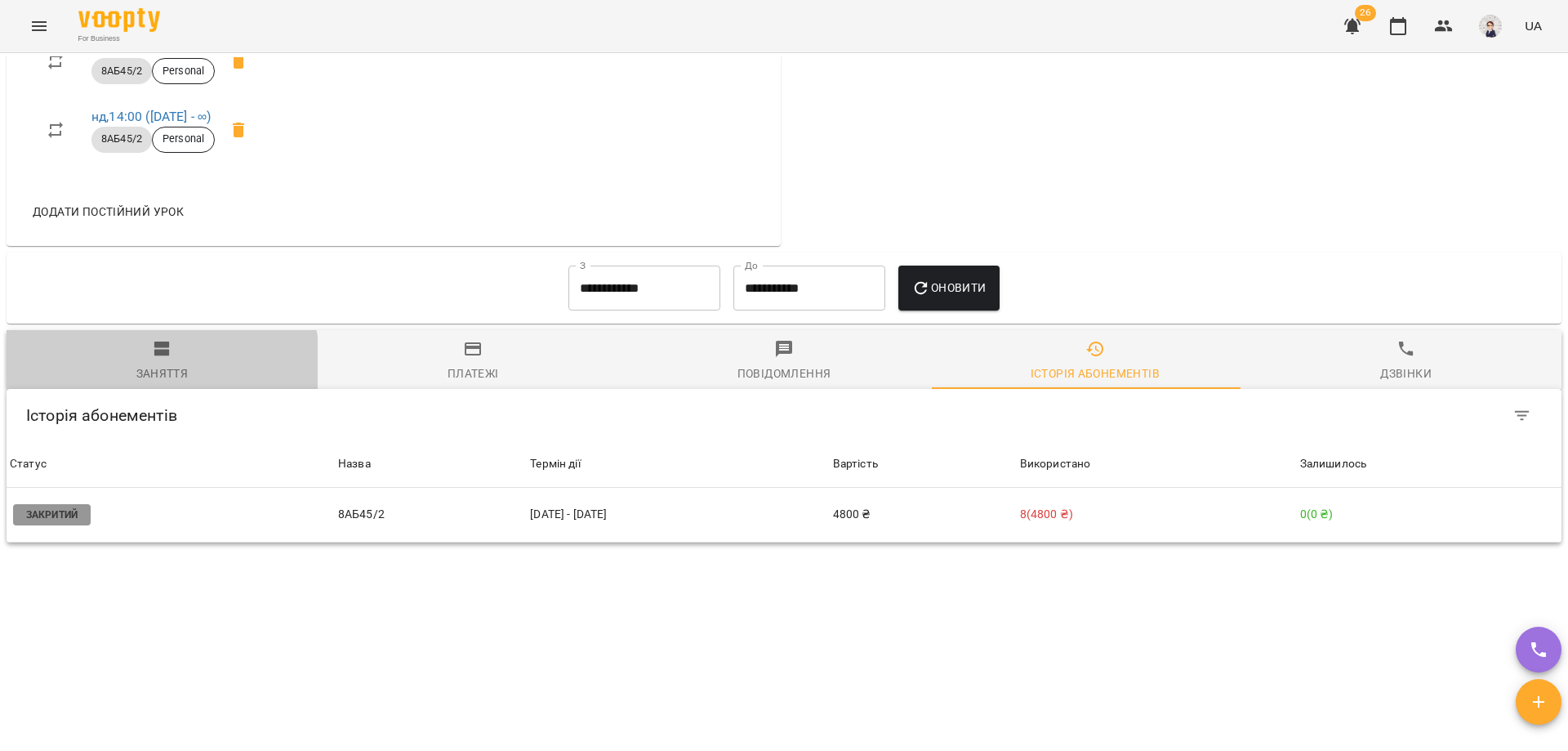
click at [152, 364] on div "Заняття" at bounding box center [162, 373] width 52 height 20
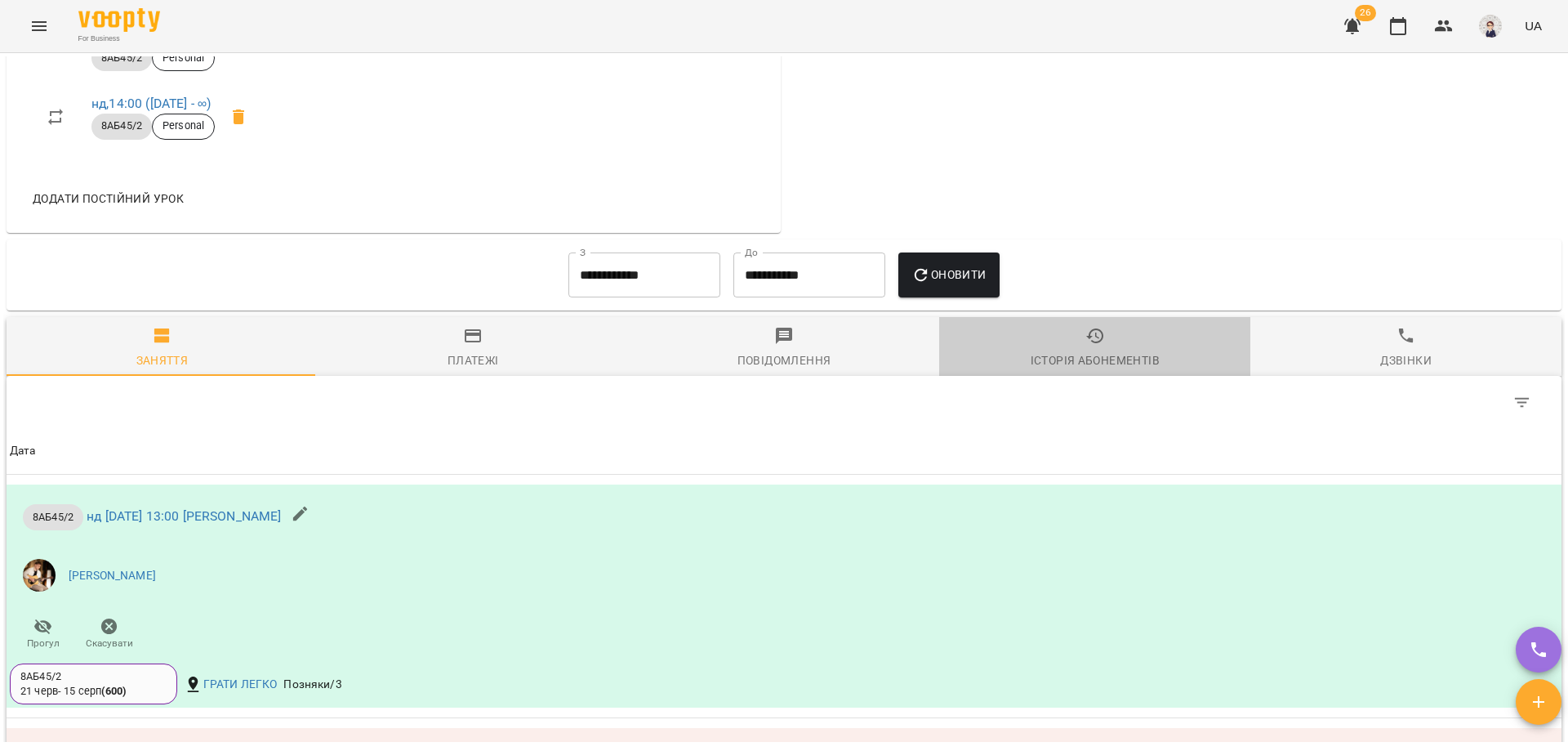
click at [831, 346] on icon "button" at bounding box center [1095, 335] width 20 height 20
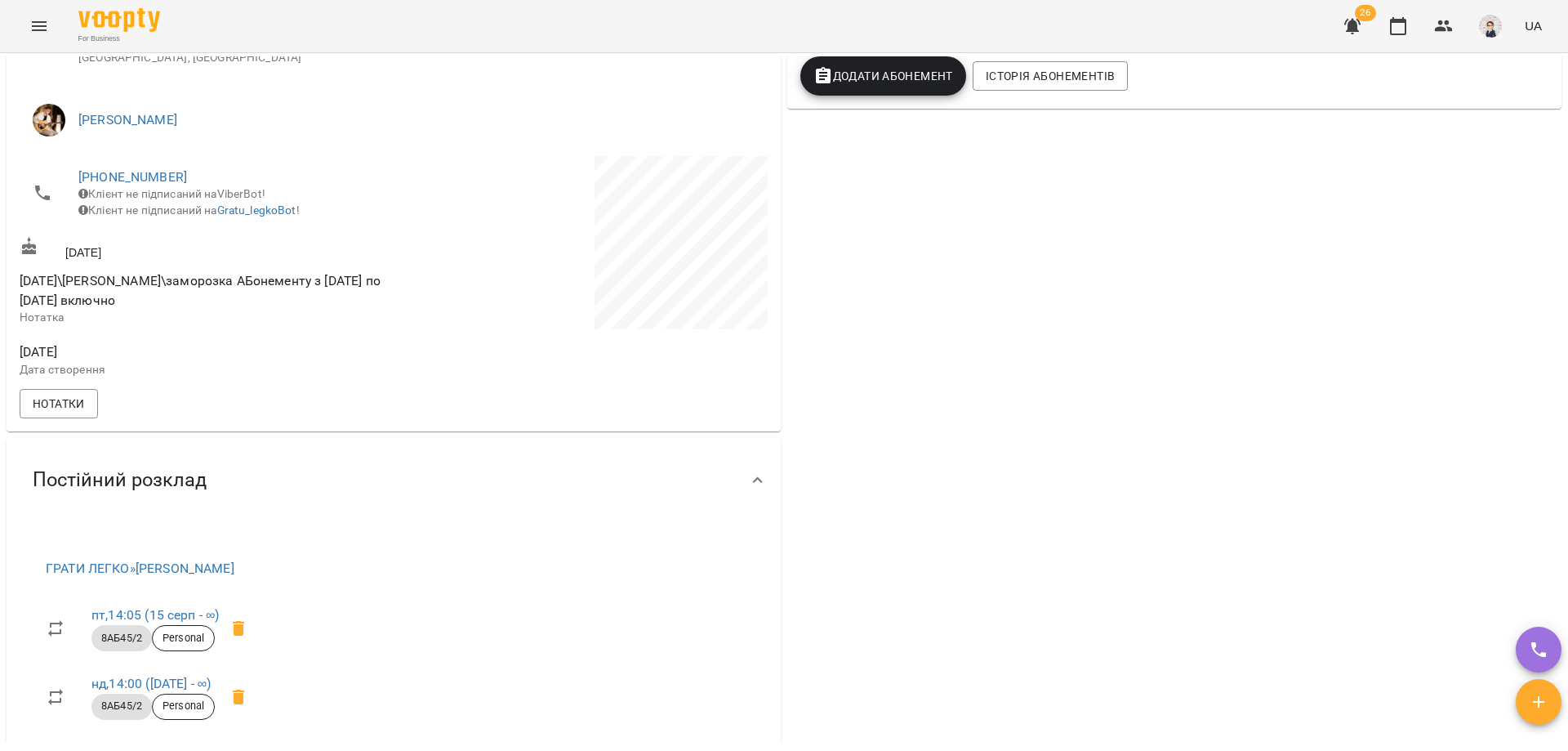
scroll to position [174, 0]
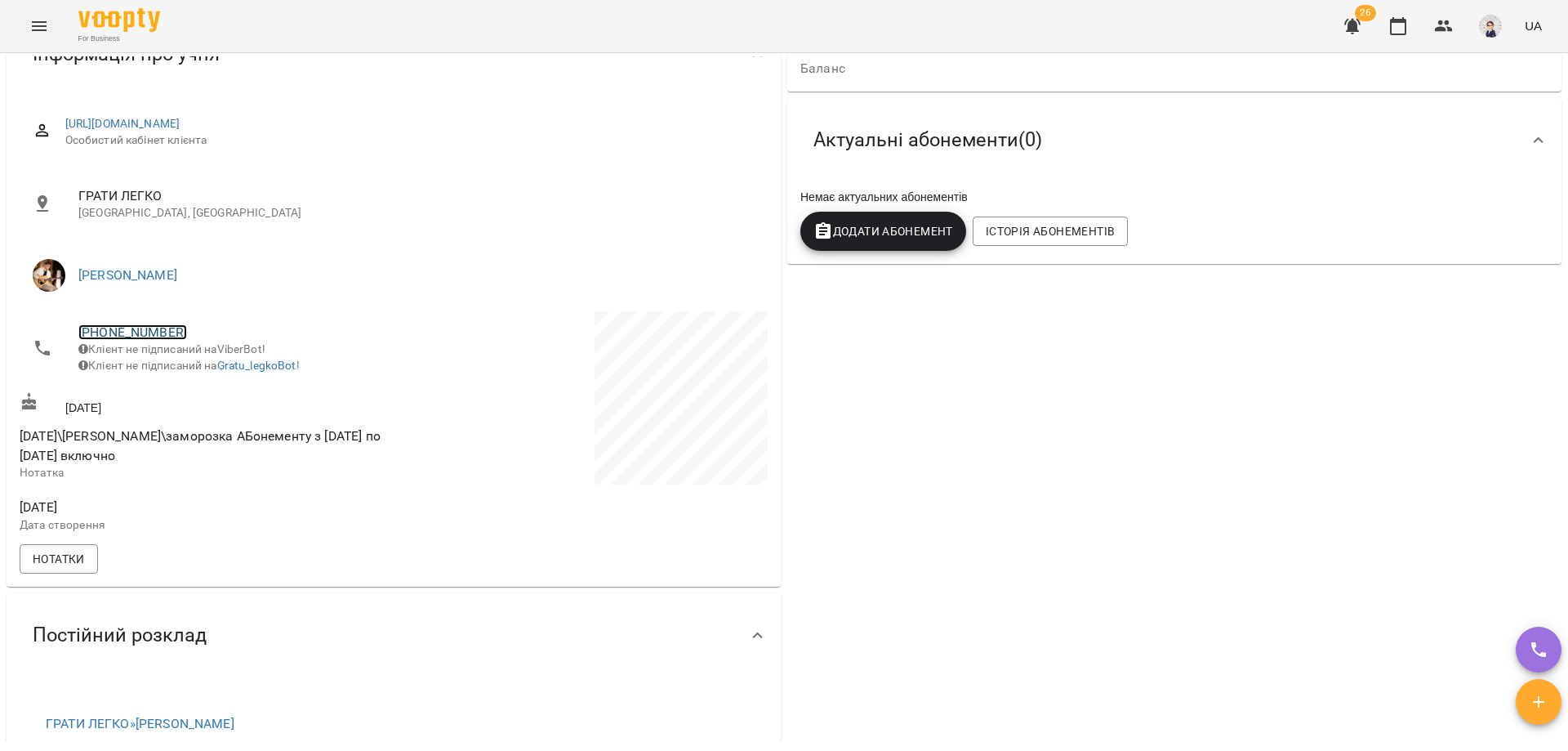
click at [131, 335] on link "[PHONE_NUMBER]" at bounding box center [132, 332] width 109 height 15
click at [197, 389] on img at bounding box center [199, 393] width 25 height 25
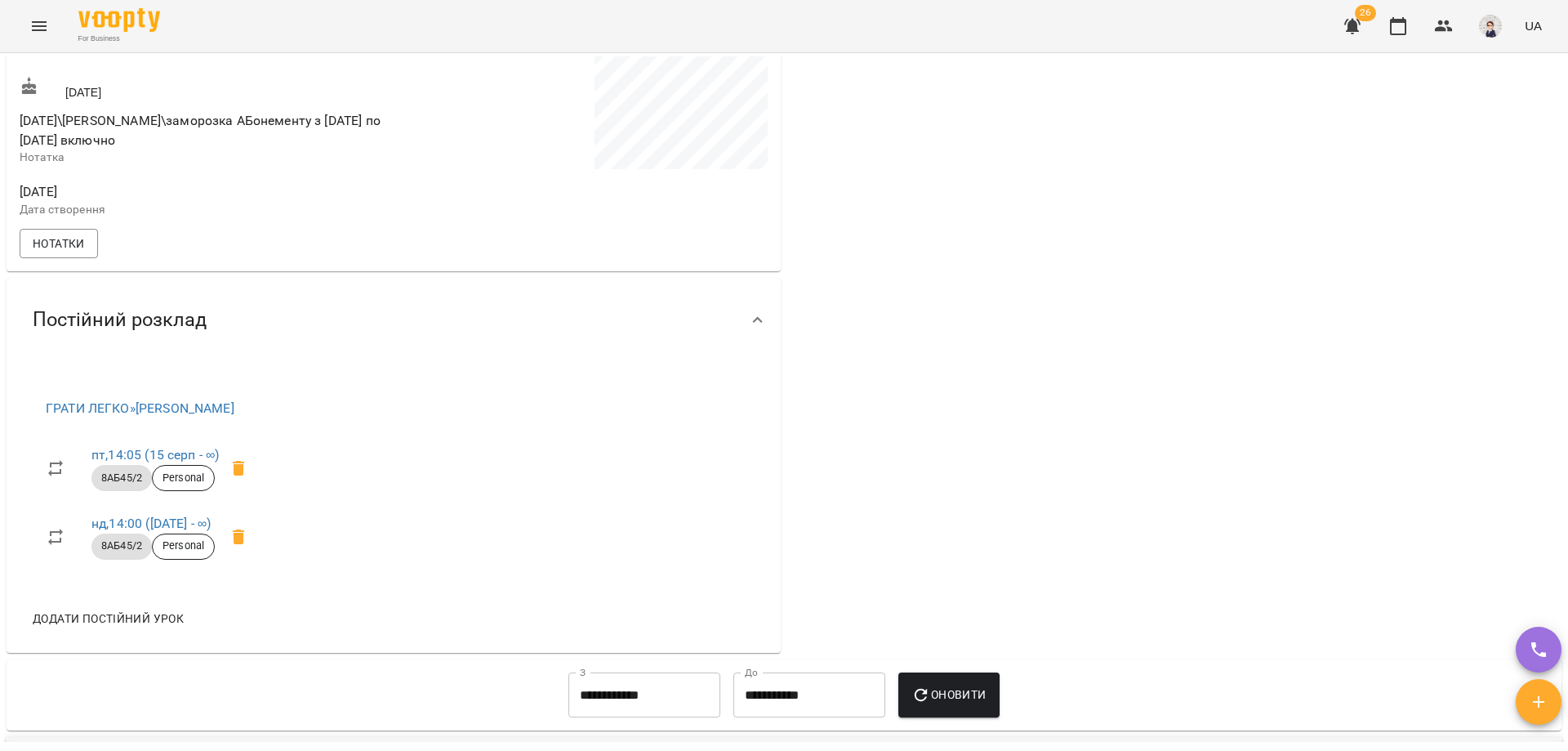
scroll to position [490, 0]
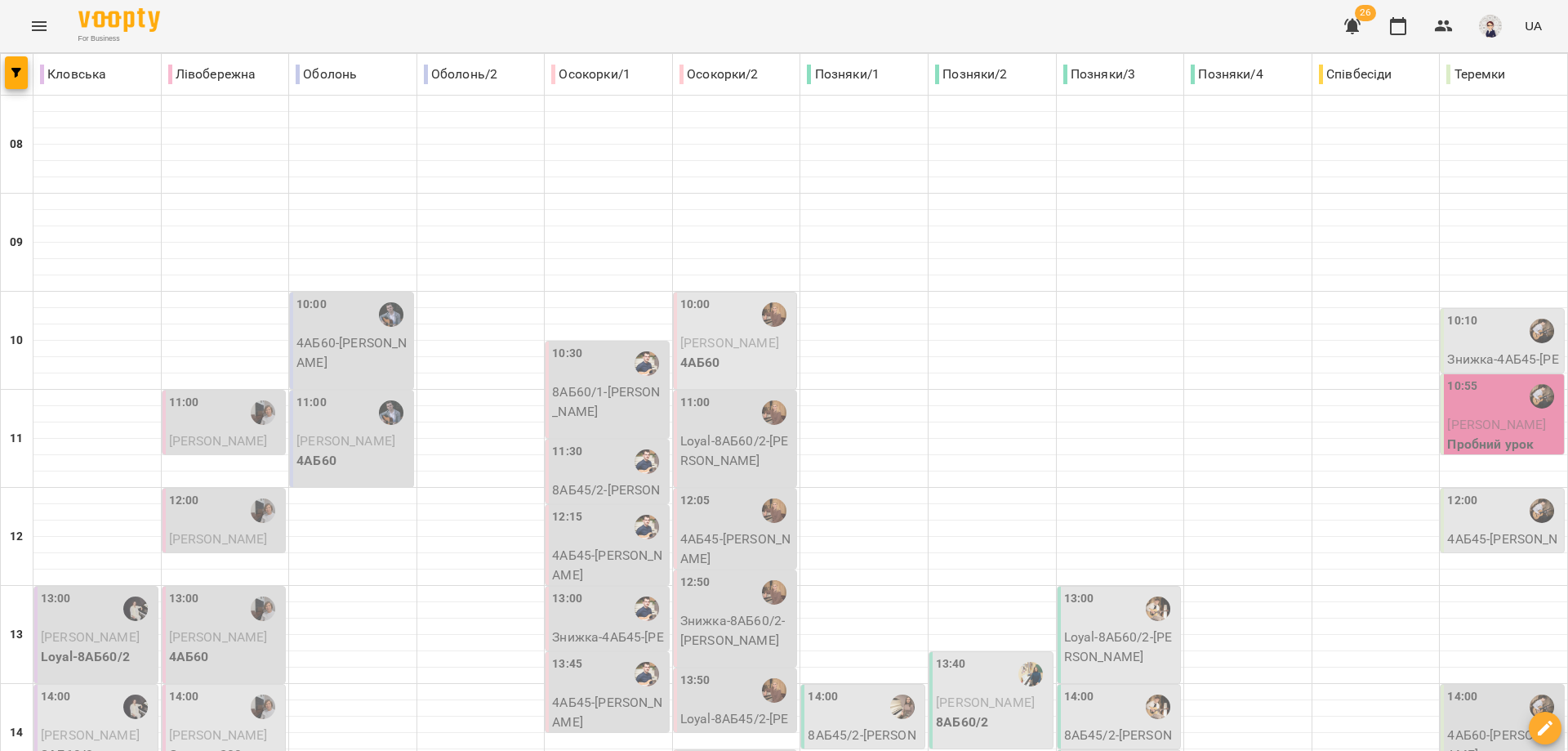
scroll to position [409, 0]
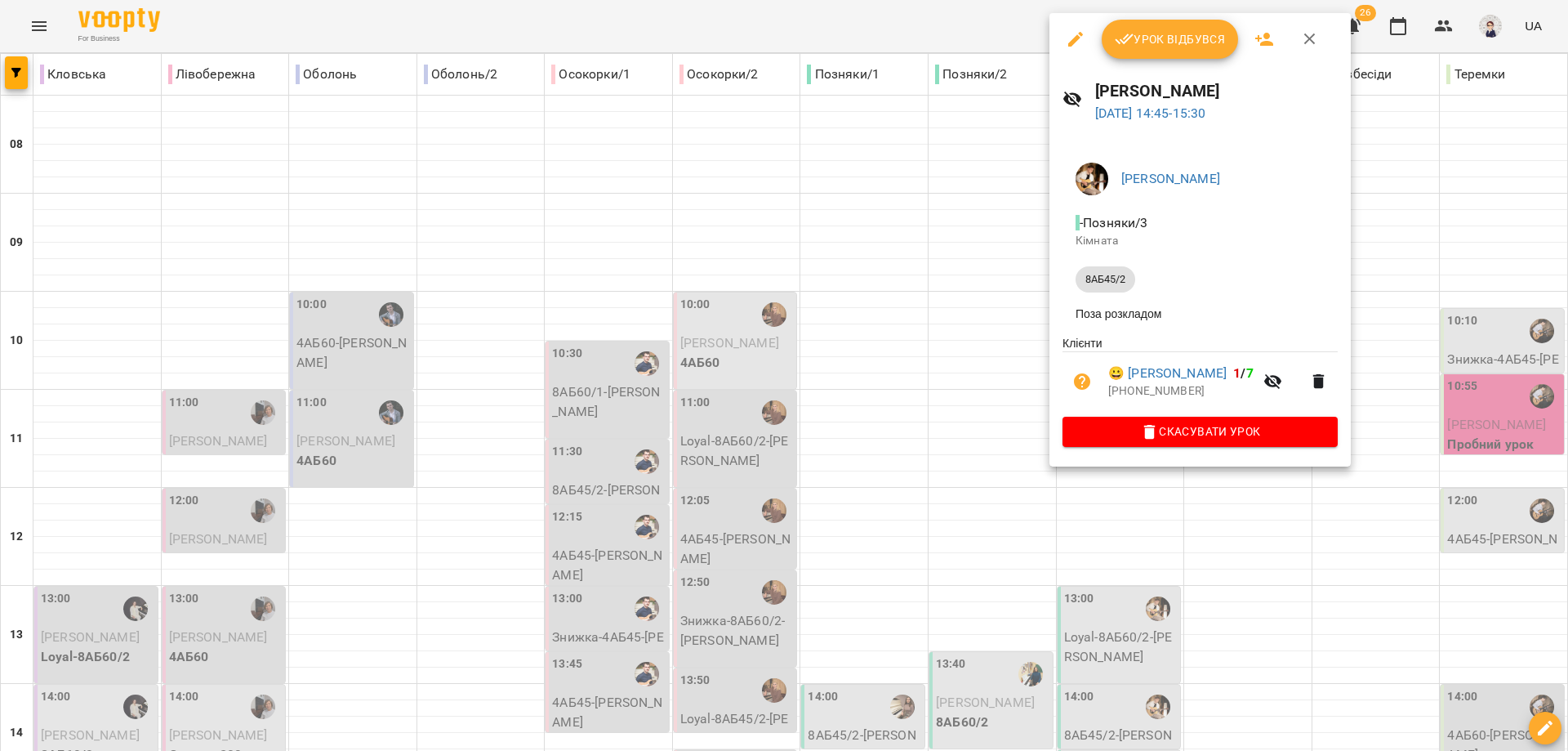
click at [831, 569] on div at bounding box center [784, 376] width 1568 height 751
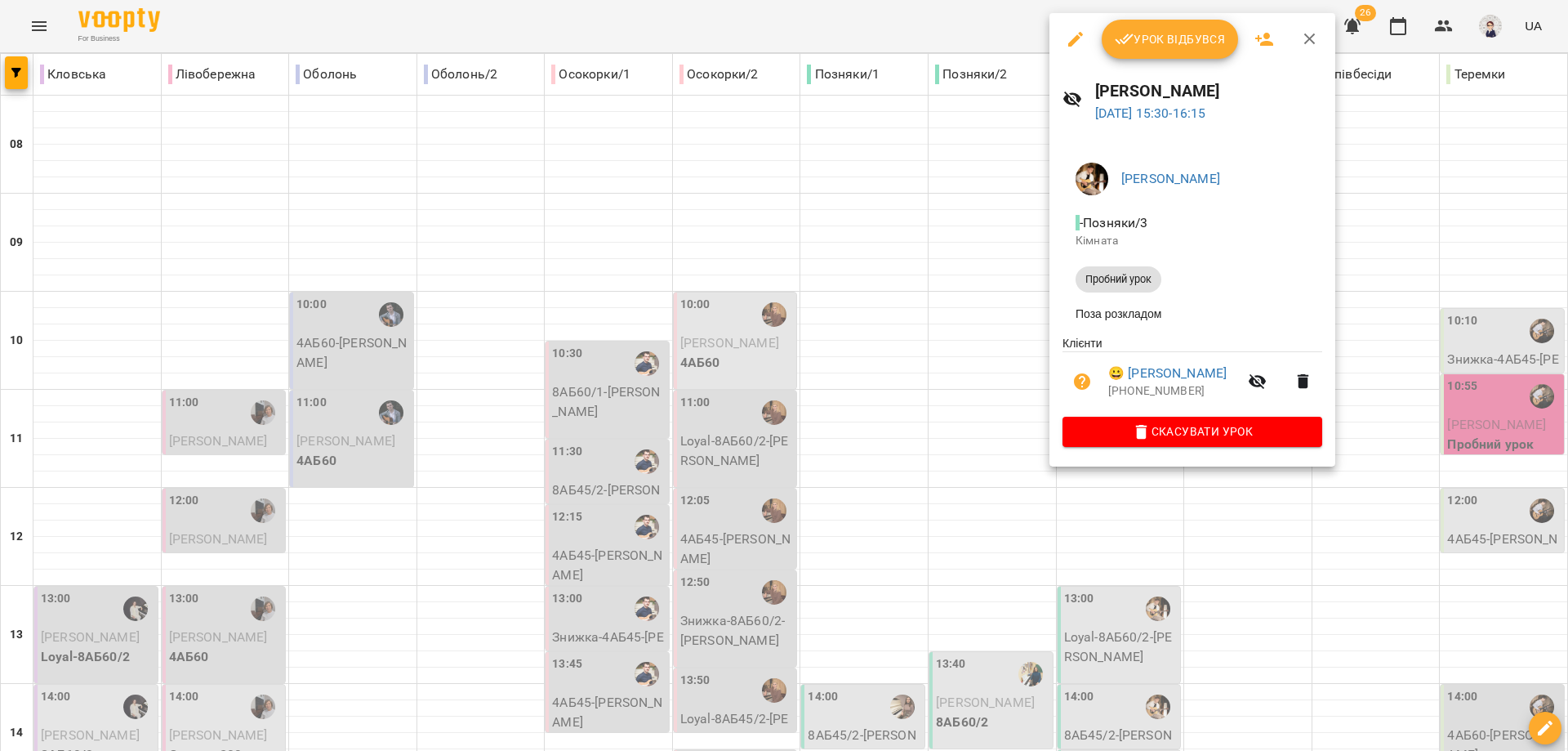
click at [831, 535] on div at bounding box center [784, 376] width 1568 height 751
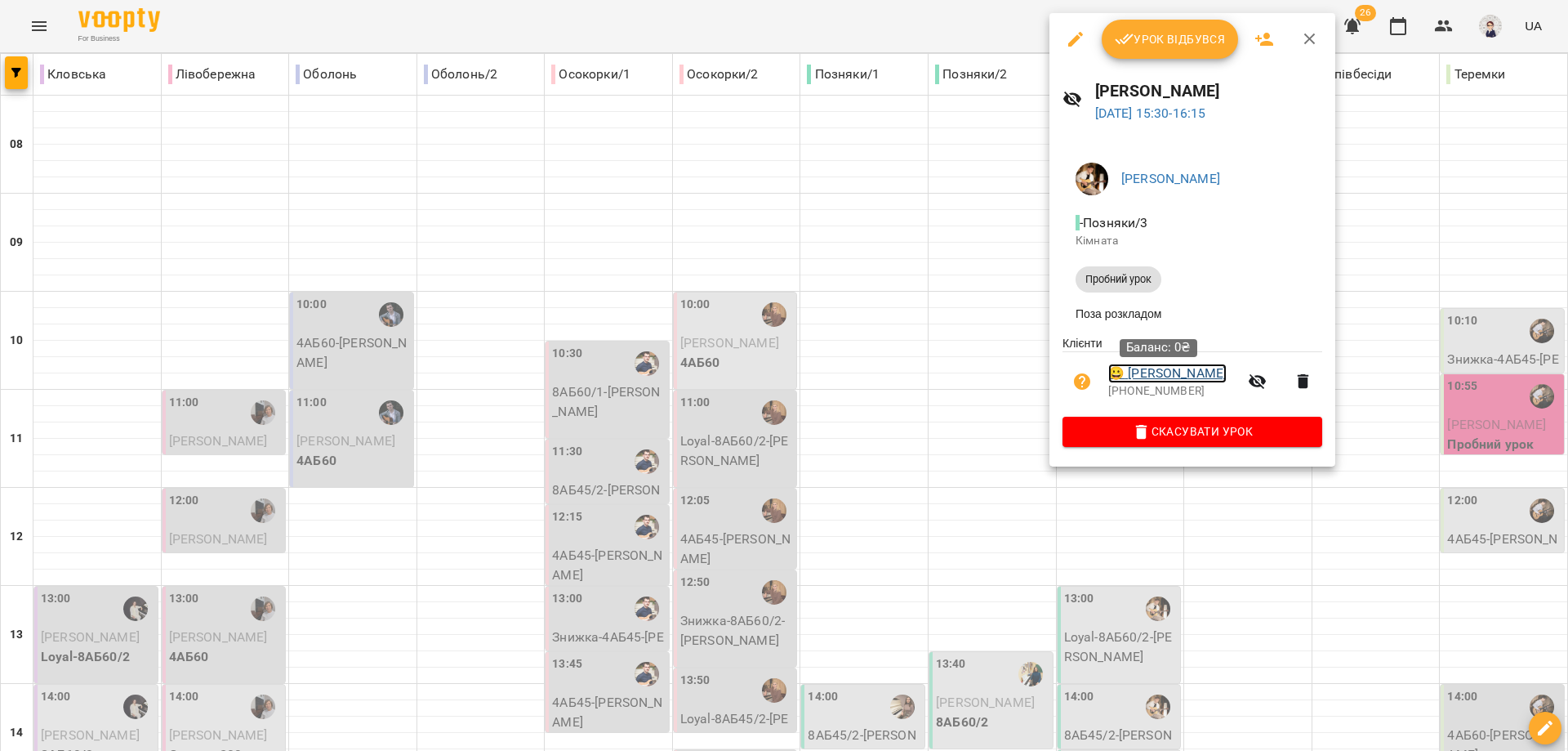
click at [831, 378] on link "😀 [PERSON_NAME]" at bounding box center [1167, 373] width 118 height 20
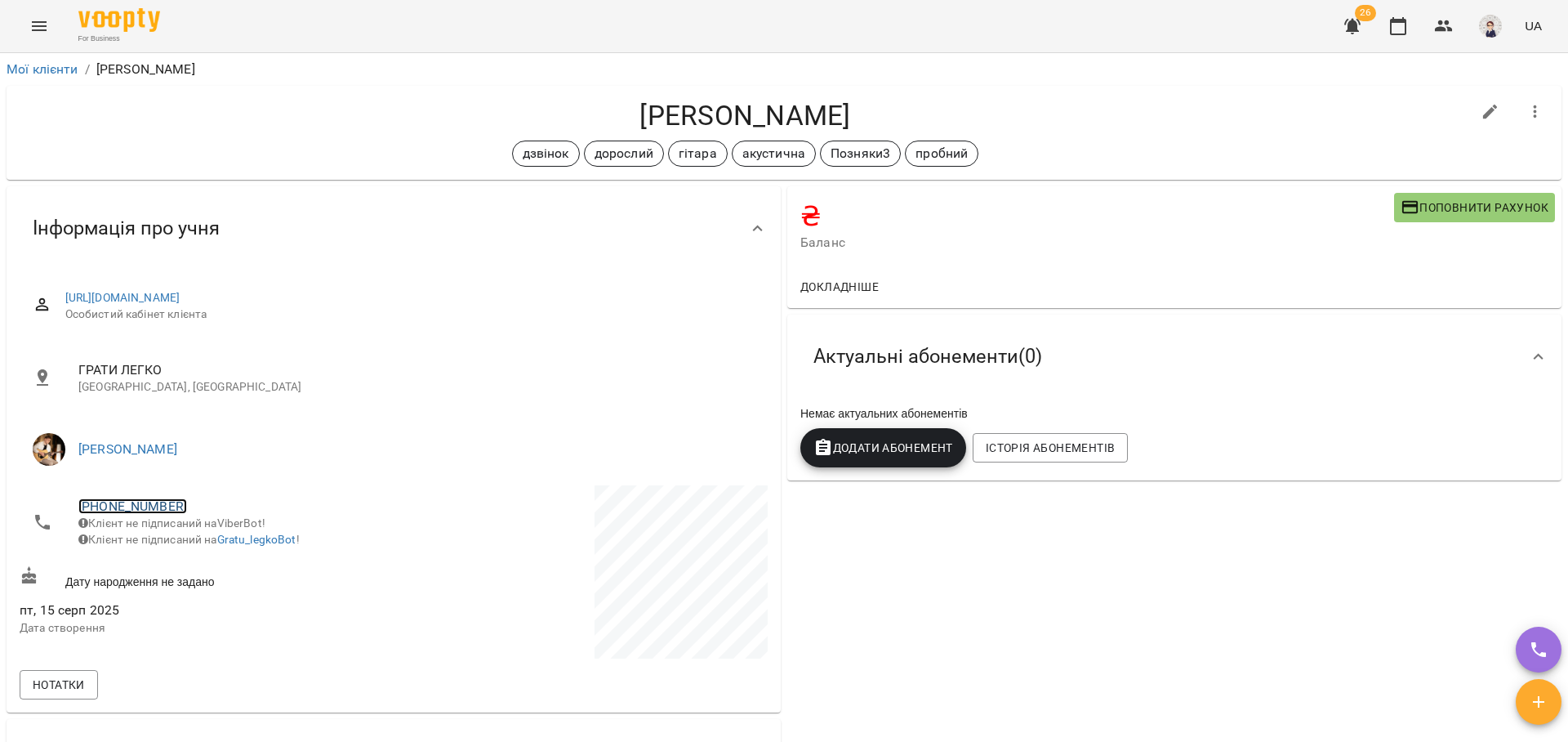
click at [102, 500] on link "[PHONE_NUMBER]" at bounding box center [132, 506] width 109 height 15
click at [200, 562] on img at bounding box center [199, 566] width 25 height 25
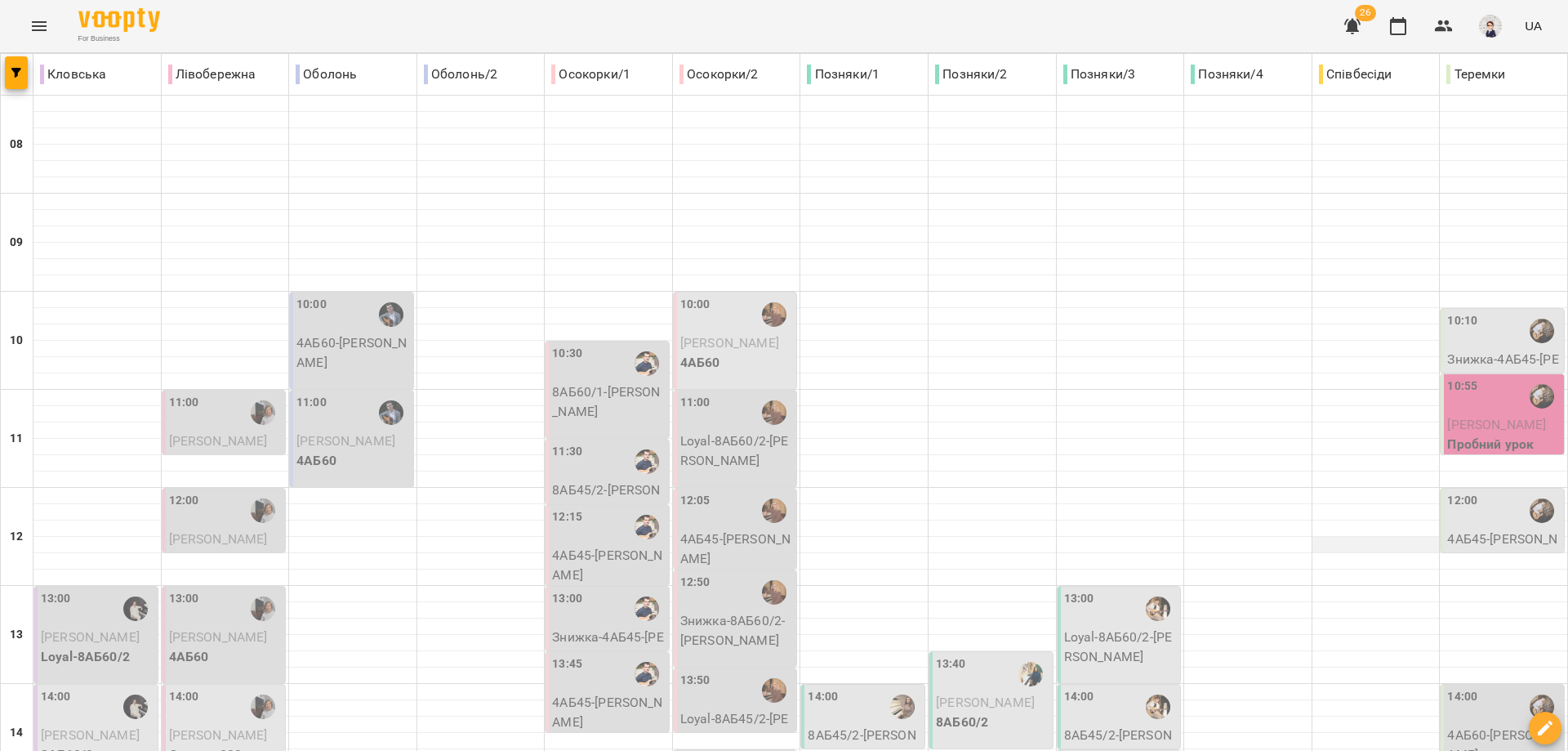
scroll to position [163, 0]
click at [831, 350] on p "Знижка-4АБ45 - [PERSON_NAME]" at bounding box center [1503, 369] width 113 height 38
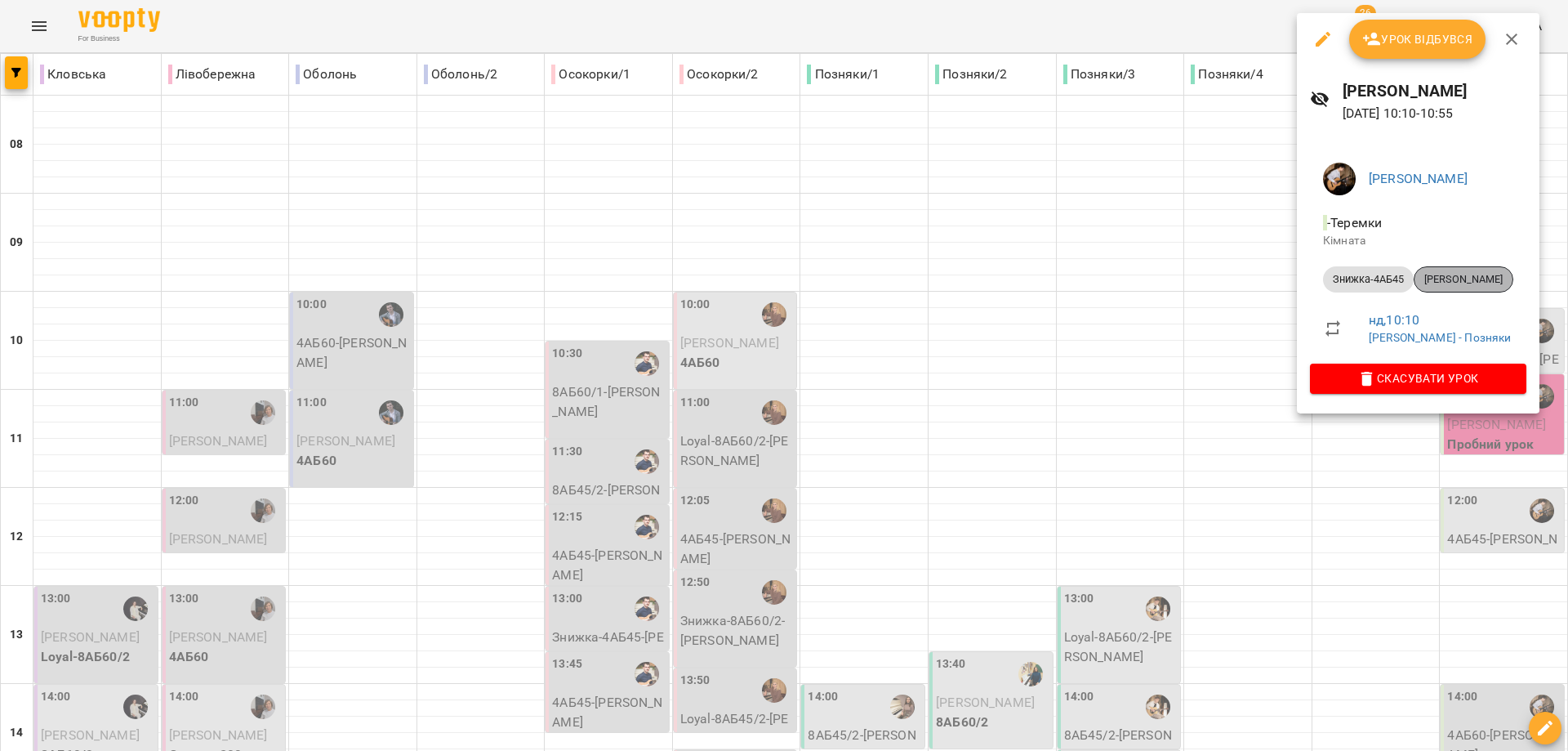
click at [831, 281] on span "[PERSON_NAME]" at bounding box center [1462, 278] width 98 height 14
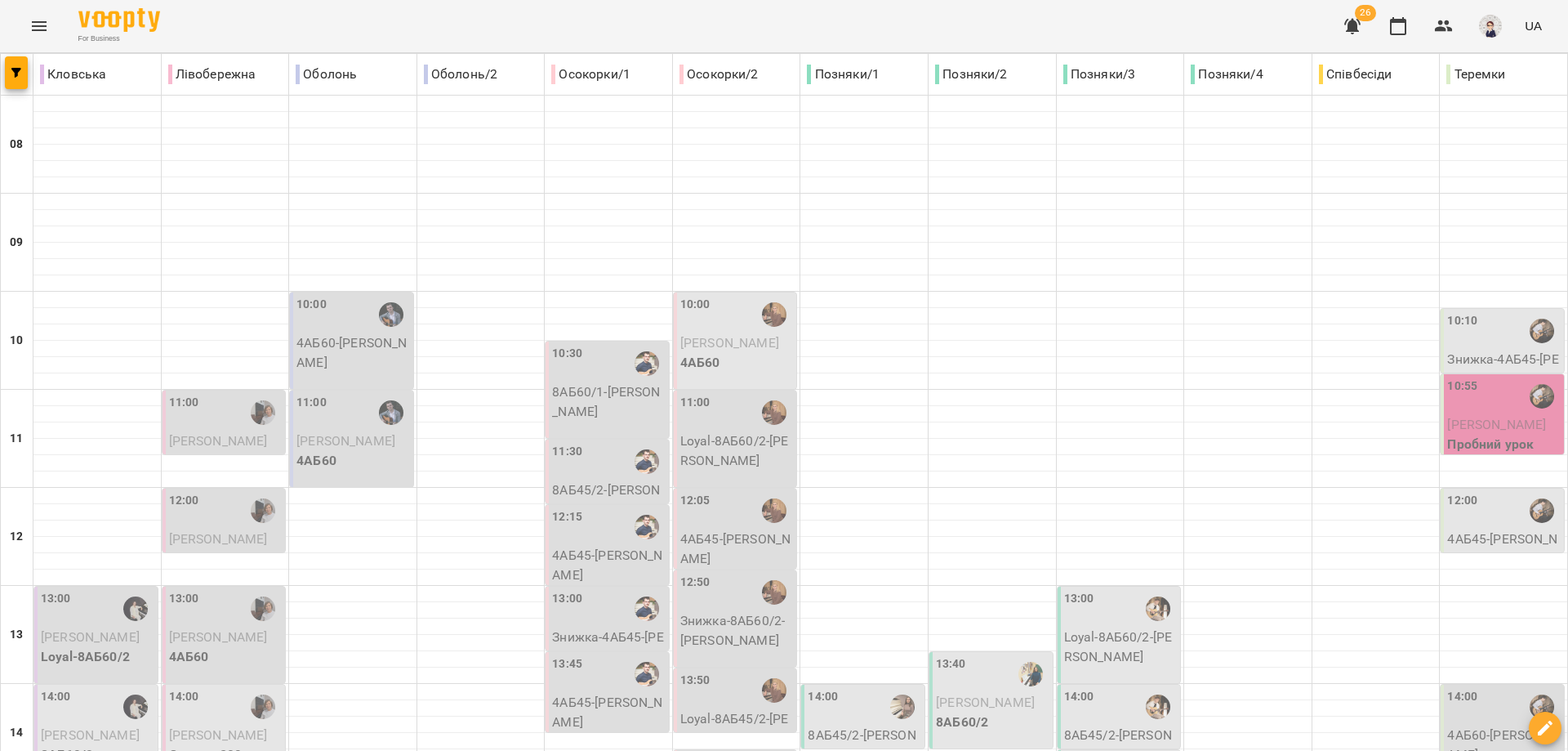
click at [831, 415] on div "10:55" at bounding box center [1503, 396] width 113 height 37
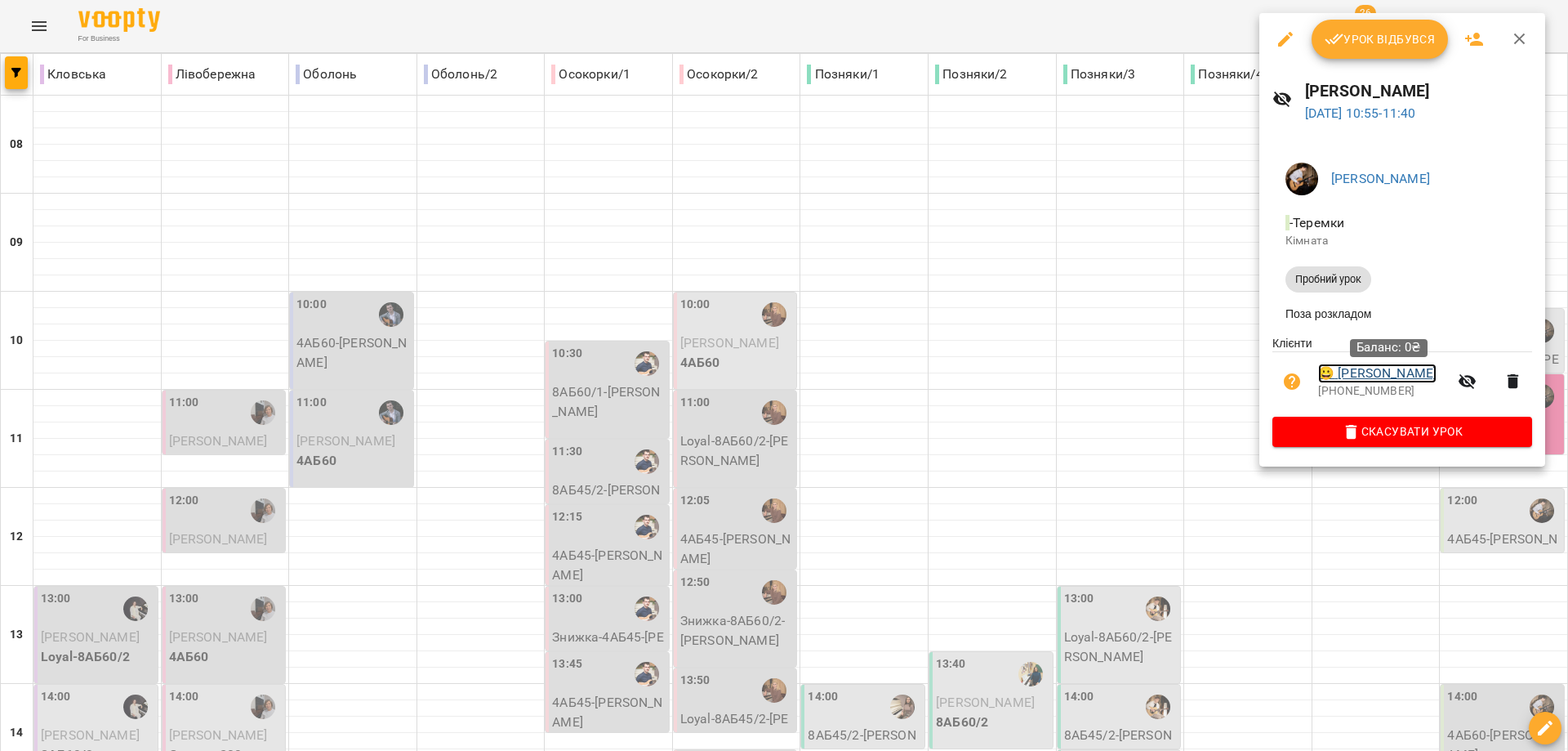
click at [831, 378] on link "😀 [PERSON_NAME]" at bounding box center [1377, 373] width 118 height 20
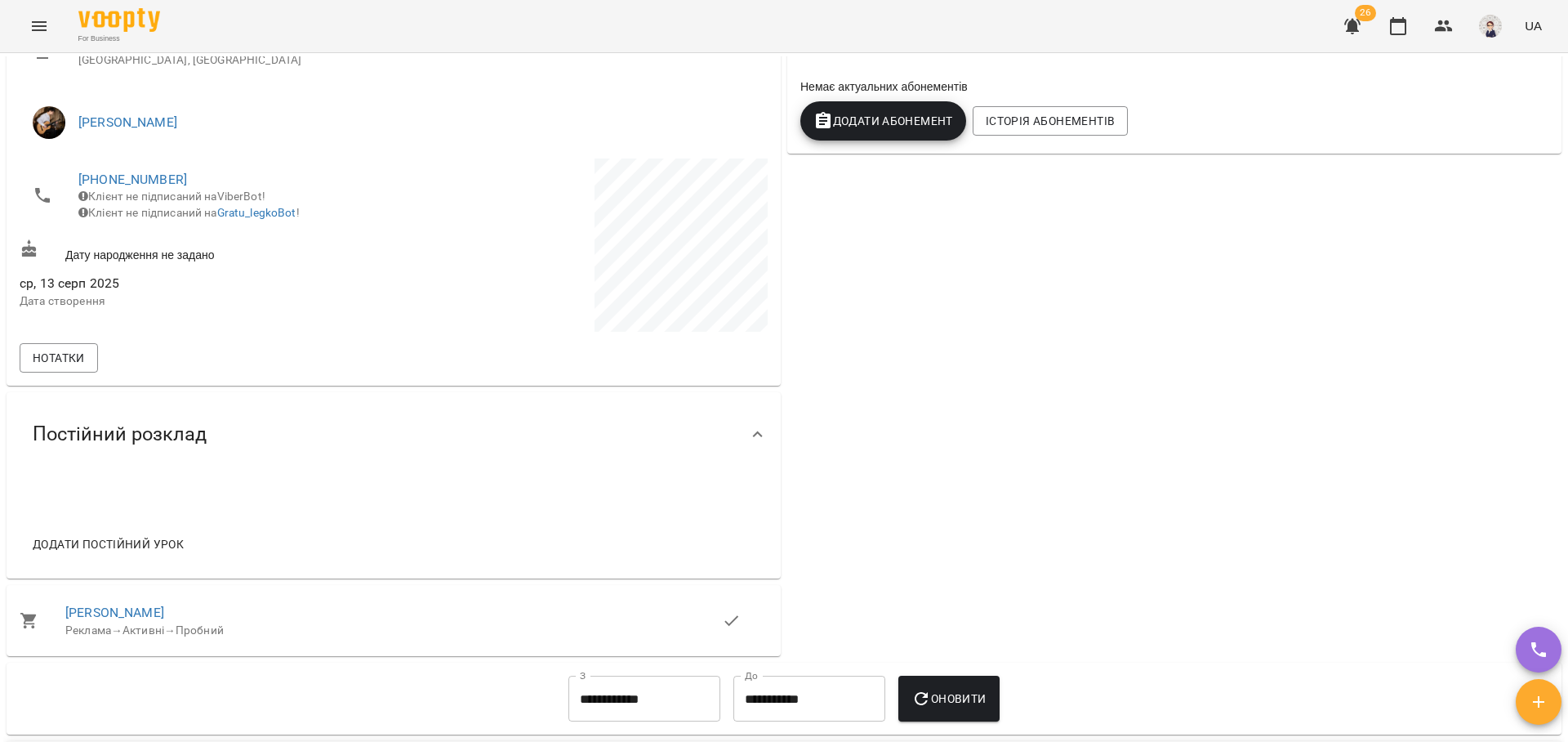
scroll to position [163, 0]
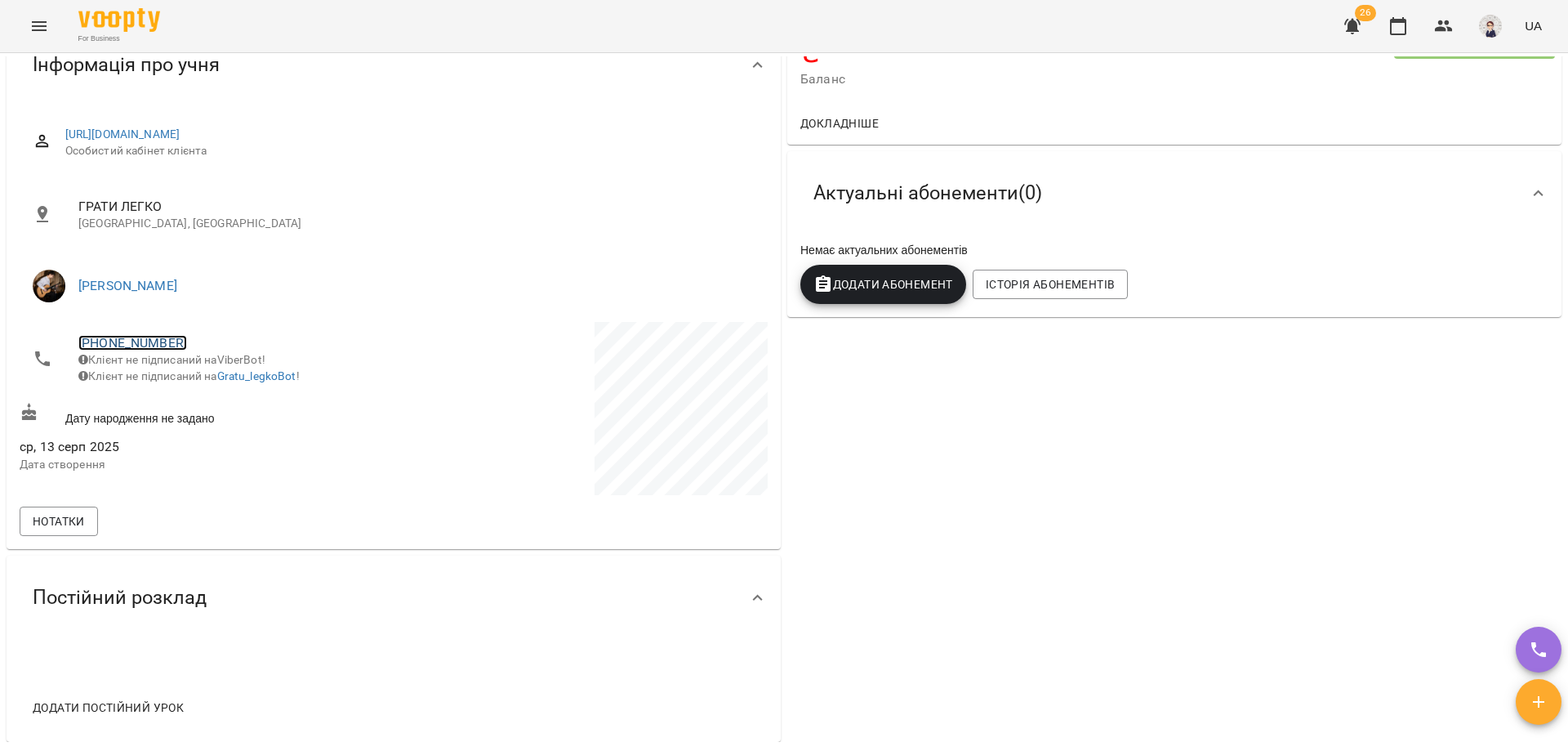
click at [106, 344] on link "[PHONE_NUMBER]" at bounding box center [132, 342] width 109 height 15
click at [196, 401] on img at bounding box center [199, 403] width 25 height 25
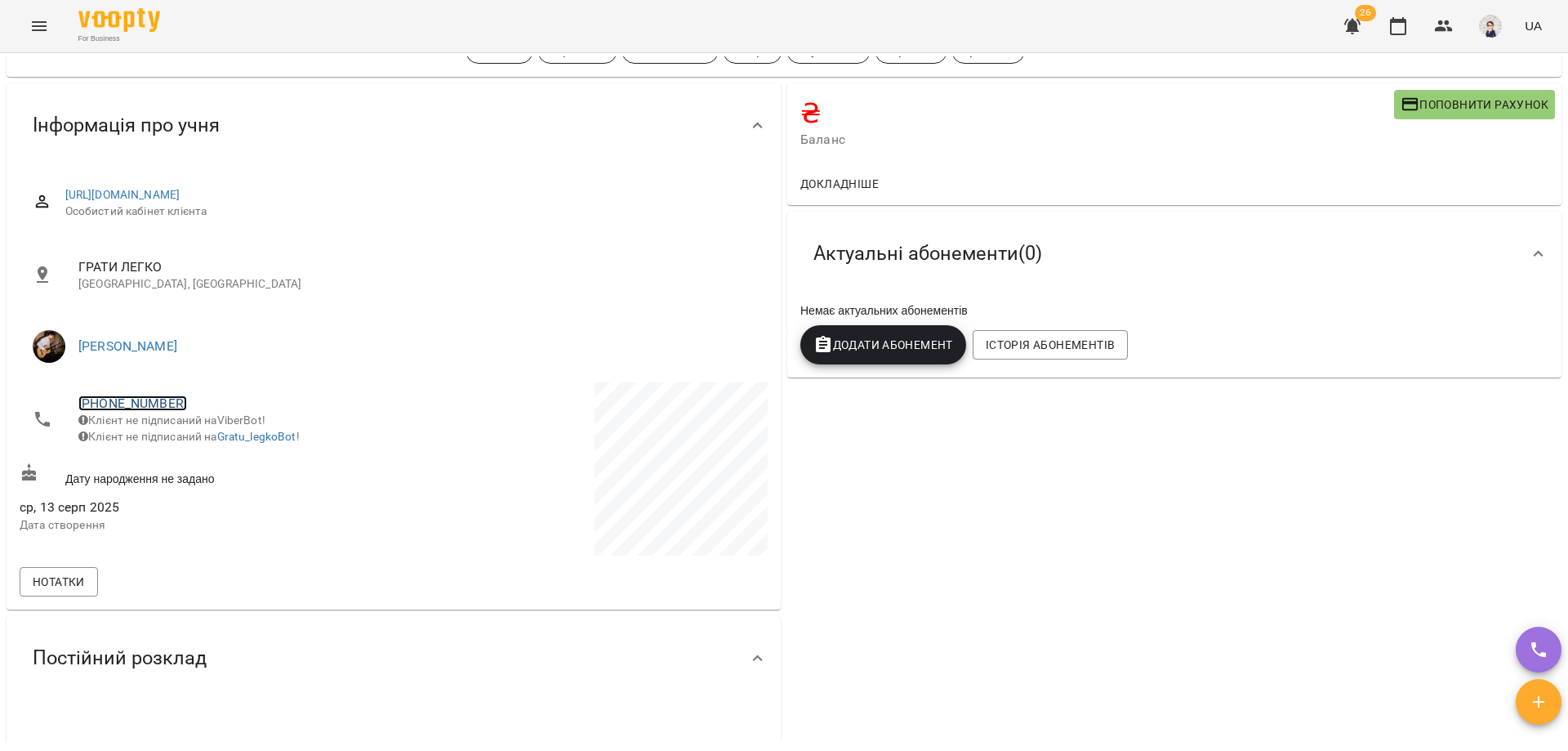
scroll to position [0, 0]
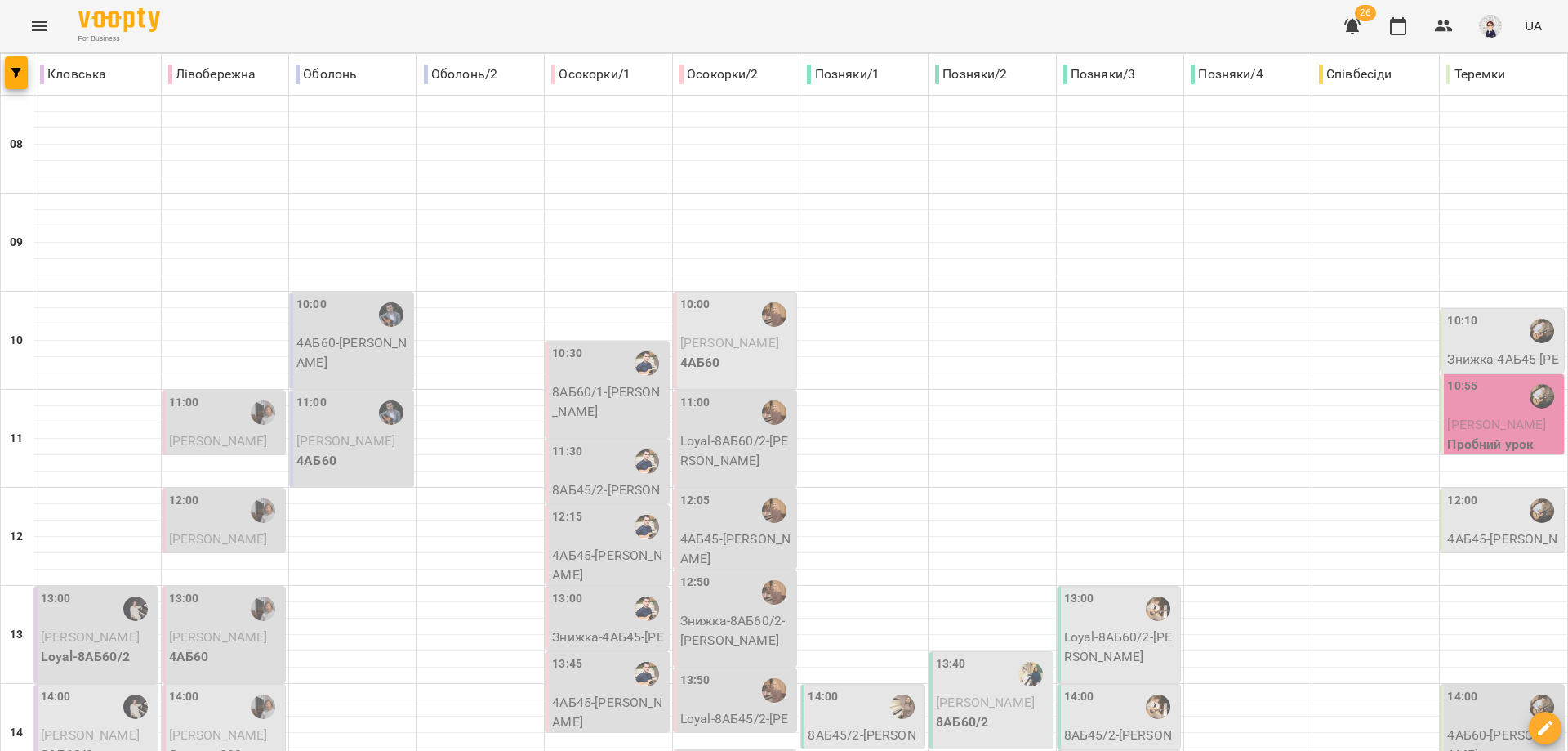
scroll to position [163, 0]
click at [831, 529] on p "4АБ45 - [PERSON_NAME]" at bounding box center [1503, 548] width 113 height 38
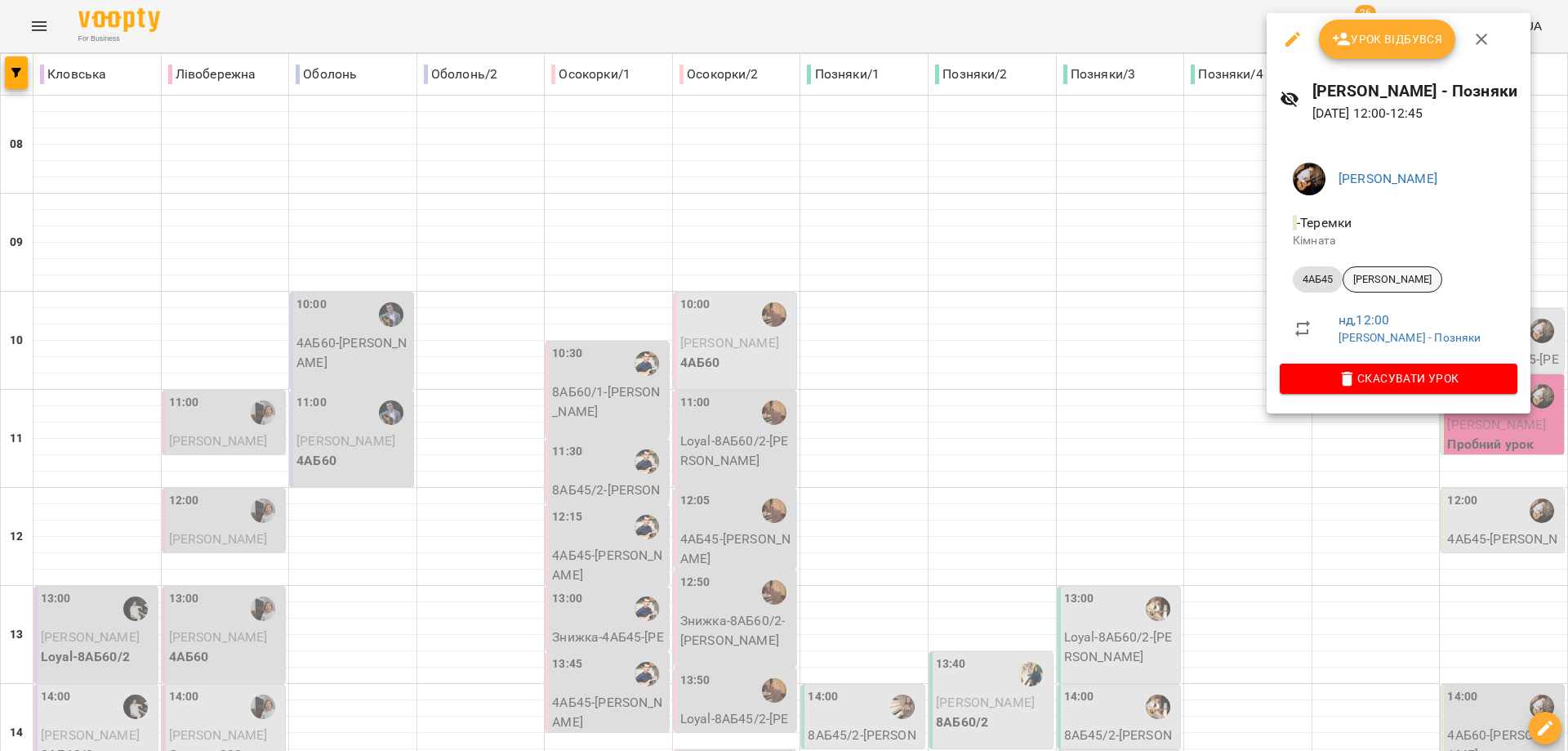
click at [831, 277] on span "[PERSON_NAME]" at bounding box center [1392, 278] width 98 height 14
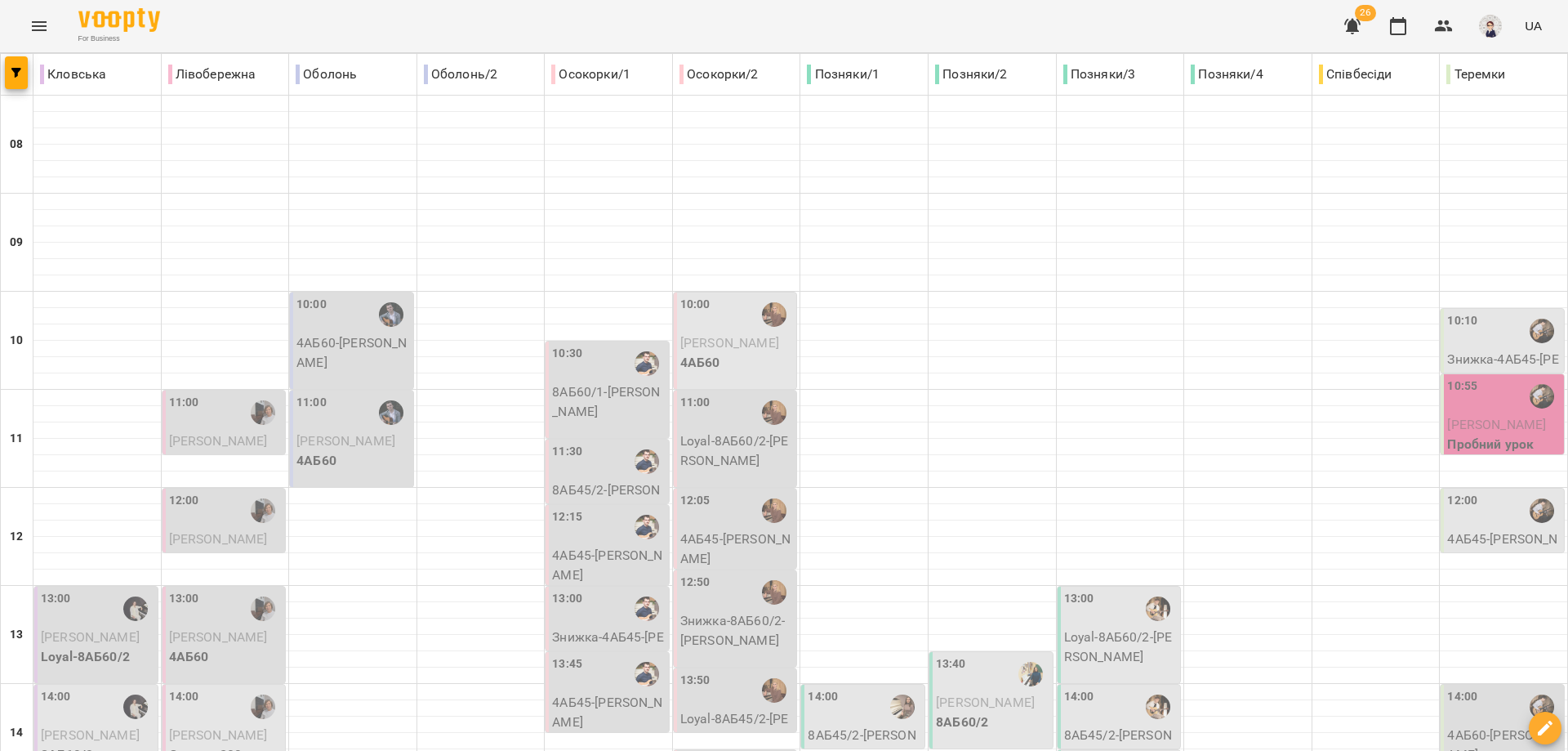
scroll to position [409, 0]
click at [831, 725] on p "4АБ60 - [PERSON_NAME]" at bounding box center [1503, 744] width 113 height 38
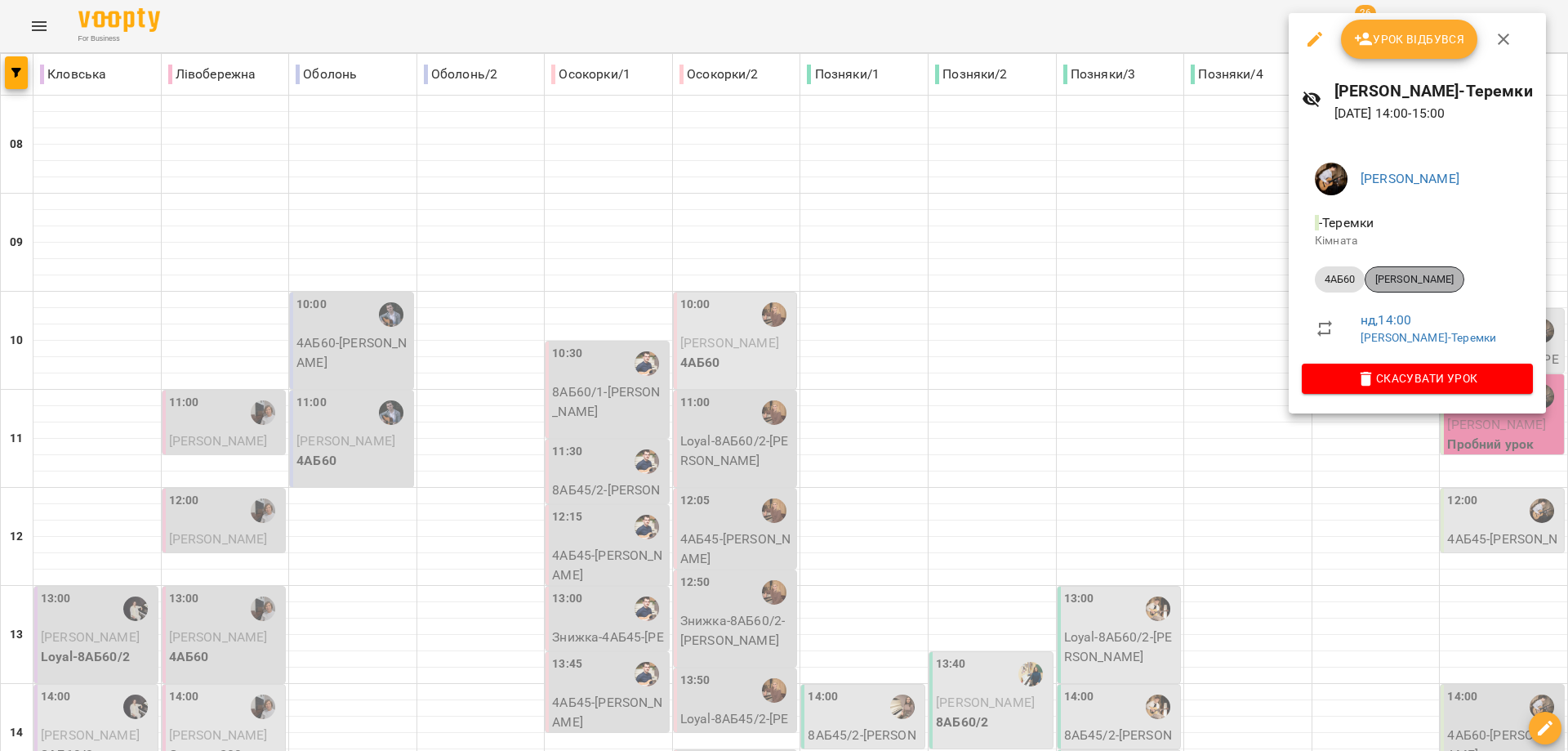
click at [831, 283] on span "[PERSON_NAME]" at bounding box center [1414, 278] width 98 height 14
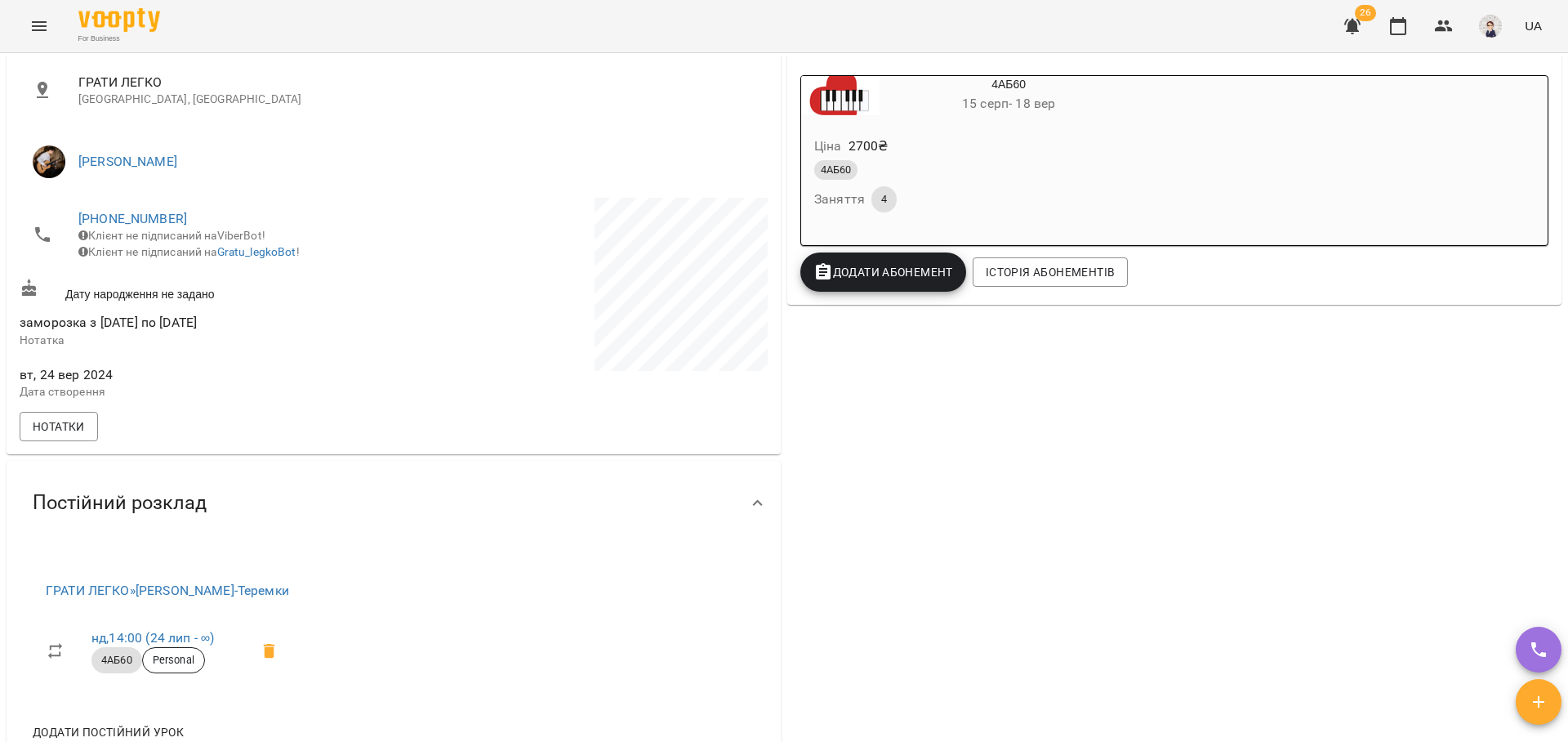
scroll to position [245, 0]
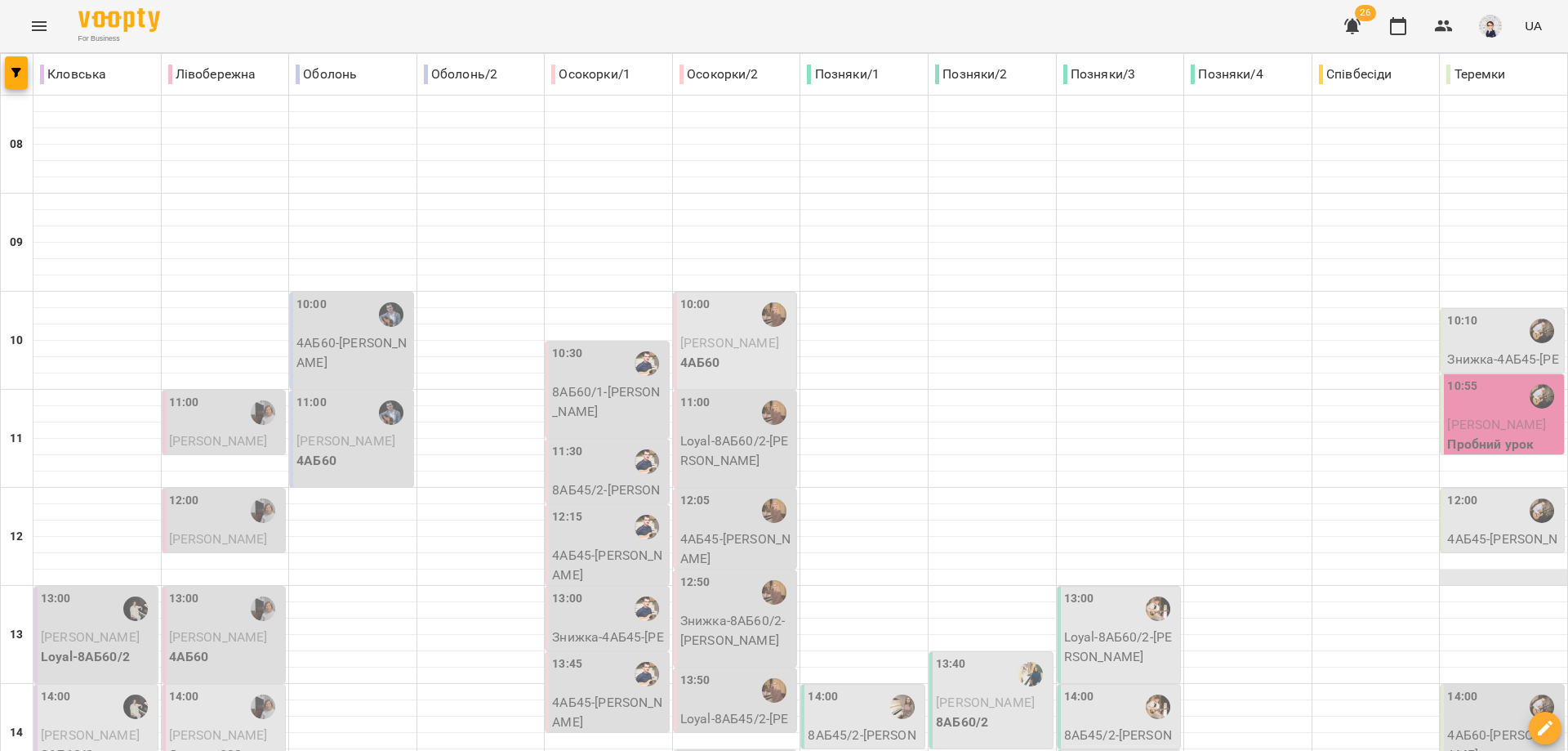
scroll to position [245, 0]
click at [831, 529] on p "4АБ45 - [PERSON_NAME]" at bounding box center [1503, 548] width 113 height 38
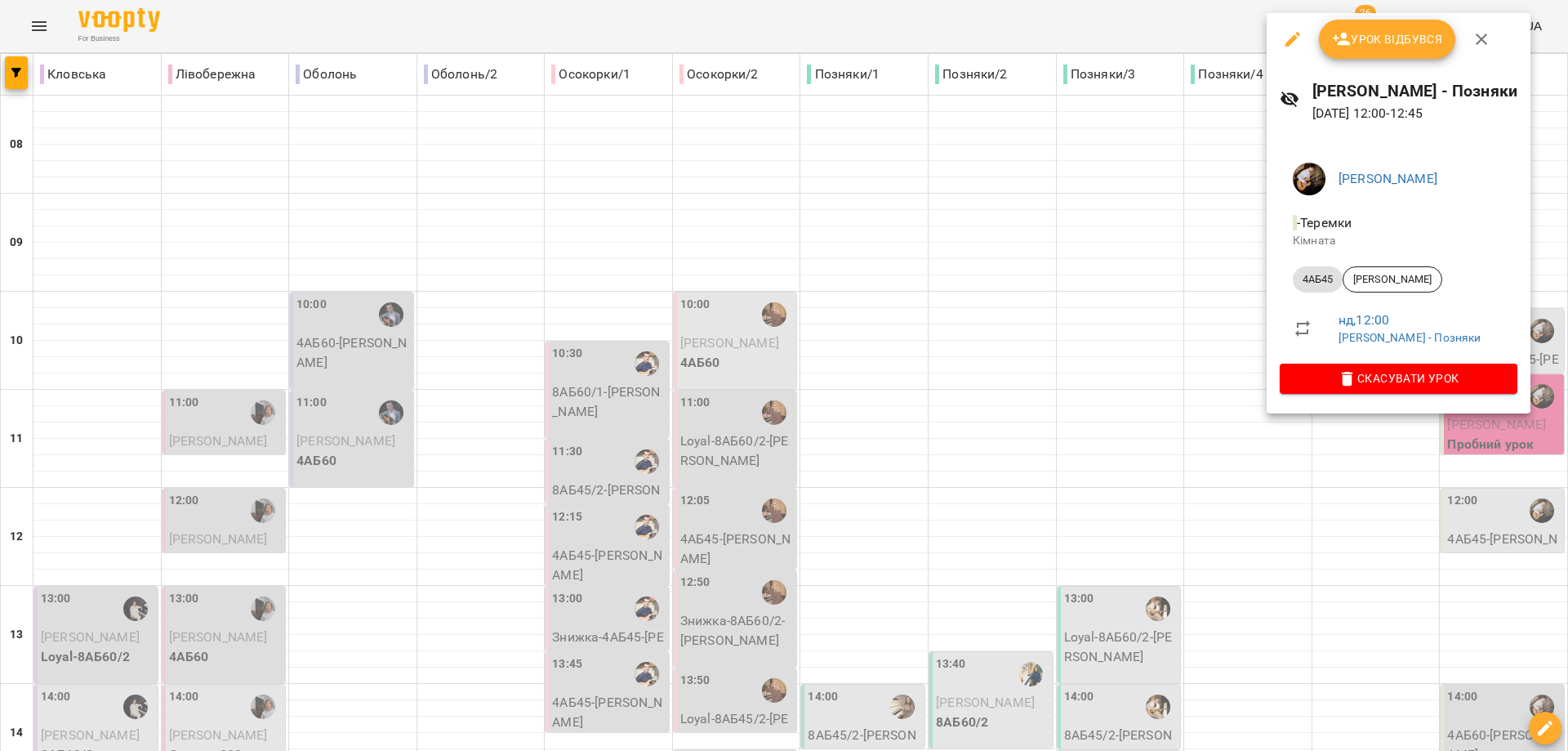
click at [831, 501] on div at bounding box center [784, 376] width 1568 height 751
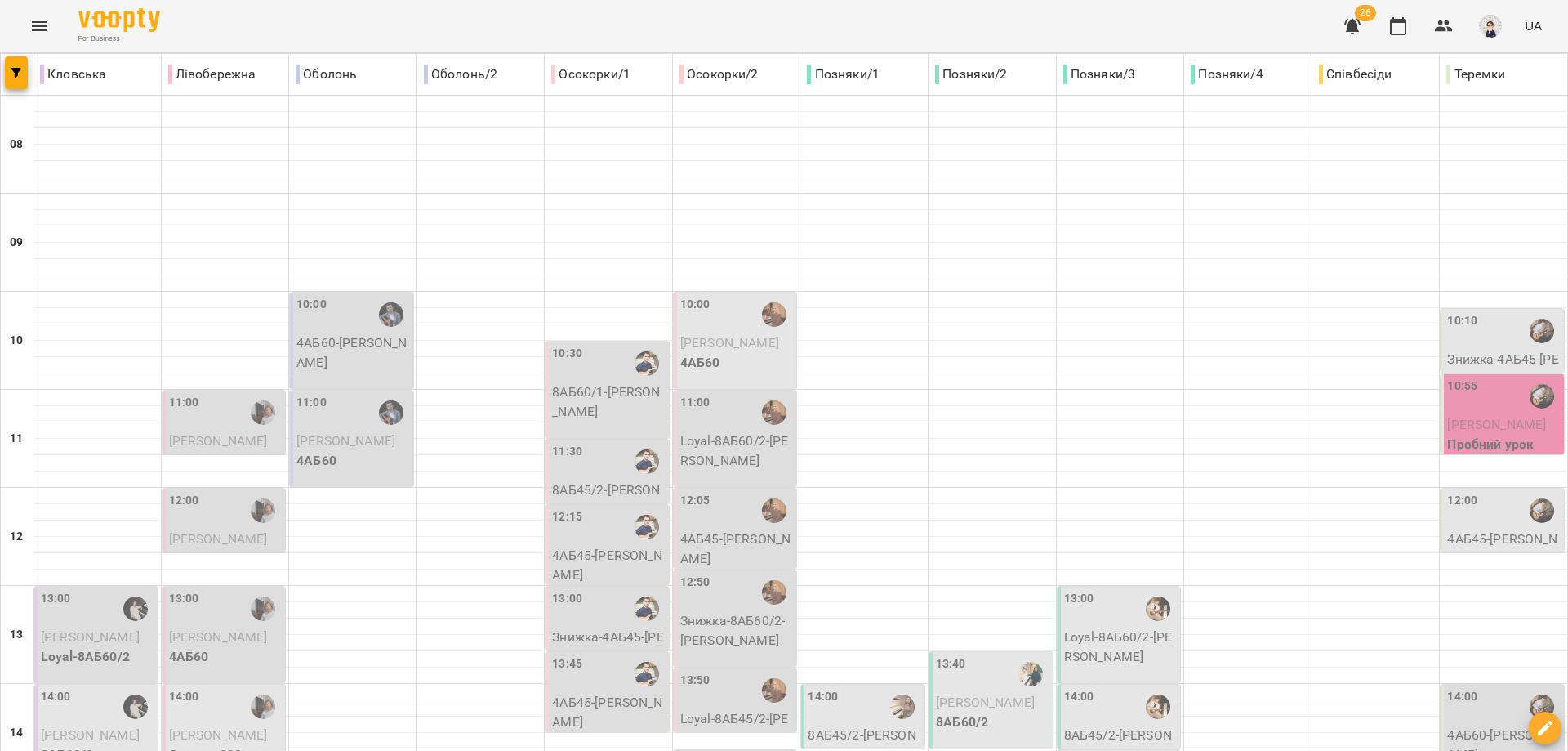
scroll to position [156, 0]
click at [831, 529] on p "4АБ45 - [PERSON_NAME]" at bounding box center [1503, 548] width 113 height 38
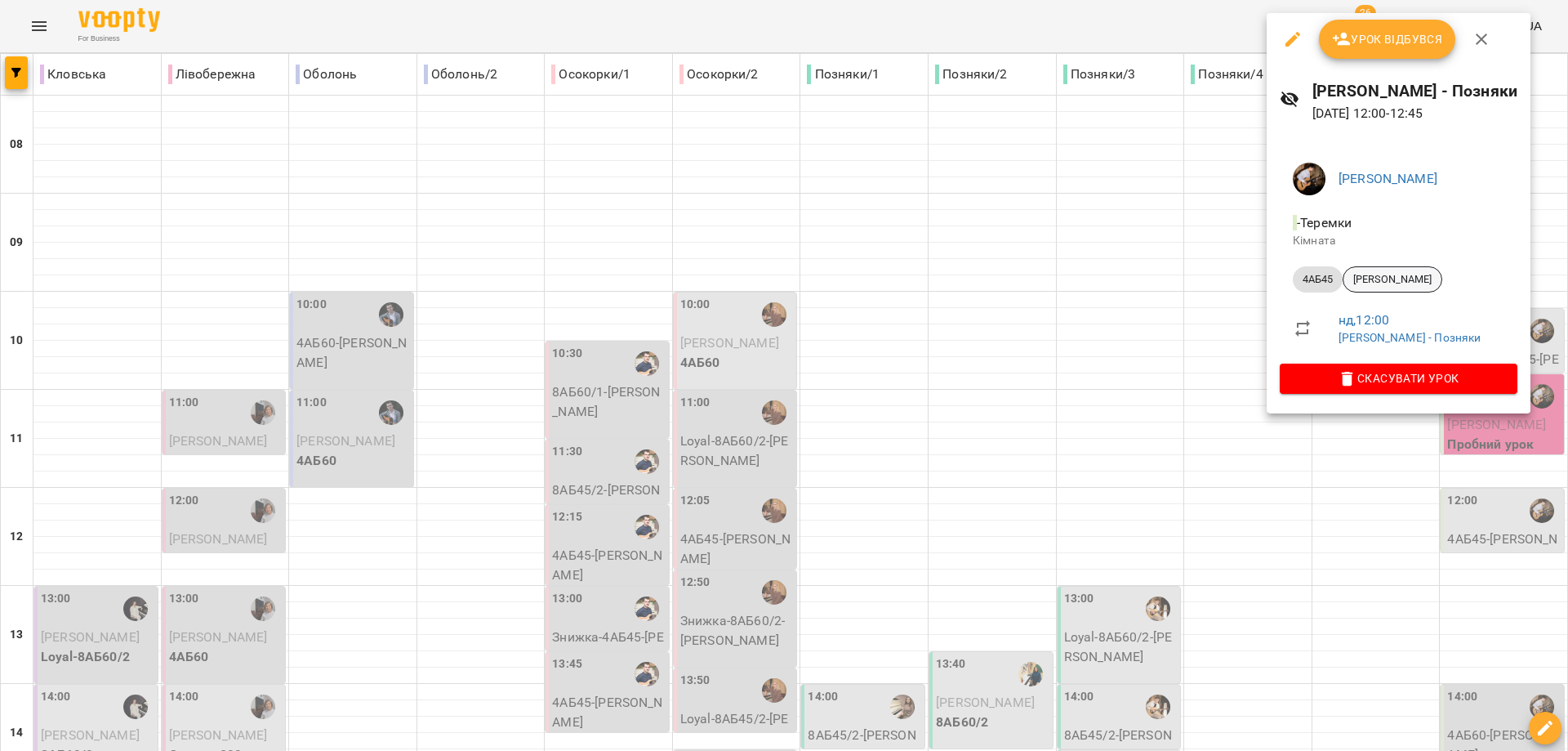
click at [831, 278] on span "[PERSON_NAME]" at bounding box center [1392, 278] width 98 height 14
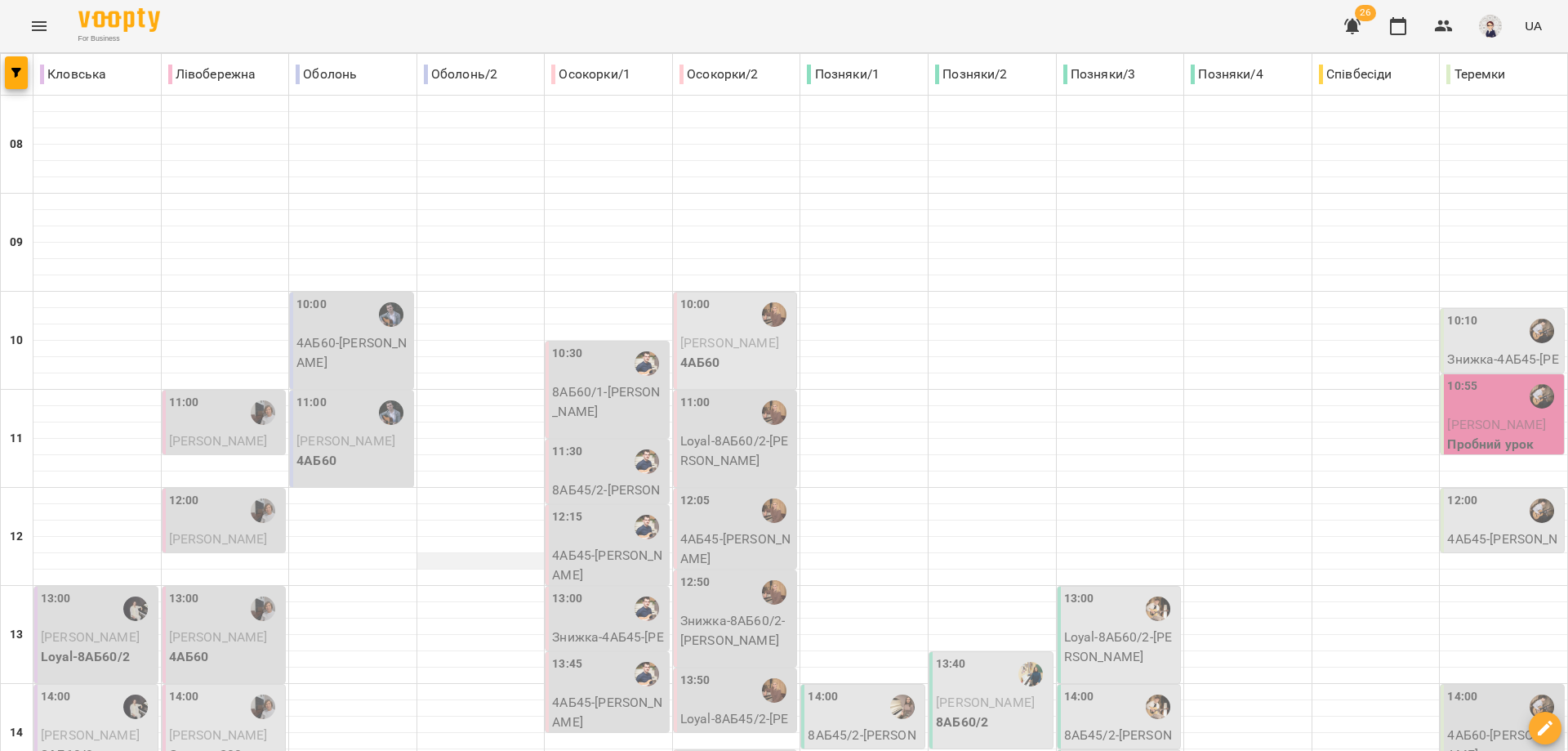
scroll to position [490, 0]
click at [26, 25] on button "Menu" at bounding box center [39, 26] width 39 height 39
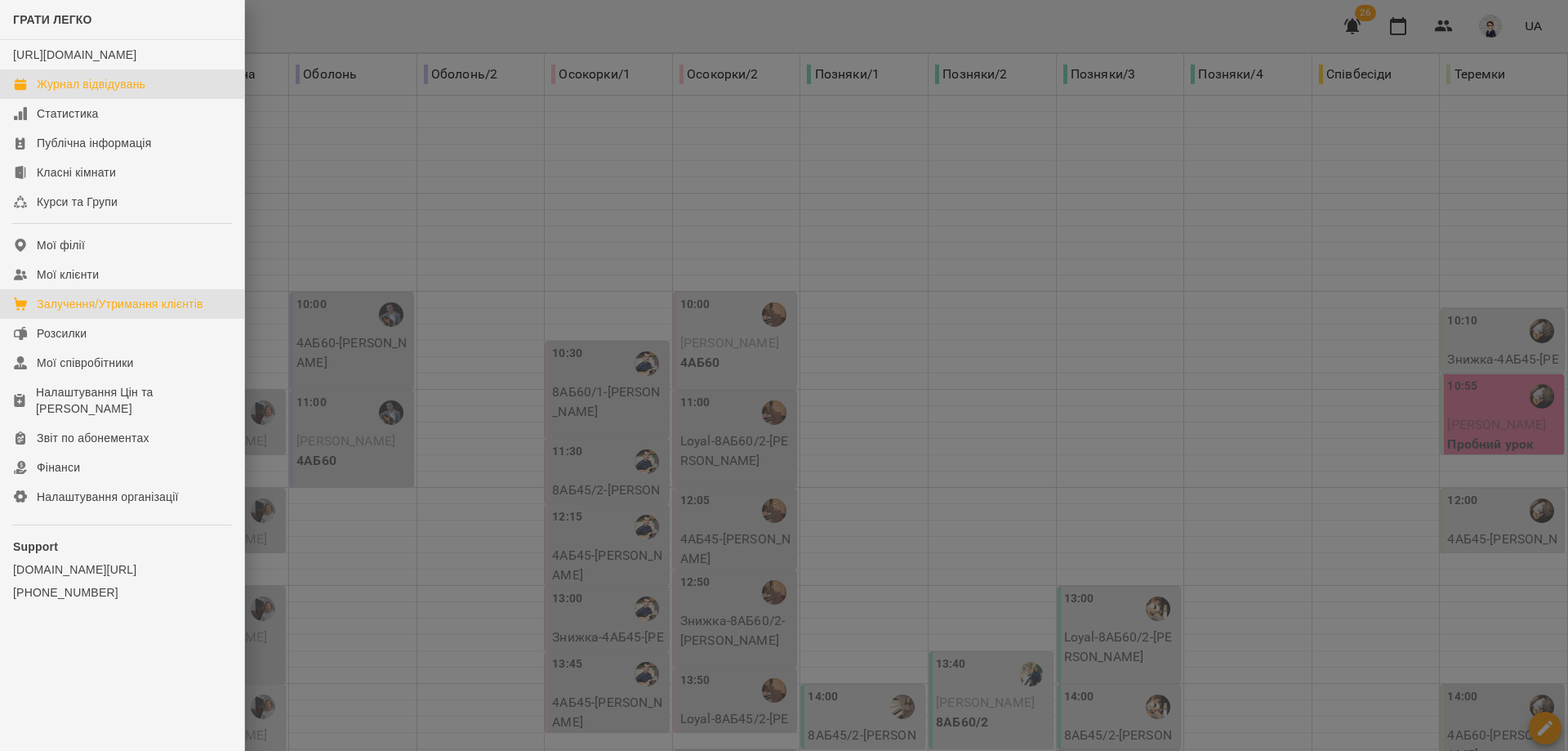
click at [90, 312] on div "Залучення/Утримання клієнтів" at bounding box center [120, 303] width 167 height 16
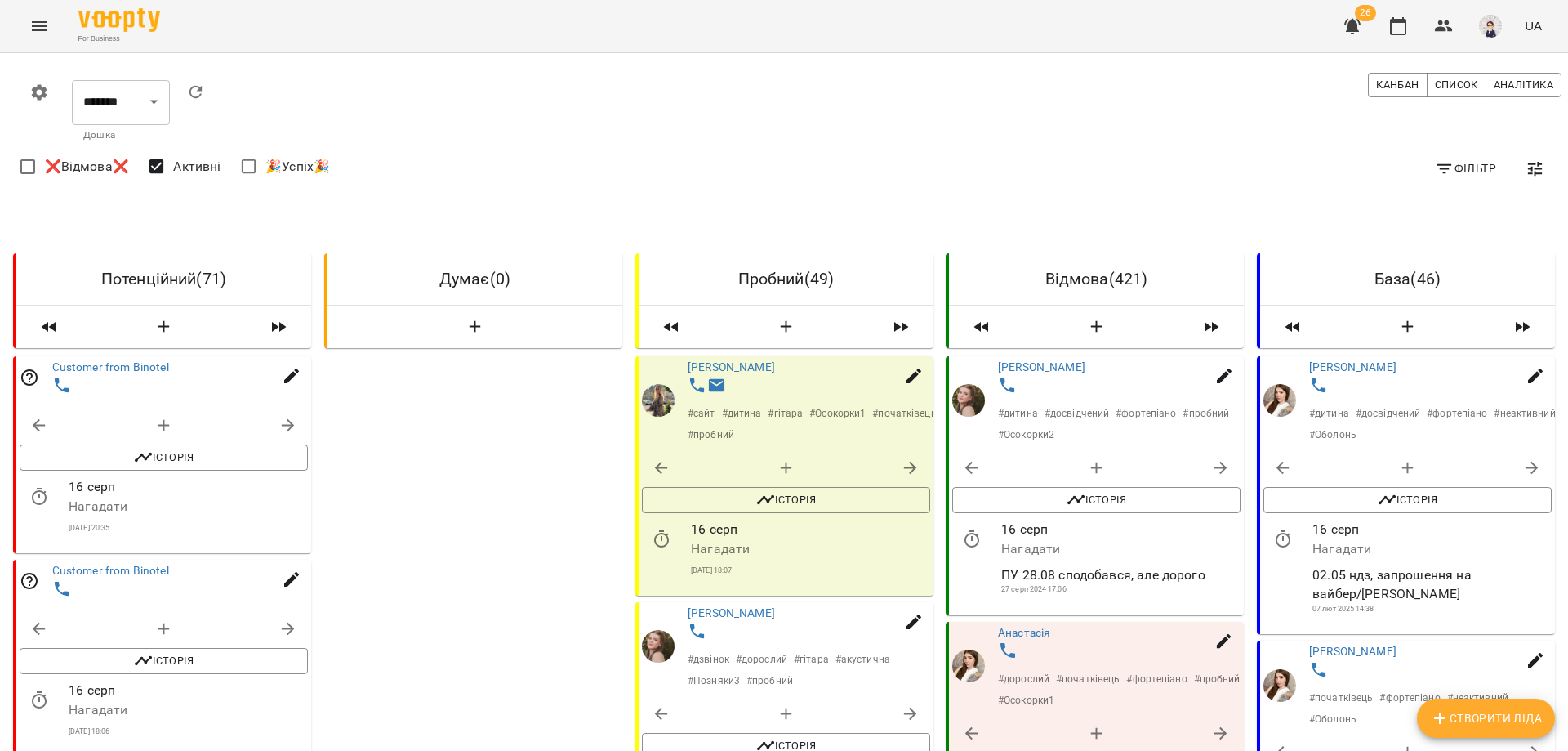
click at [831, 165] on span "Фільтр" at bounding box center [1465, 168] width 61 height 20
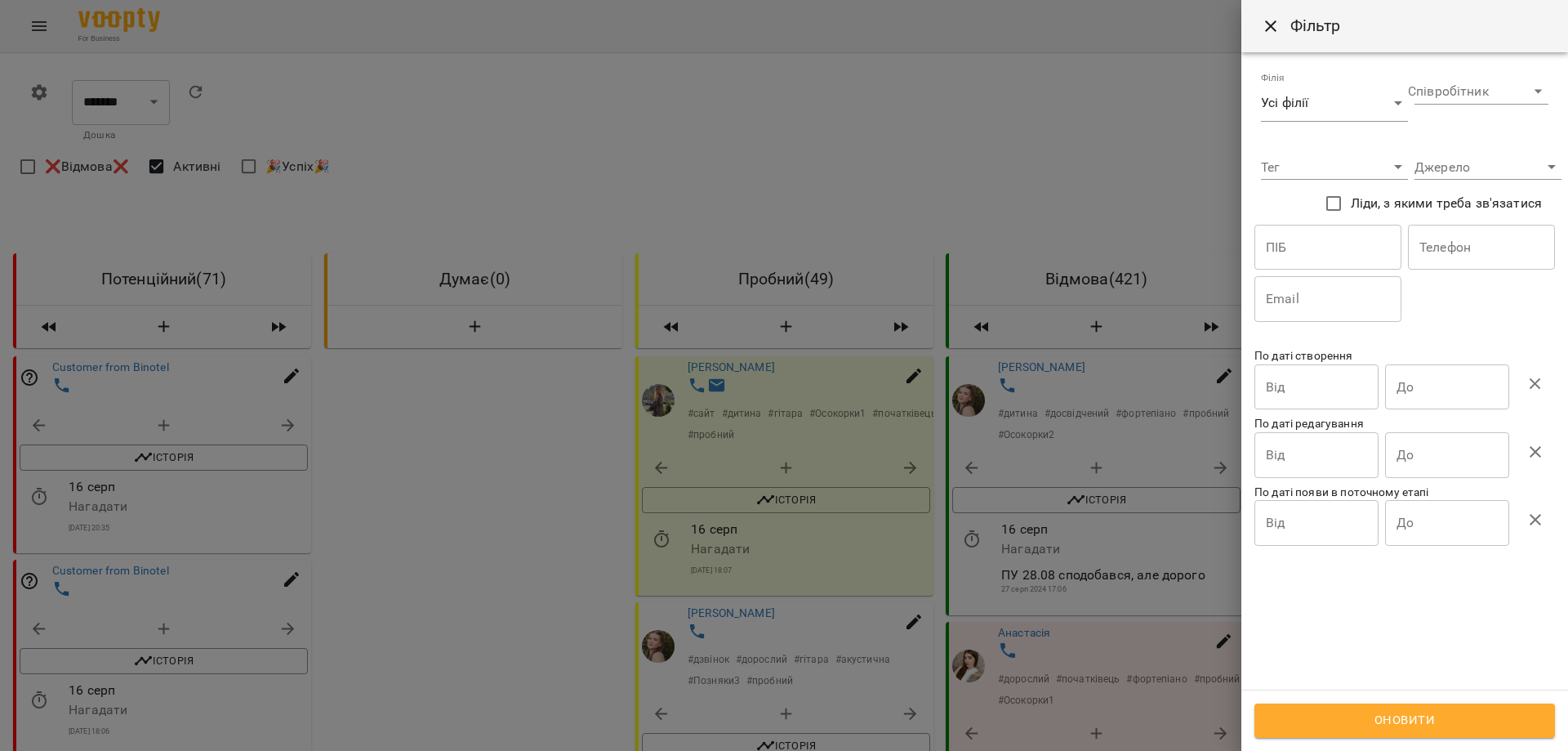
click at [831, 391] on input "Від" at bounding box center [1316, 387] width 124 height 46
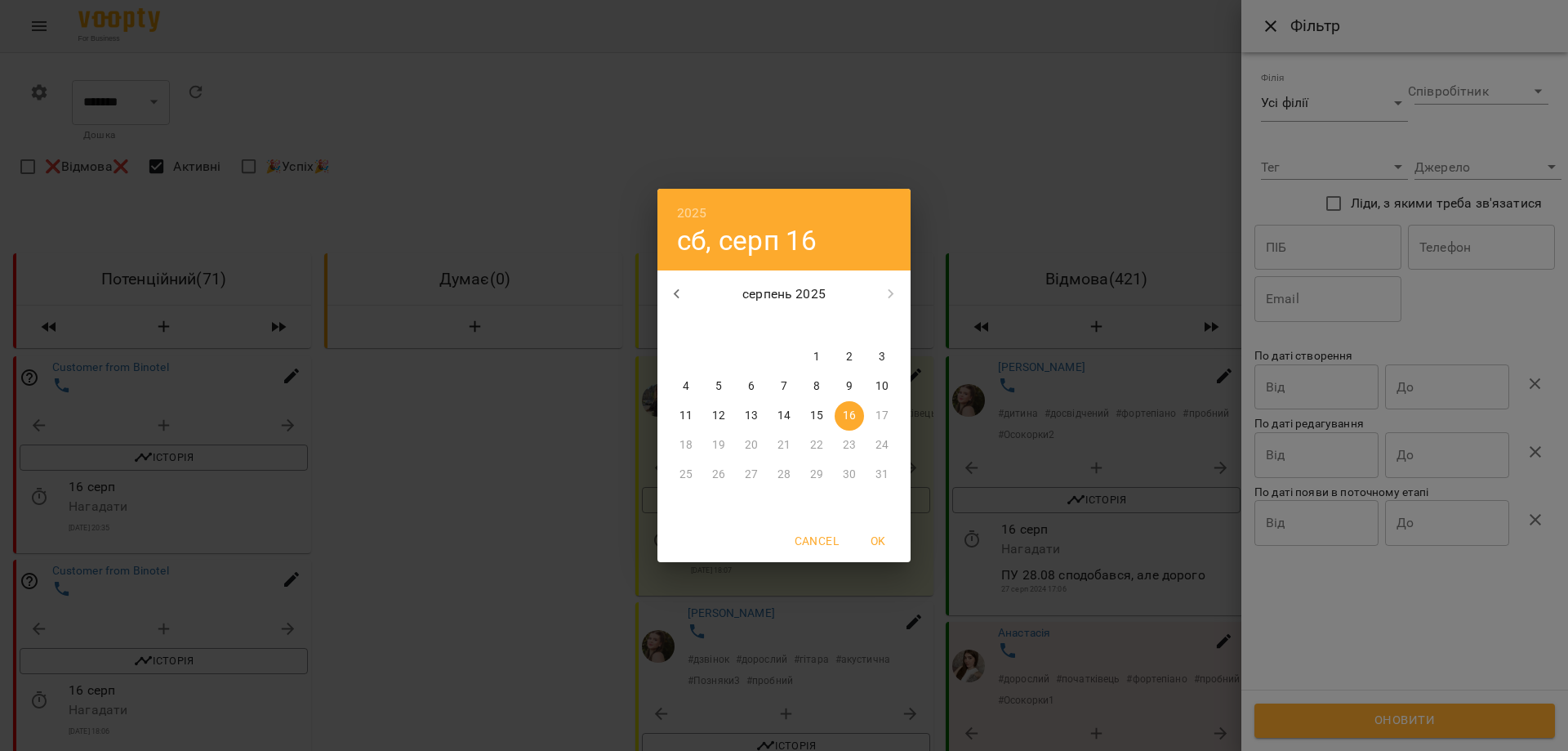
click at [814, 417] on p "15" at bounding box center [816, 416] width 13 height 16
type input "**********"
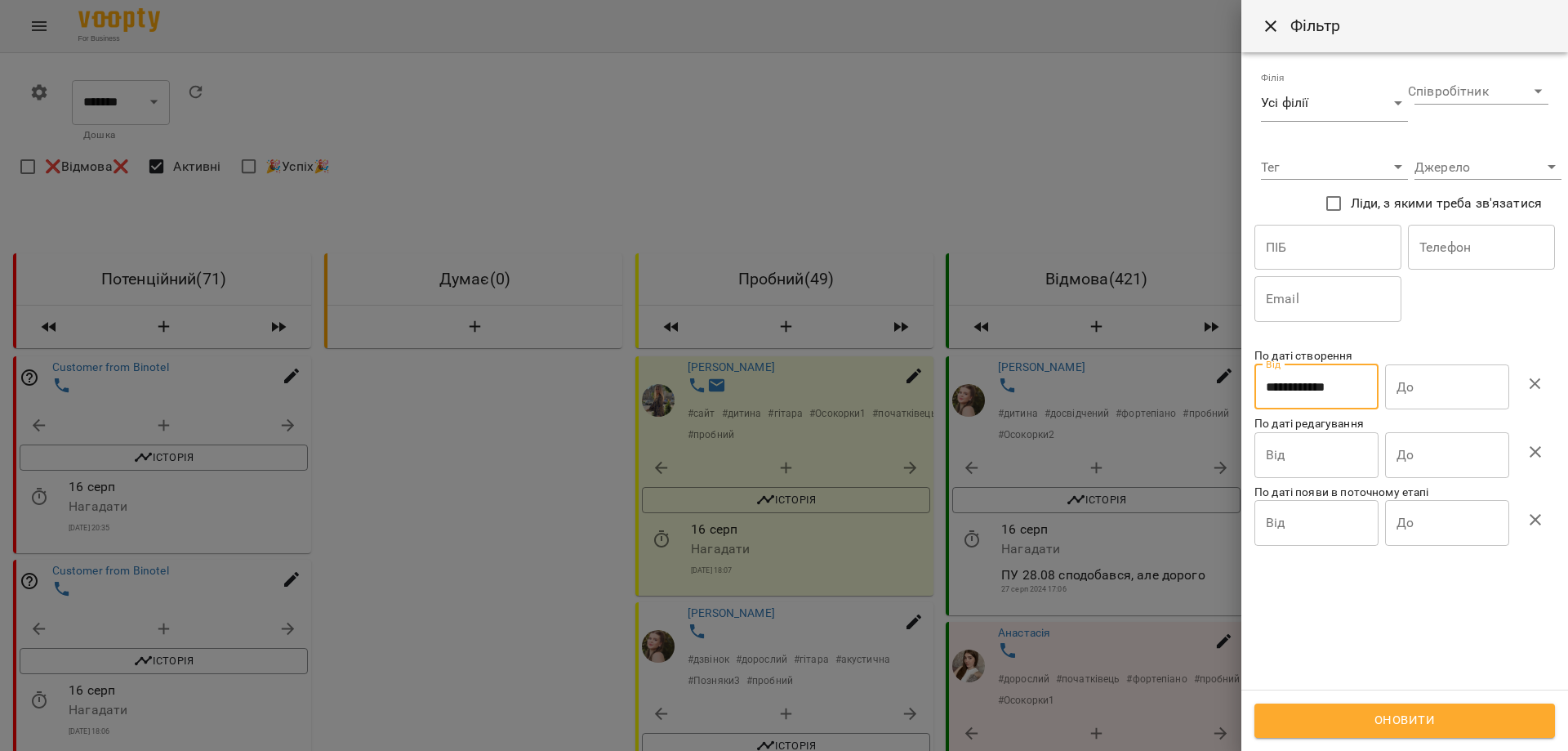
click at [831, 392] on input "До" at bounding box center [1447, 387] width 124 height 46
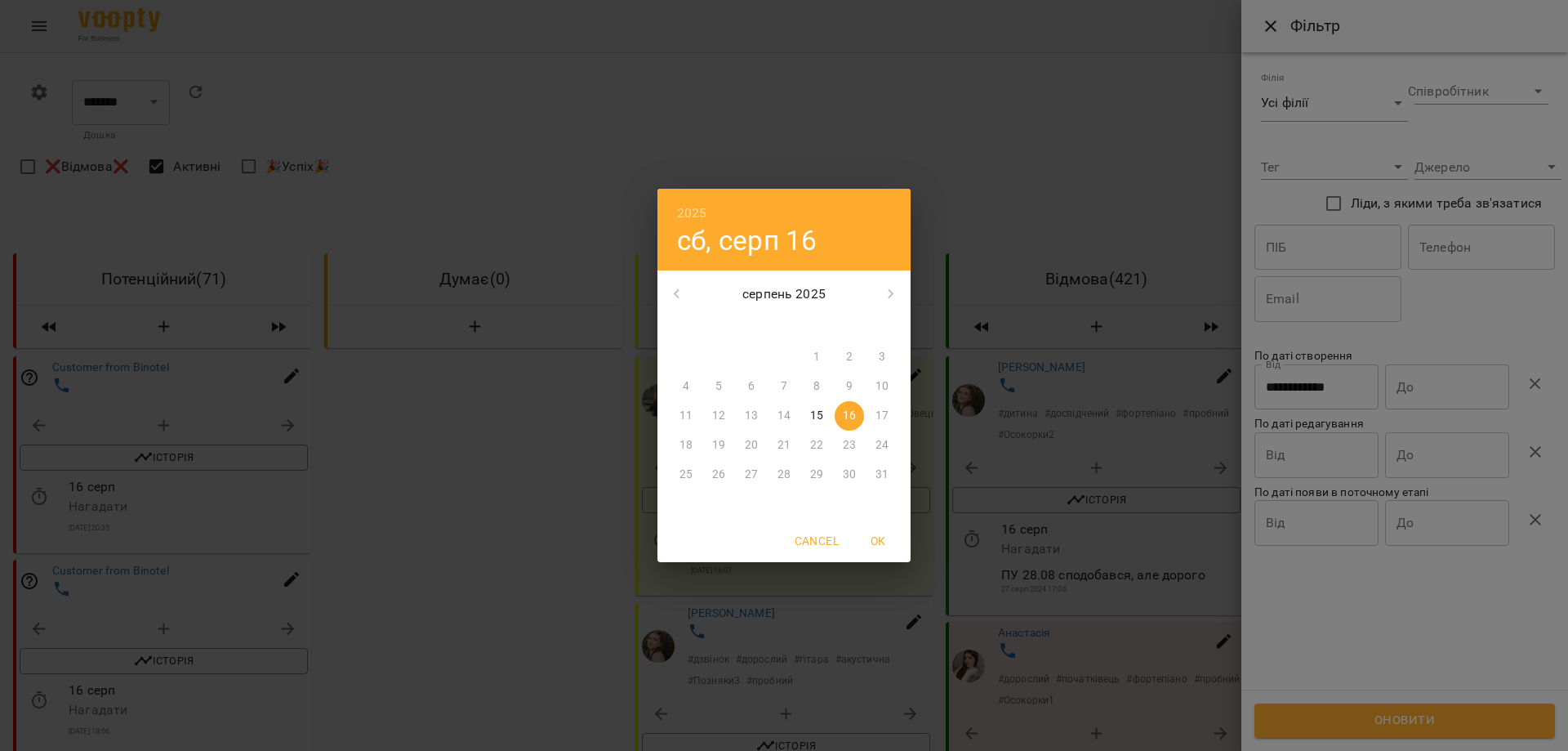
click at [826, 412] on span "15" at bounding box center [816, 416] width 30 height 16
type input "**********"
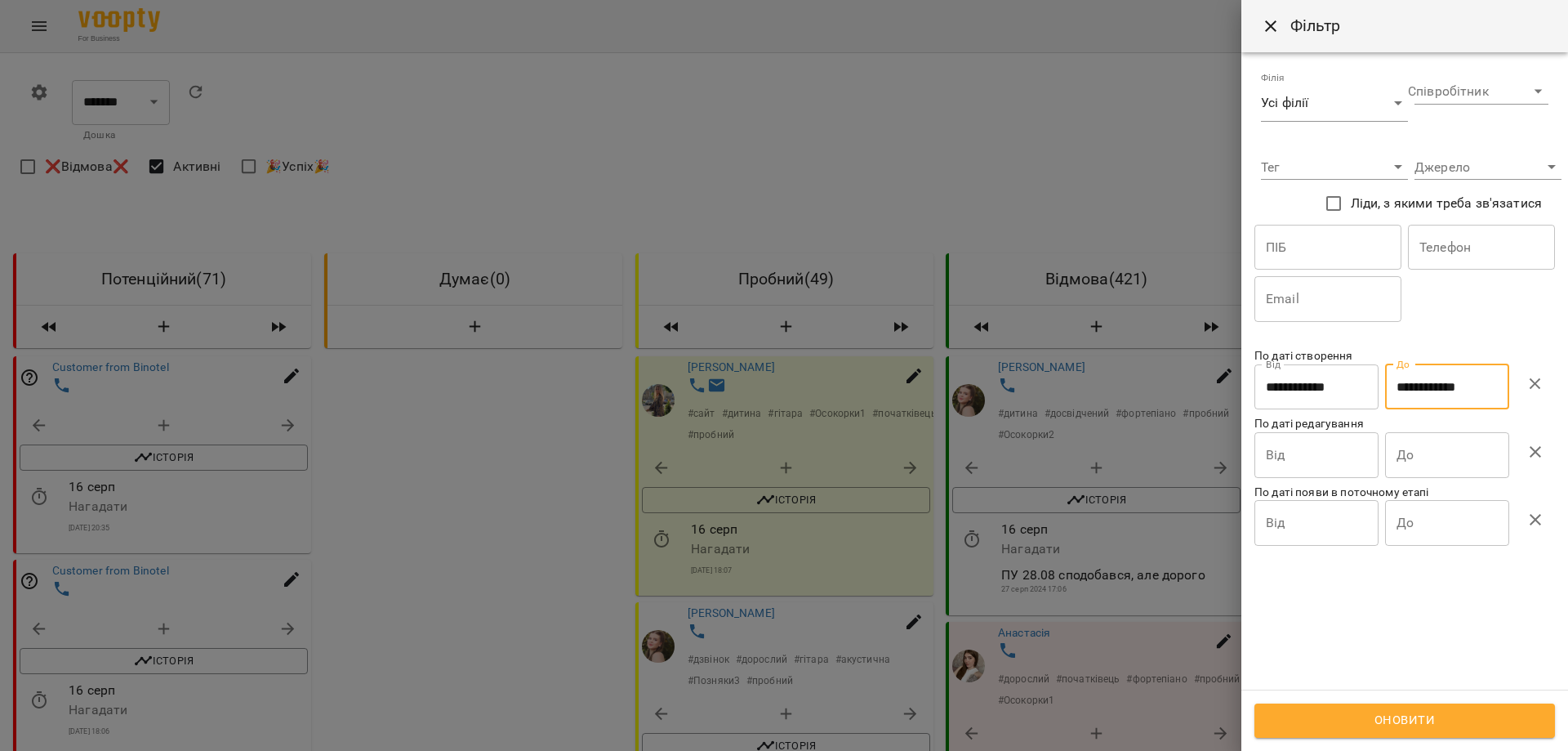
click at [831, 717] on span "Оновити" at bounding box center [1404, 721] width 265 height 21
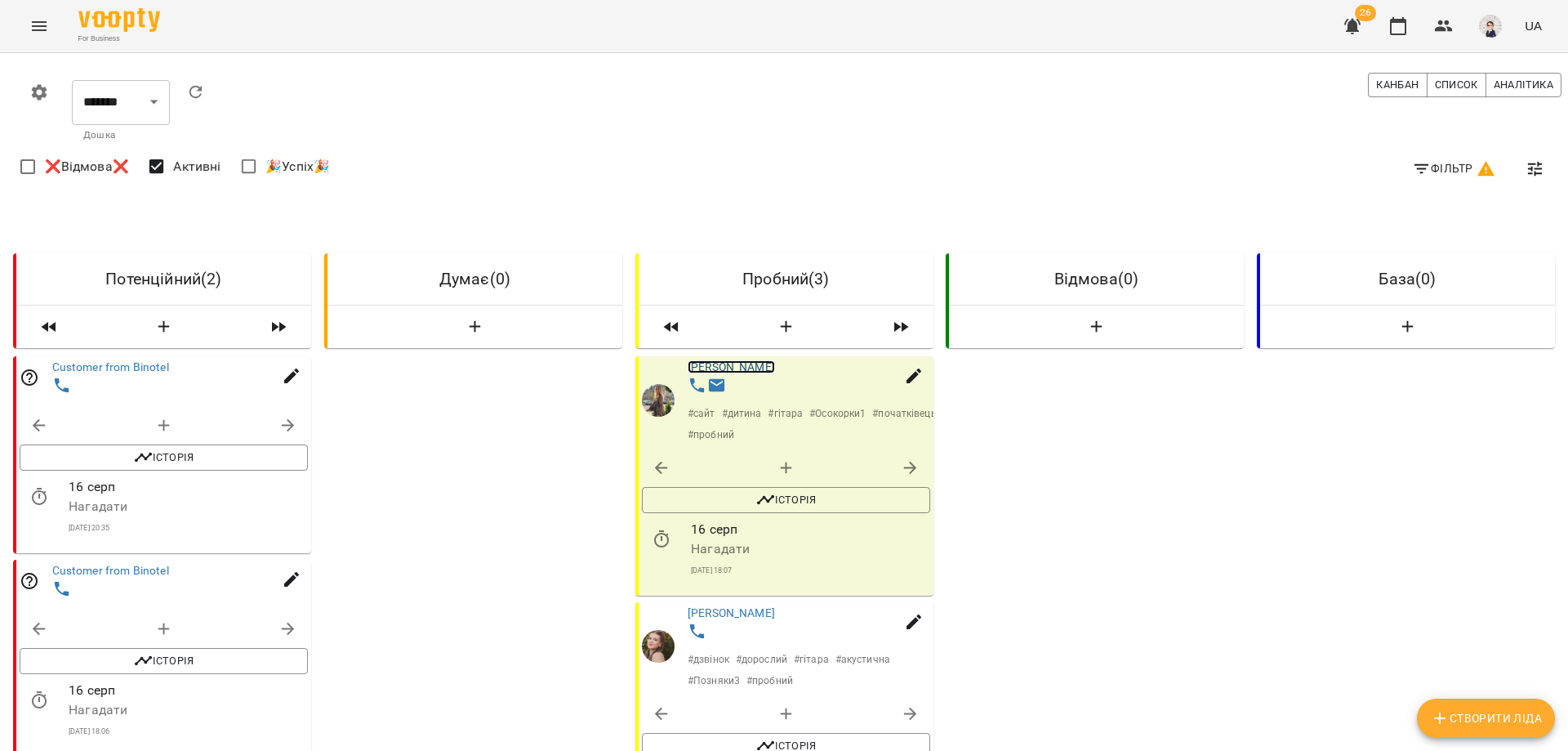
click at [741, 369] on link "[PERSON_NAME]" at bounding box center [732, 367] width 88 height 13
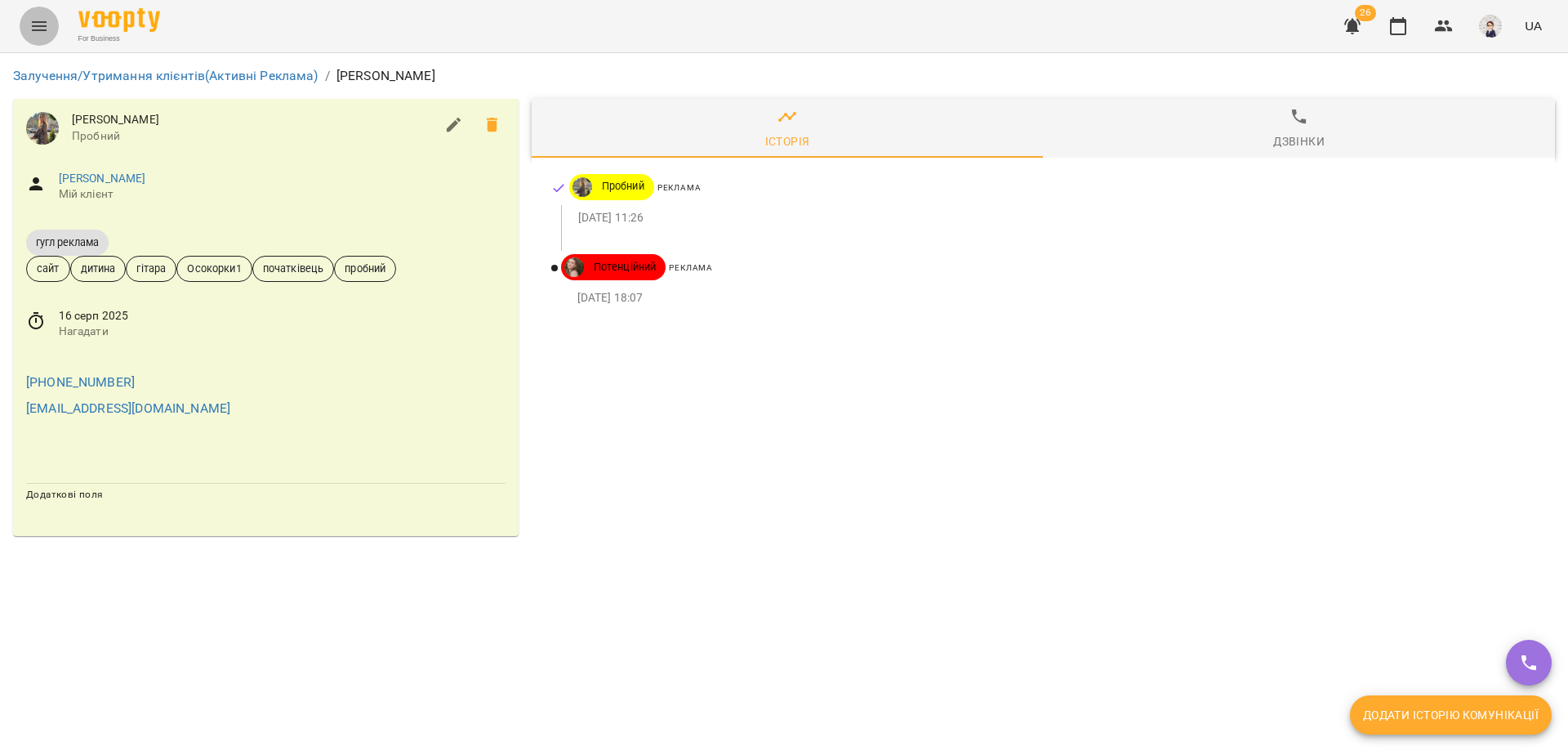
click at [33, 31] on icon "Menu" at bounding box center [39, 26] width 20 height 20
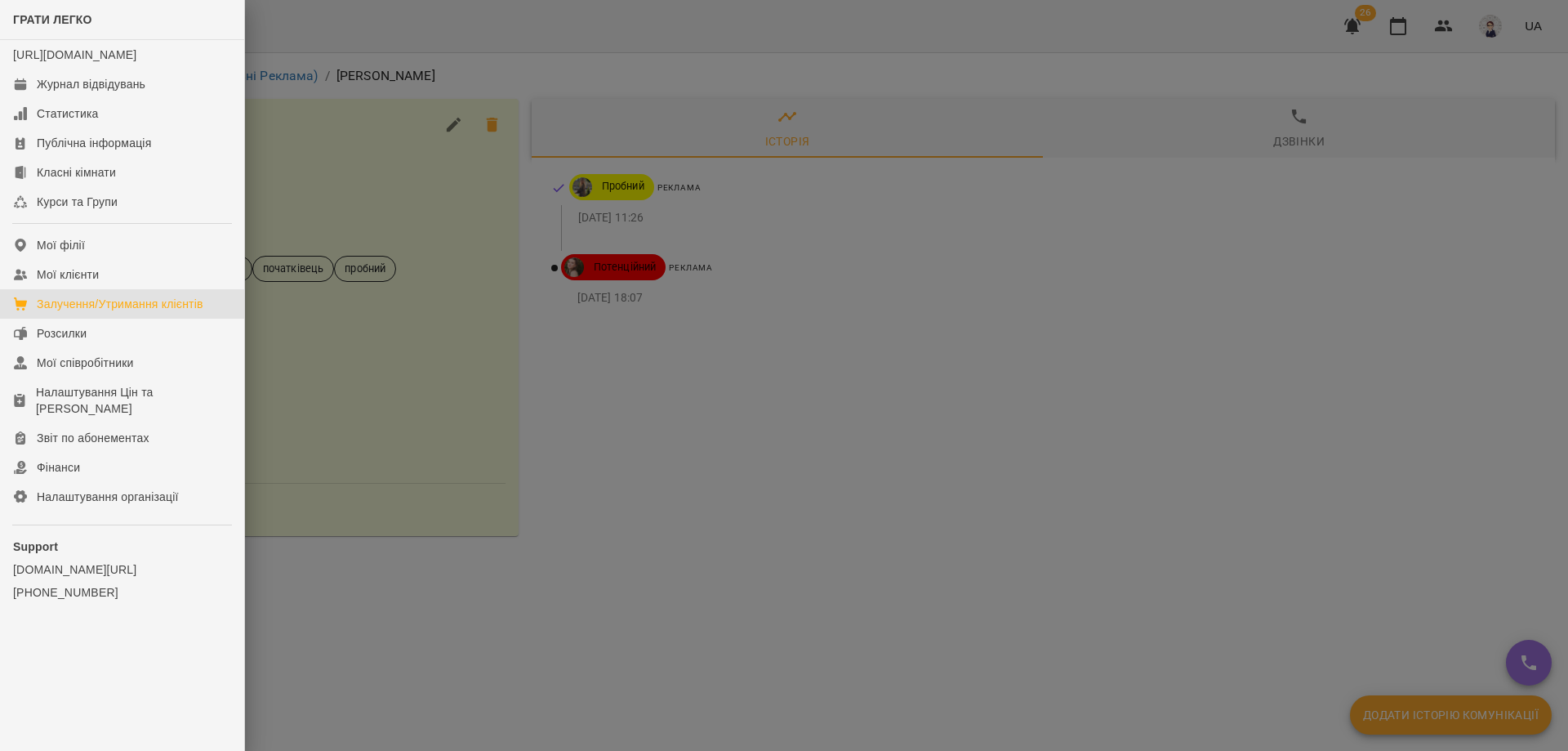
click at [94, 312] on div "Залучення/Утримання клієнтів" at bounding box center [120, 303] width 167 height 16
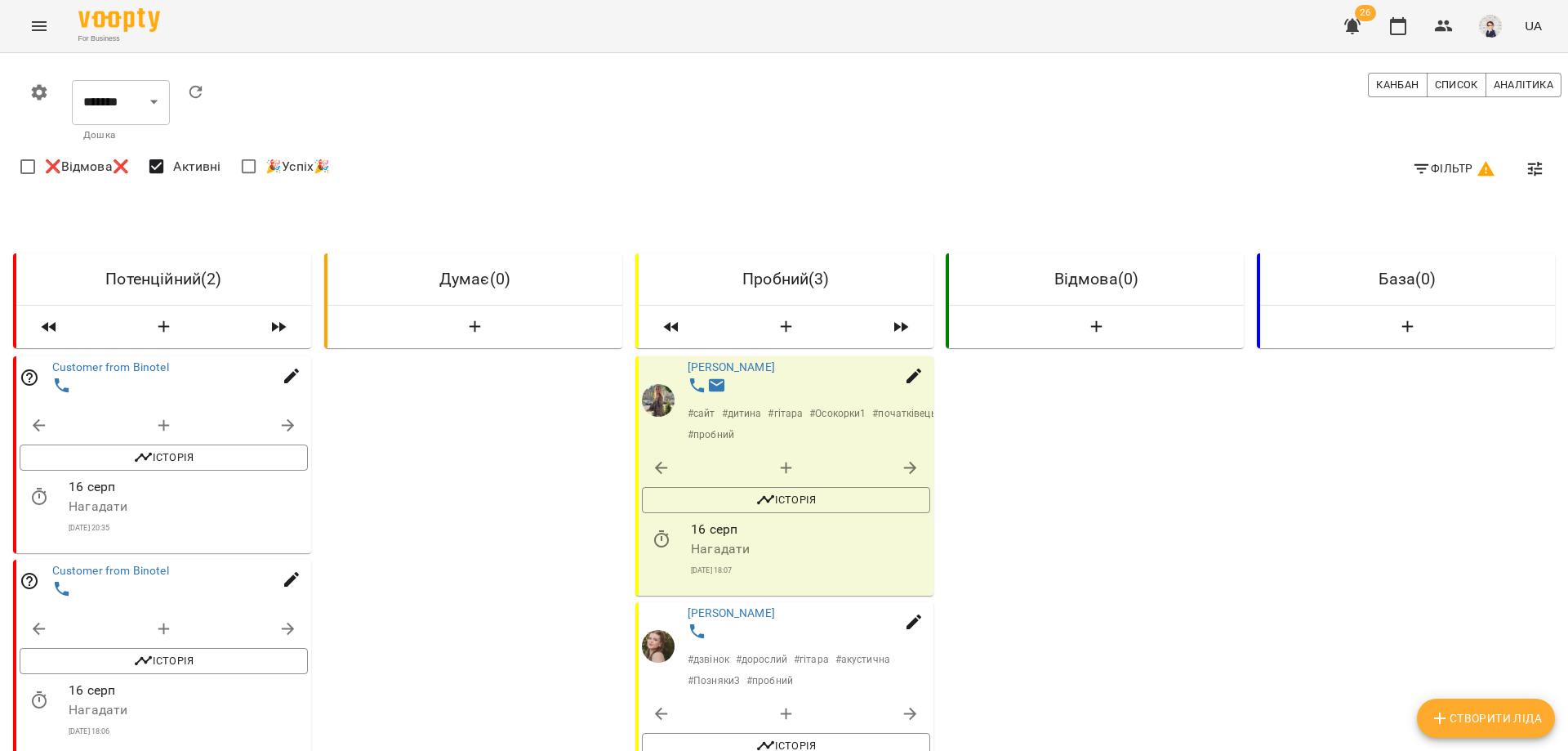
click at [831, 170] on icon "button" at bounding box center [1421, 169] width 20 height 20
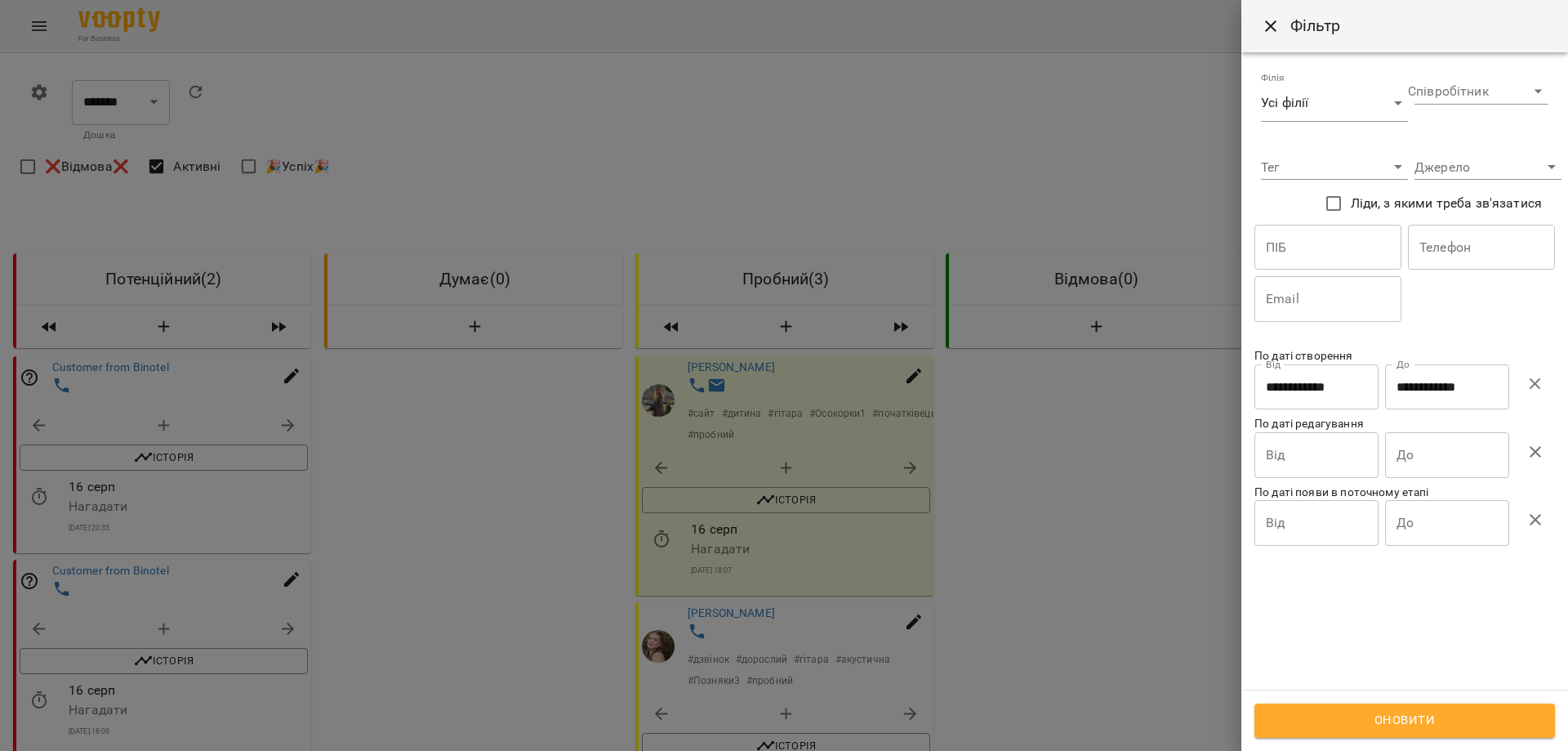
click at [831, 410] on input "Від" at bounding box center [1316, 387] width 124 height 46
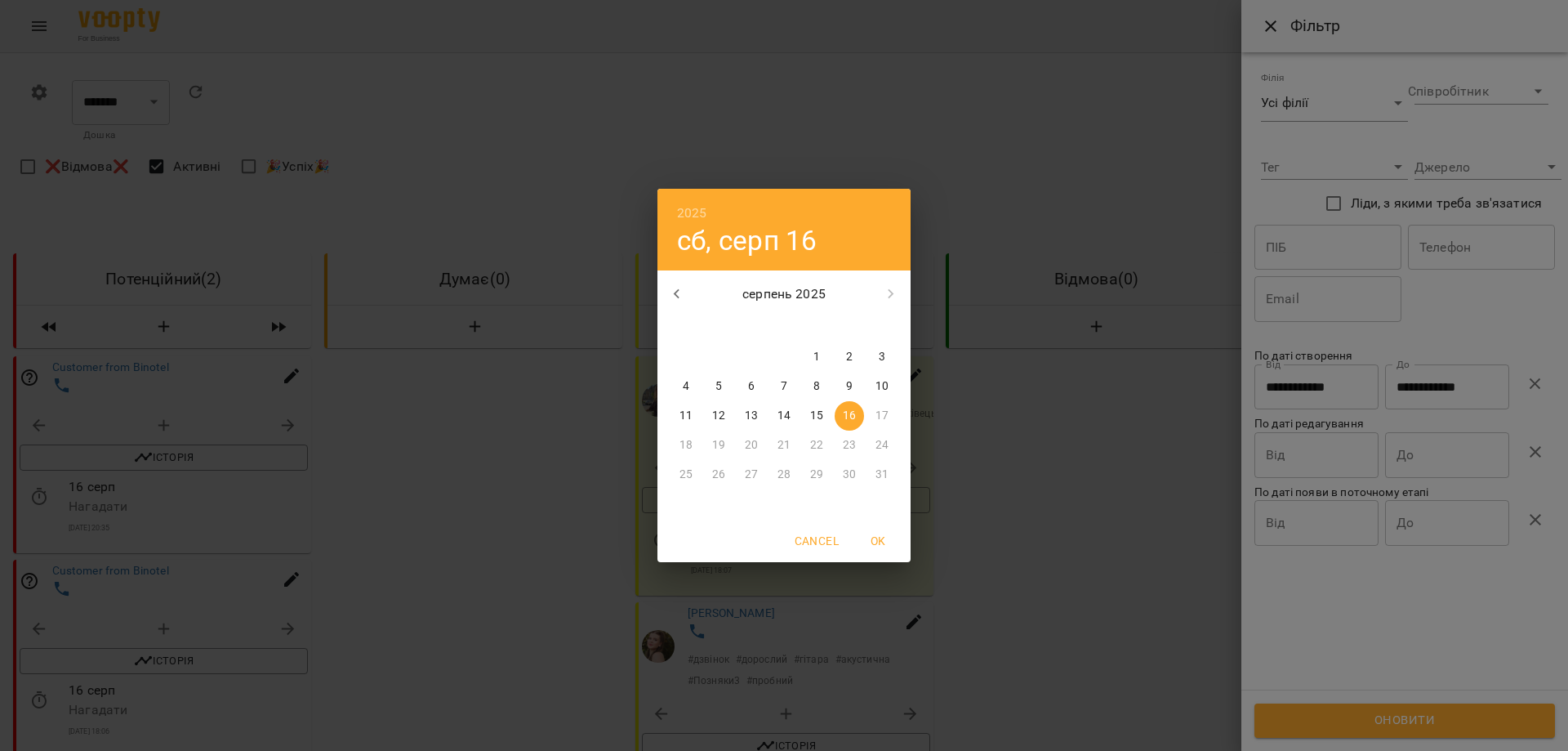
click at [831, 383] on div "2025 сб, серп [DATE] вт ср чт пт сб нд 28 29 30 31 1 2 3 4 5 6 7 8 9 10 11 12 1…" at bounding box center [784, 376] width 1568 height 751
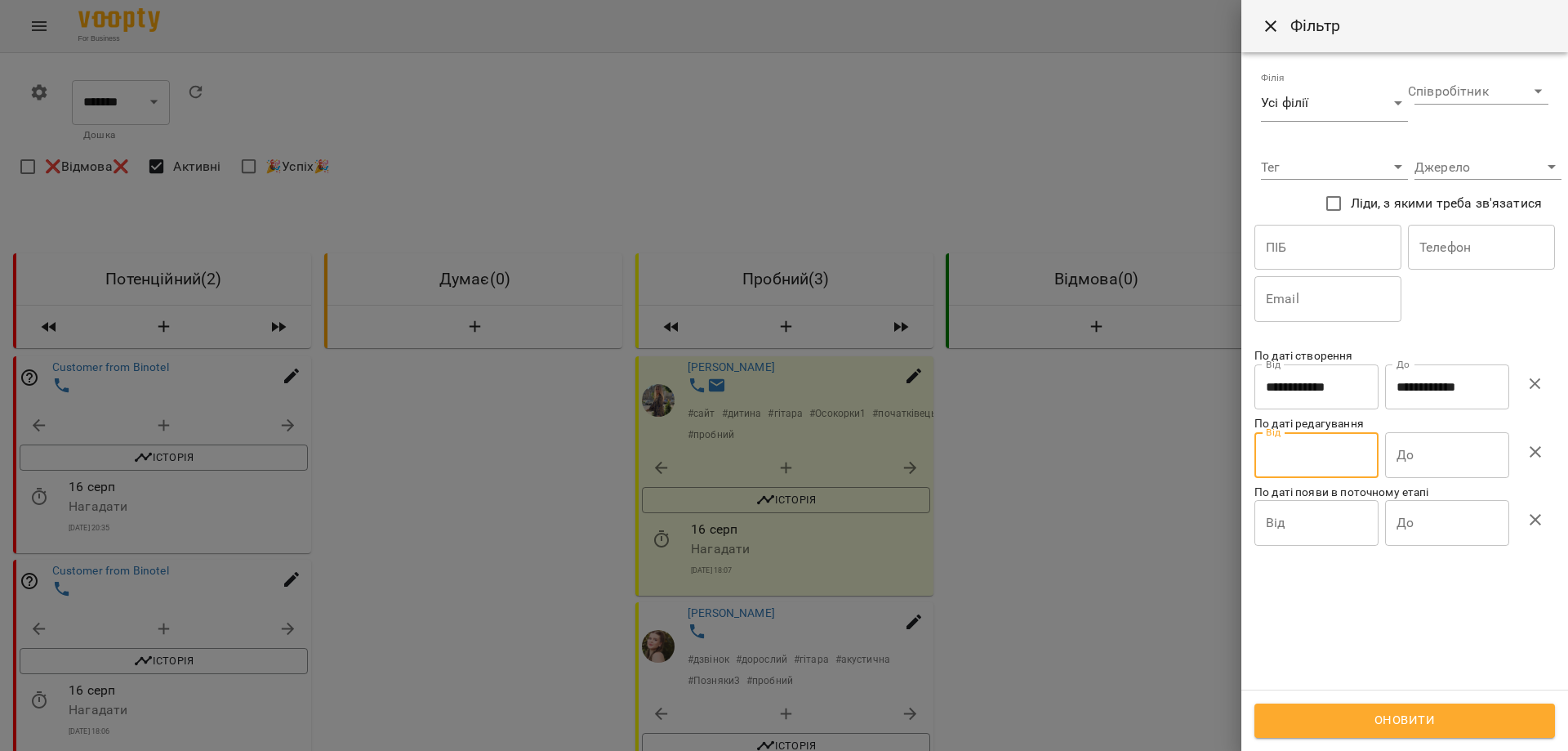
click at [831, 388] on icon "button" at bounding box center [1535, 384] width 20 height 20
click at [831, 410] on input "Від" at bounding box center [1316, 387] width 124 height 46
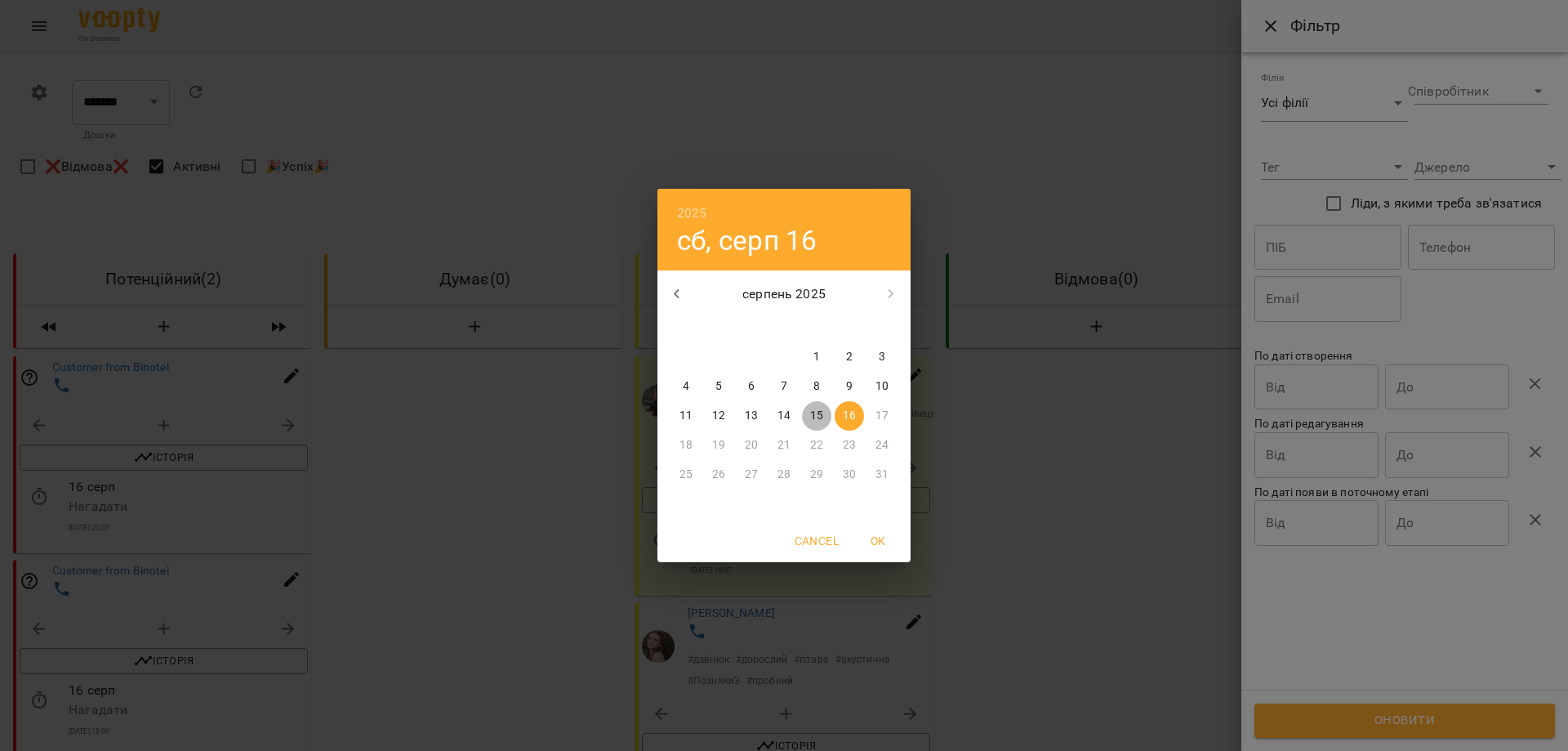
click at [817, 416] on p "15" at bounding box center [816, 416] width 13 height 16
type input "**********"
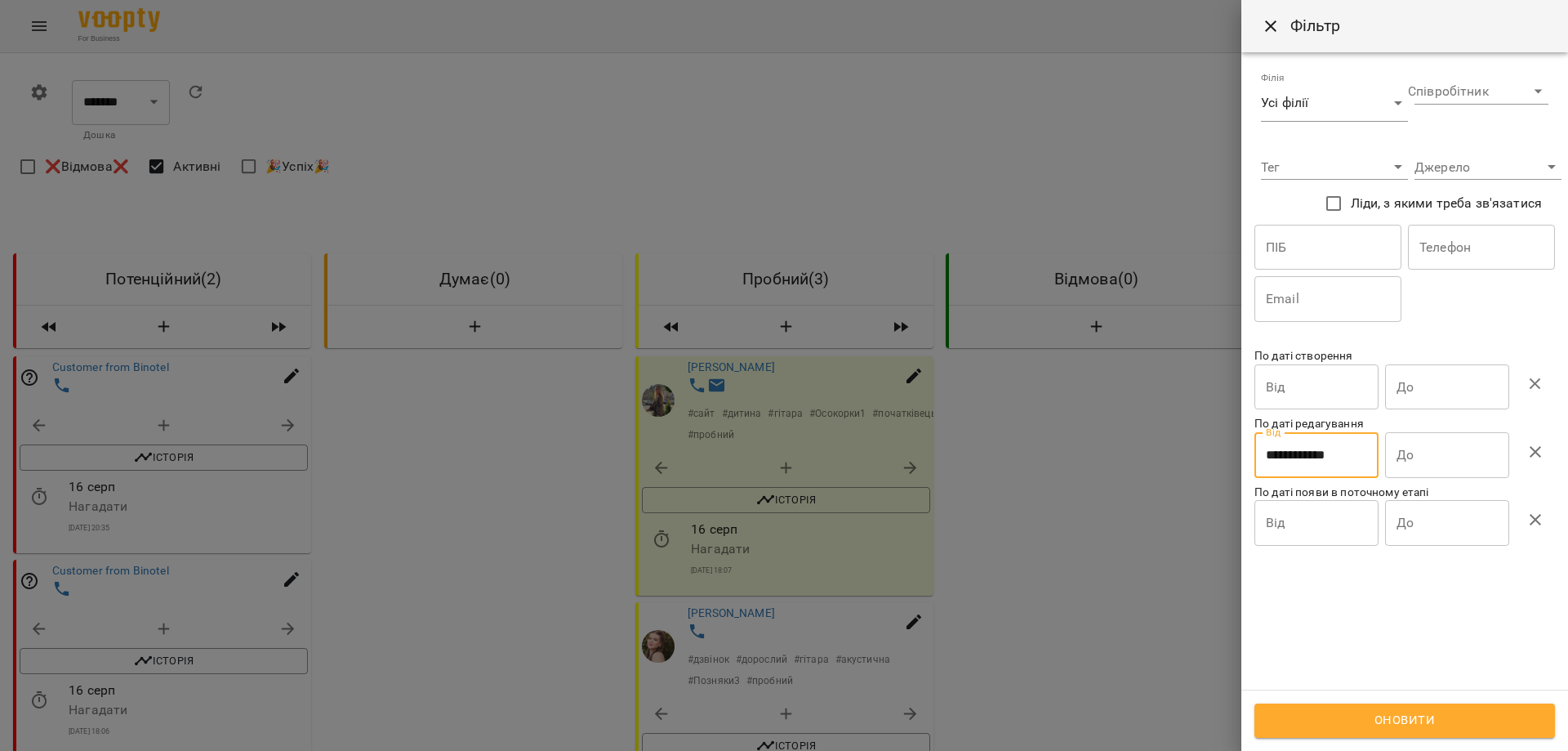
click at [831, 410] on input "До" at bounding box center [1447, 387] width 124 height 46
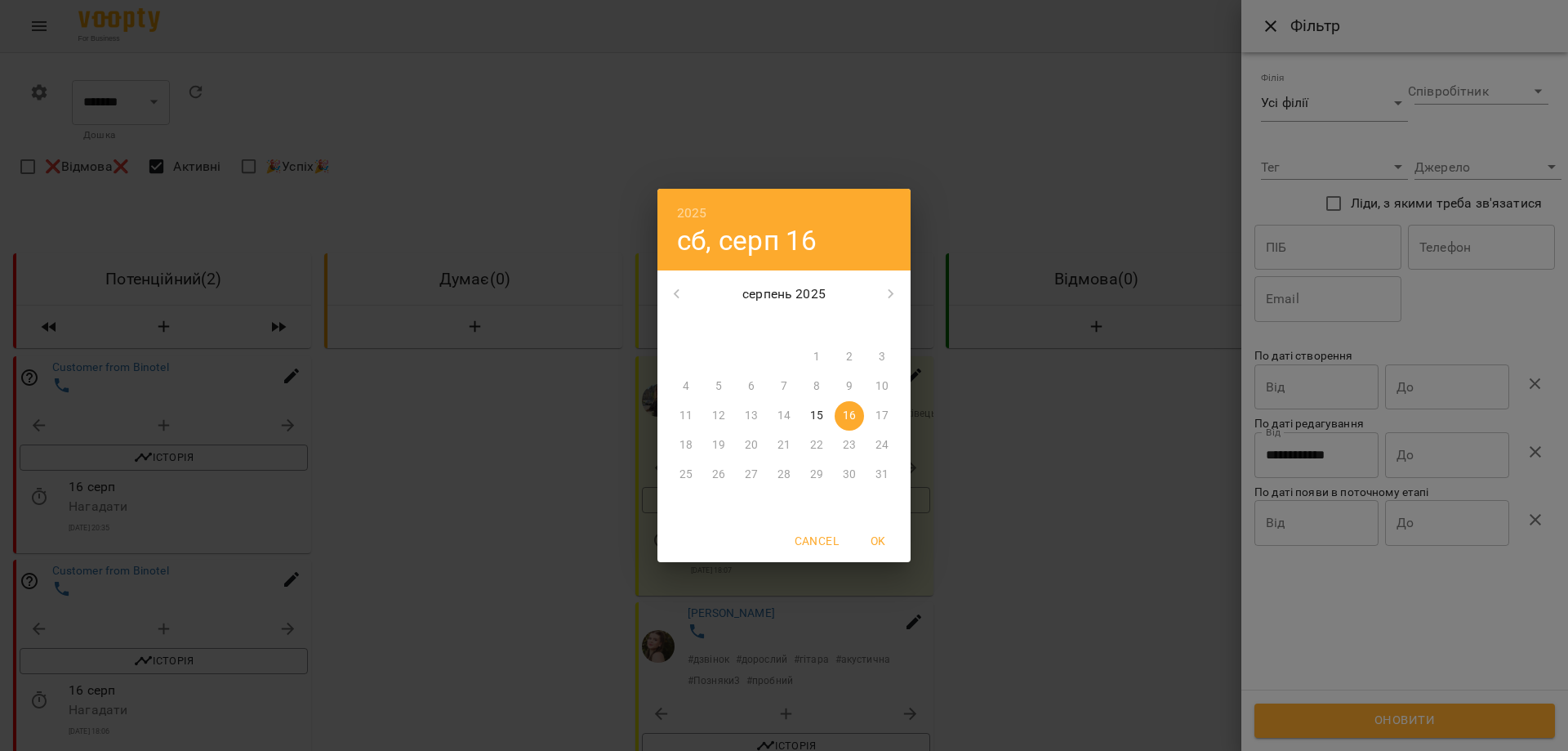
click at [821, 424] on p "15" at bounding box center [816, 416] width 13 height 16
type input "**********"
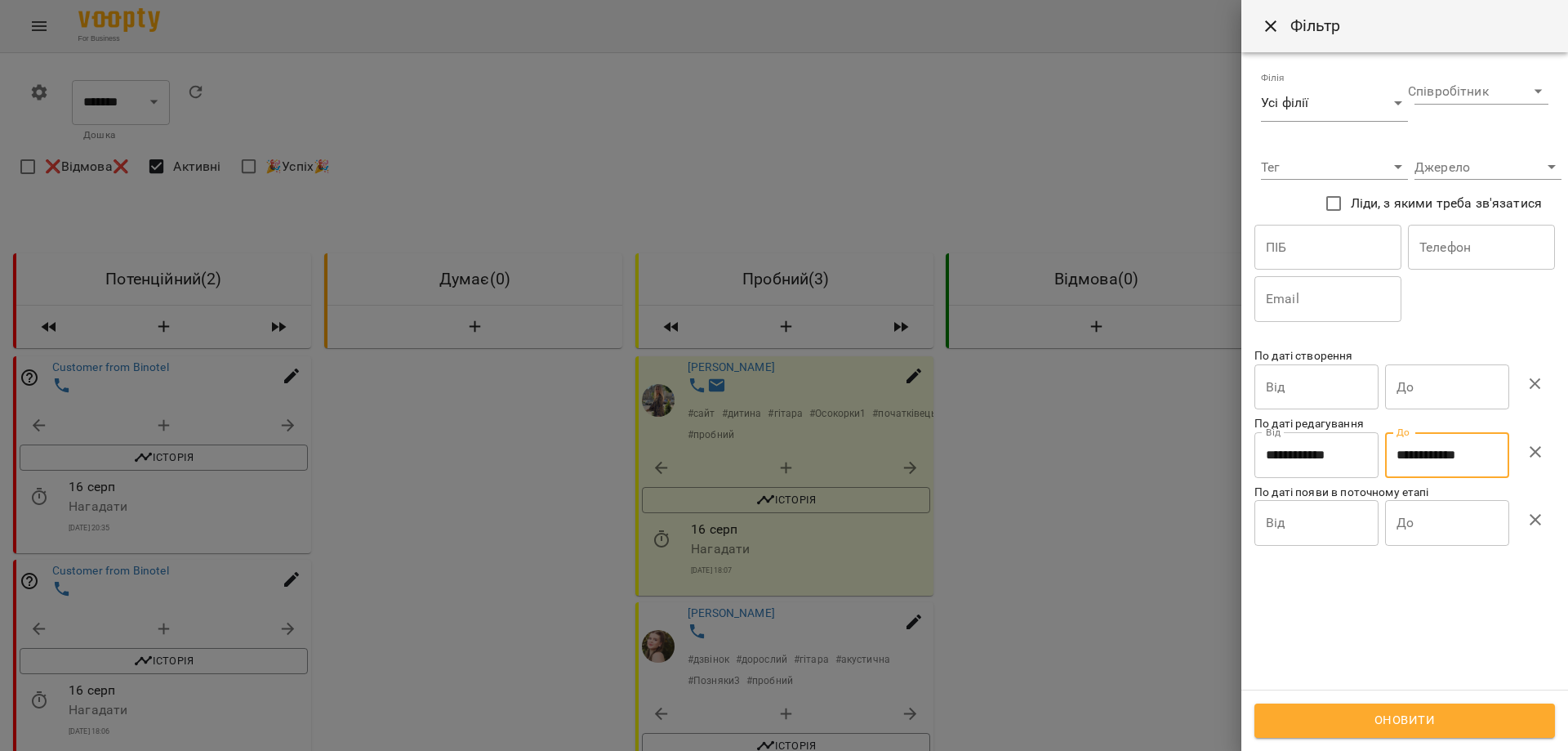
click at [831, 718] on span "Оновити" at bounding box center [1404, 721] width 265 height 21
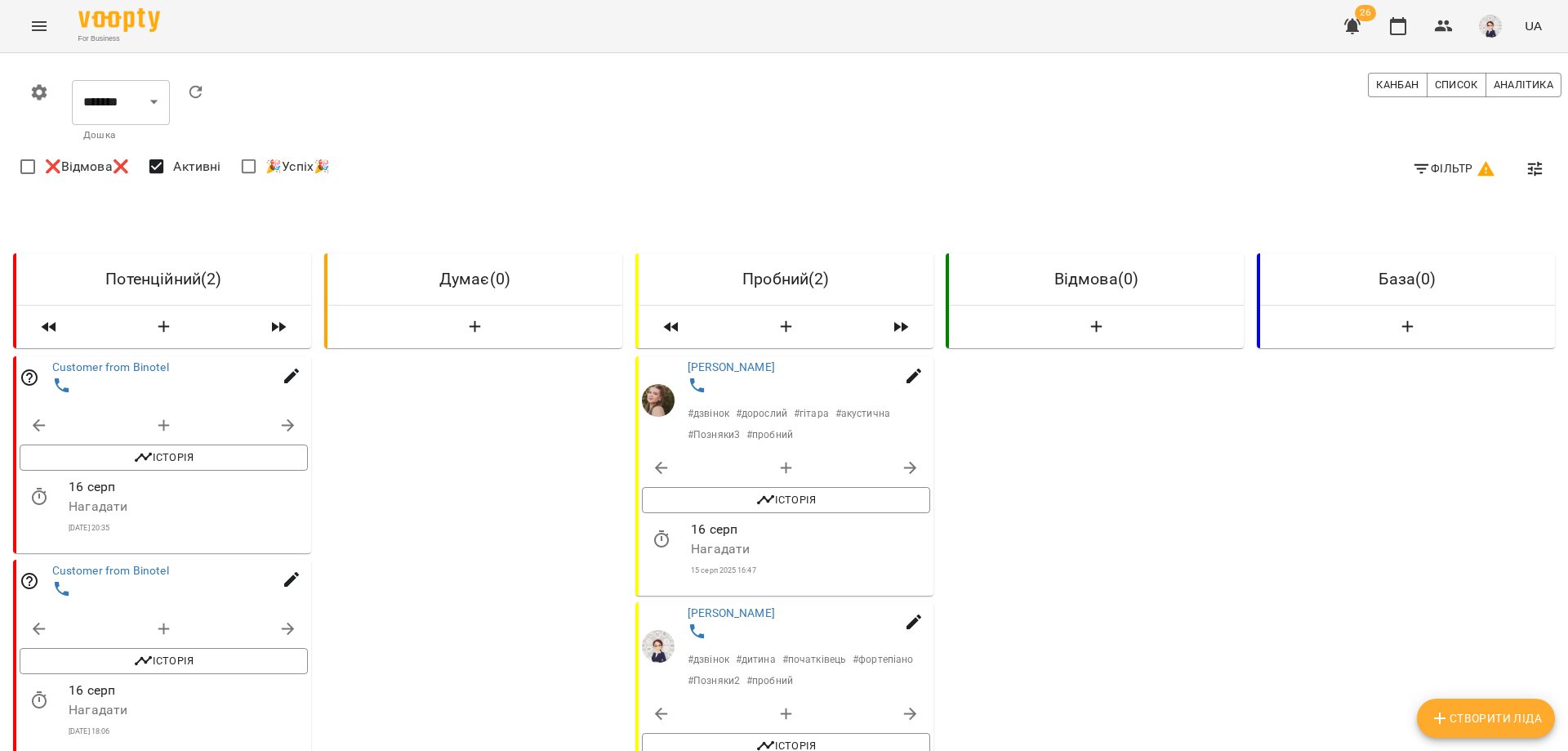
click at [831, 167] on span "Фільтр" at bounding box center [1454, 168] width 84 height 20
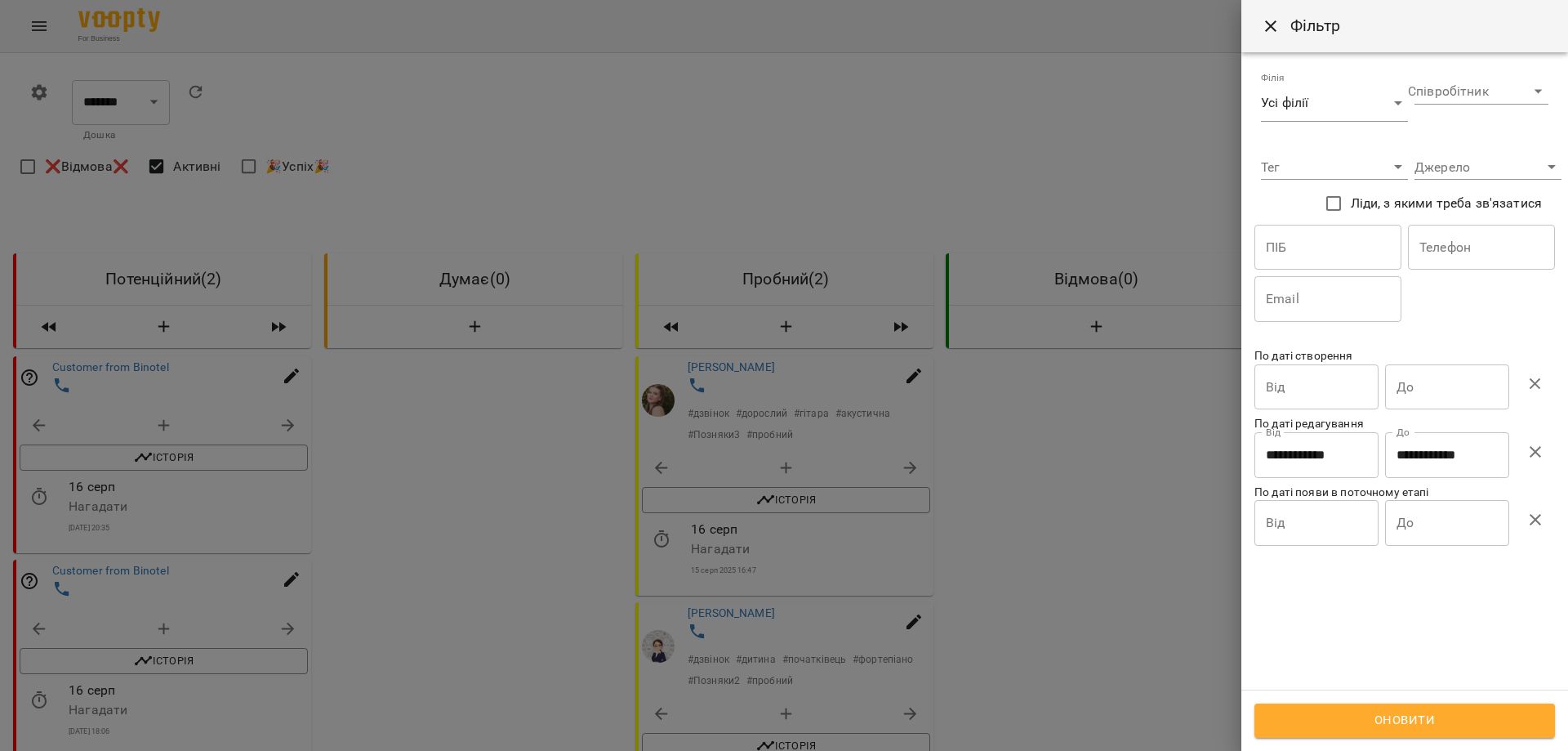
click at [831, 383] on input "Від" at bounding box center [1316, 387] width 124 height 46
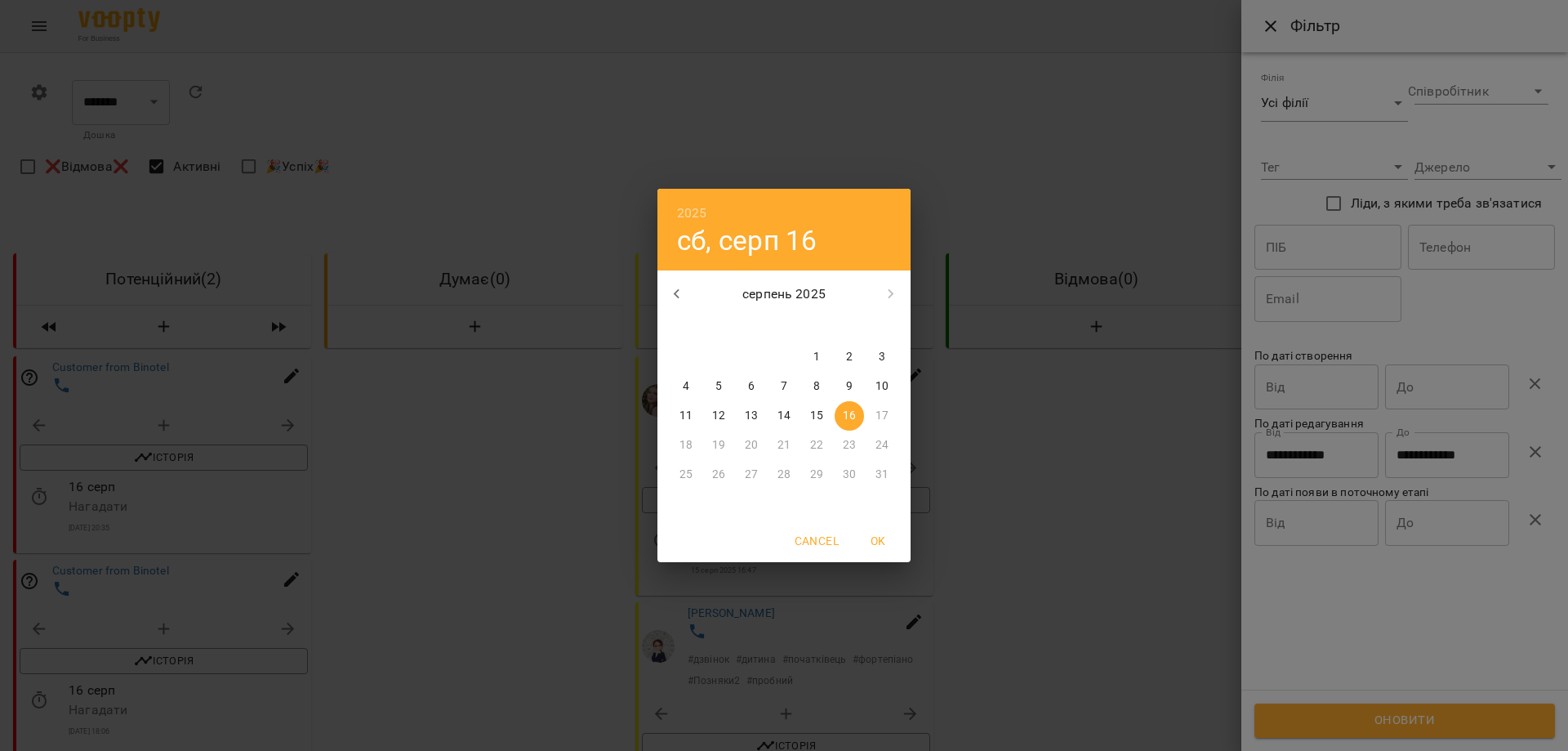
click at [831, 455] on div "2025 сб, серп [DATE] вт ср чт пт сб нд 28 29 30 31 1 2 3 4 5 6 7 8 9 10 11 12 1…" at bounding box center [784, 376] width 1568 height 751
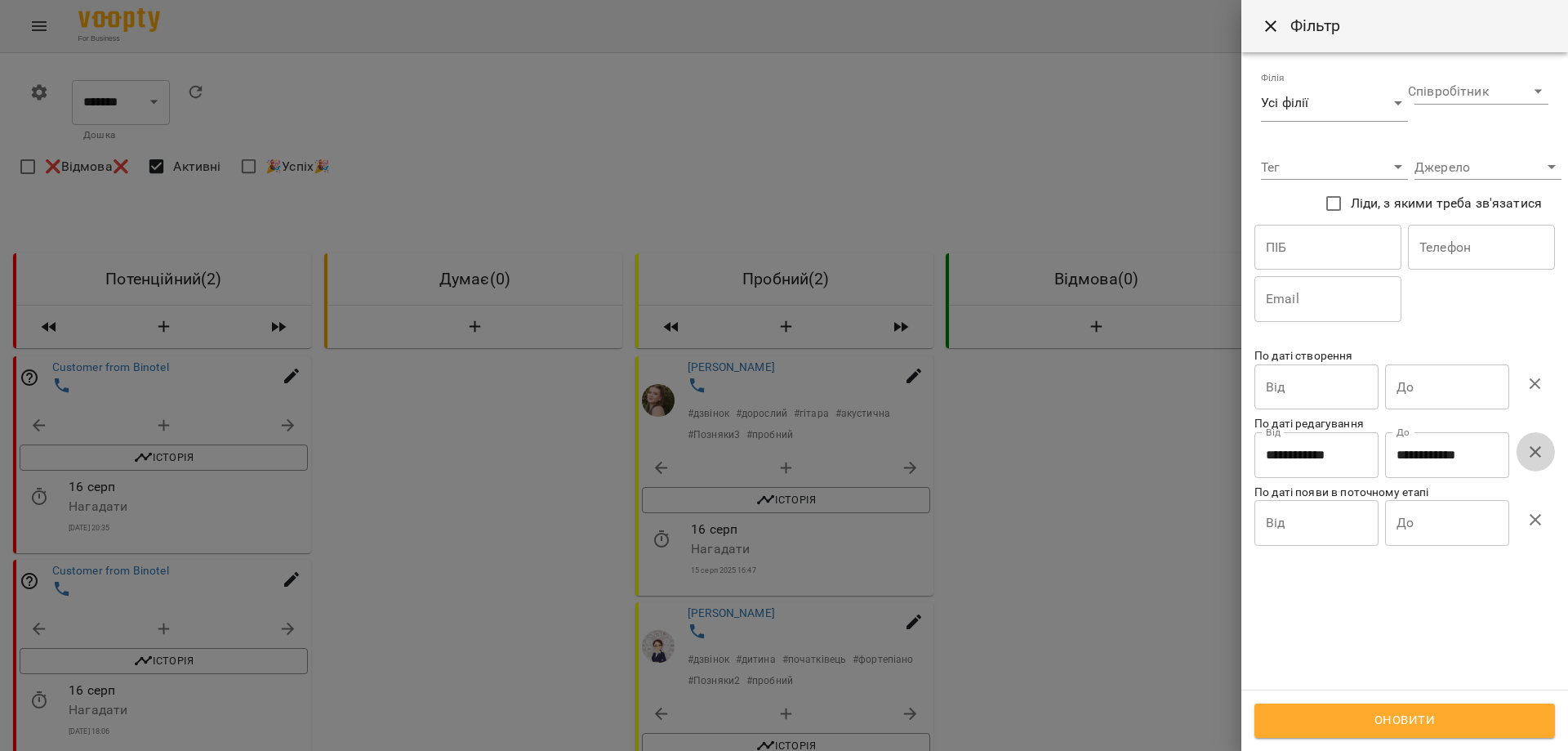
click at [831, 455] on icon "button" at bounding box center [1535, 452] width 20 height 20
click at [831, 397] on input "Від" at bounding box center [1316, 387] width 124 height 46
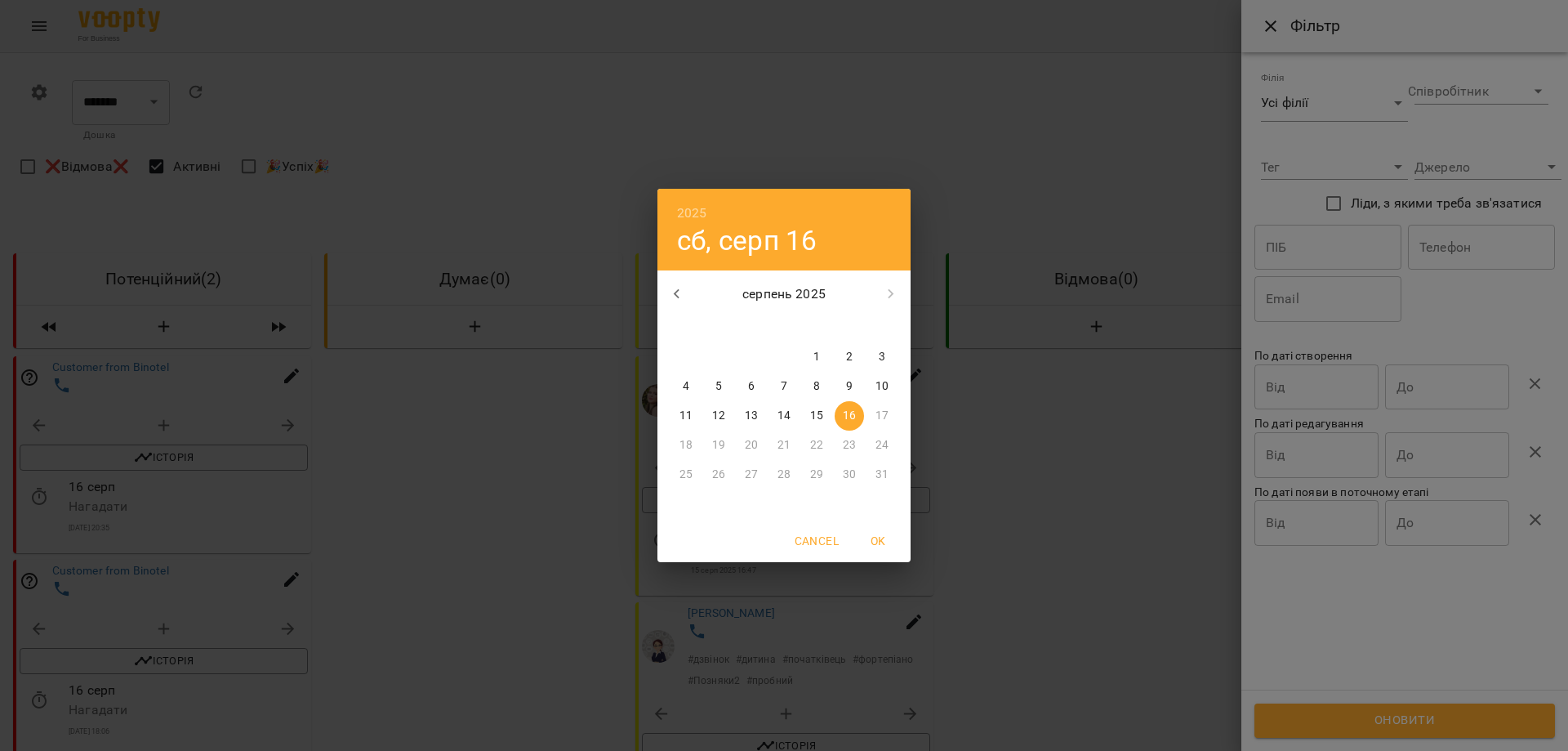
click at [787, 418] on p "14" at bounding box center [784, 416] width 13 height 16
type input "**********"
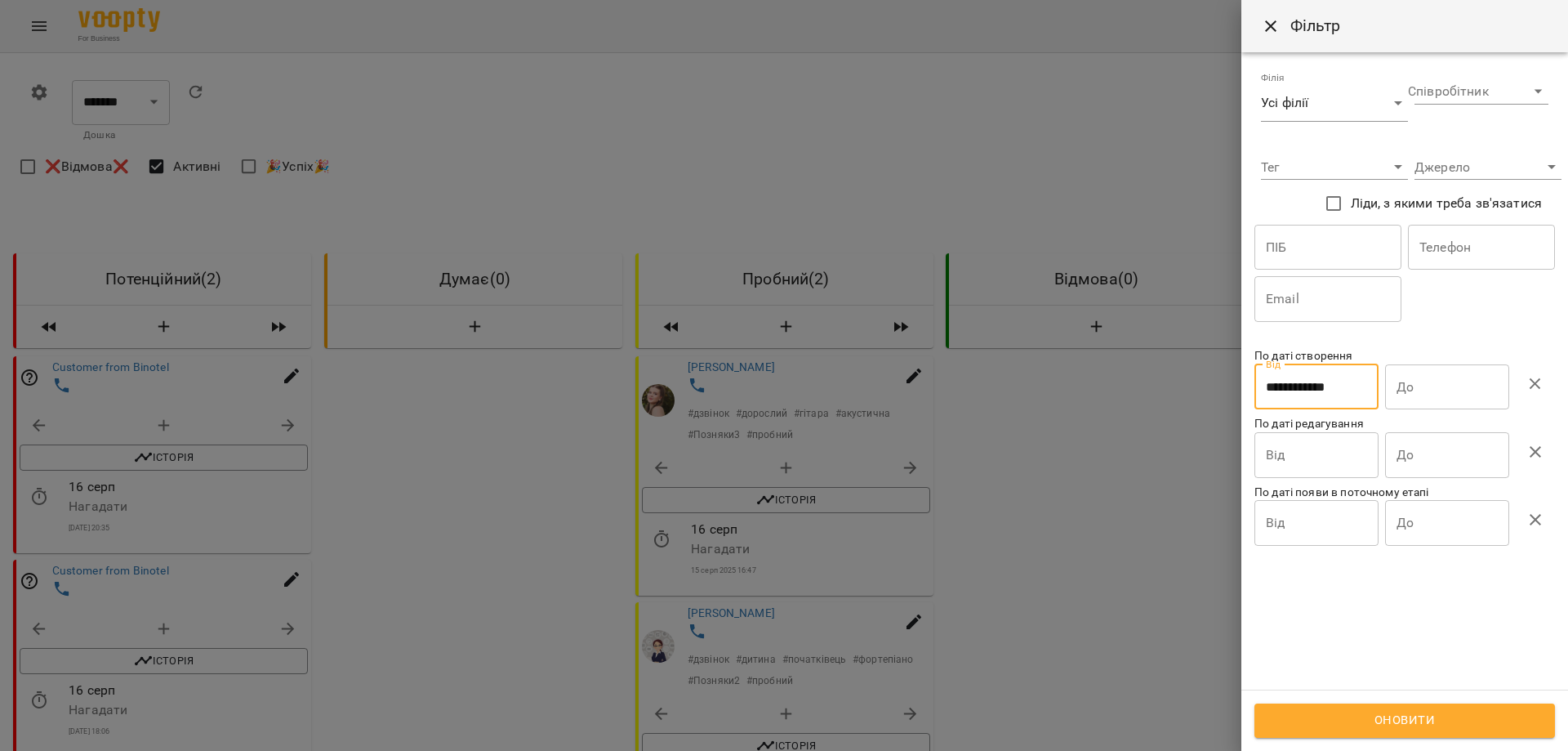
click at [831, 394] on input "До" at bounding box center [1447, 387] width 124 height 46
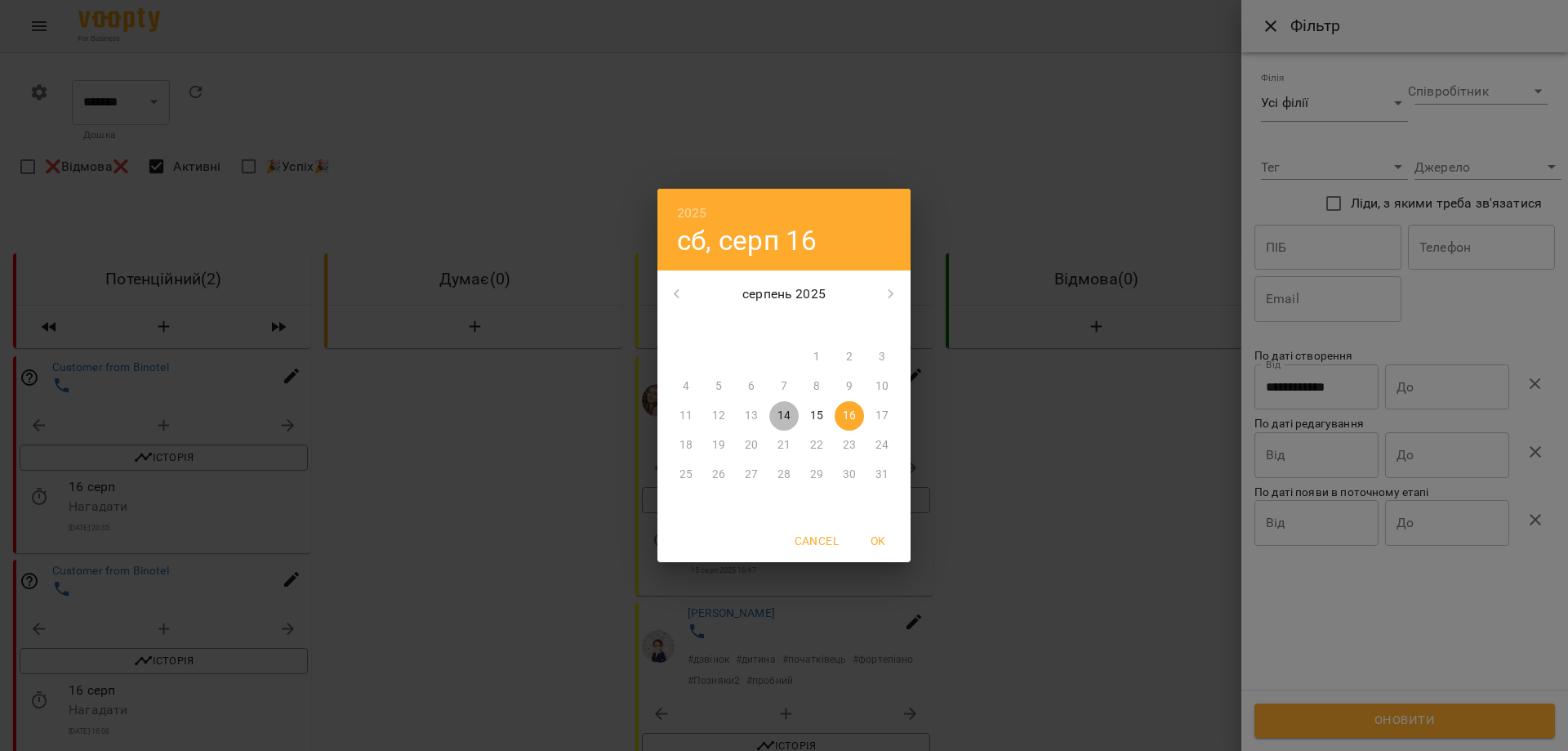
click at [787, 420] on p "14" at bounding box center [784, 416] width 13 height 16
type input "**********"
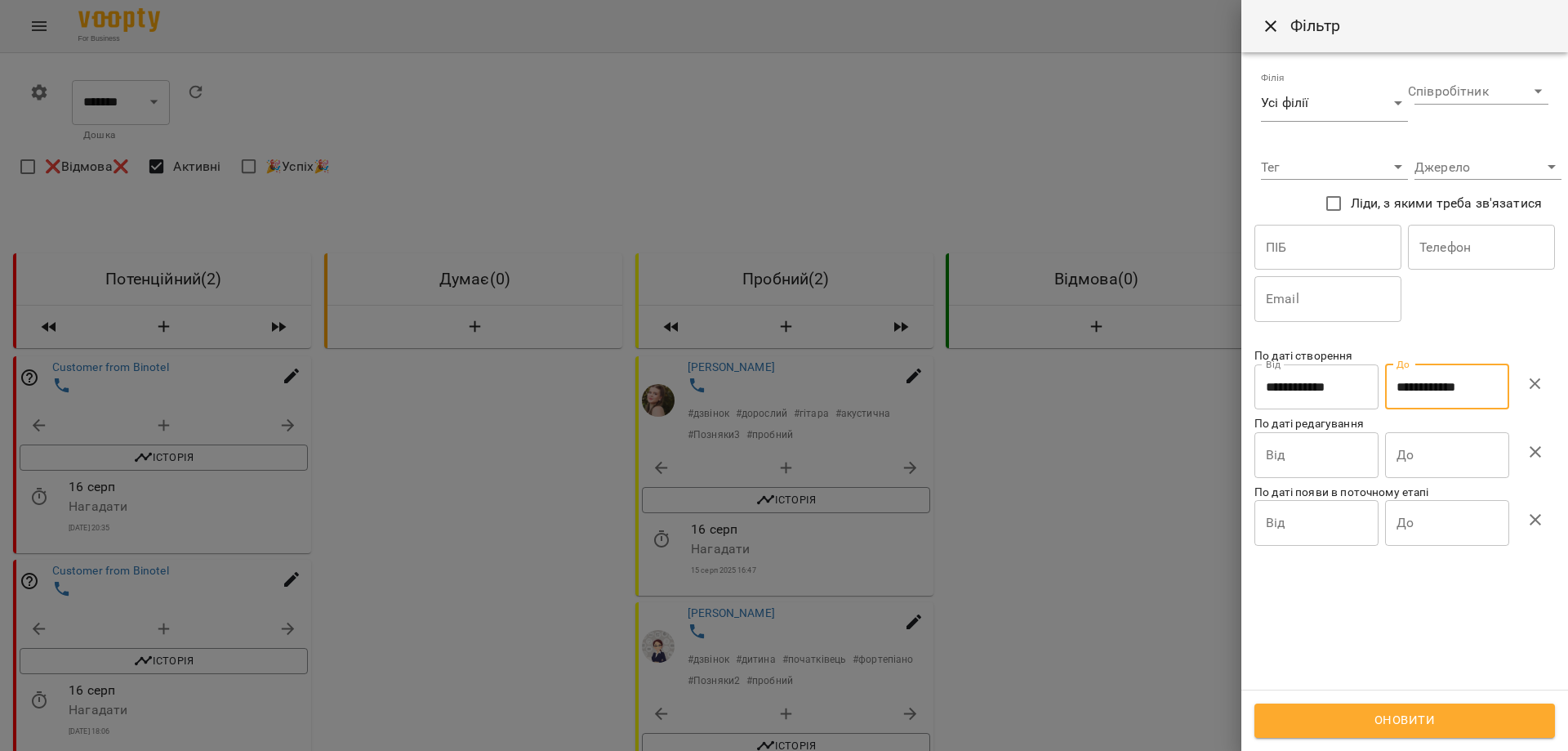
click at [831, 717] on span "Оновити" at bounding box center [1404, 721] width 265 height 21
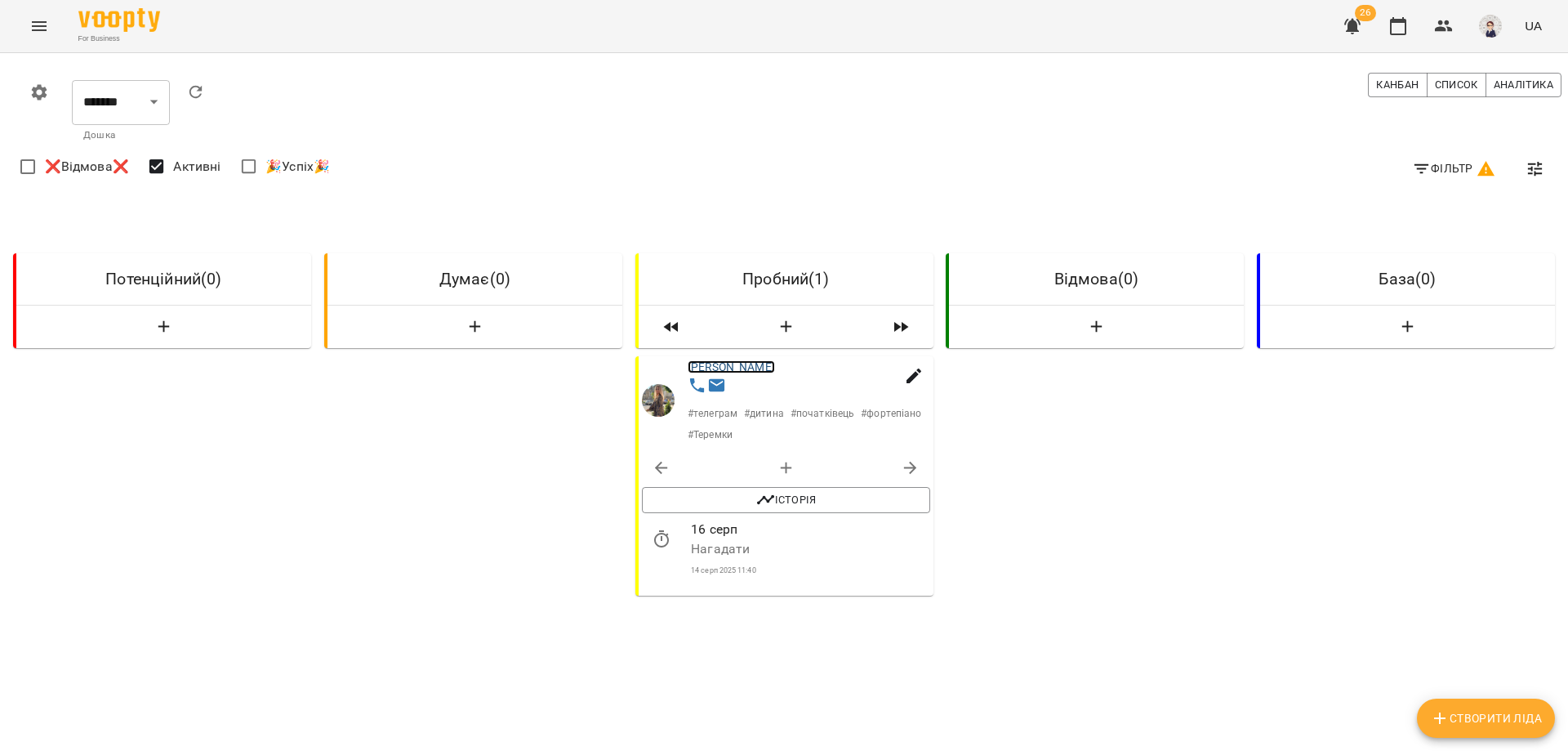
click at [744, 371] on link "[PERSON_NAME]" at bounding box center [732, 367] width 88 height 13
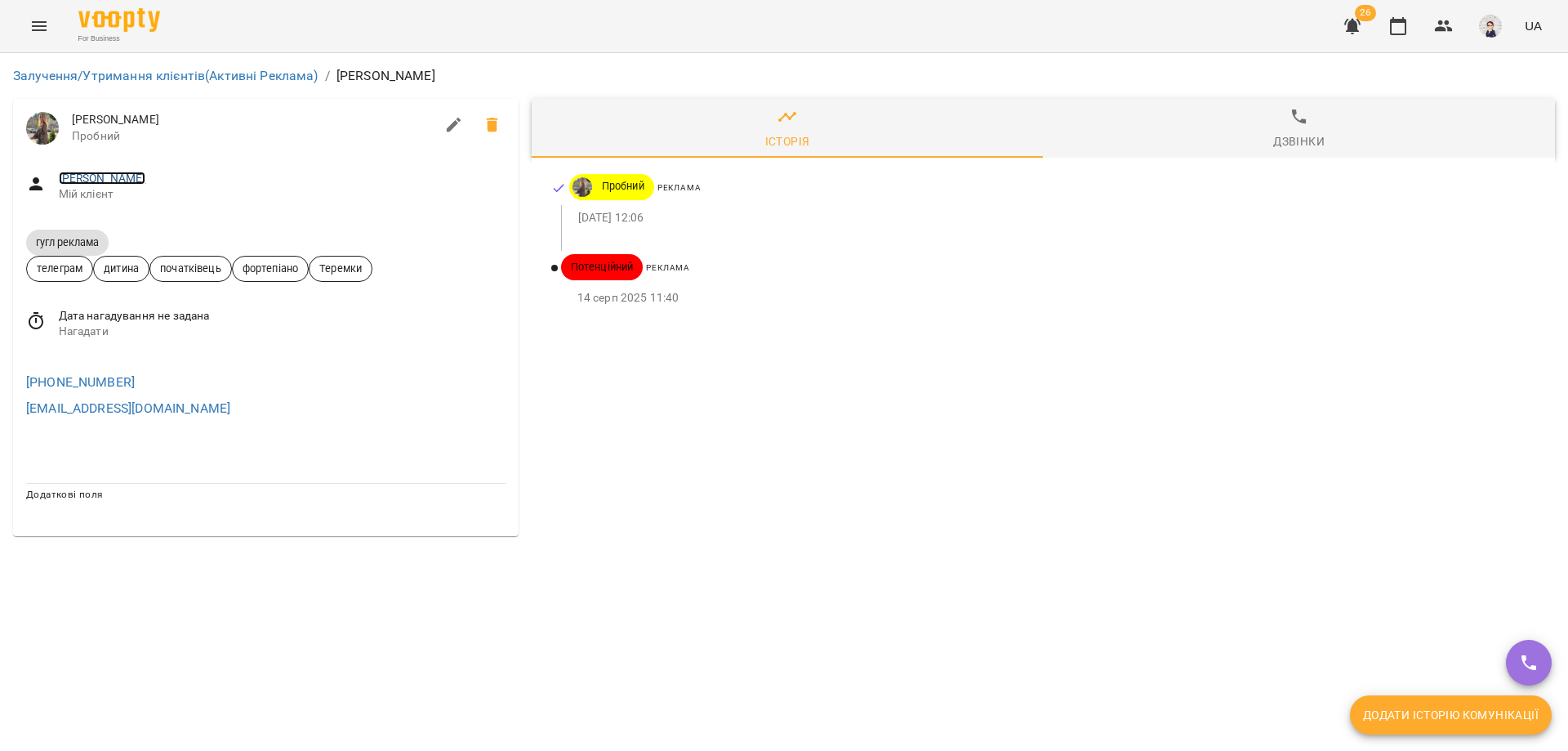
click at [103, 175] on link "[PERSON_NAME]" at bounding box center [103, 178] width 88 height 13
click at [169, 118] on span "[PERSON_NAME]" at bounding box center [252, 119] width 363 height 16
drag, startPoint x: 165, startPoint y: 120, endPoint x: 71, endPoint y: 116, distance: 94.1
click at [71, 116] on span "[PERSON_NAME]" at bounding box center [252, 119] width 363 height 16
copy span "[PERSON_NAME]"
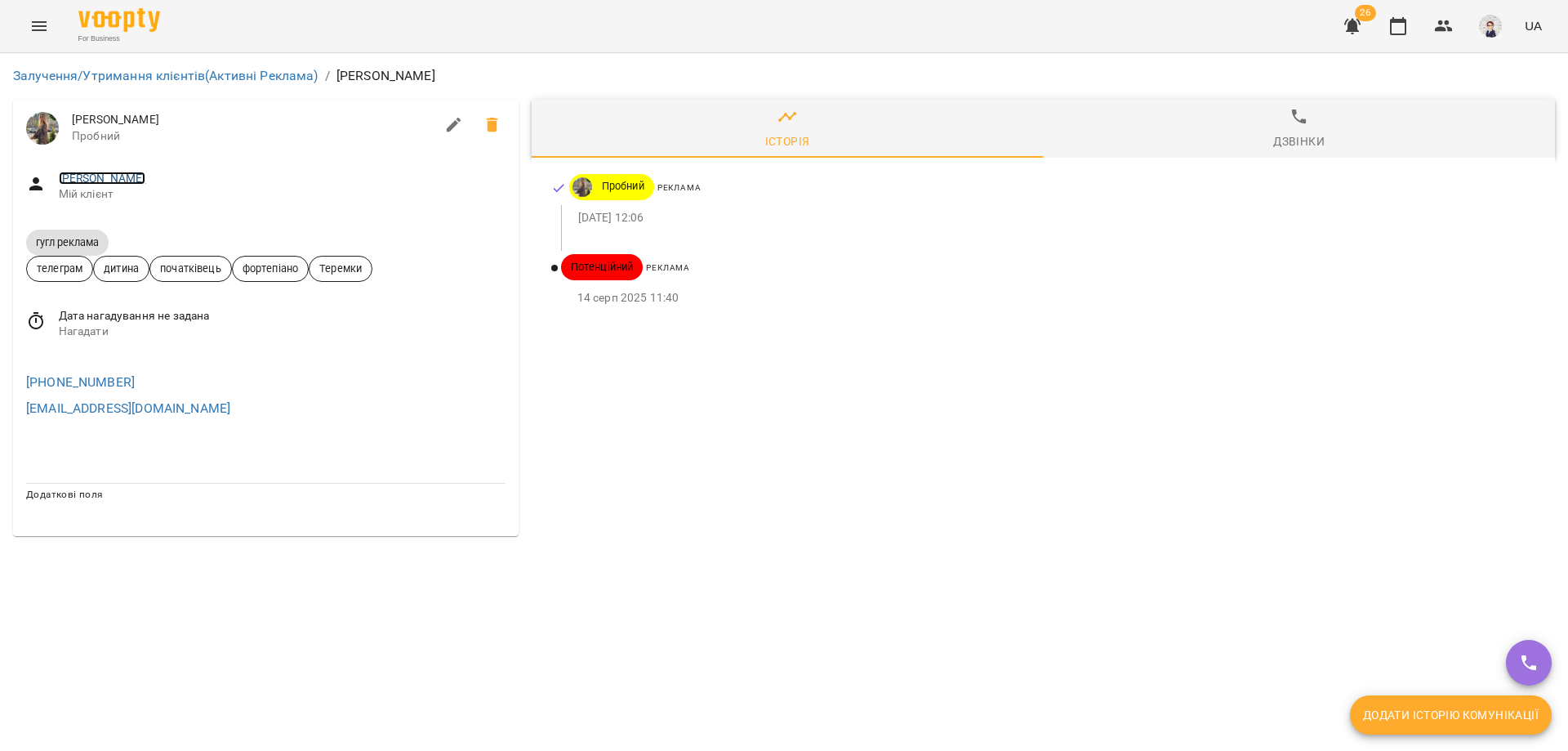
click at [105, 179] on link "[PERSON_NAME]" at bounding box center [103, 178] width 88 height 13
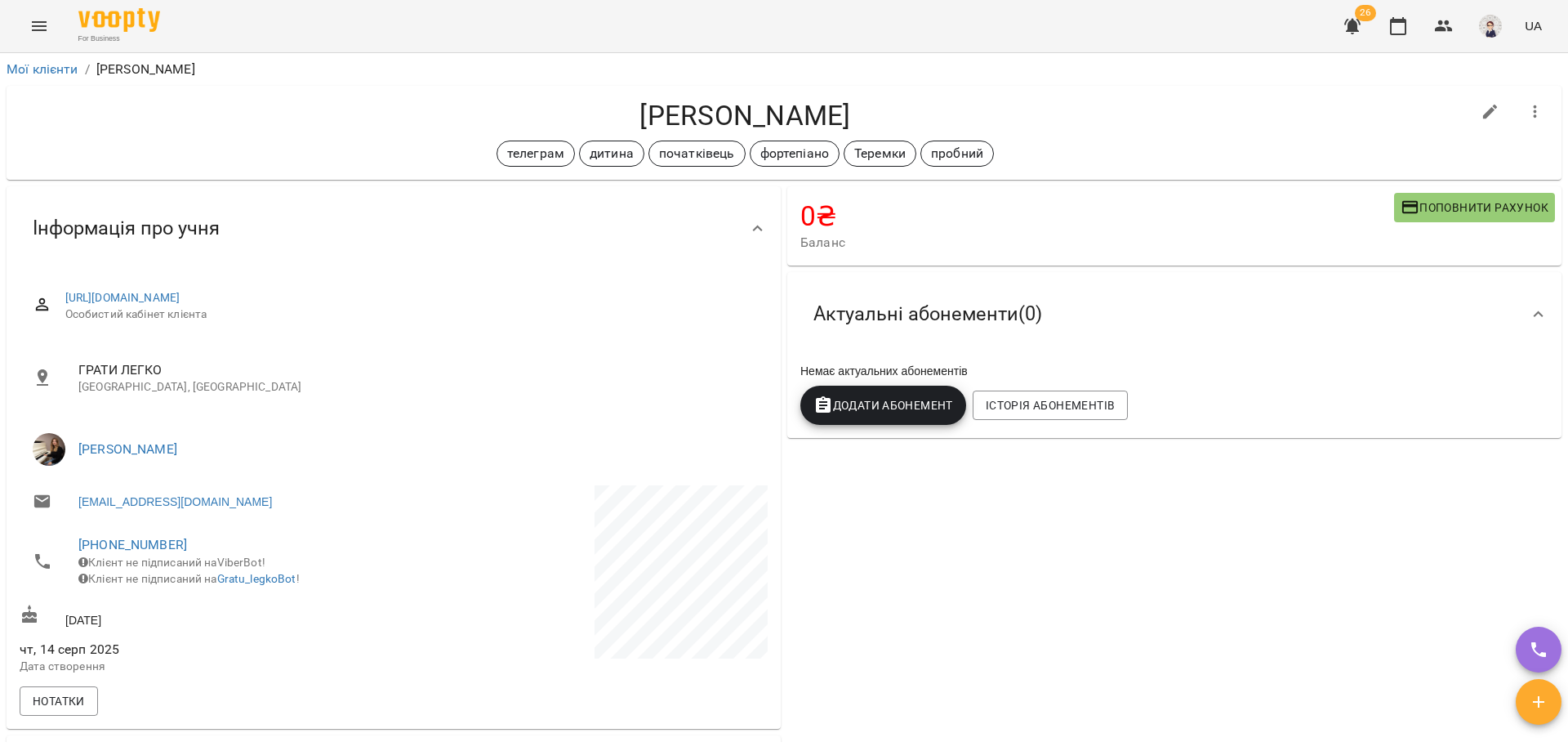
scroll to position [82, 0]
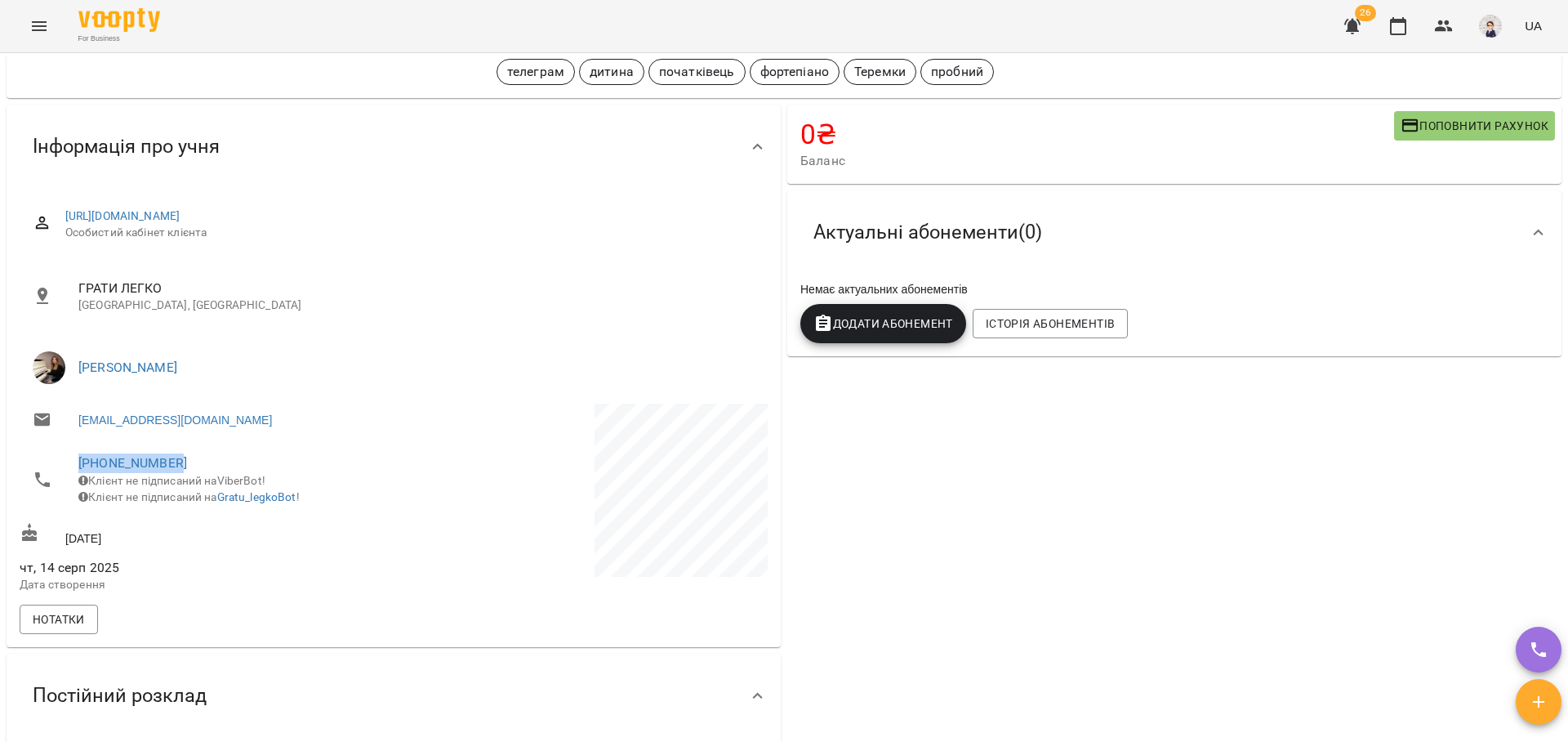
drag, startPoint x: 177, startPoint y: 464, endPoint x: 71, endPoint y: 460, distance: 106.1
click at [71, 460] on li "[PHONE_NUMBER] Клієнт не підписаний на ViberBot! Клієнт не підписаний на Gratu_…" at bounding box center [205, 479] width 371 height 74
copy link "[PHONE_NUMBER]"
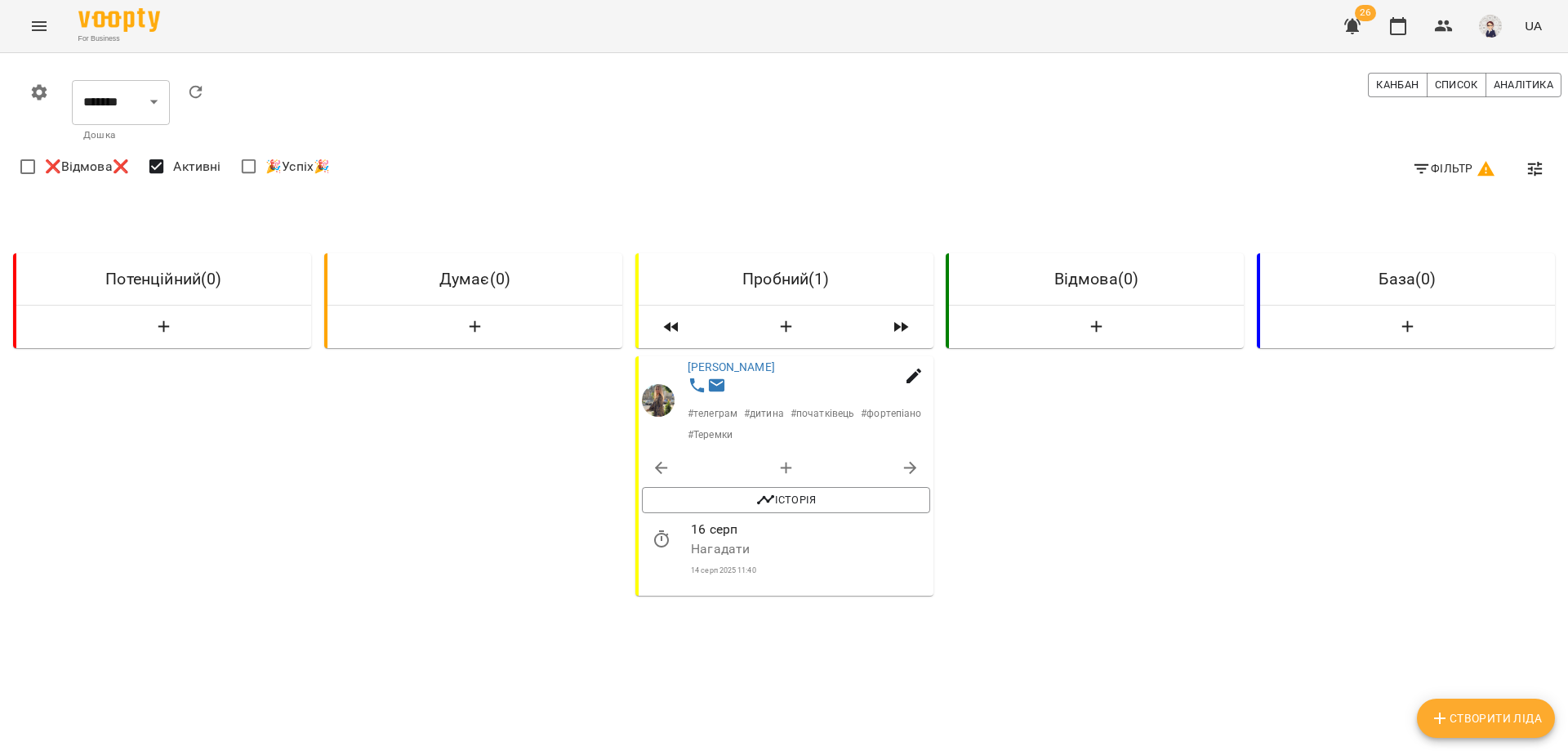
click at [831, 169] on span "Фільтр" at bounding box center [1454, 168] width 84 height 20
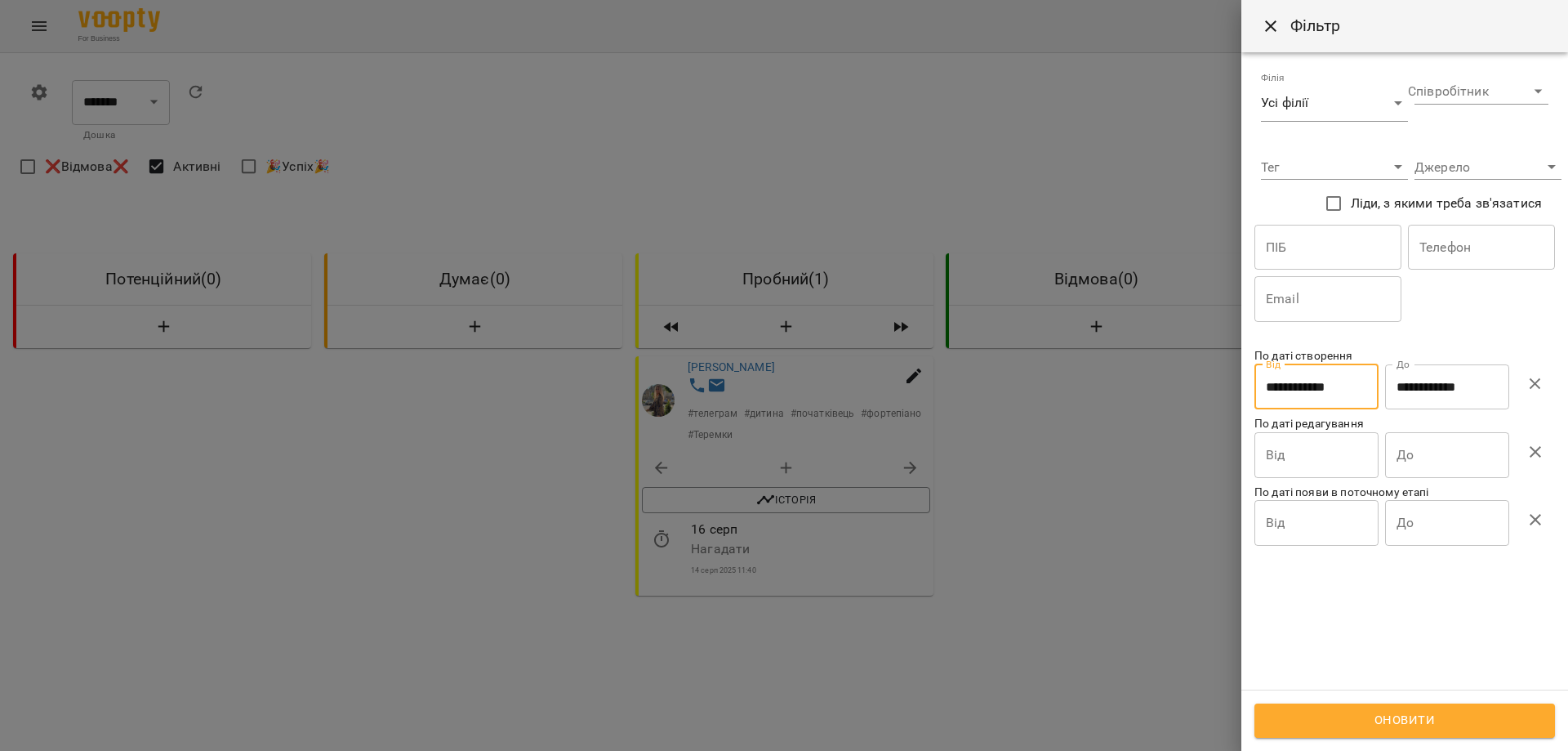
click at [831, 383] on input "**********" at bounding box center [1316, 387] width 124 height 46
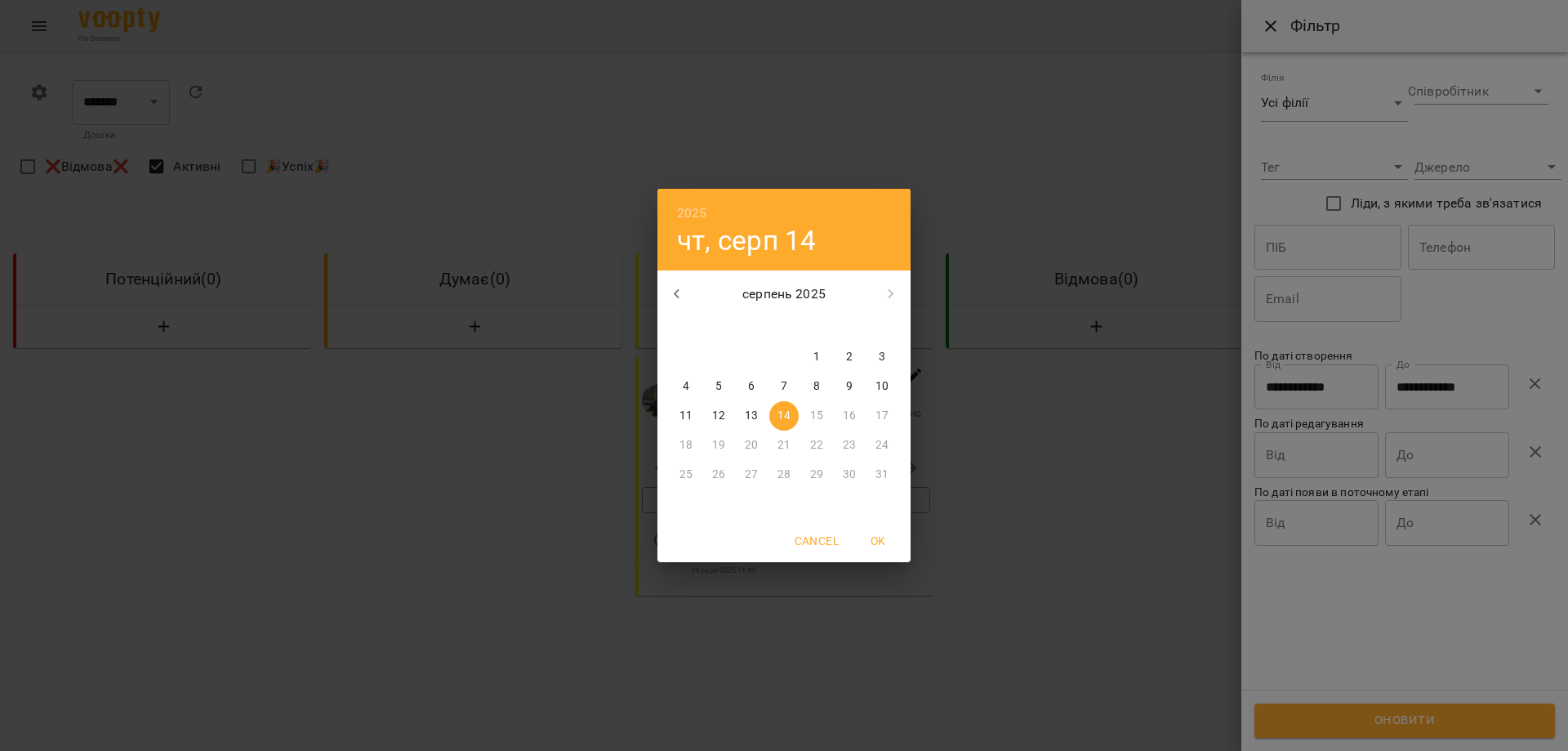
click at [813, 415] on div "15" at bounding box center [816, 416] width 32 height 30
click at [831, 383] on div "2025 чт, серп 14 серпень 2025 пн вт ср чт пт сб нд 28 29 30 31 1 2 3 4 5 6 7 8 …" at bounding box center [784, 376] width 1568 height 751
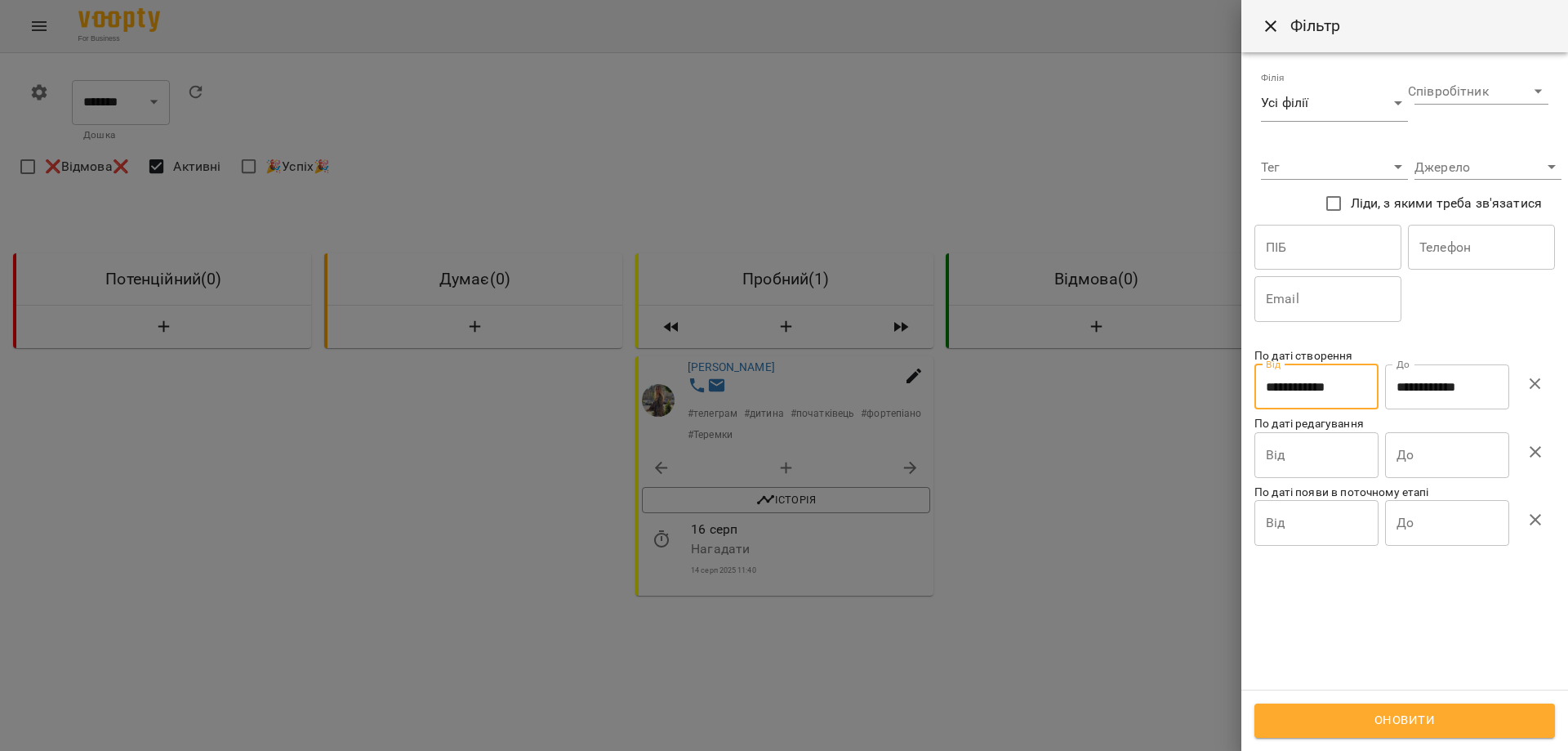
click at [831, 381] on button "button" at bounding box center [1535, 383] width 39 height 39
click at [831, 394] on input "Від" at bounding box center [1316, 387] width 124 height 46
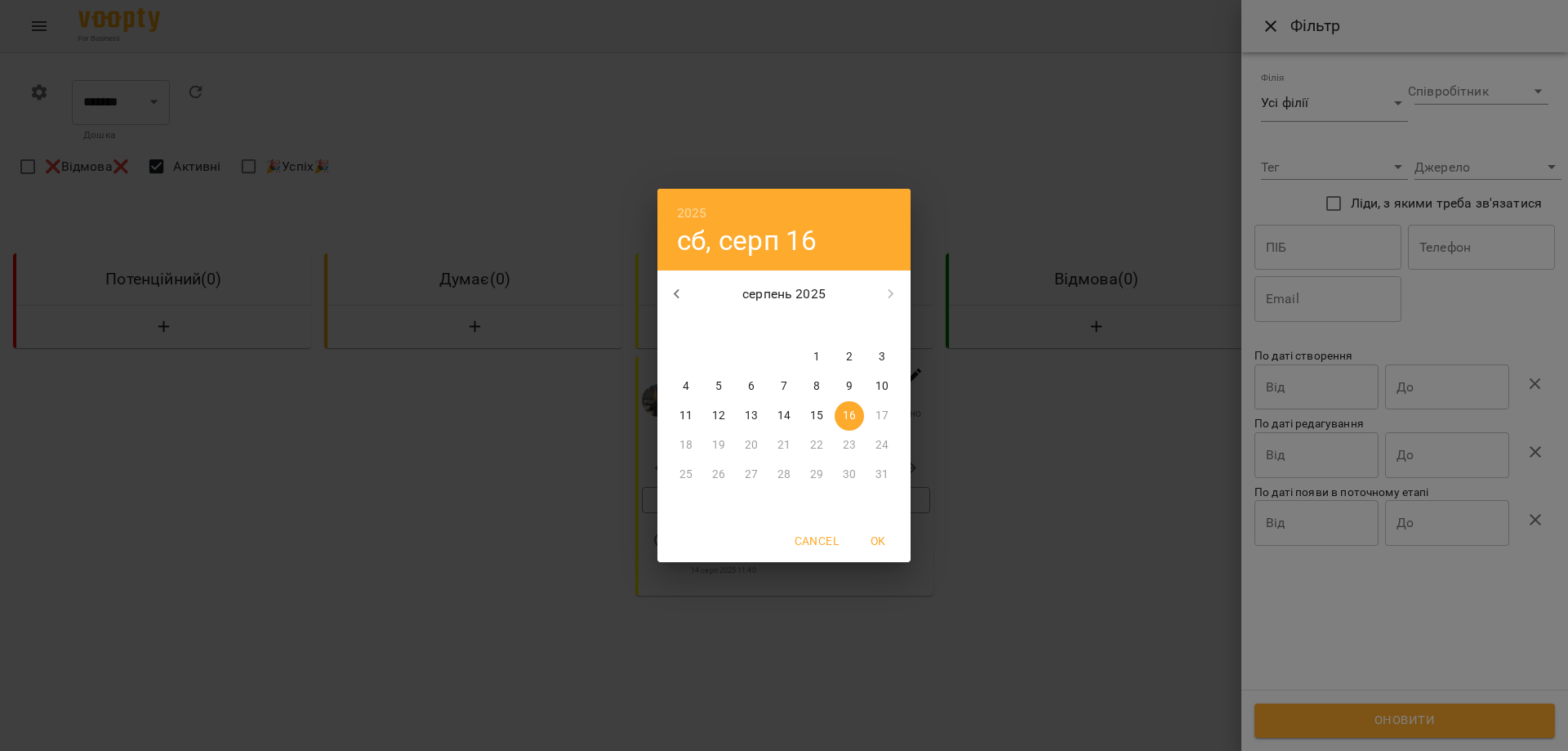
click at [815, 408] on p "15" at bounding box center [816, 416] width 13 height 16
type input "**********"
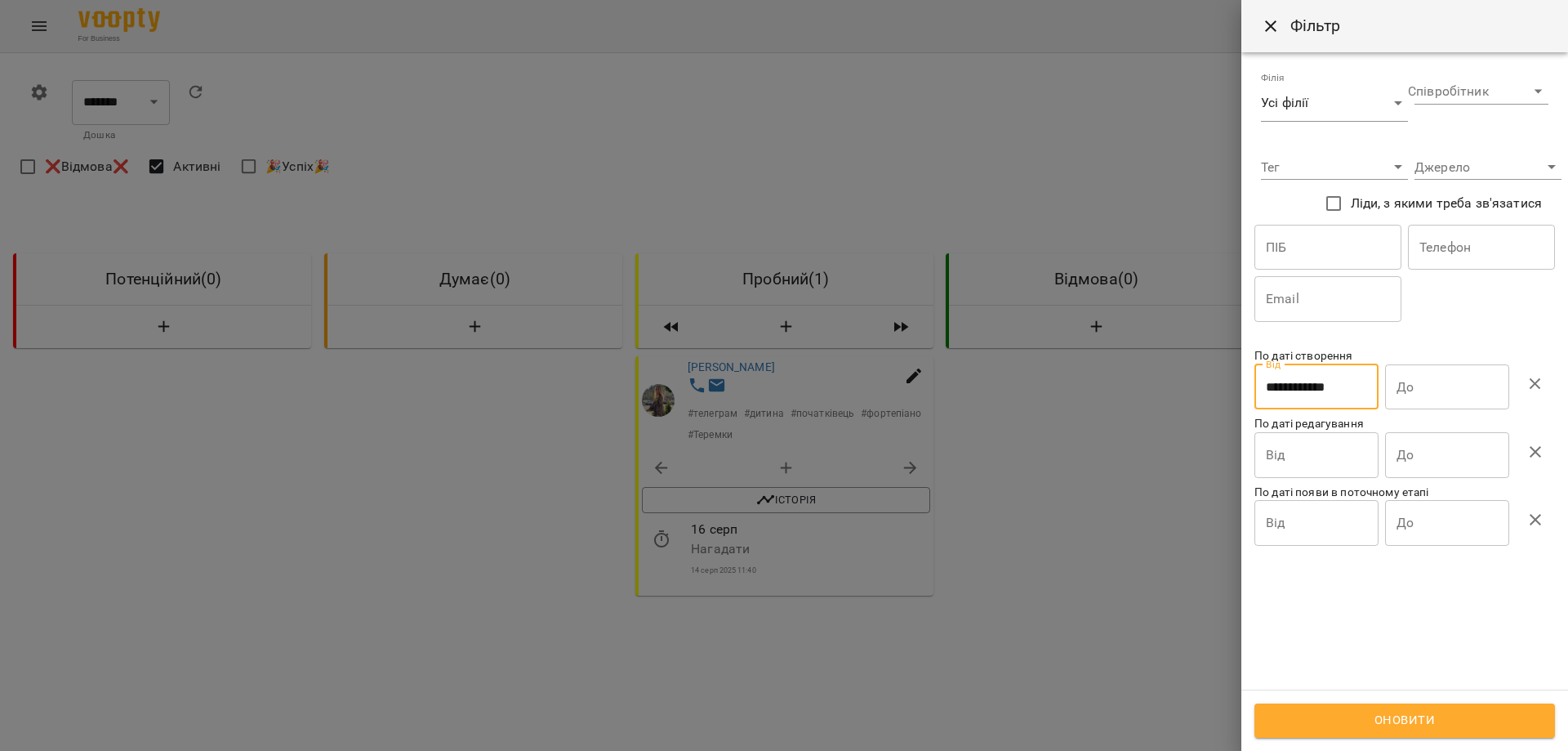
click at [831, 383] on input "До" at bounding box center [1447, 387] width 124 height 46
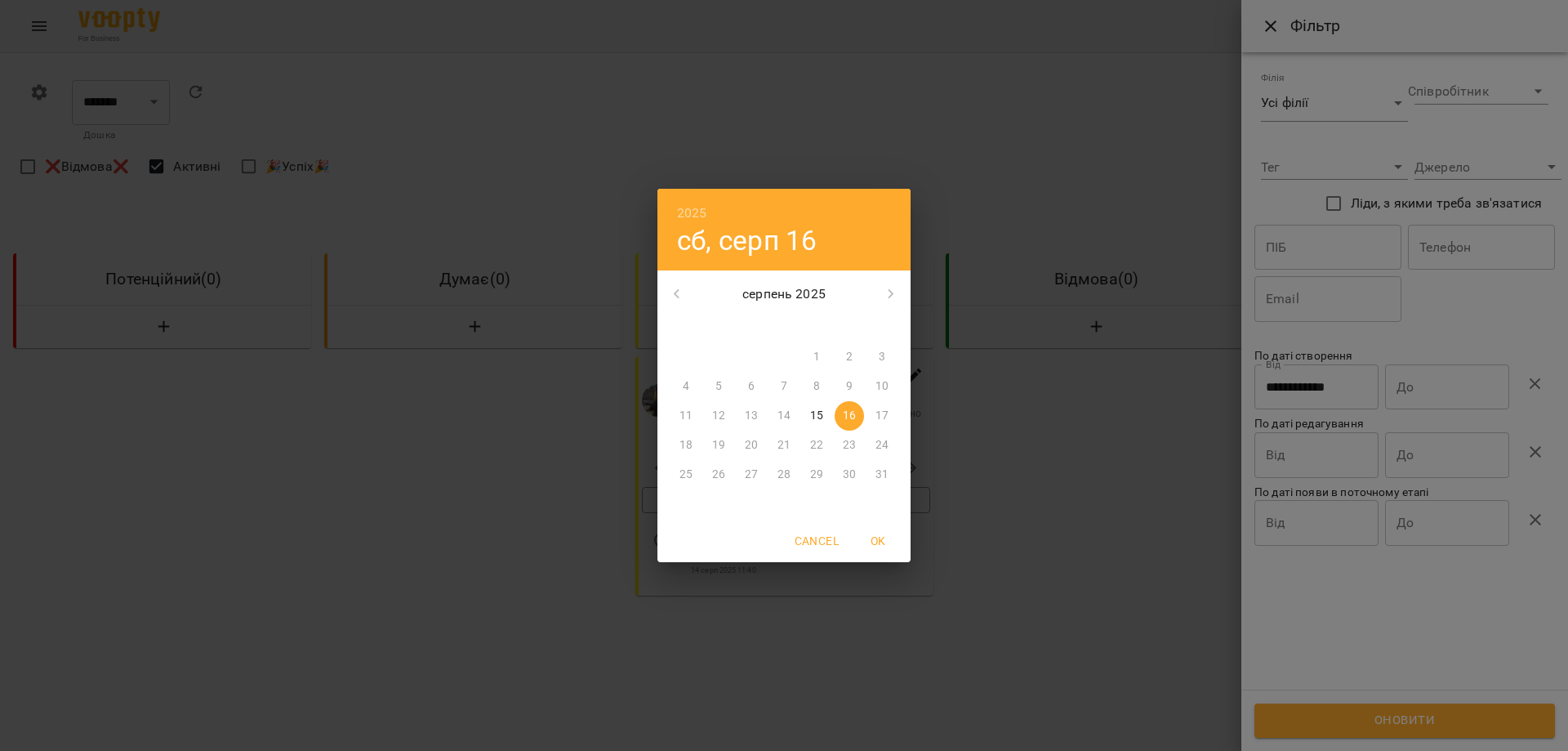
click at [808, 415] on span "15" at bounding box center [816, 416] width 30 height 16
type input "**********"
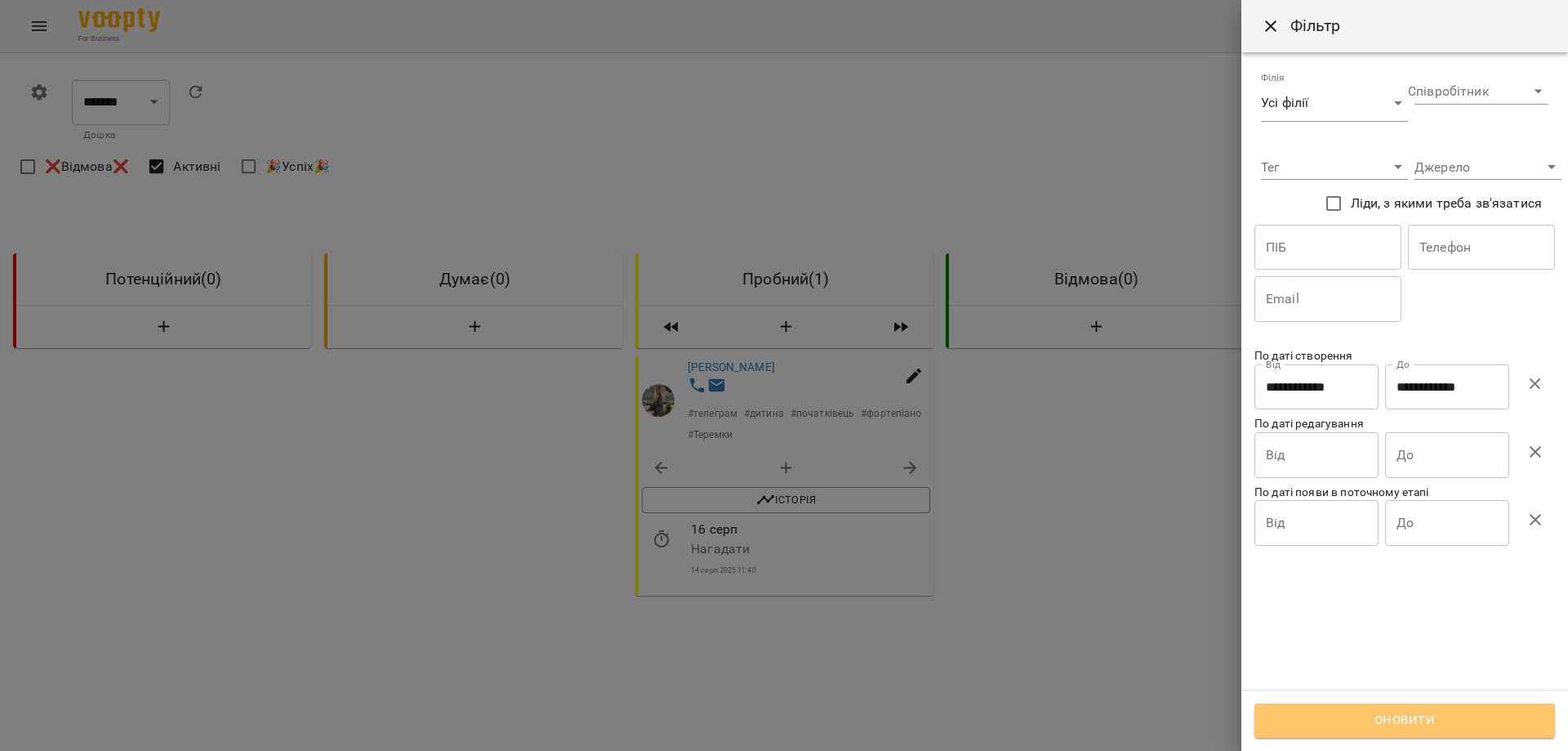
click at [831, 718] on span "Оновити" at bounding box center [1404, 721] width 265 height 21
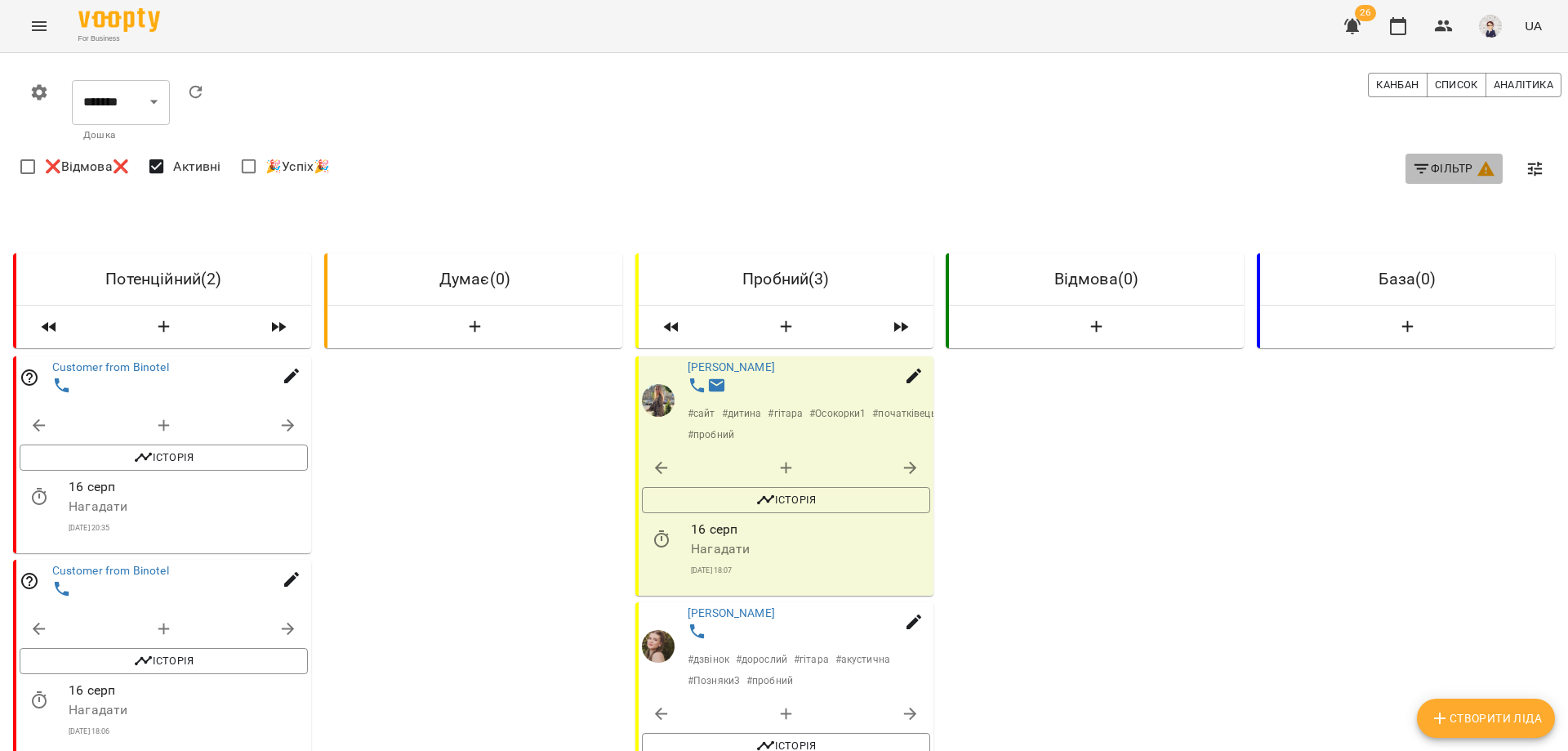
click at [831, 173] on span "Фільтр" at bounding box center [1454, 168] width 84 height 20
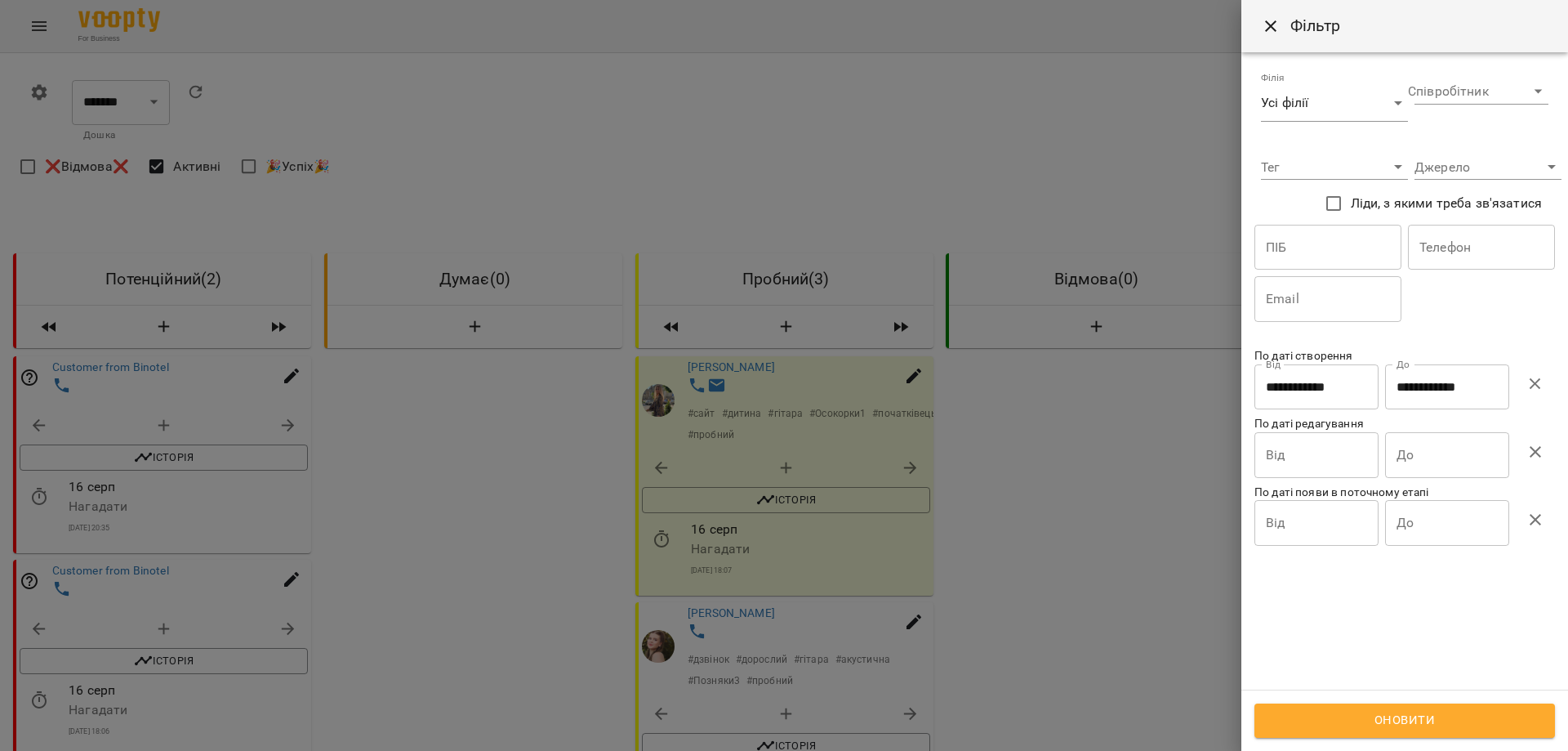
click at [831, 384] on icon "button" at bounding box center [1535, 384] width 20 height 20
click at [831, 410] on input "Від" at bounding box center [1316, 387] width 124 height 46
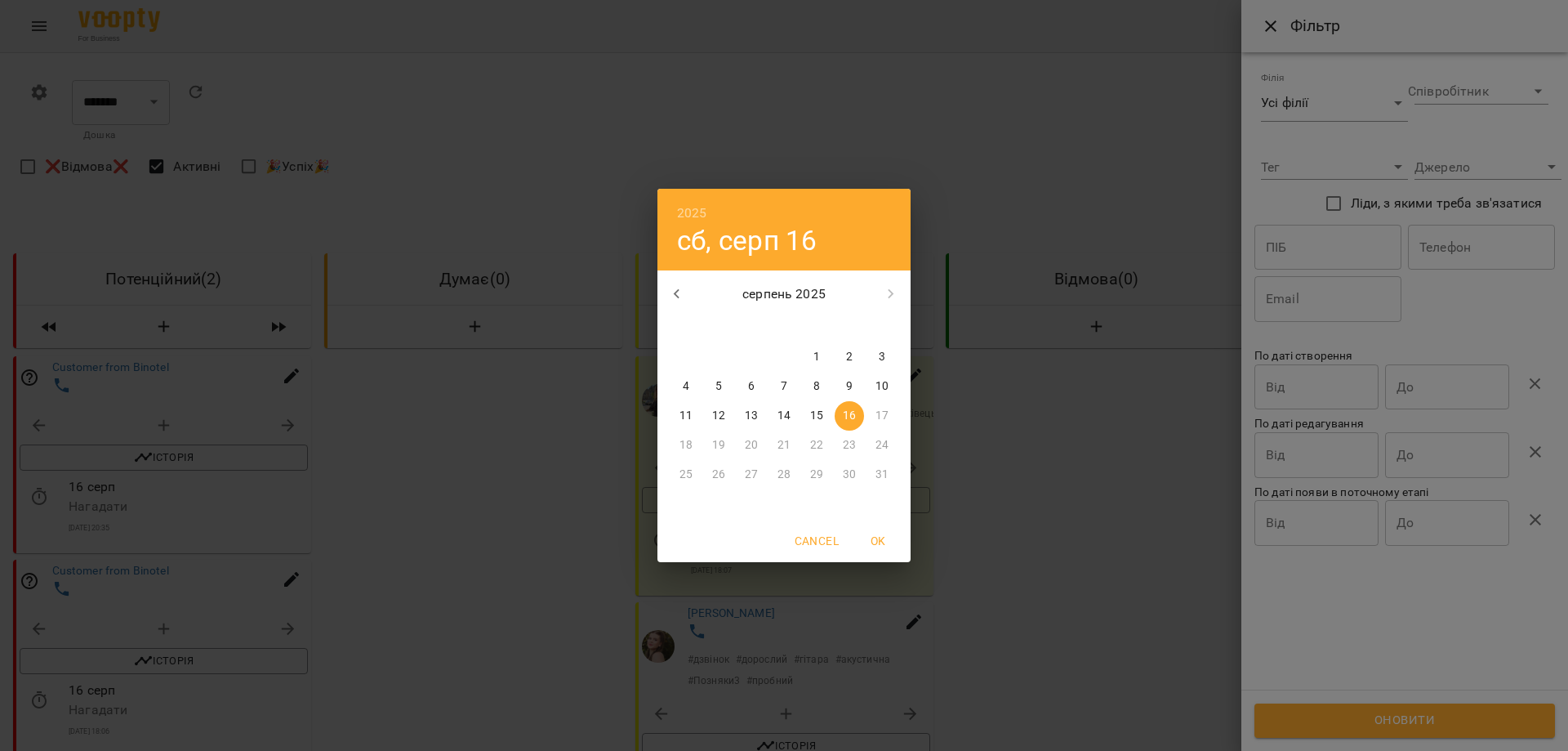
click at [816, 417] on p "15" at bounding box center [816, 416] width 13 height 16
type input "**********"
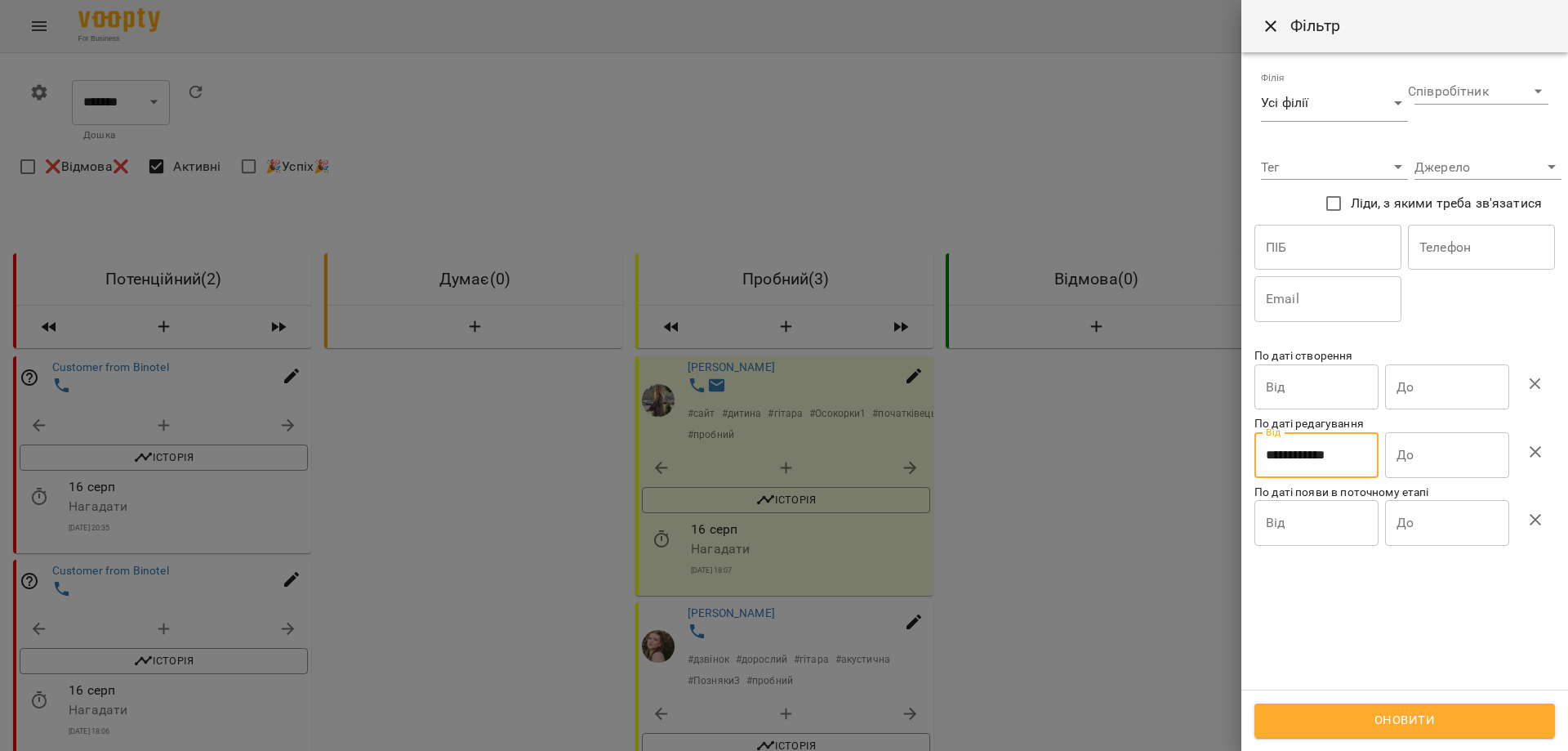
click at [831, 410] on input "До" at bounding box center [1447, 387] width 124 height 46
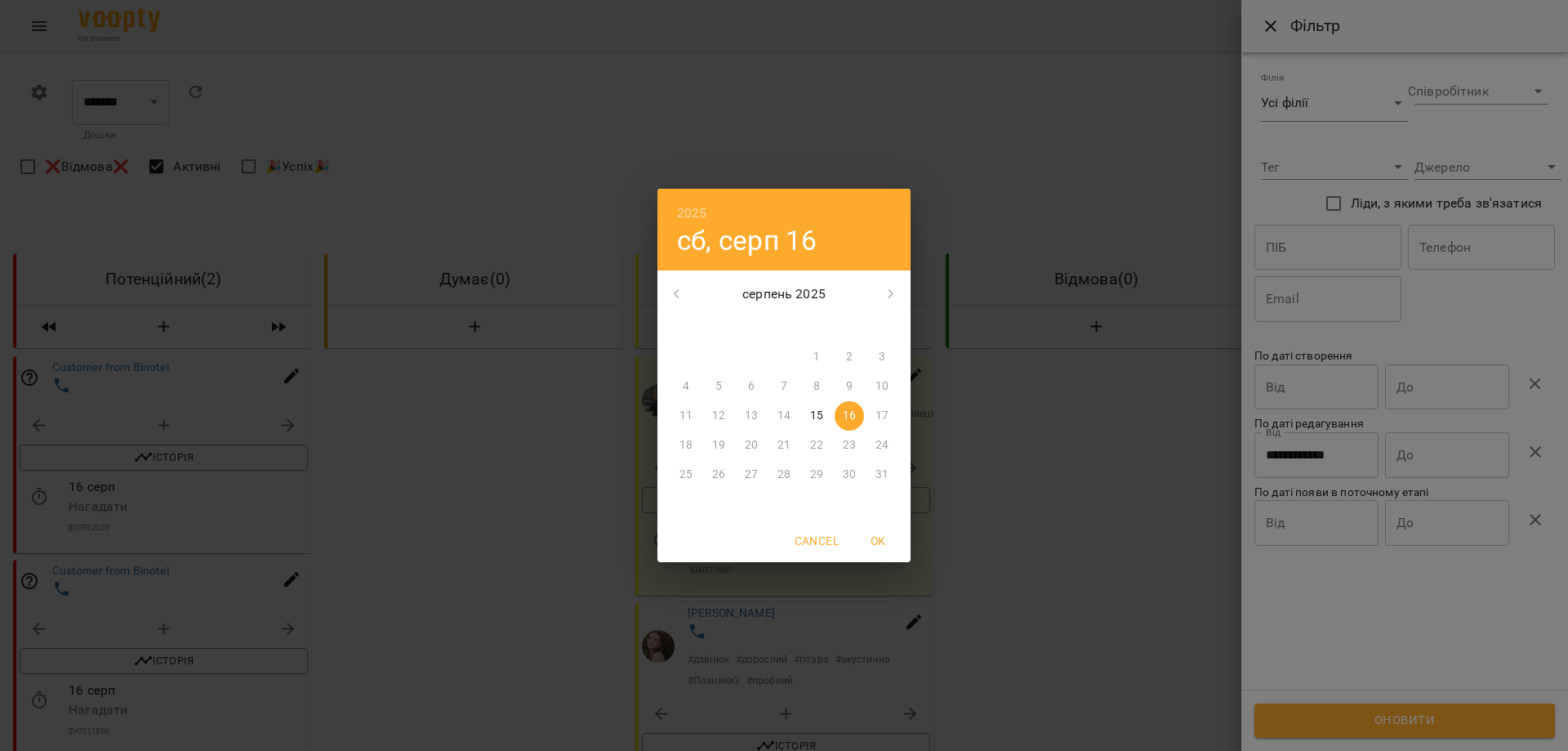
click at [814, 415] on p "15" at bounding box center [816, 416] width 13 height 16
type input "**********"
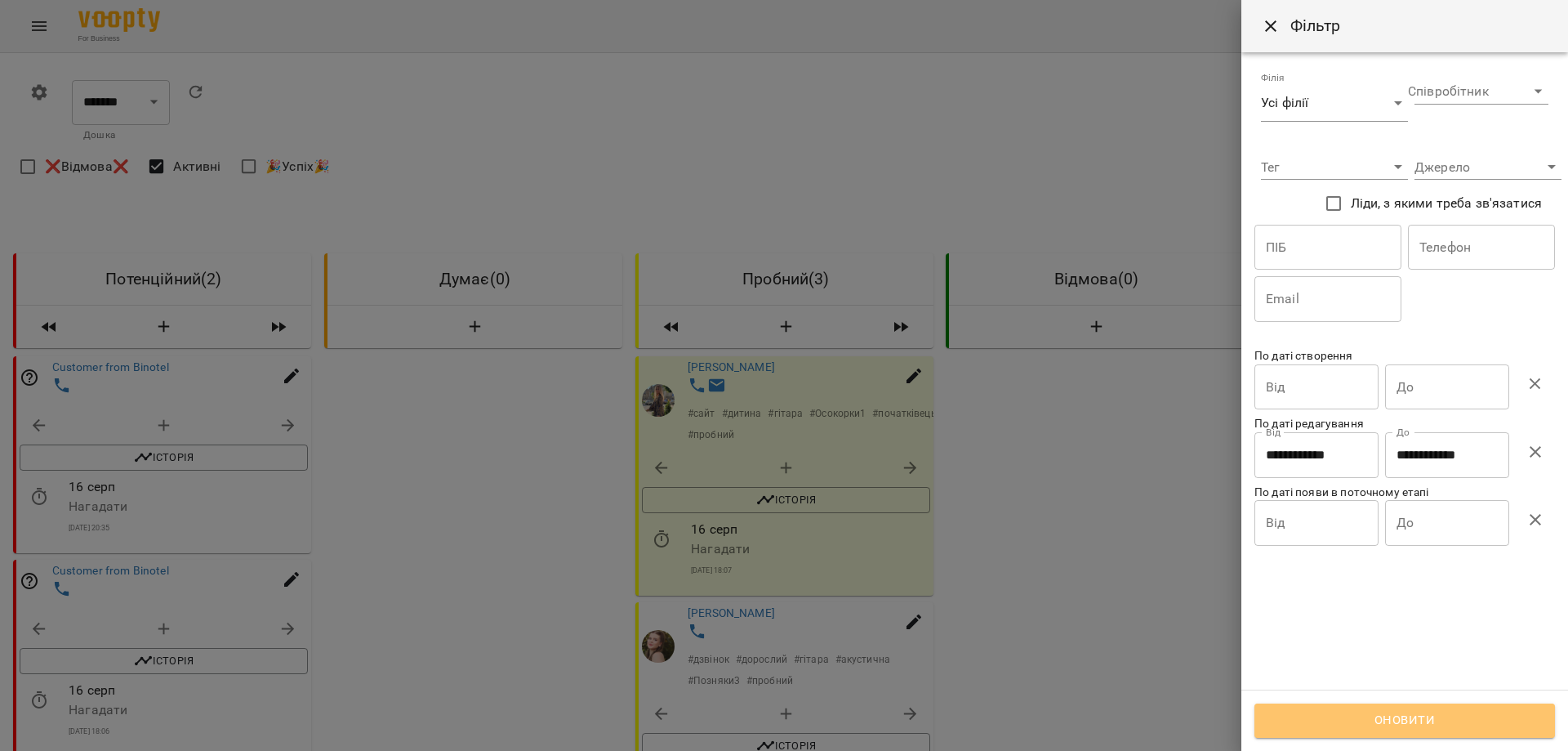
click at [831, 722] on span "Оновити" at bounding box center [1404, 721] width 265 height 21
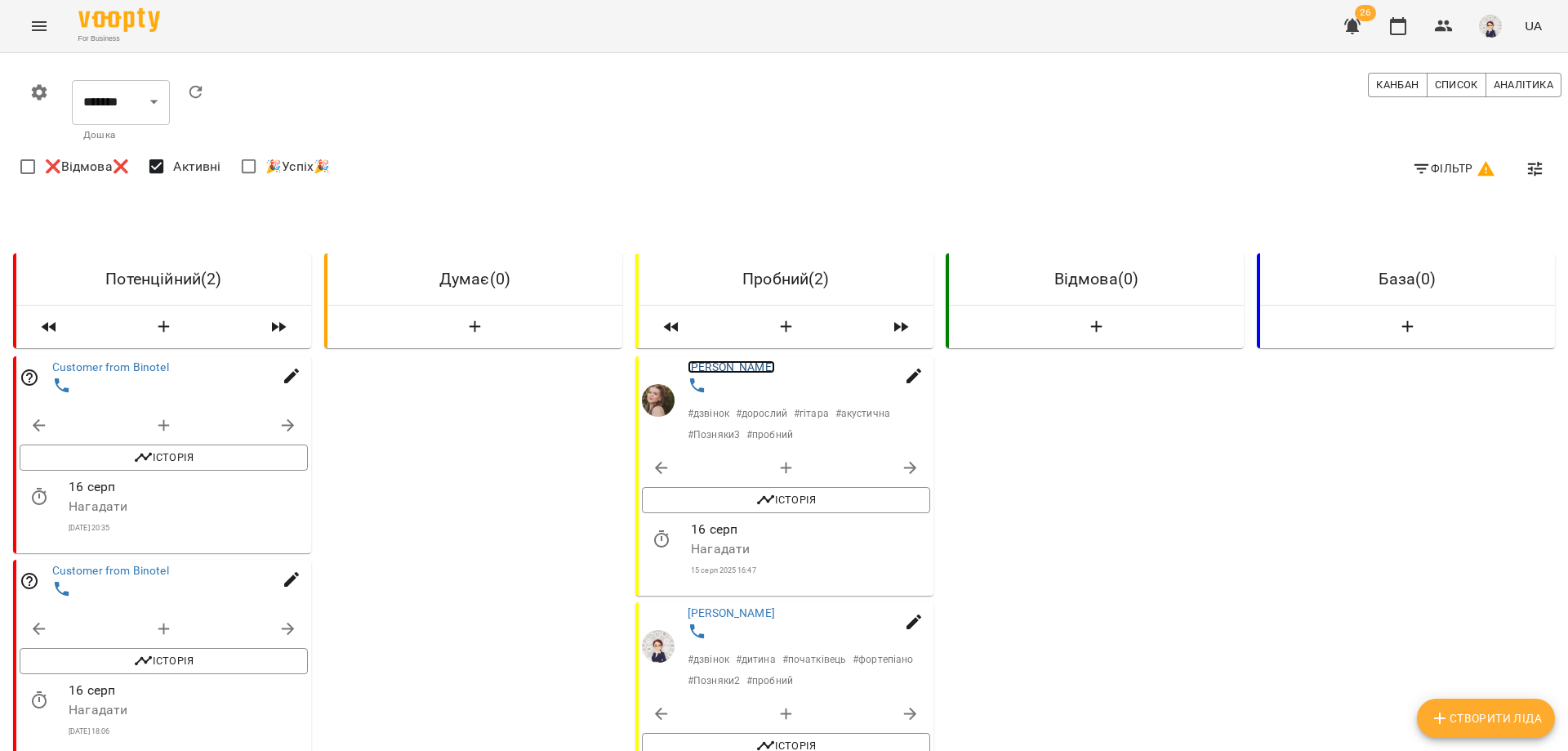
click at [719, 367] on link "[PERSON_NAME]" at bounding box center [732, 367] width 88 height 13
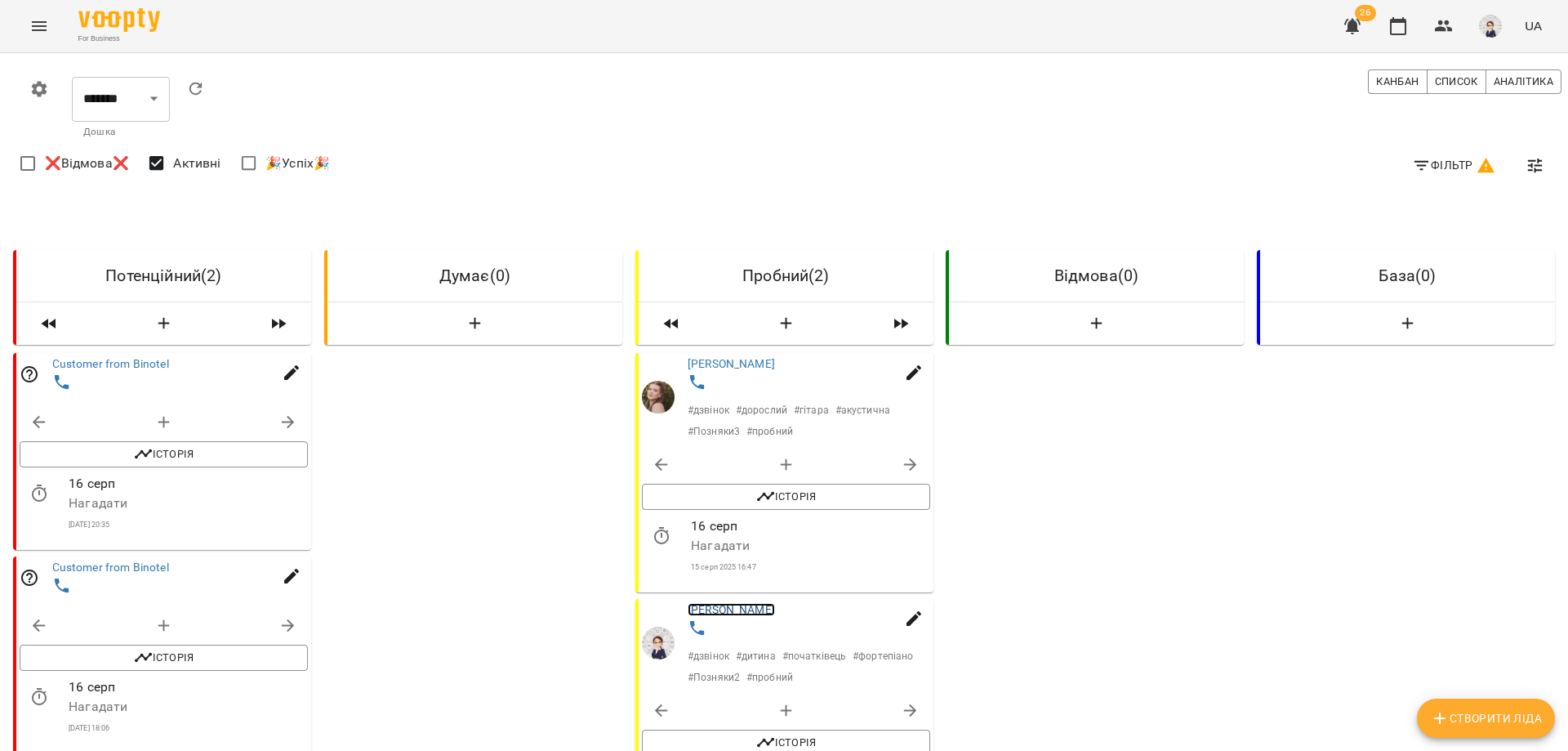
click at [750, 602] on link "[PERSON_NAME]" at bounding box center [732, 609] width 88 height 13
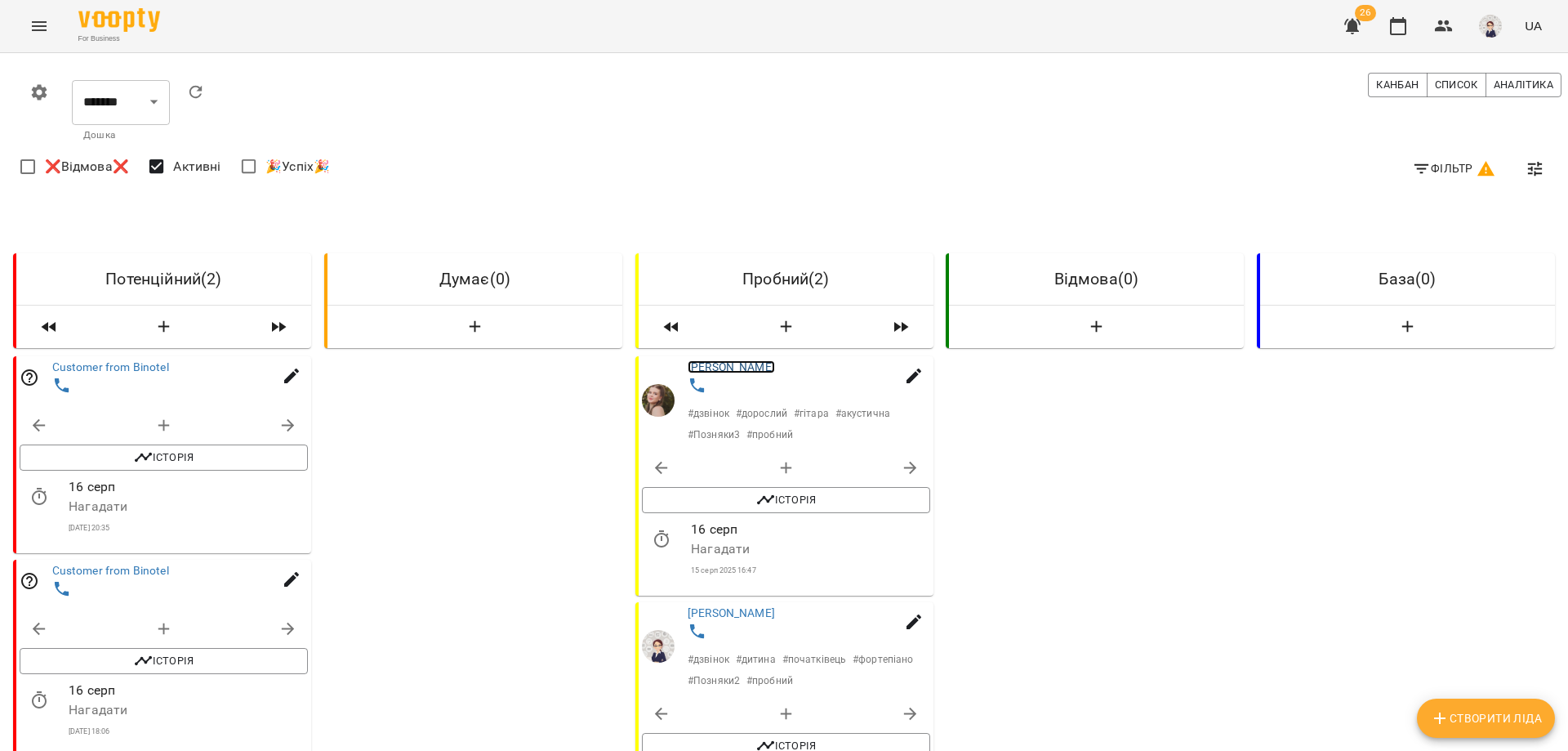
click at [727, 369] on link "[PERSON_NAME]" at bounding box center [732, 367] width 88 height 13
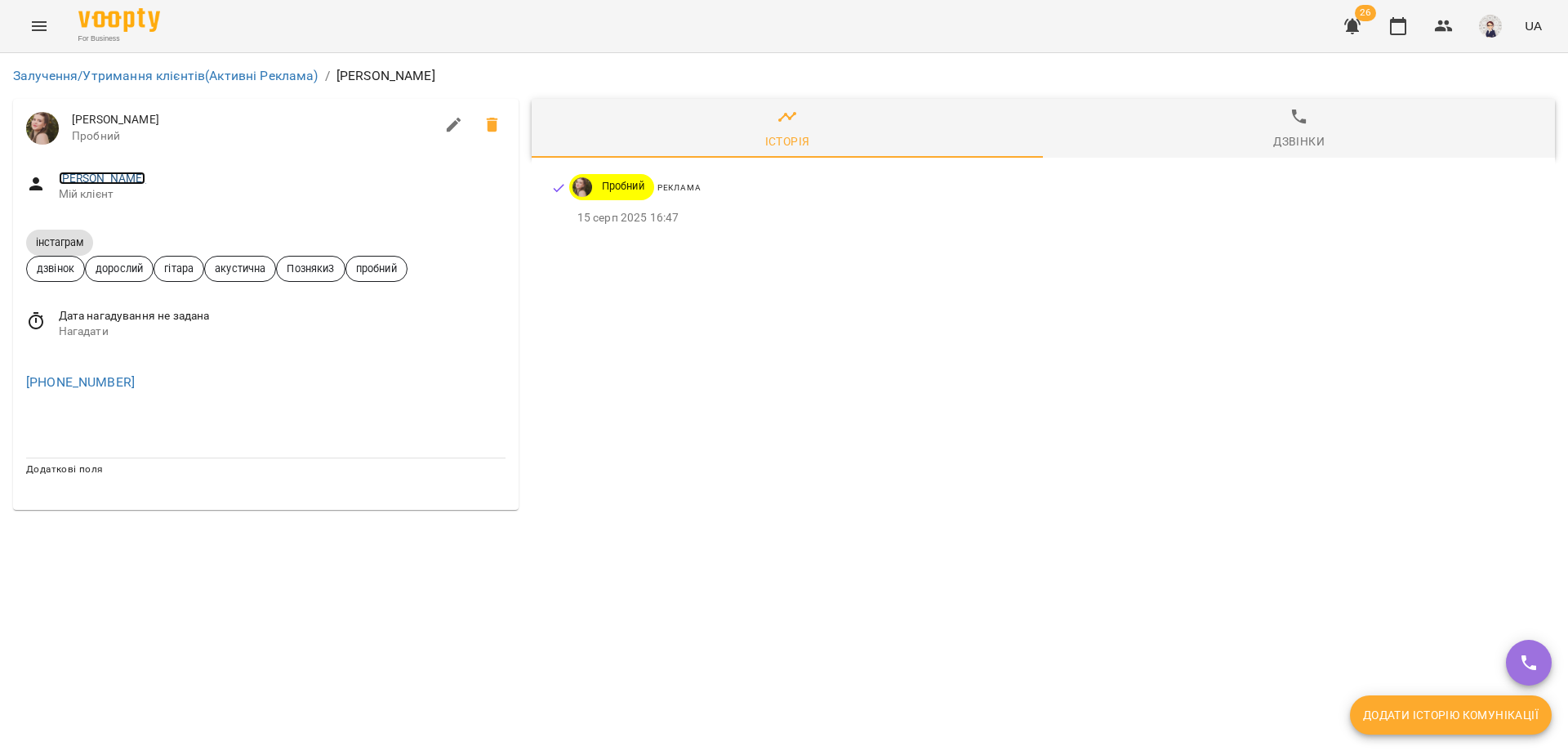
click at [76, 176] on link "[PERSON_NAME]" at bounding box center [103, 178] width 88 height 13
click at [94, 175] on link "[PERSON_NAME]" at bounding box center [103, 178] width 88 height 13
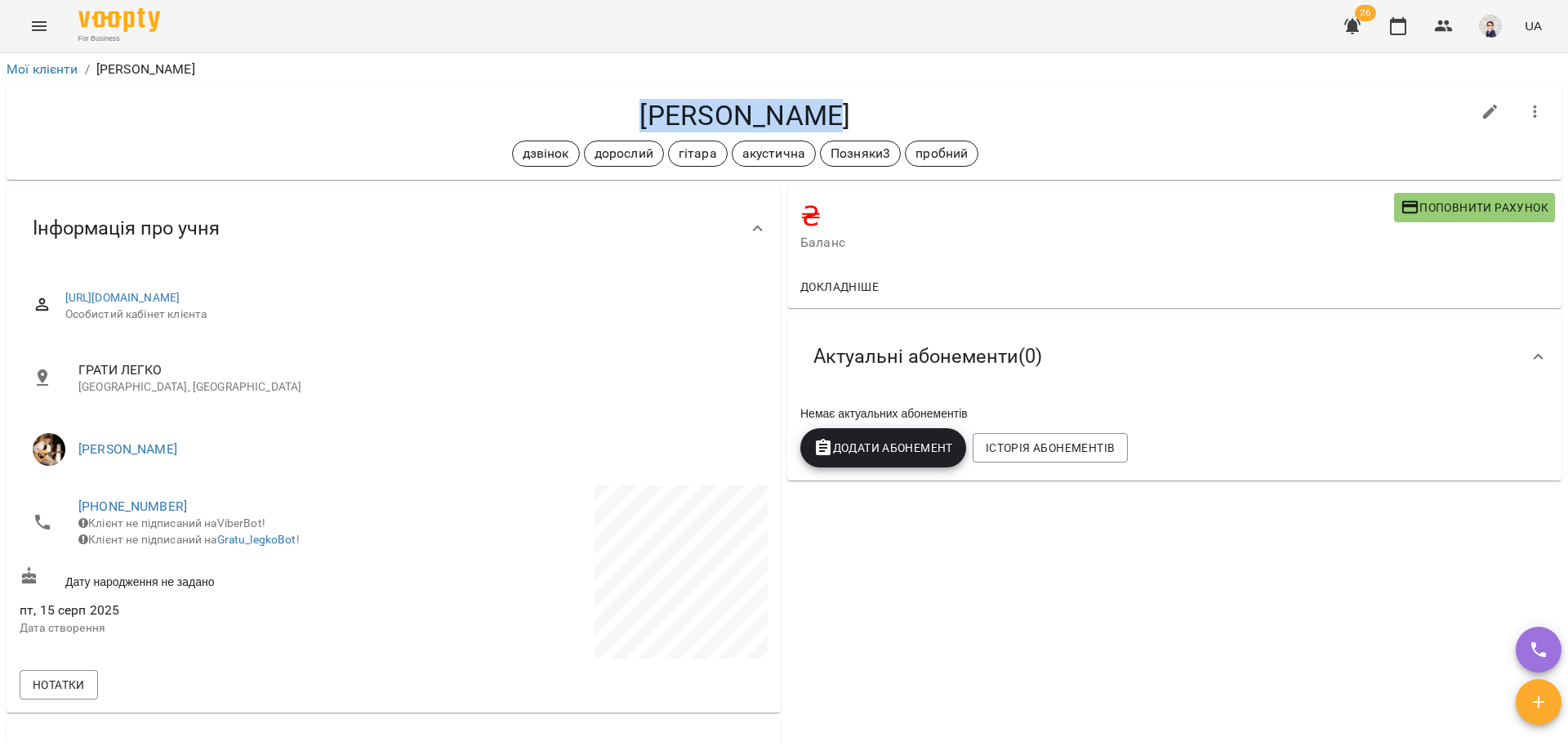
drag, startPoint x: 823, startPoint y: 115, endPoint x: 649, endPoint y: 115, distance: 174.0
click at [649, 115] on h4 "[PERSON_NAME]" at bounding box center [745, 115] width 1451 height 33
copy h4 "[PERSON_NAME]"
drag, startPoint x: 182, startPoint y: 509, endPoint x: 78, endPoint y: 500, distance: 104.4
click at [78, 500] on span "[PHONE_NUMBER]" at bounding box center [228, 506] width 299 height 20
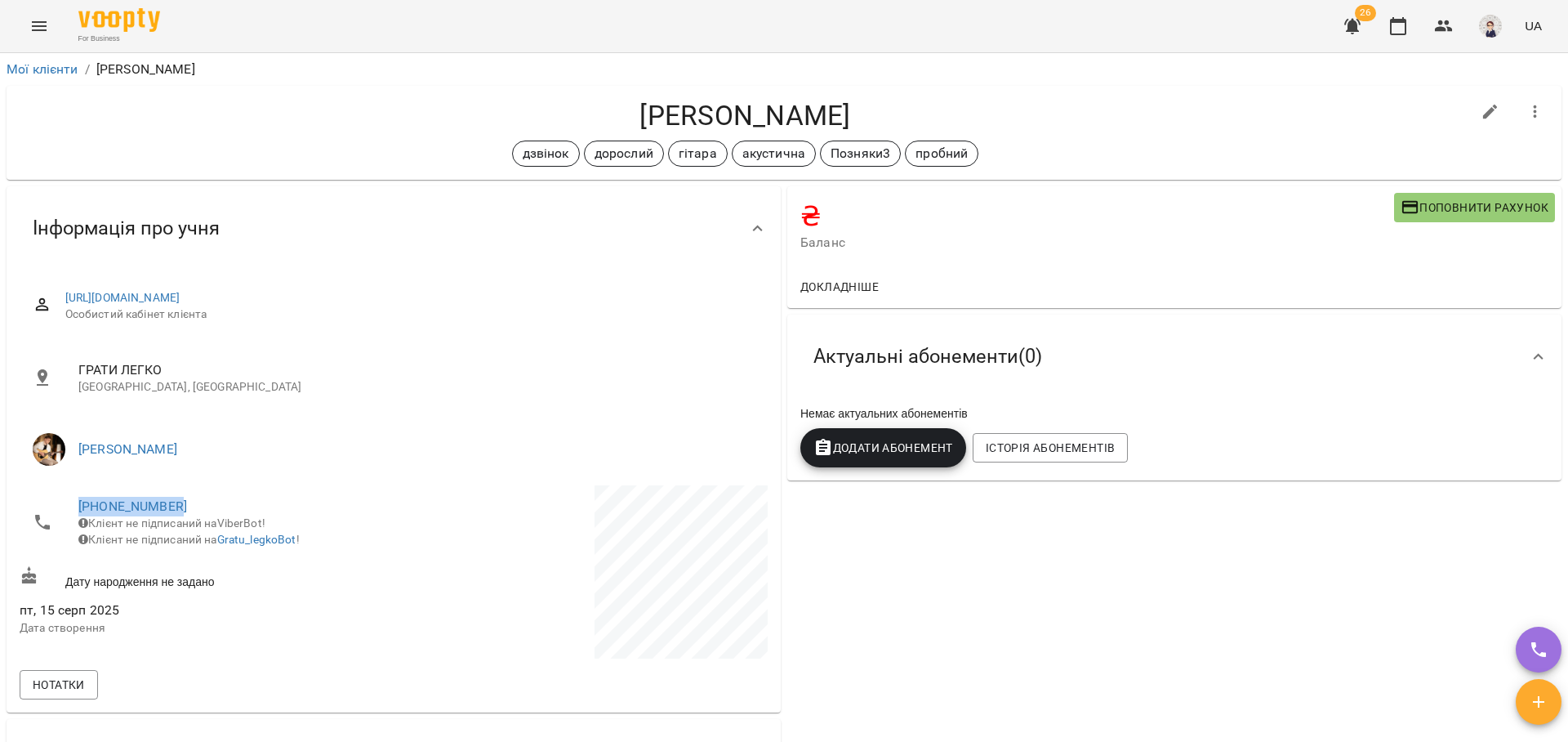
copy link "[PHONE_NUMBER]"
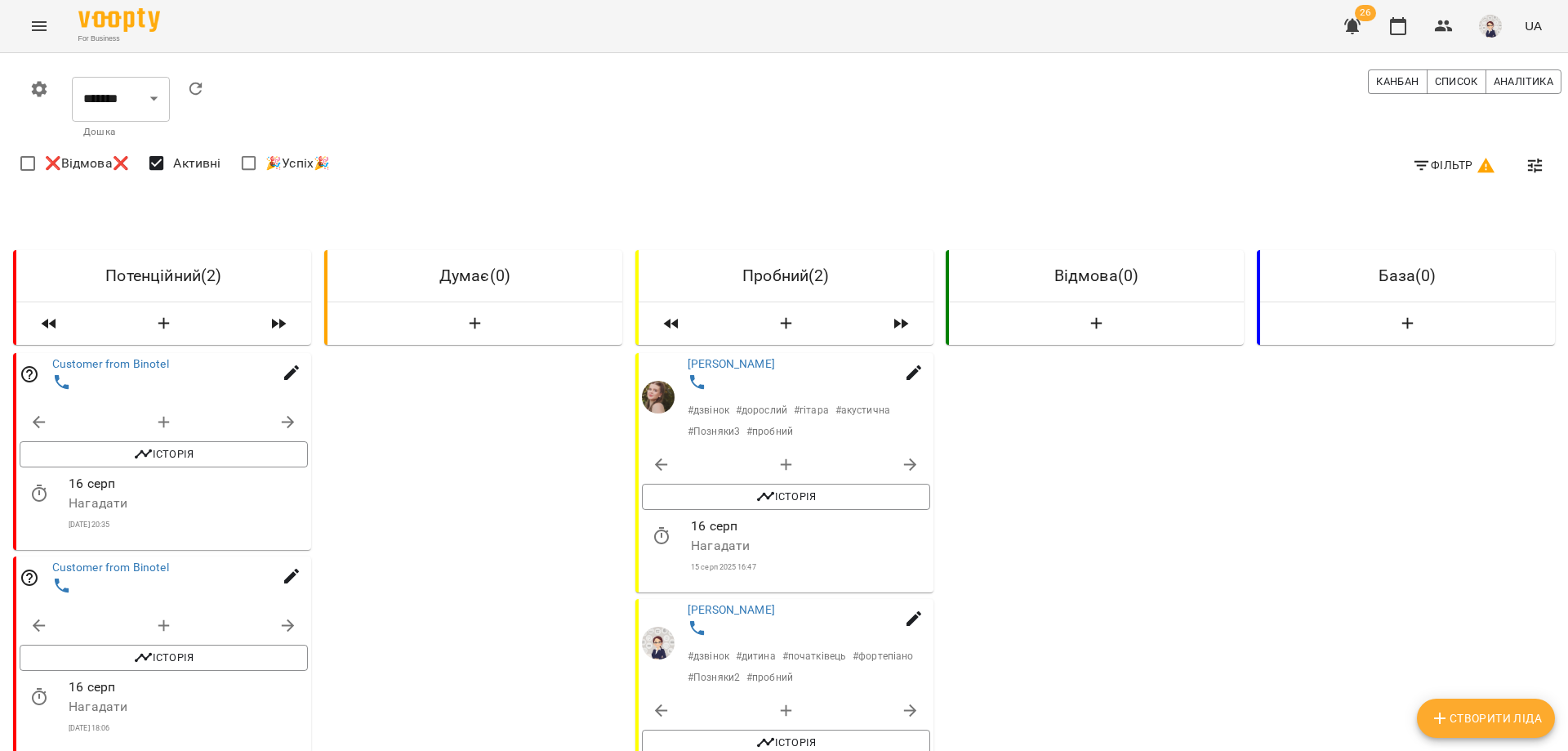
scroll to position [224, 0]
click at [740, 602] on link "[PERSON_NAME]" at bounding box center [732, 609] width 88 height 13
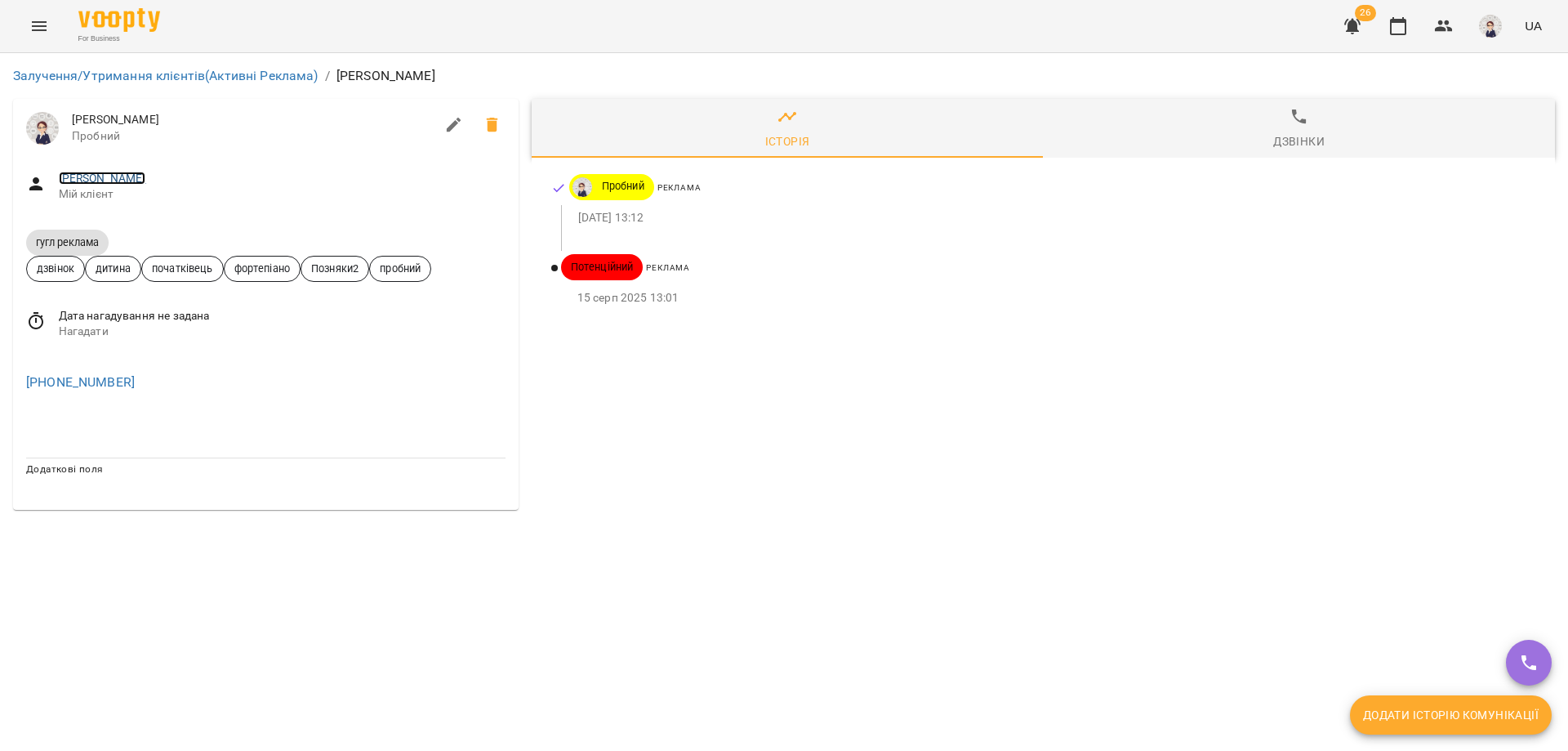
click at [100, 178] on link "[PERSON_NAME]" at bounding box center [103, 178] width 88 height 13
click at [119, 176] on link "[PERSON_NAME]" at bounding box center [103, 178] width 88 height 13
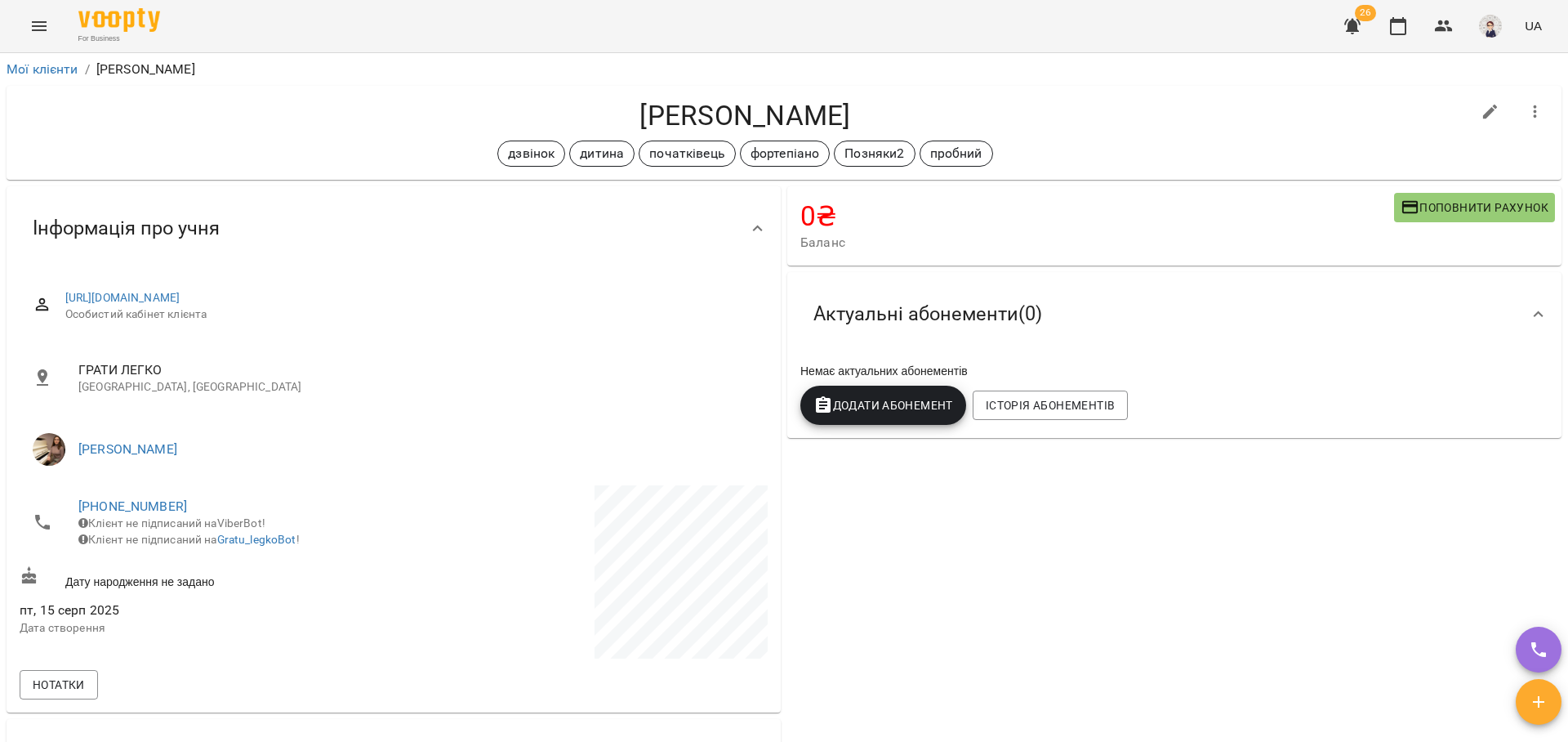
drag, startPoint x: 868, startPoint y: 114, endPoint x: 602, endPoint y: 116, distance: 266.0
click at [598, 117] on h4 "[PERSON_NAME]" at bounding box center [745, 115] width 1451 height 33
copy h4 "[PERSON_NAME]"
drag, startPoint x: 180, startPoint y: 506, endPoint x: 70, endPoint y: 500, distance: 110.2
click at [66, 505] on li "[PHONE_NUMBER] Клієнт не підписаний на ViberBot! Клієнт не підписаний на Gratu_…" at bounding box center [205, 522] width 371 height 74
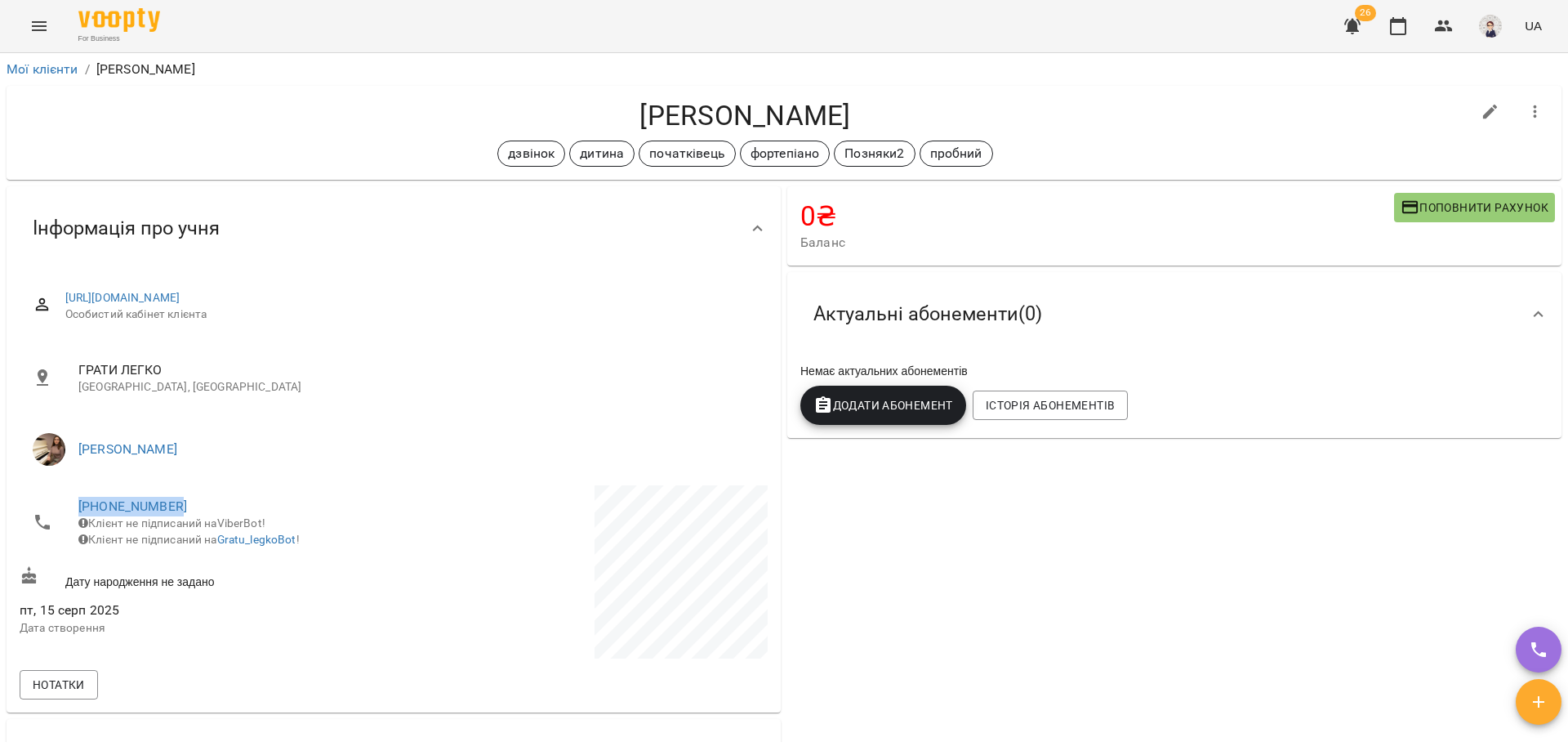
copy link "[PHONE_NUMBER]"
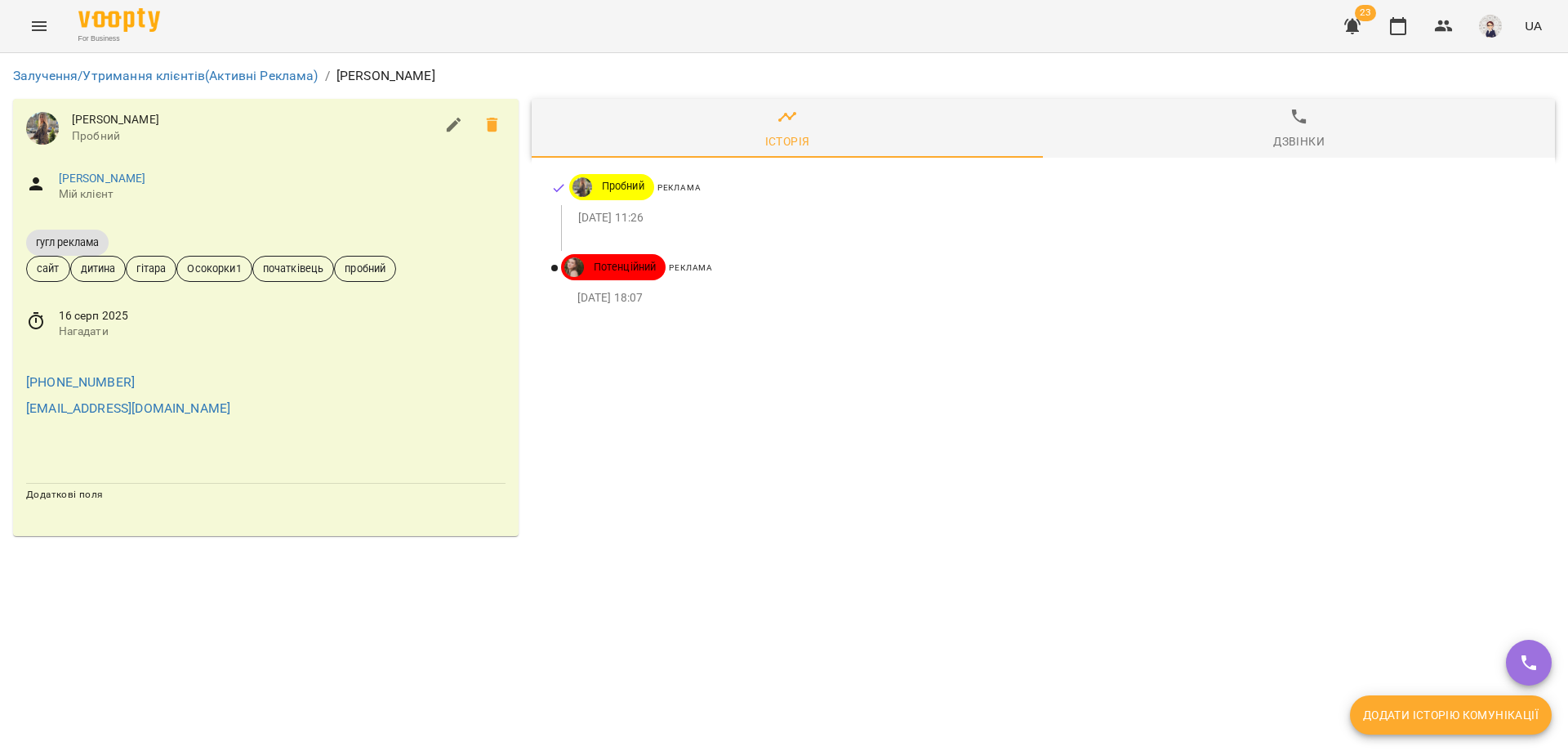
click at [38, 18] on icon "Menu" at bounding box center [39, 26] width 20 height 20
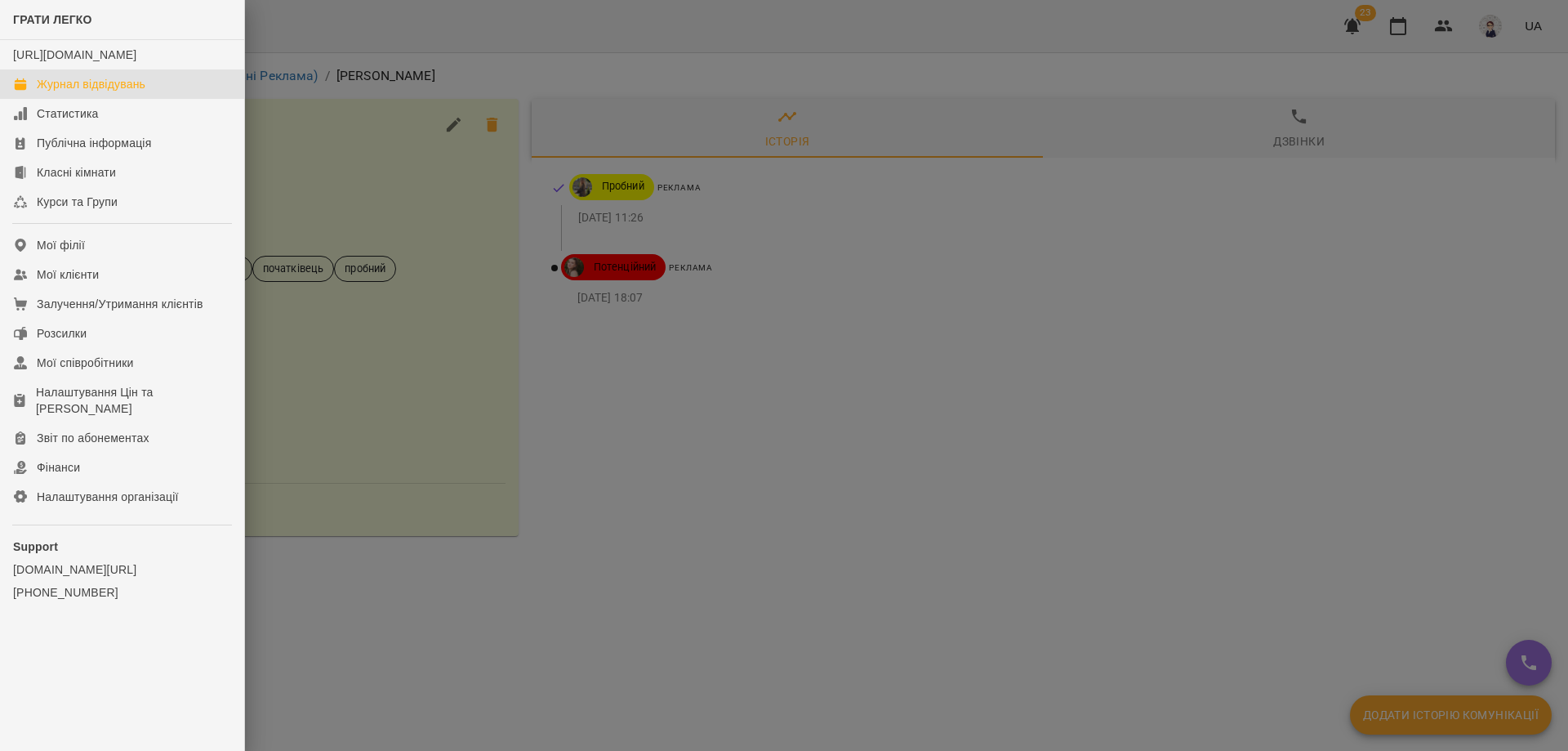
click at [83, 92] on div "Журнал відвідувань" at bounding box center [91, 84] width 109 height 16
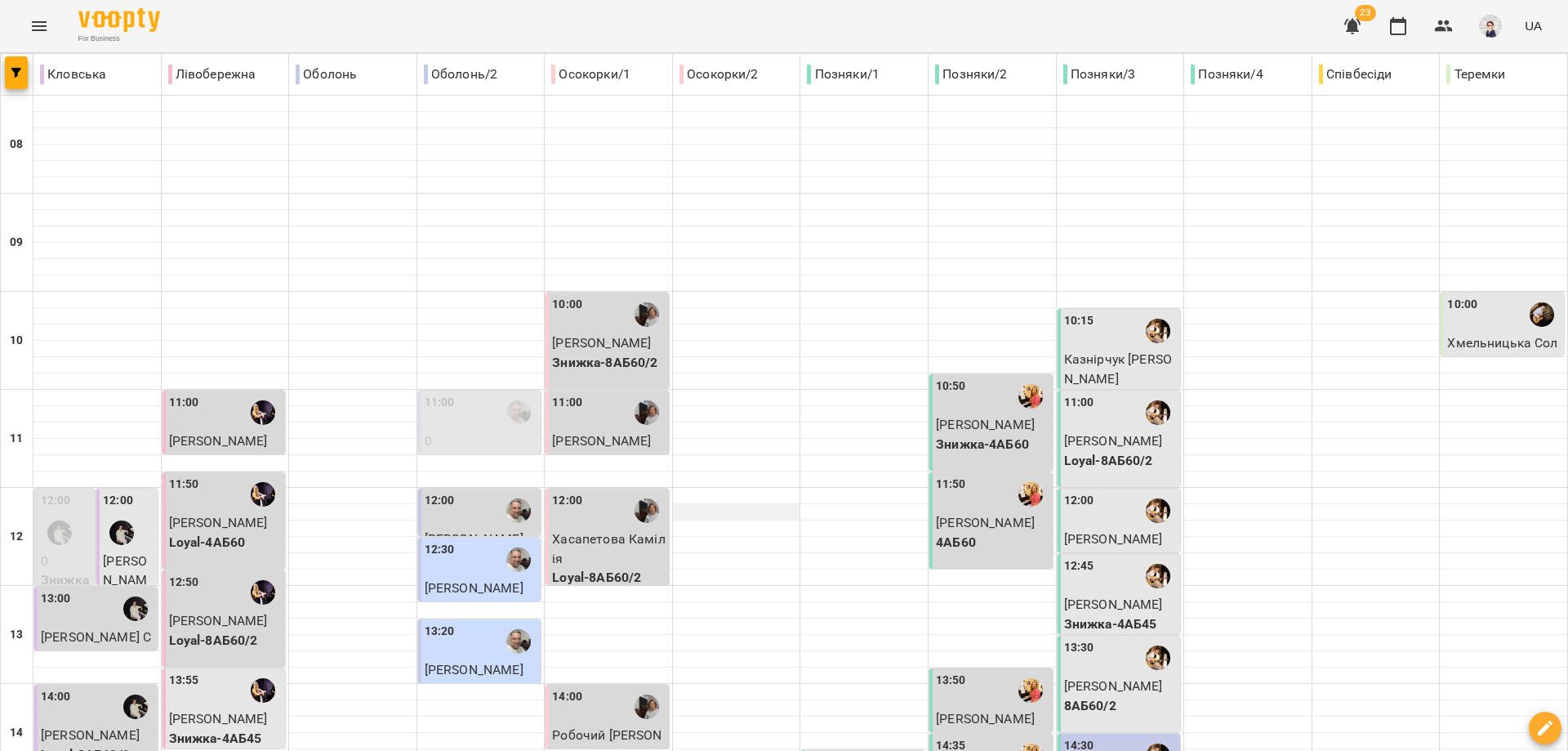
scroll to position [728, 0]
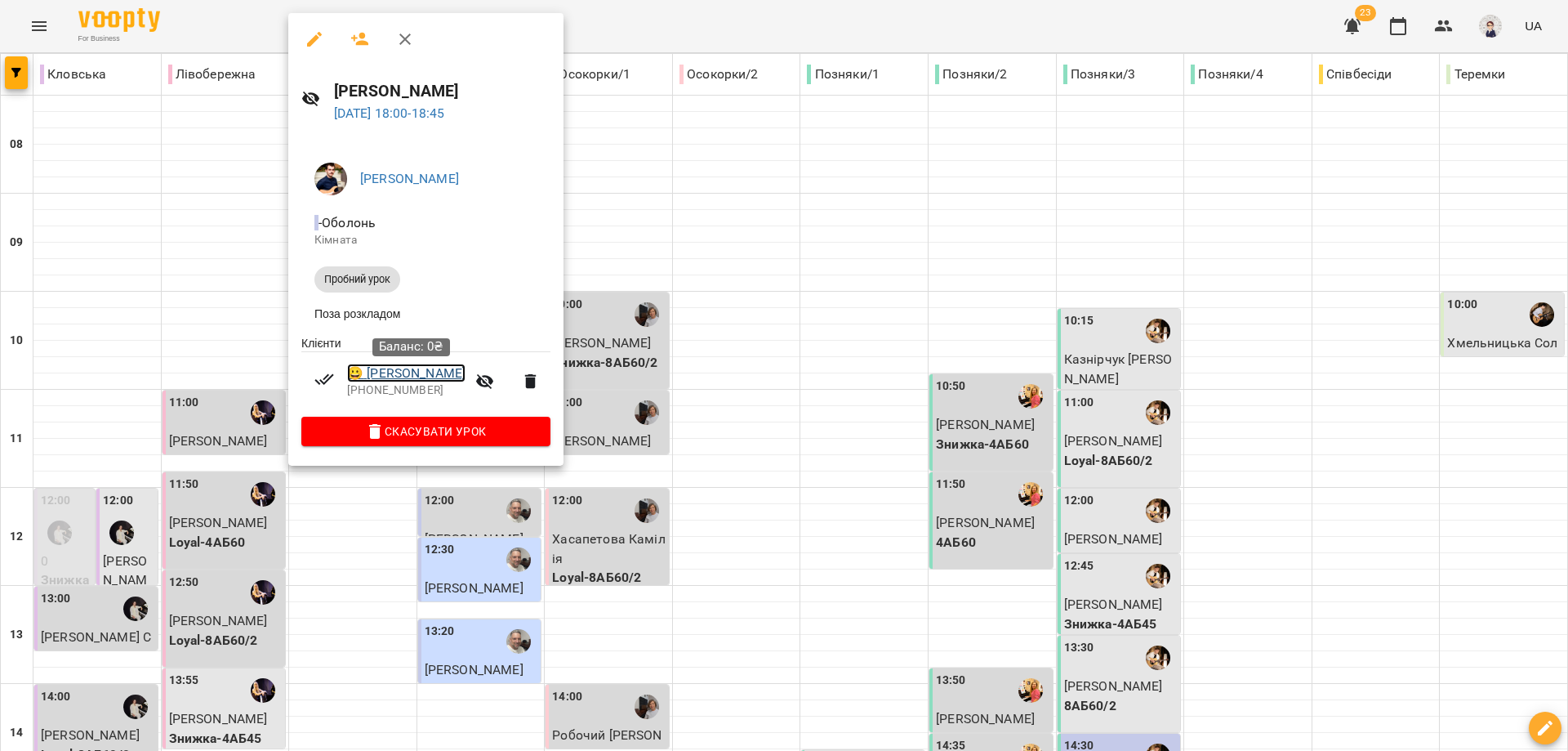
click at [416, 375] on link "😀 Степанов Матвій" at bounding box center [406, 373] width 118 height 20
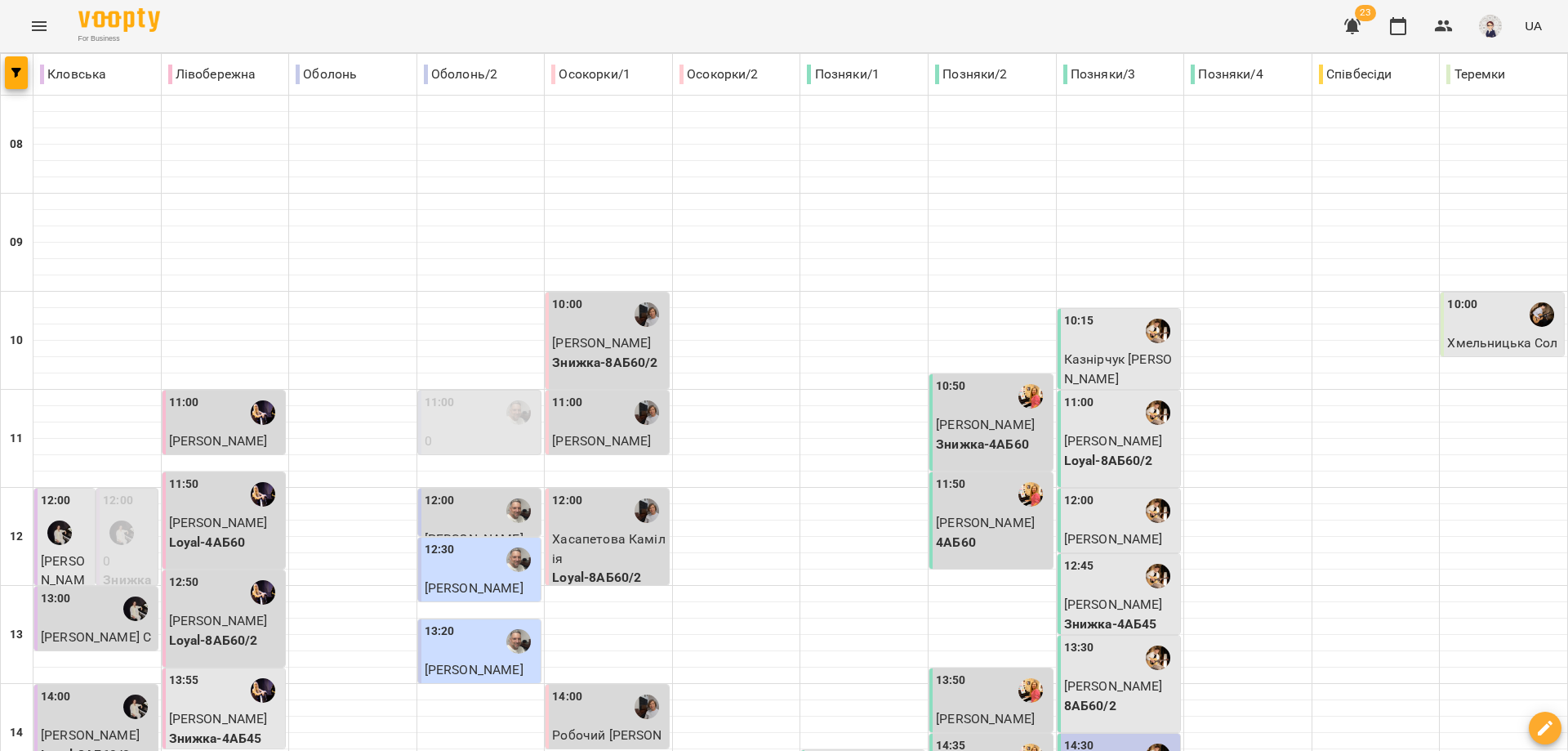
scroll to position [572, 0]
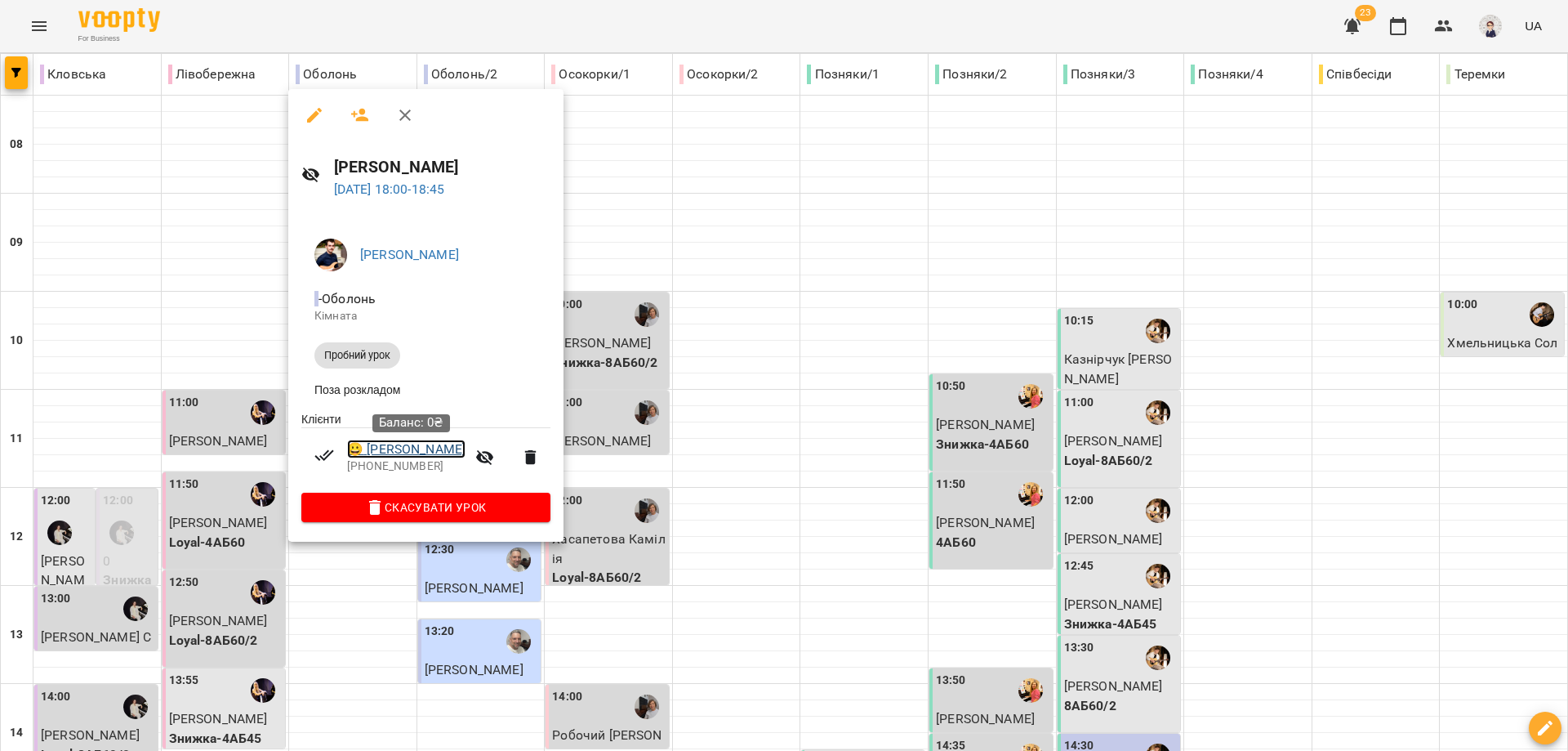
click at [411, 456] on link "😀 Степанов Матвій" at bounding box center [406, 449] width 118 height 20
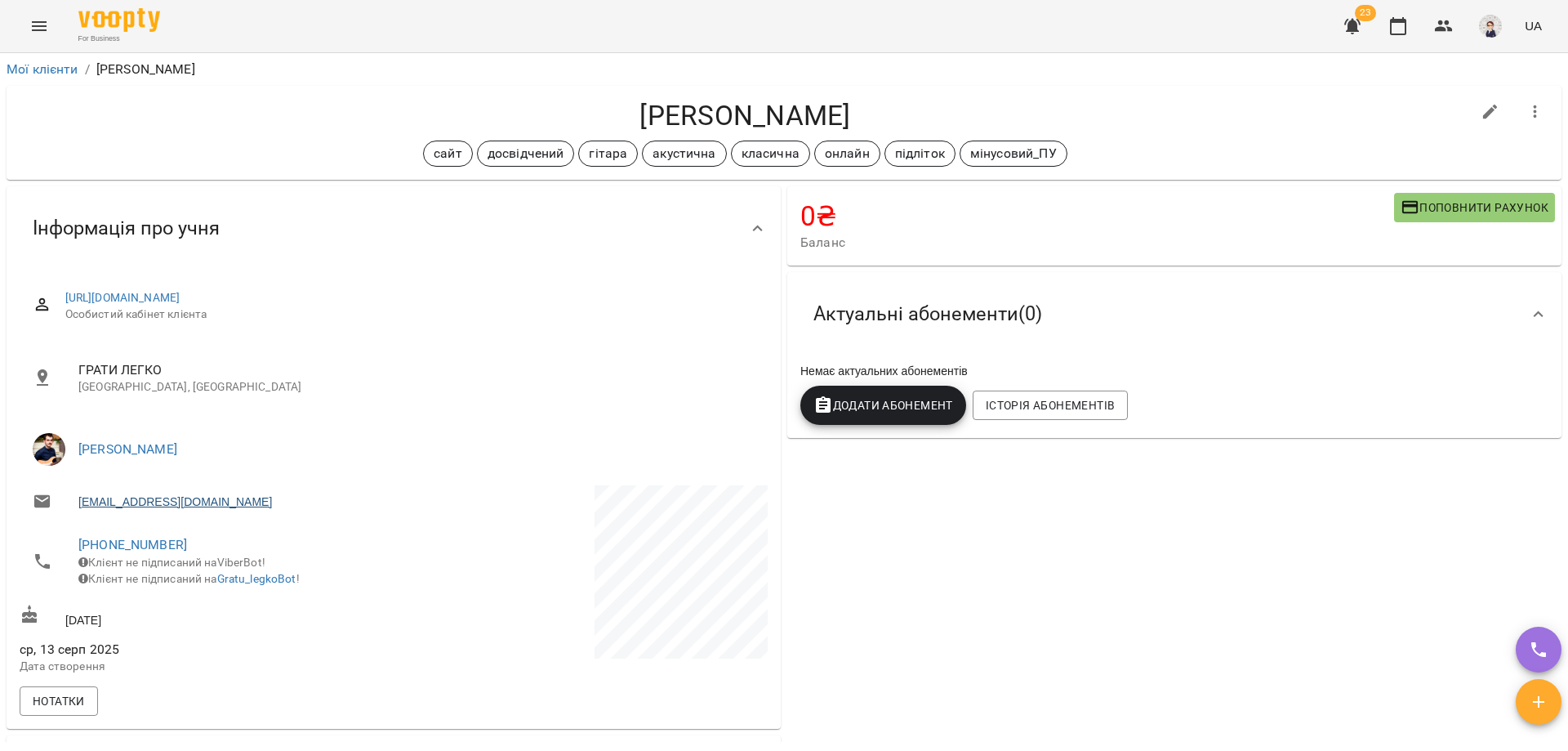
scroll to position [82, 0]
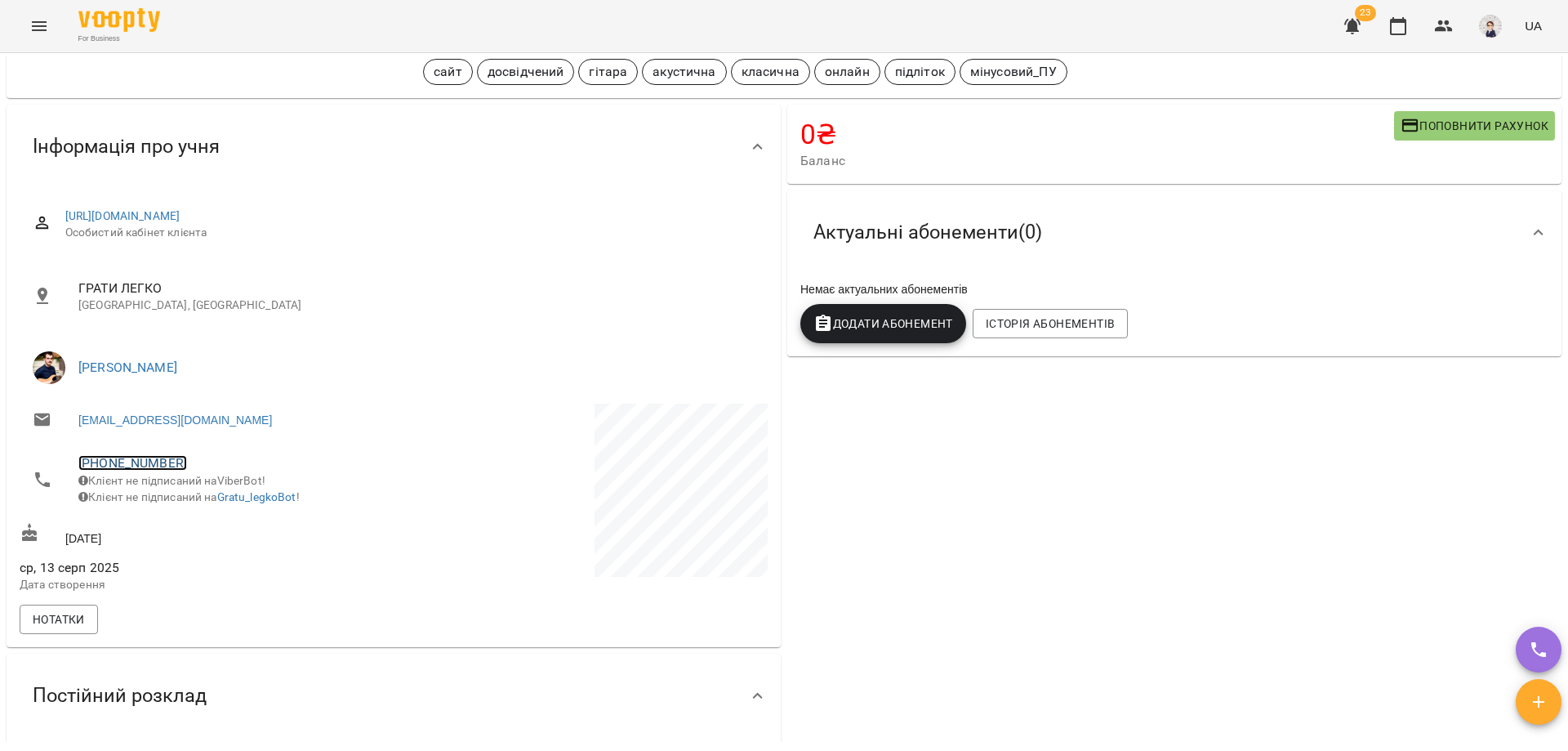
click at [110, 462] on link "+380501573956" at bounding box center [132, 462] width 109 height 15
click at [198, 518] on img at bounding box center [199, 524] width 25 height 25
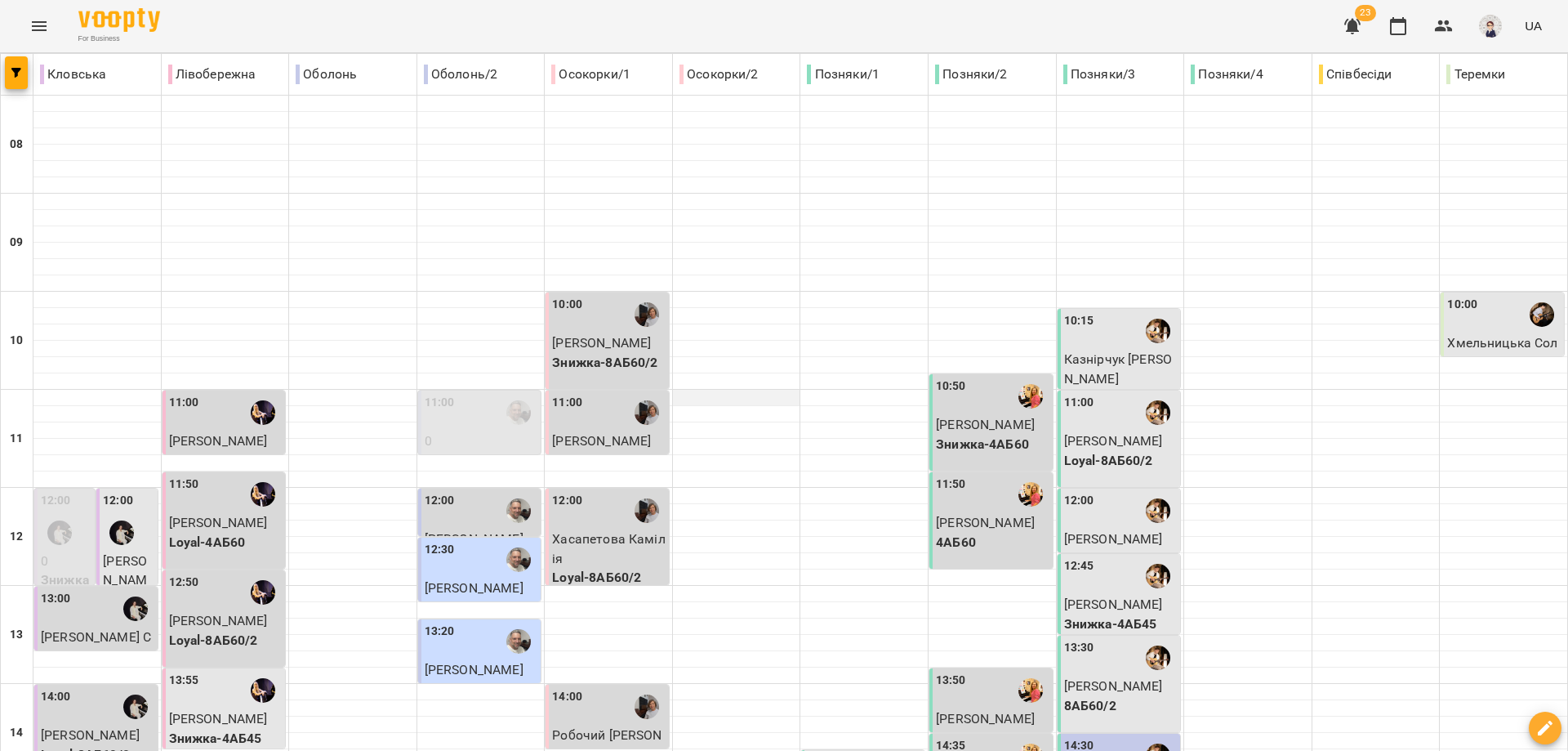
scroll to position [654, 0]
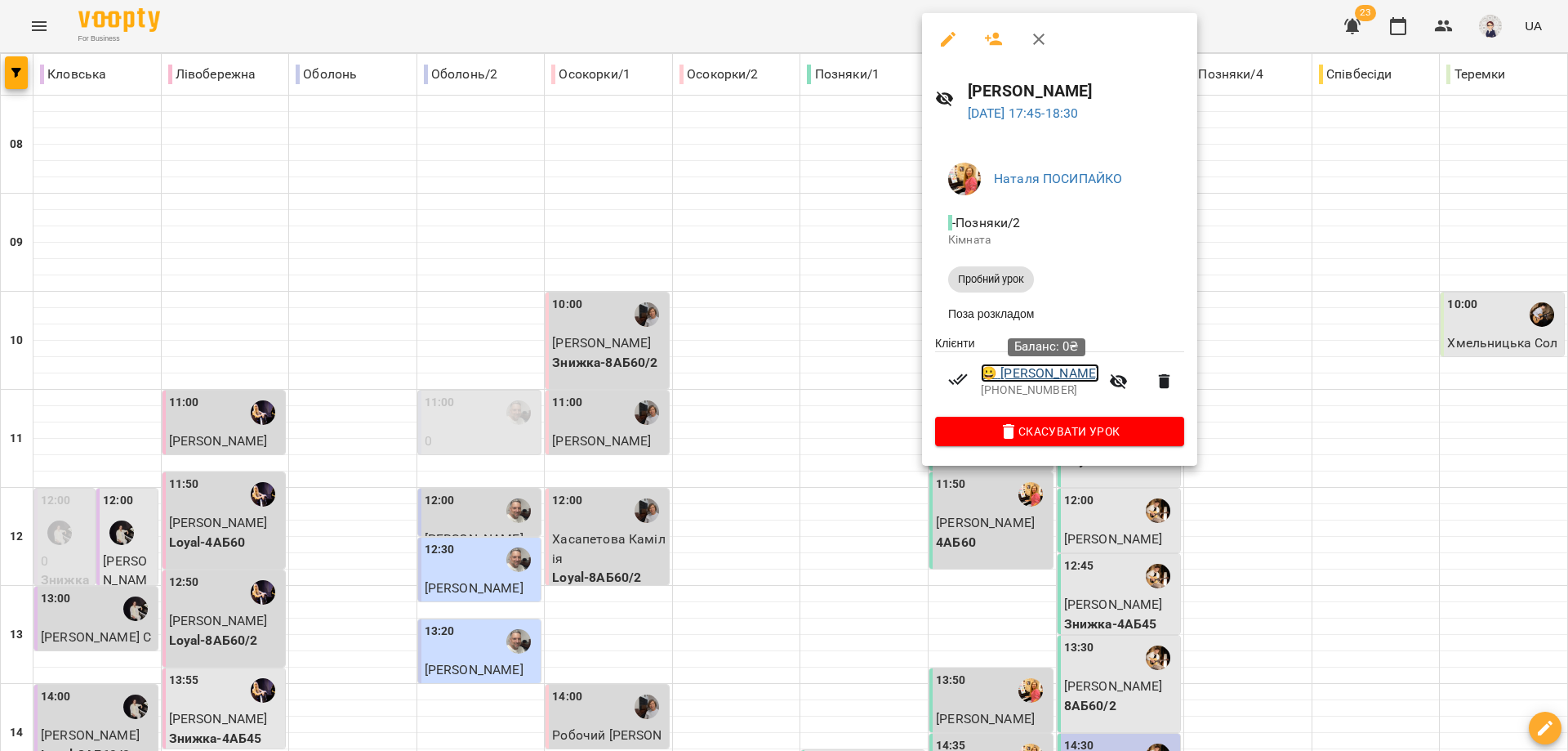
click at [1038, 376] on link "😀 Ілля Біловицький" at bounding box center [1039, 373] width 118 height 20
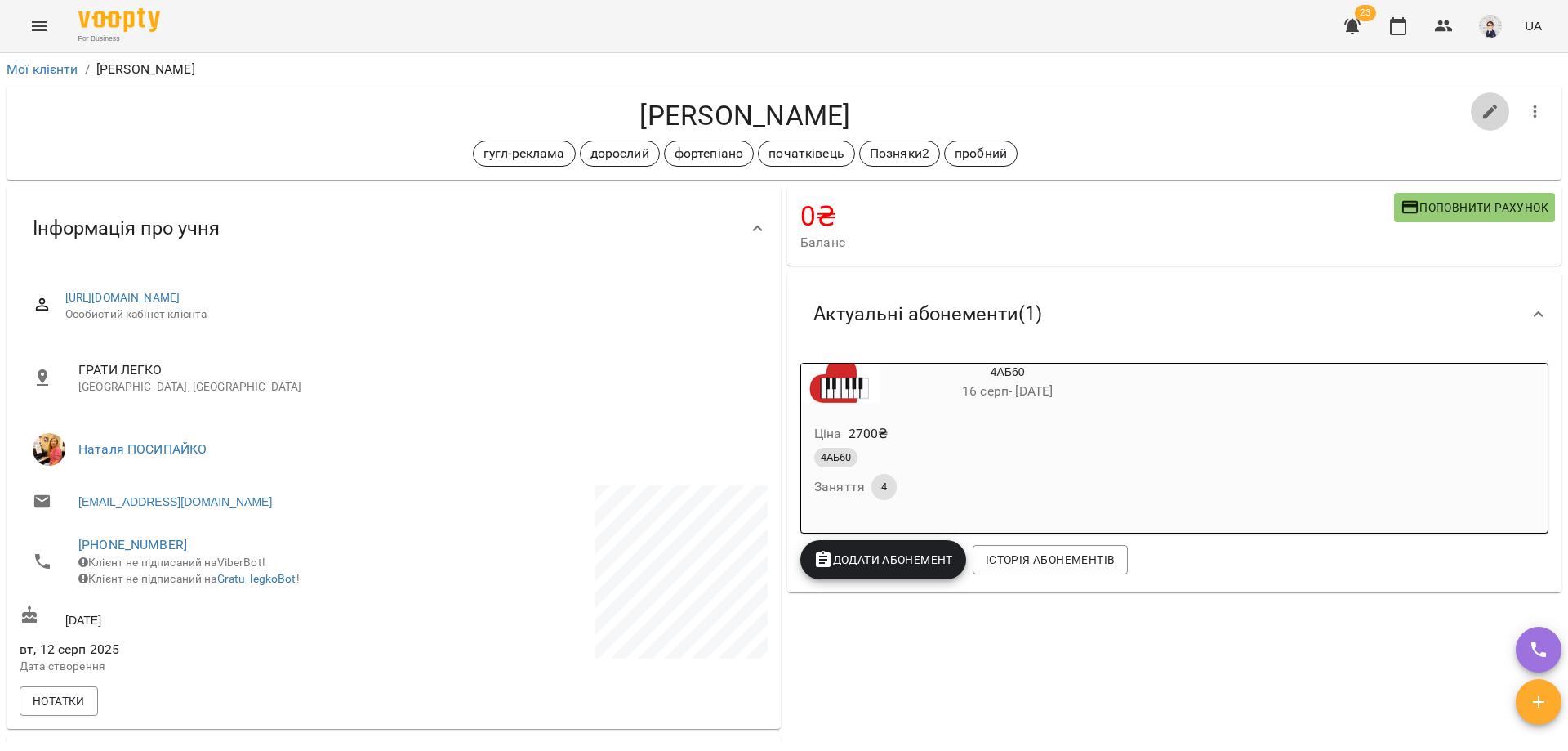
click at [1482, 112] on icon "button" at bounding box center [1490, 112] width 20 height 20
select select "**"
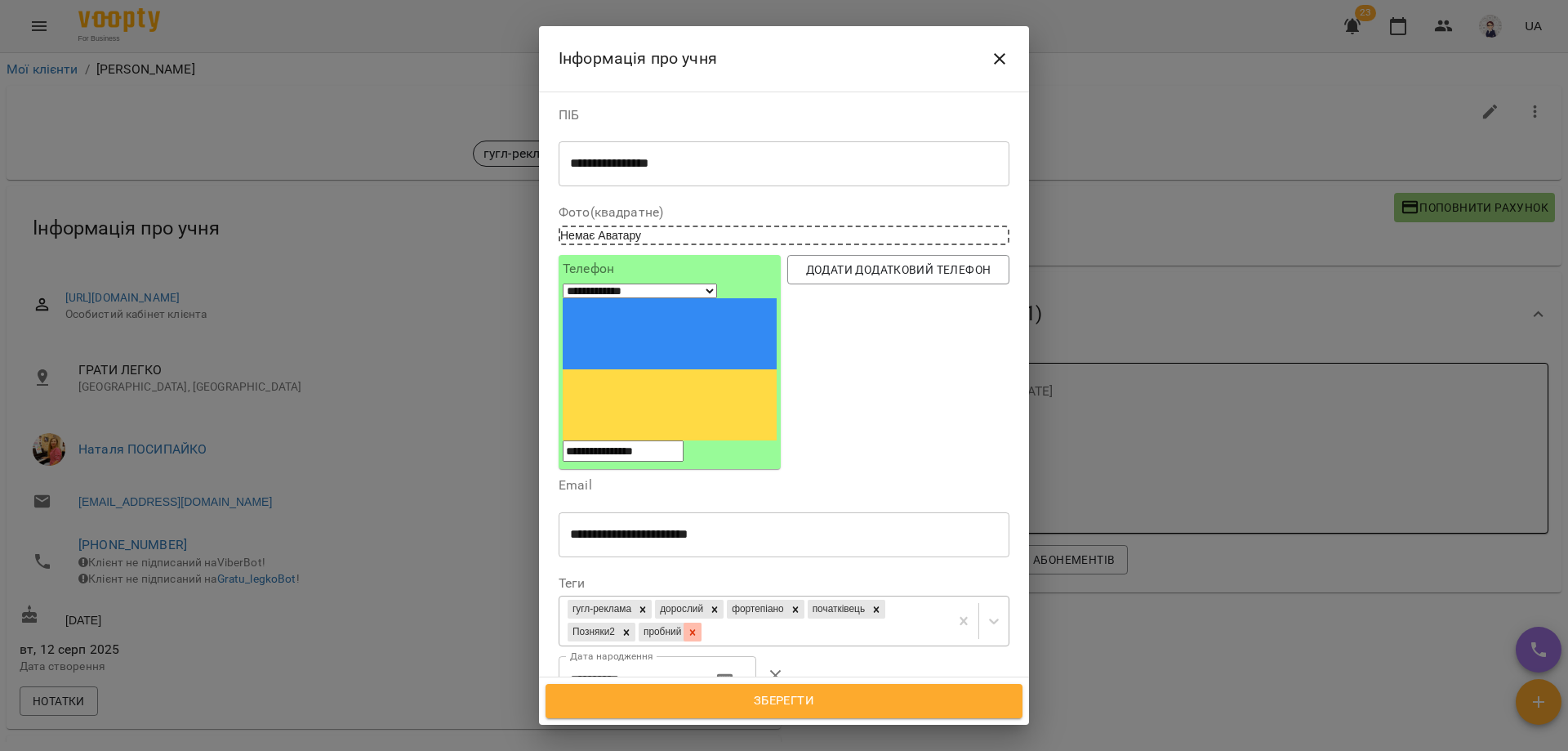
click at [698, 626] on icon at bounding box center [693, 632] width 11 height 11
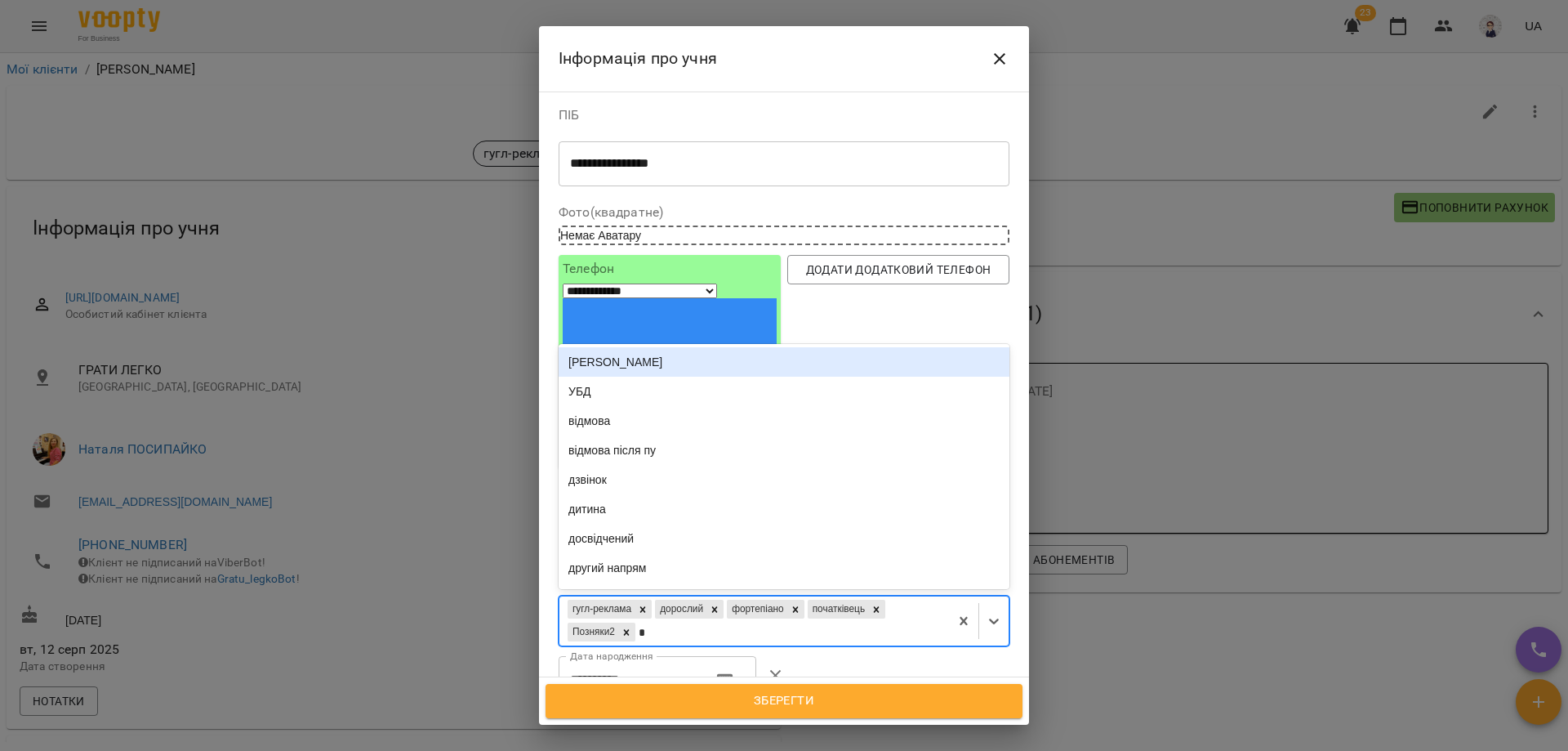
type input "**"
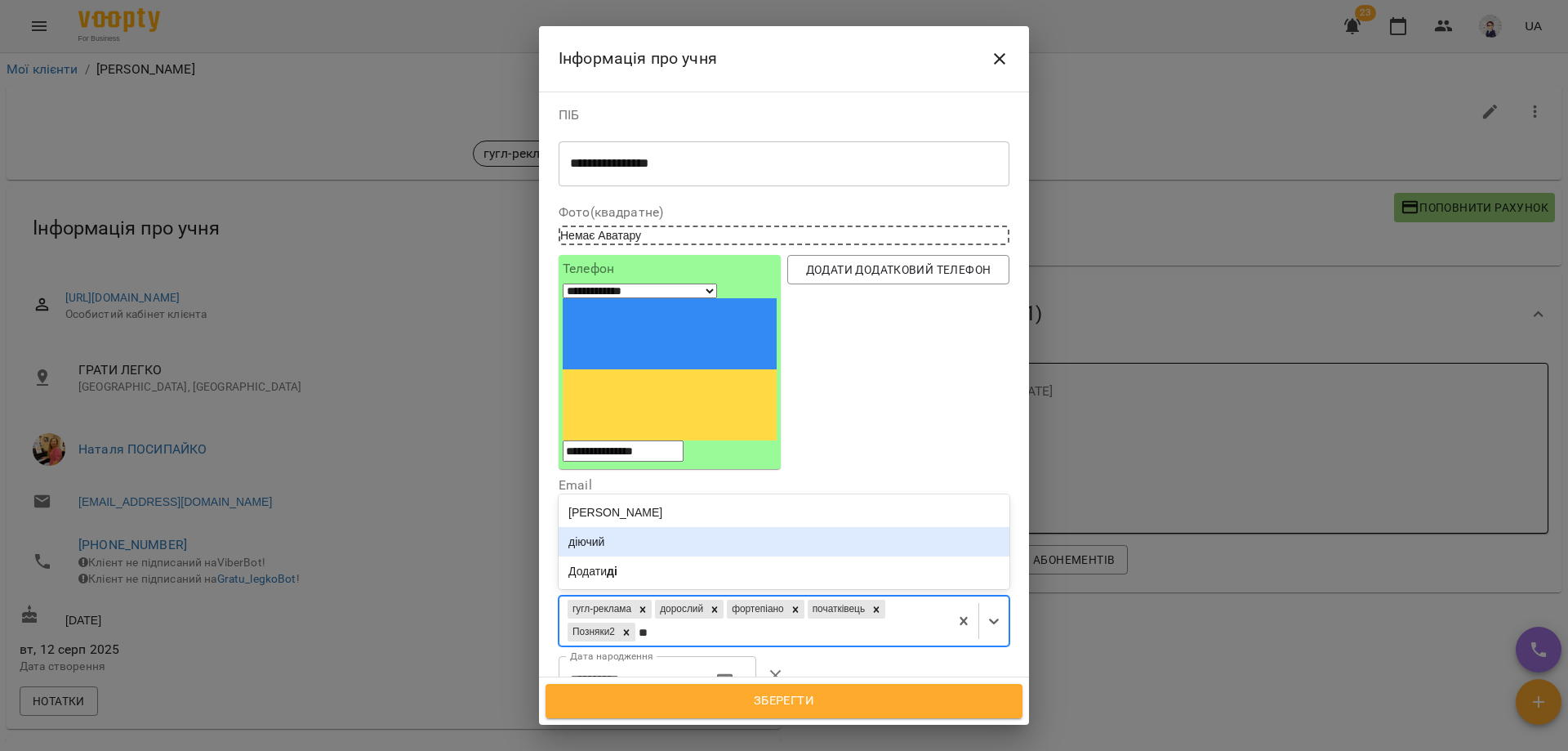
click at [633, 527] on div "діючий" at bounding box center [783, 541] width 451 height 30
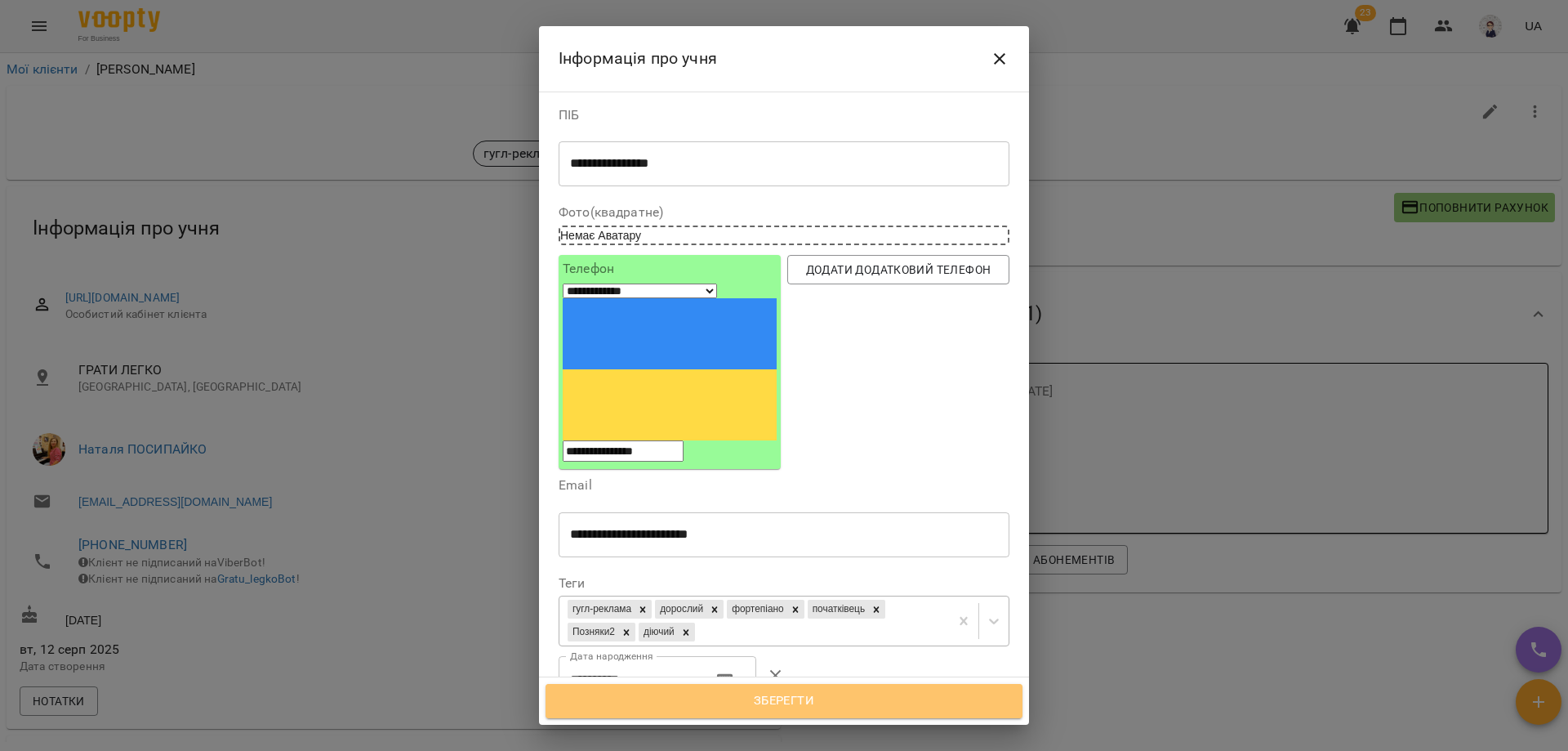
click at [798, 705] on span "Зберегти" at bounding box center [783, 700] width 441 height 21
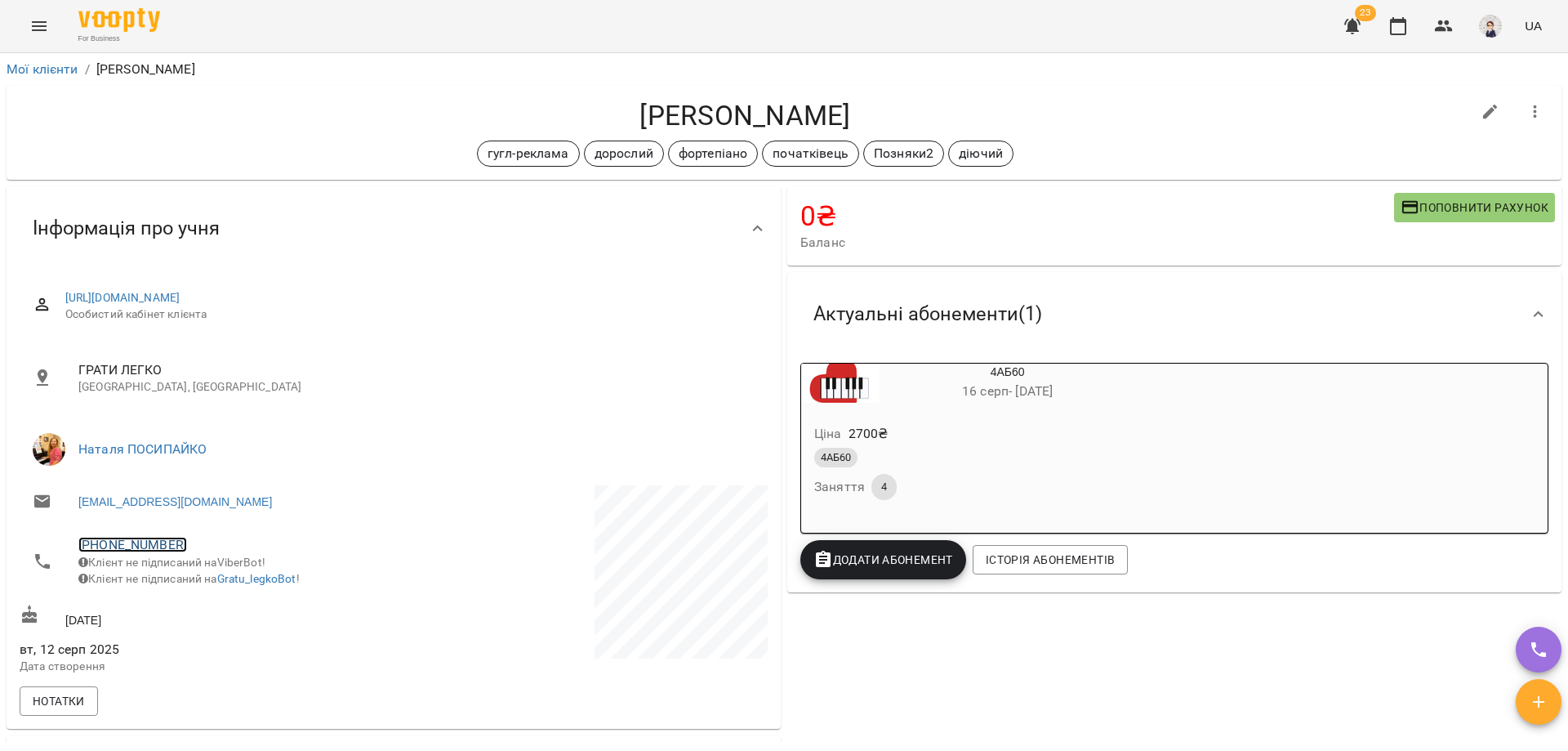
click at [111, 538] on link "+380633158055" at bounding box center [132, 544] width 109 height 15
click at [197, 598] on img at bounding box center [199, 605] width 25 height 25
click at [41, 23] on icon "Menu" at bounding box center [38, 26] width 14 height 10
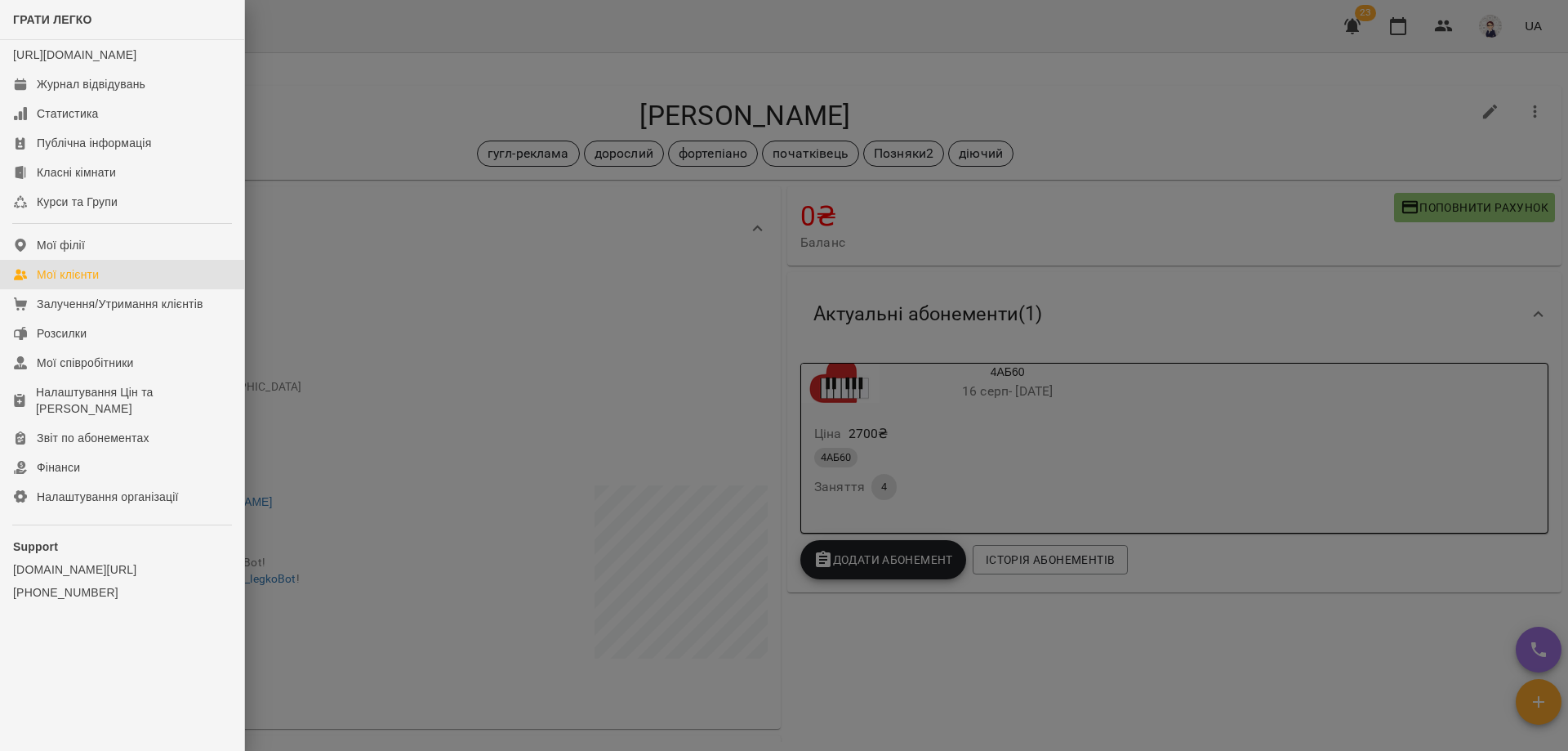
click at [89, 283] on div "Мої клієнти" at bounding box center [68, 274] width 62 height 16
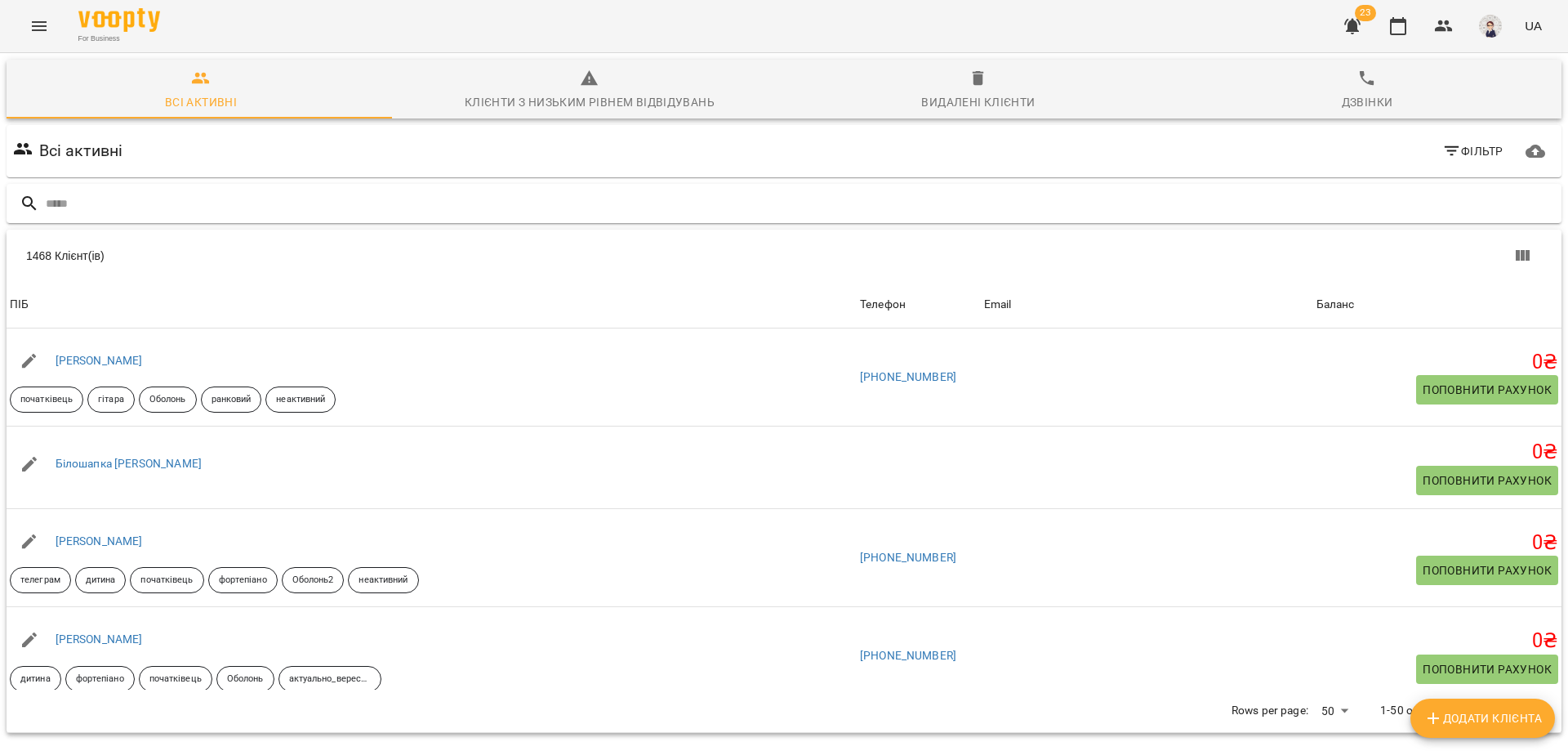
drag, startPoint x: 225, startPoint y: 207, endPoint x: 160, endPoint y: 206, distance: 65.0
click at [160, 206] on input "text" at bounding box center [800, 204] width 1509 height 27
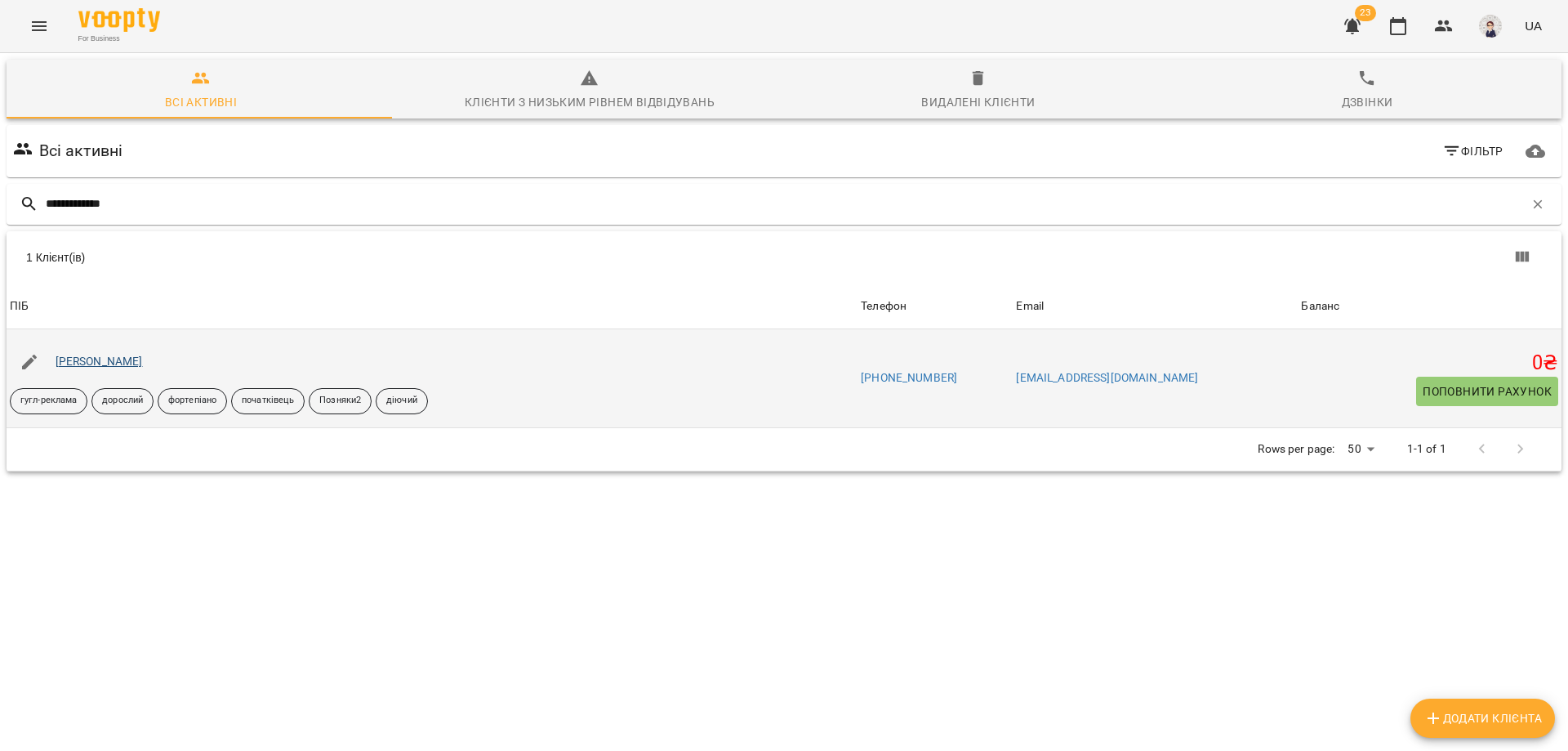
type input "**********"
click at [113, 355] on link "[PERSON_NAME]" at bounding box center [99, 361] width 88 height 13
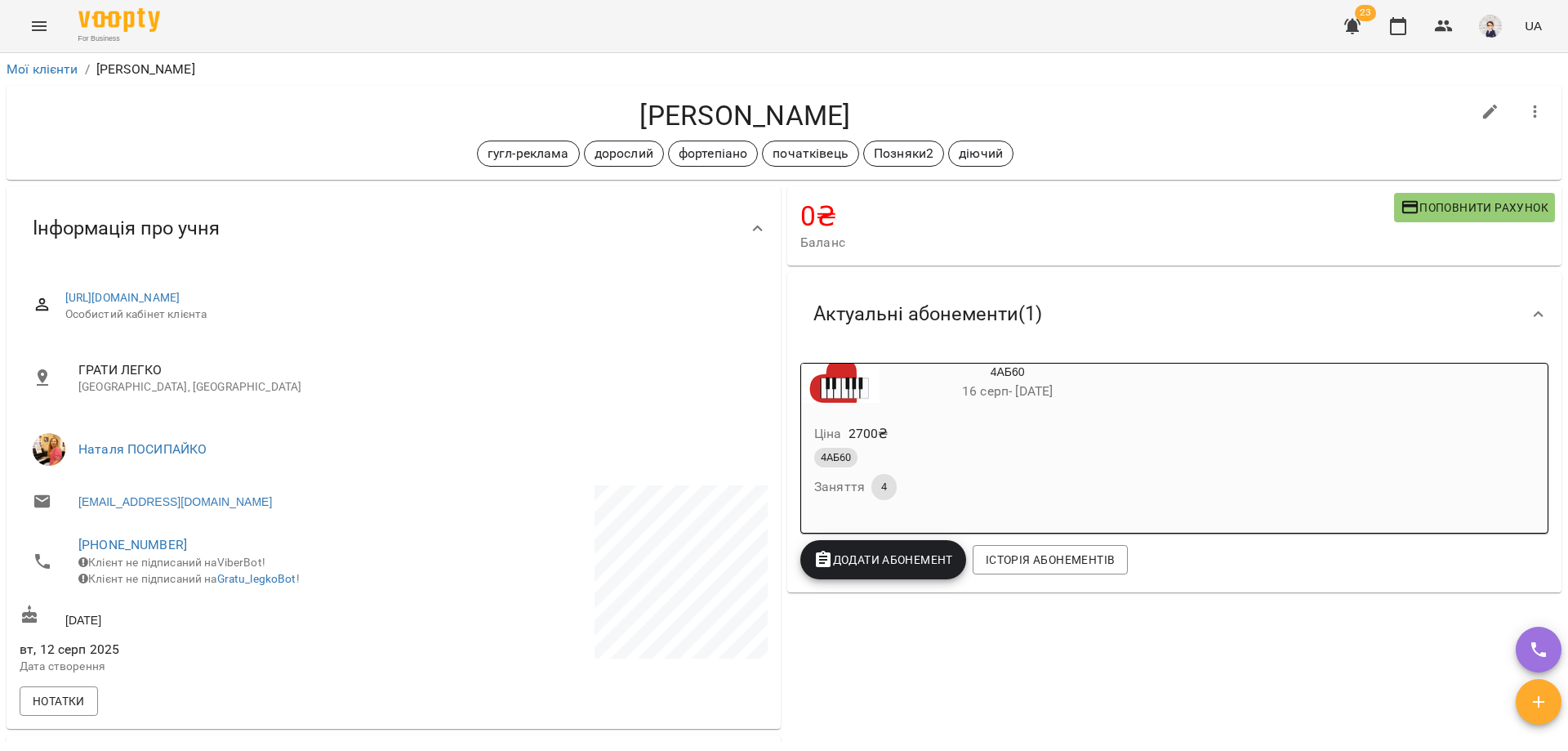
click at [36, 26] on icon "Menu" at bounding box center [39, 26] width 20 height 20
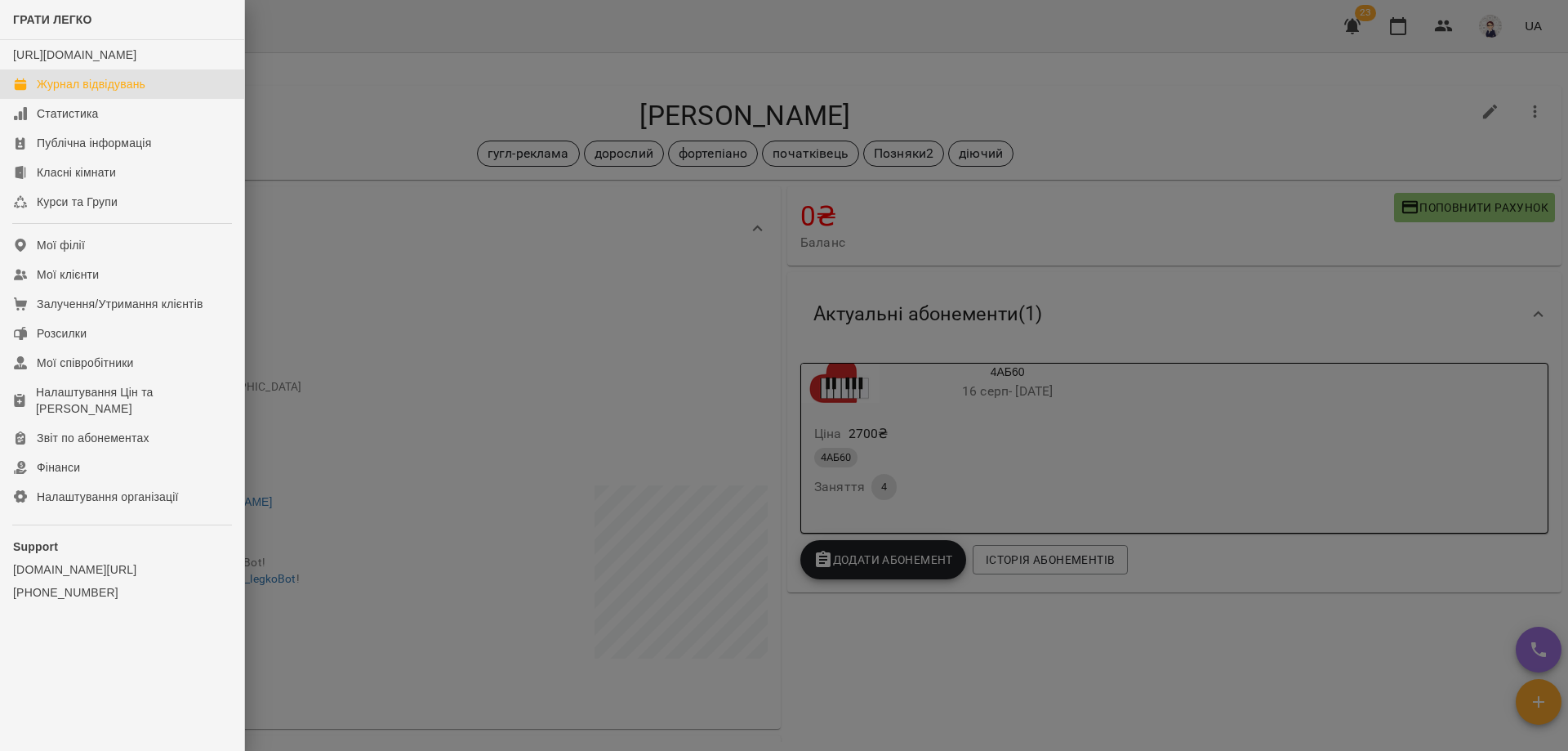
click at [105, 92] on div "Журнал відвідувань" at bounding box center [91, 84] width 109 height 16
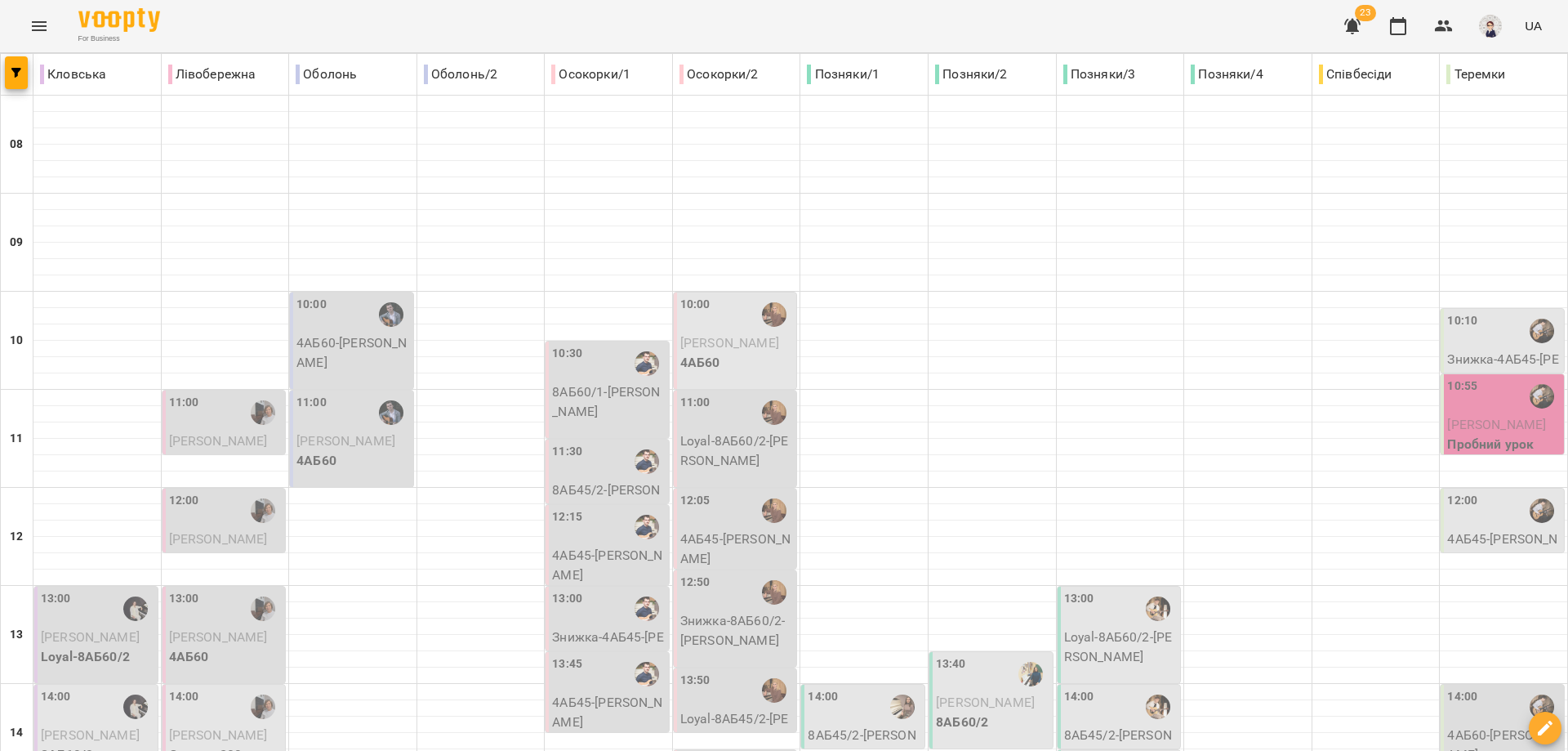
scroll to position [483, 0]
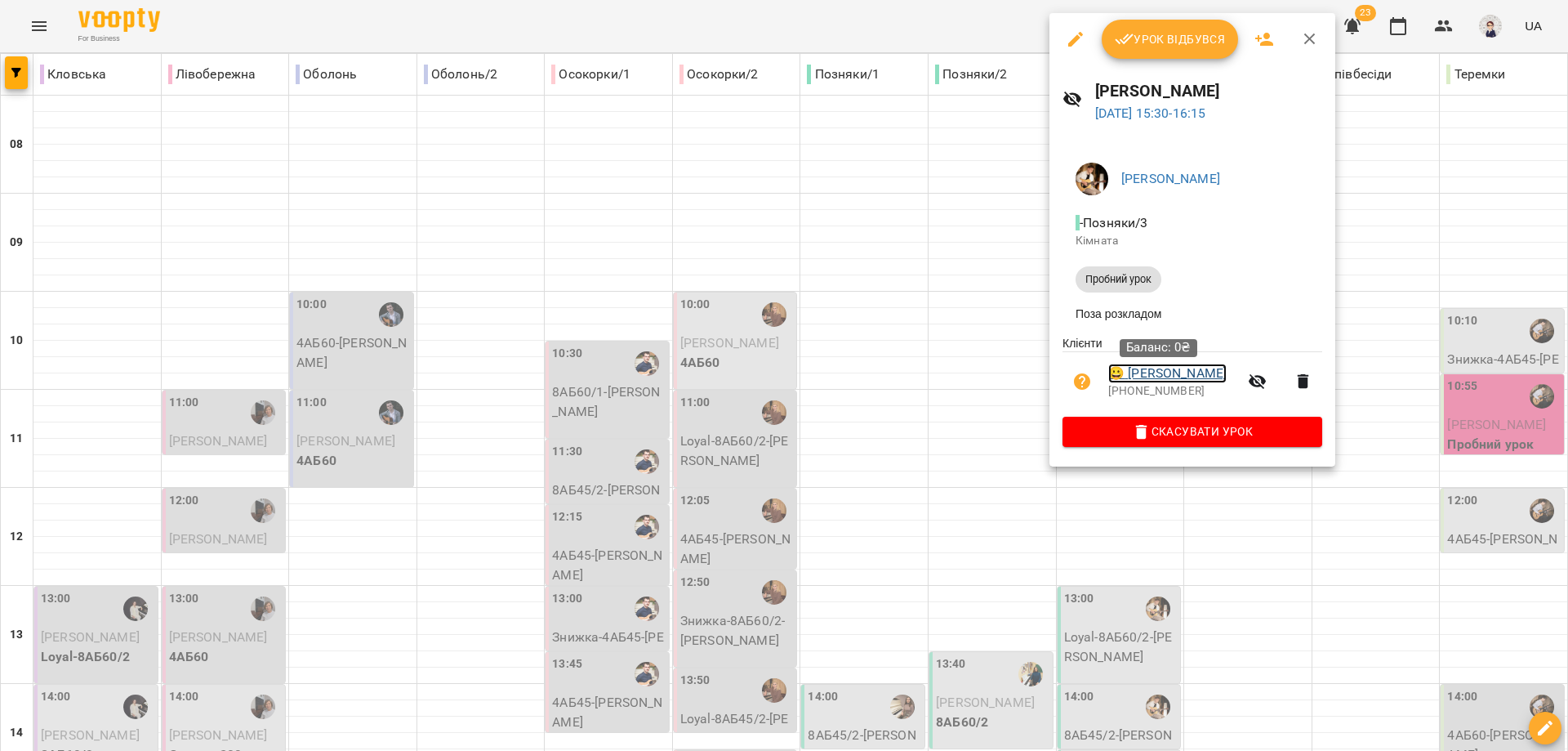
click at [1143, 374] on link "😀 [PERSON_NAME]" at bounding box center [1167, 373] width 118 height 20
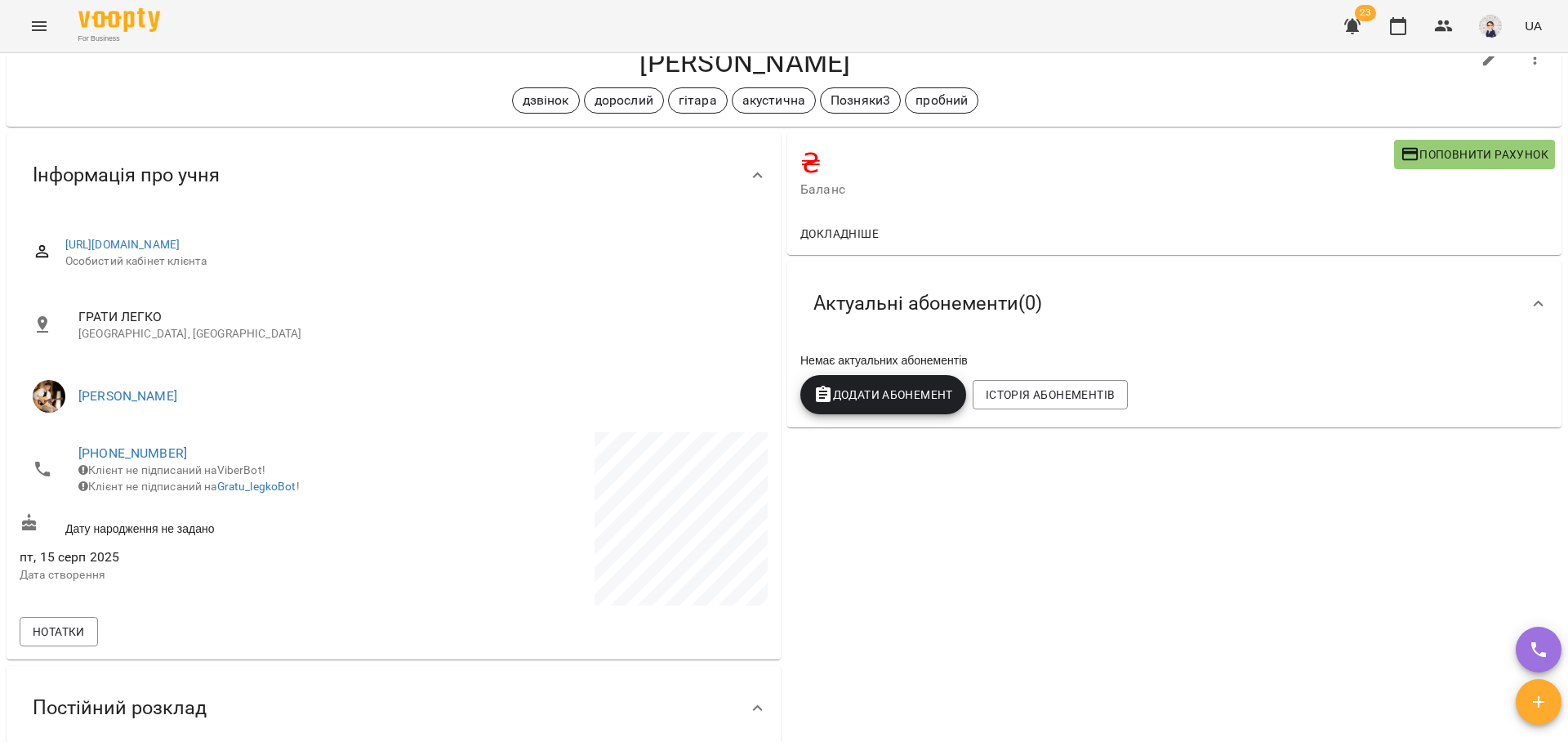
scroll to position [82, 0]
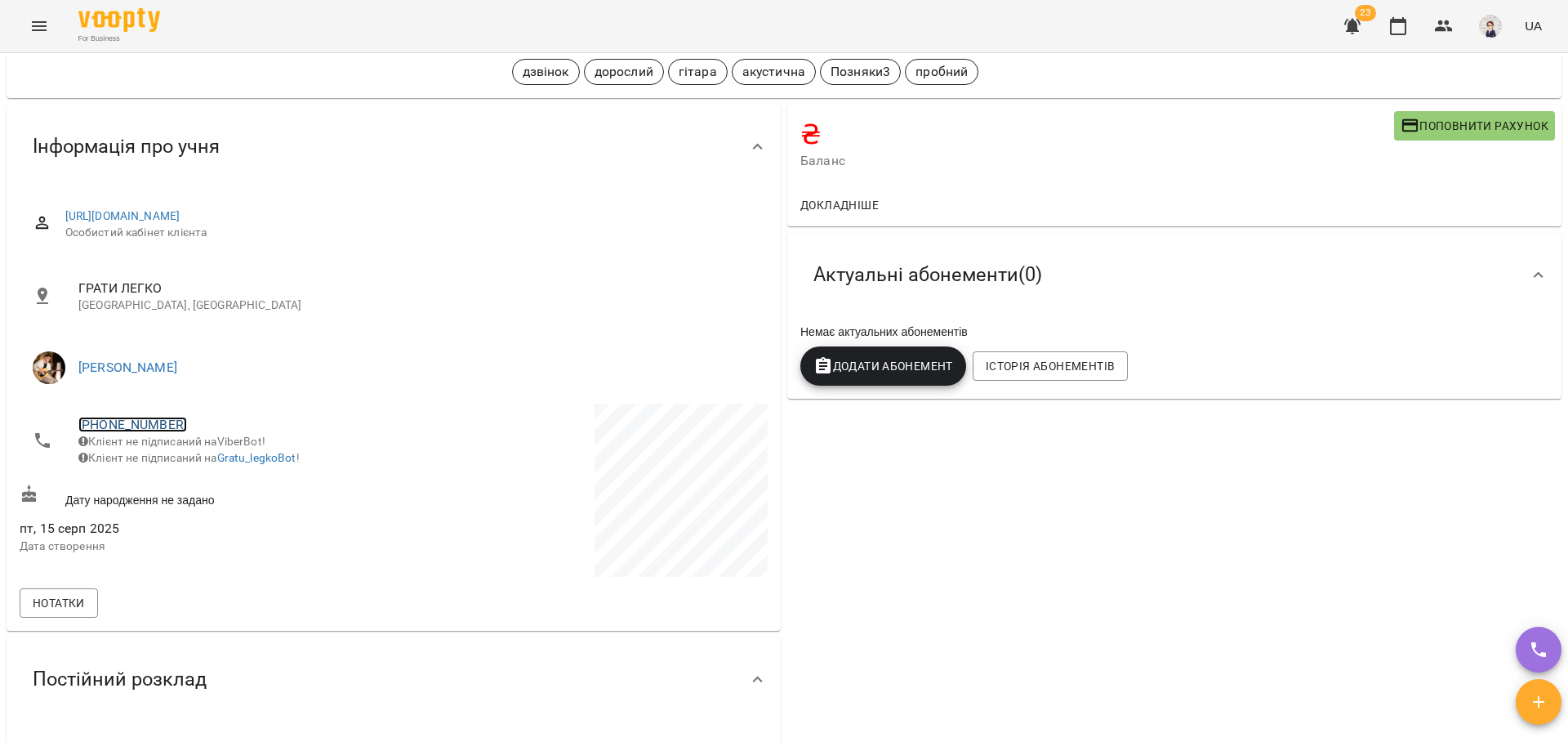
click at [112, 423] on link "[PHONE_NUMBER]" at bounding box center [132, 424] width 109 height 15
click at [196, 477] on img at bounding box center [199, 484] width 25 height 25
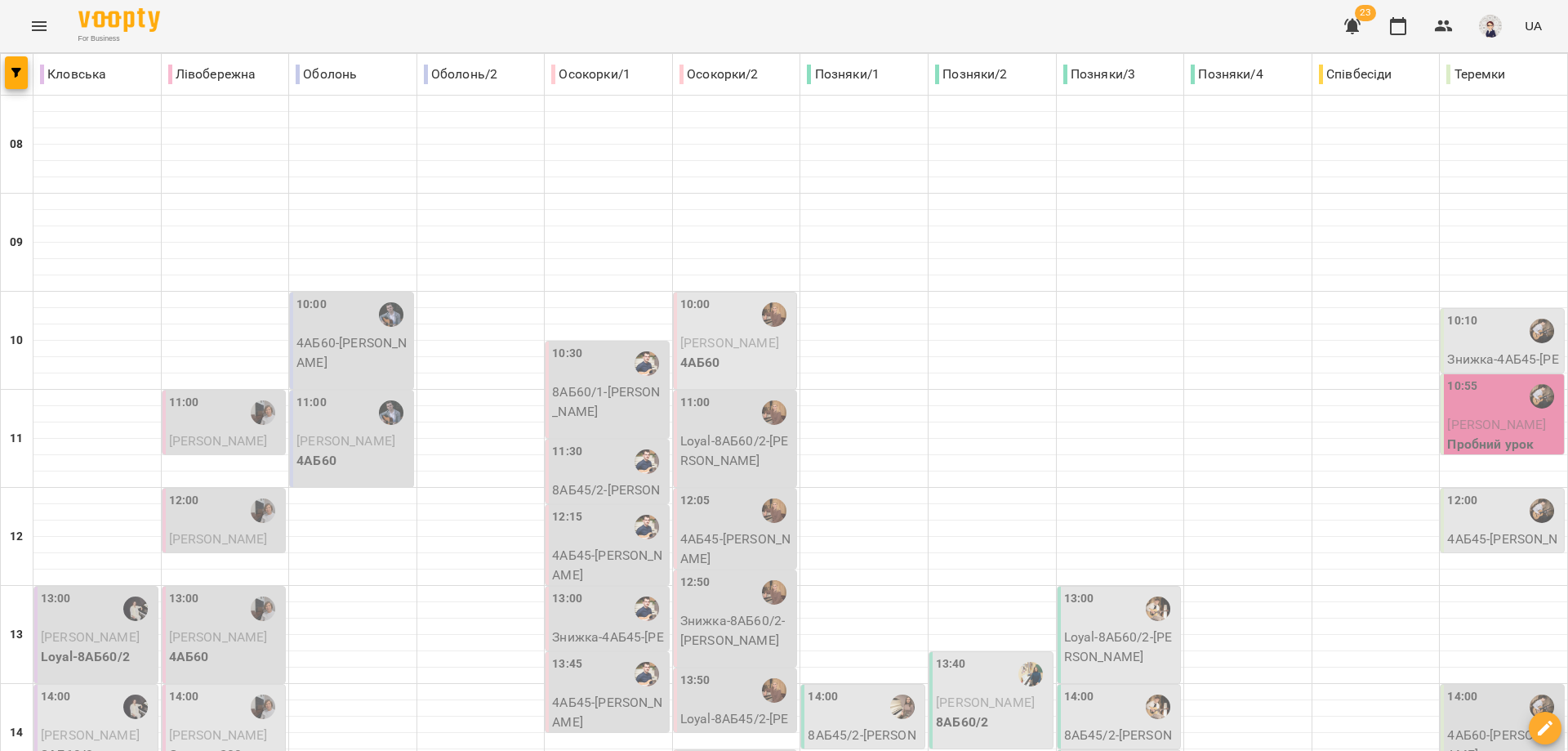
click at [1490, 427] on span "[PERSON_NAME]" at bounding box center [1497, 424] width 99 height 15
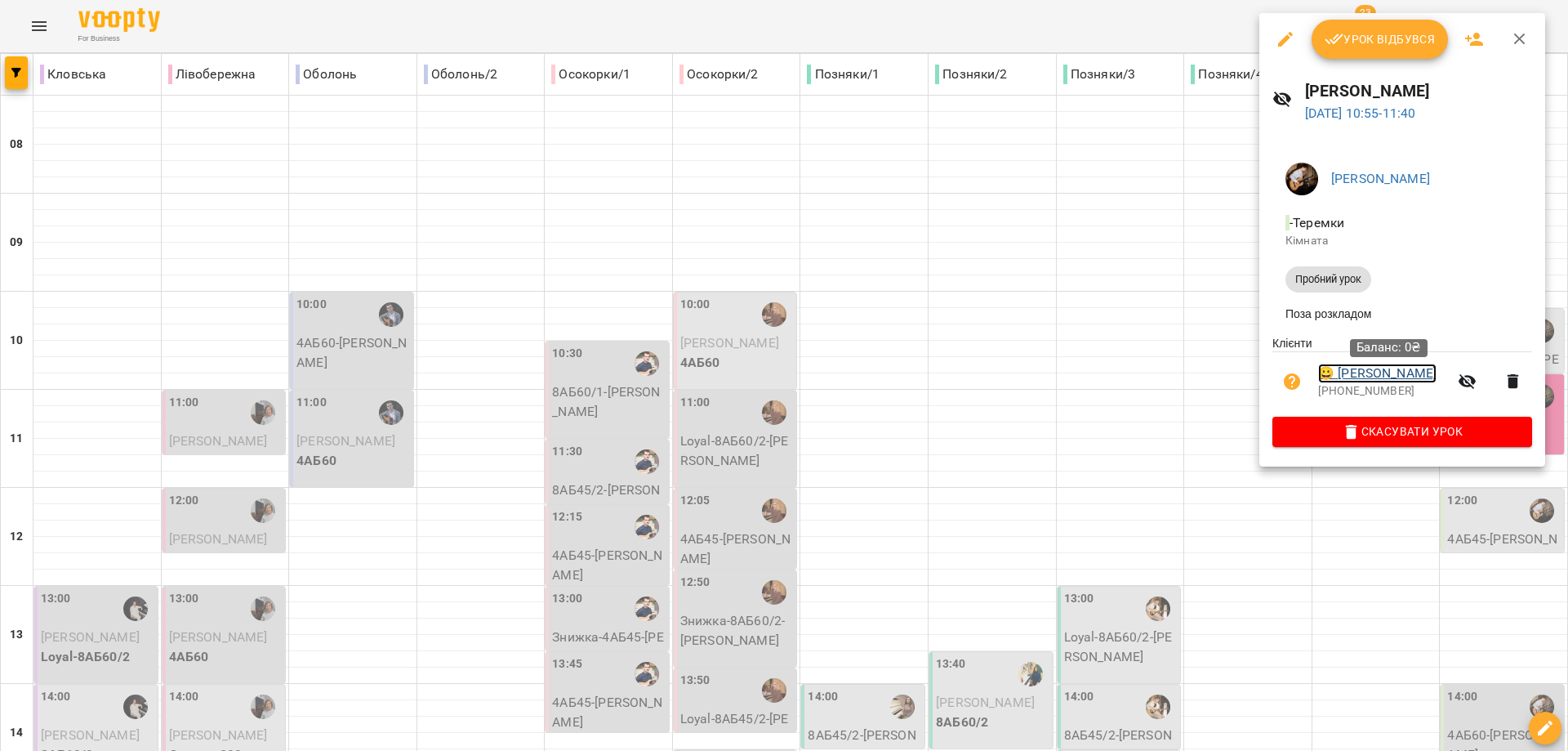
click at [1397, 376] on link "😀 [PERSON_NAME]" at bounding box center [1377, 373] width 118 height 20
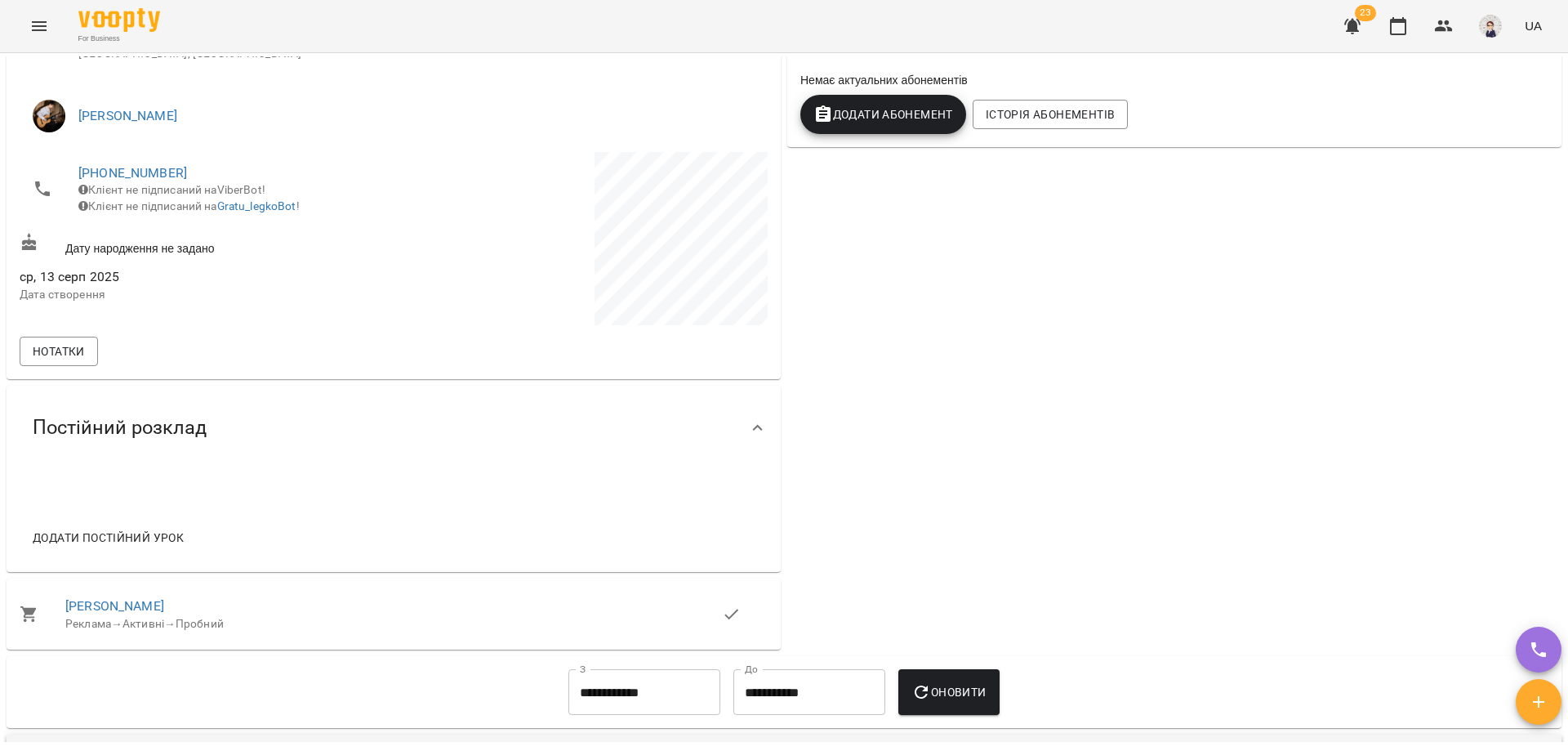
scroll to position [327, 0]
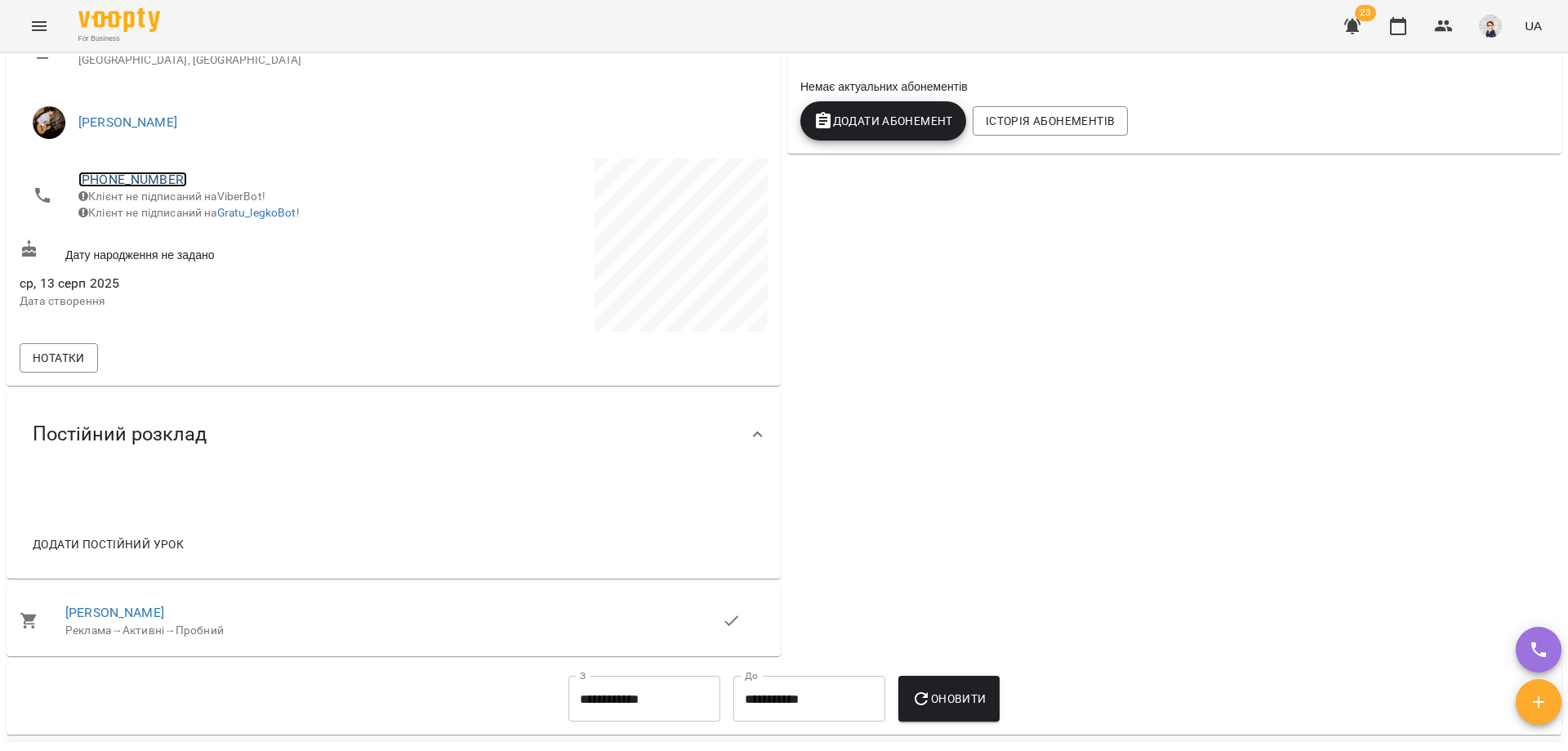
click at [118, 178] on link "[PHONE_NUMBER]" at bounding box center [132, 179] width 109 height 15
click at [193, 239] on img at bounding box center [199, 239] width 25 height 25
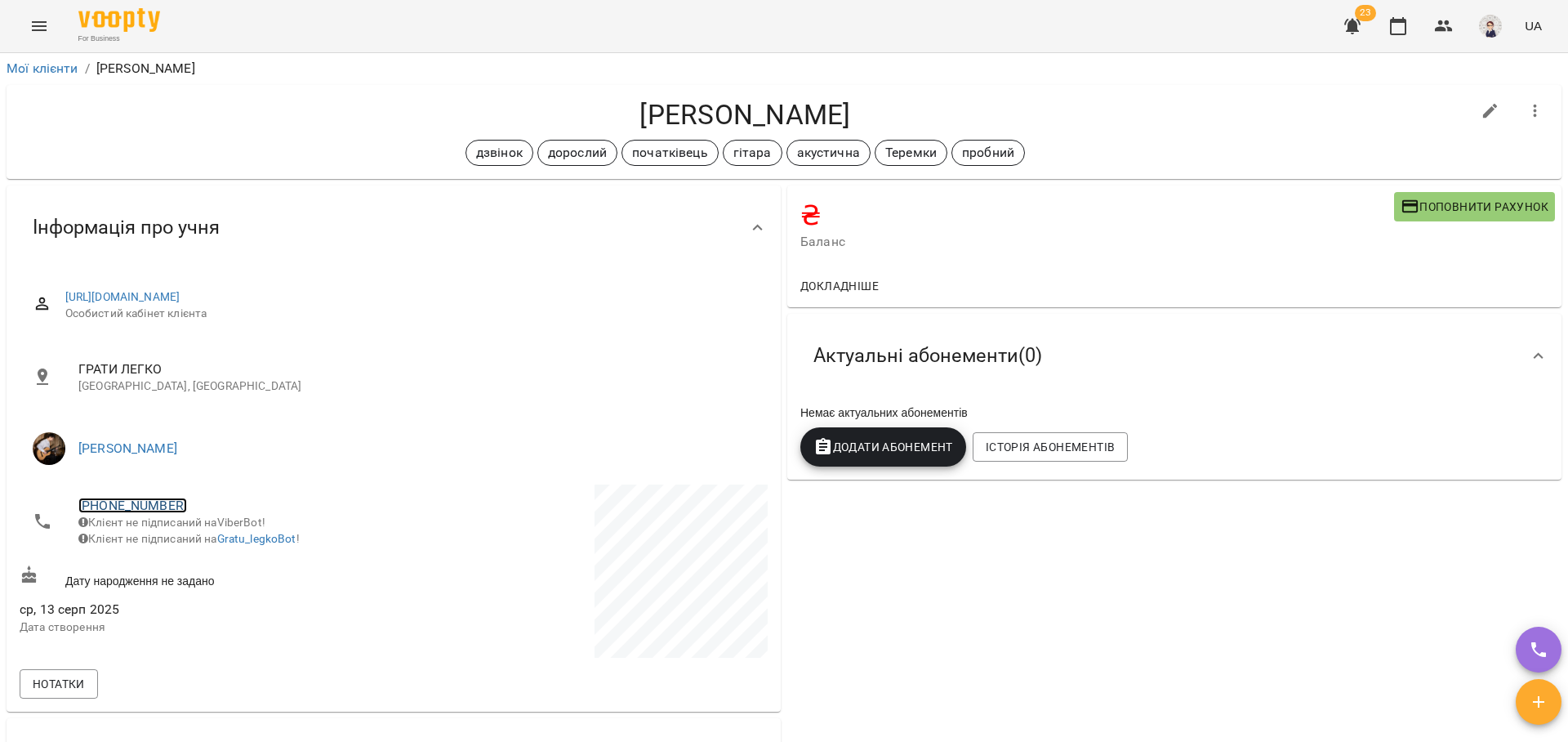
scroll to position [0, 0]
click at [36, 21] on icon "Menu" at bounding box center [39, 26] width 20 height 20
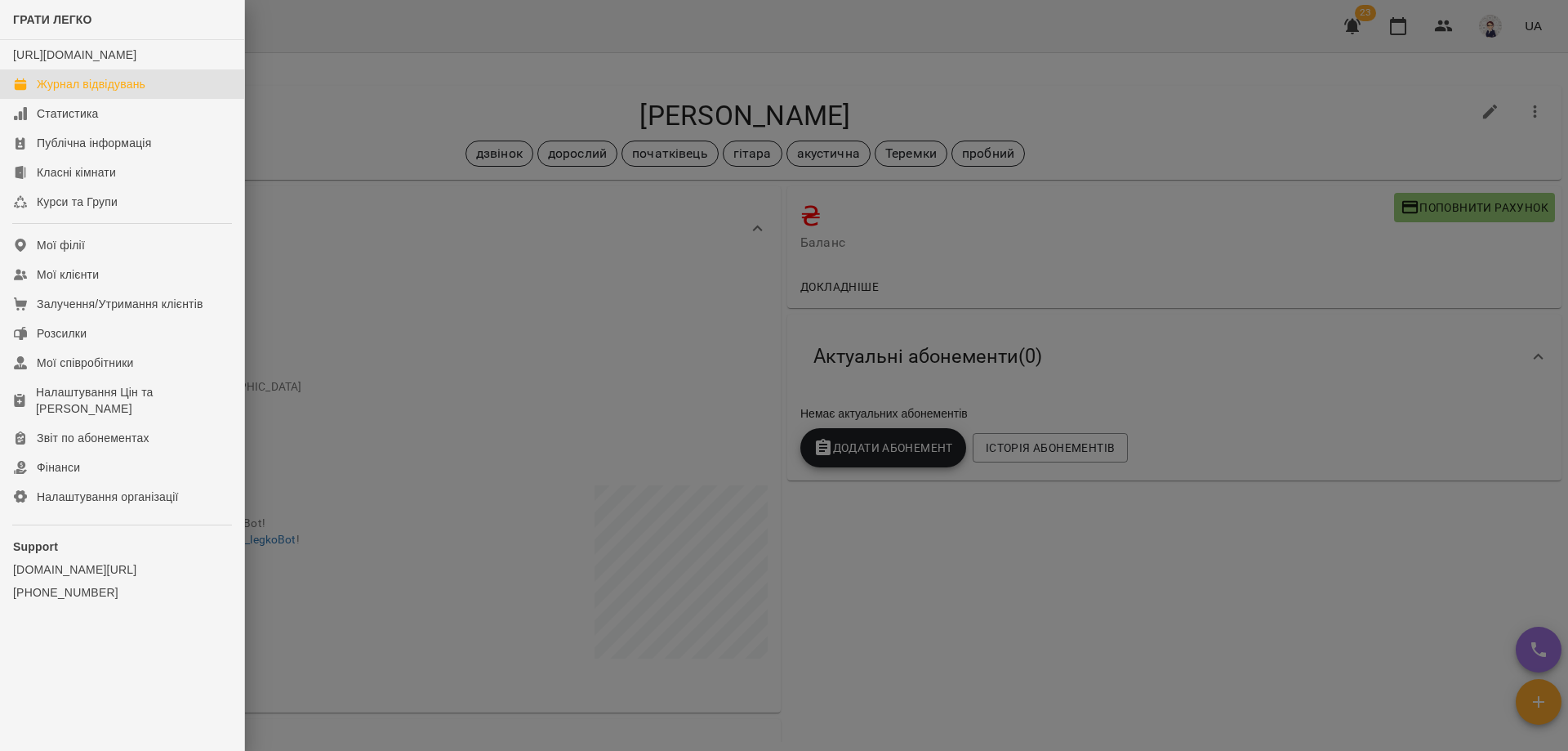
click at [91, 92] on div "Журнал відвідувань" at bounding box center [91, 84] width 109 height 16
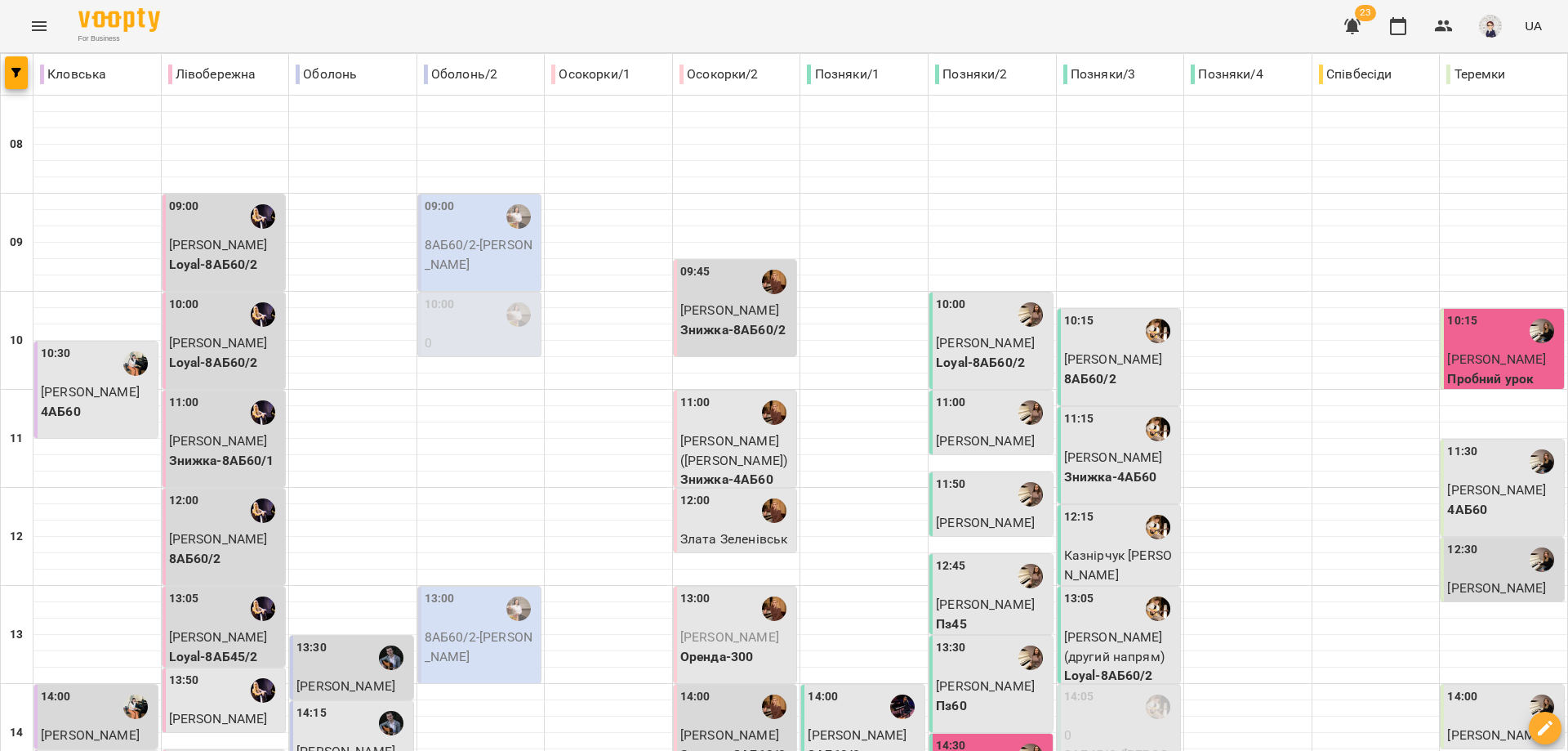
scroll to position [409, 0]
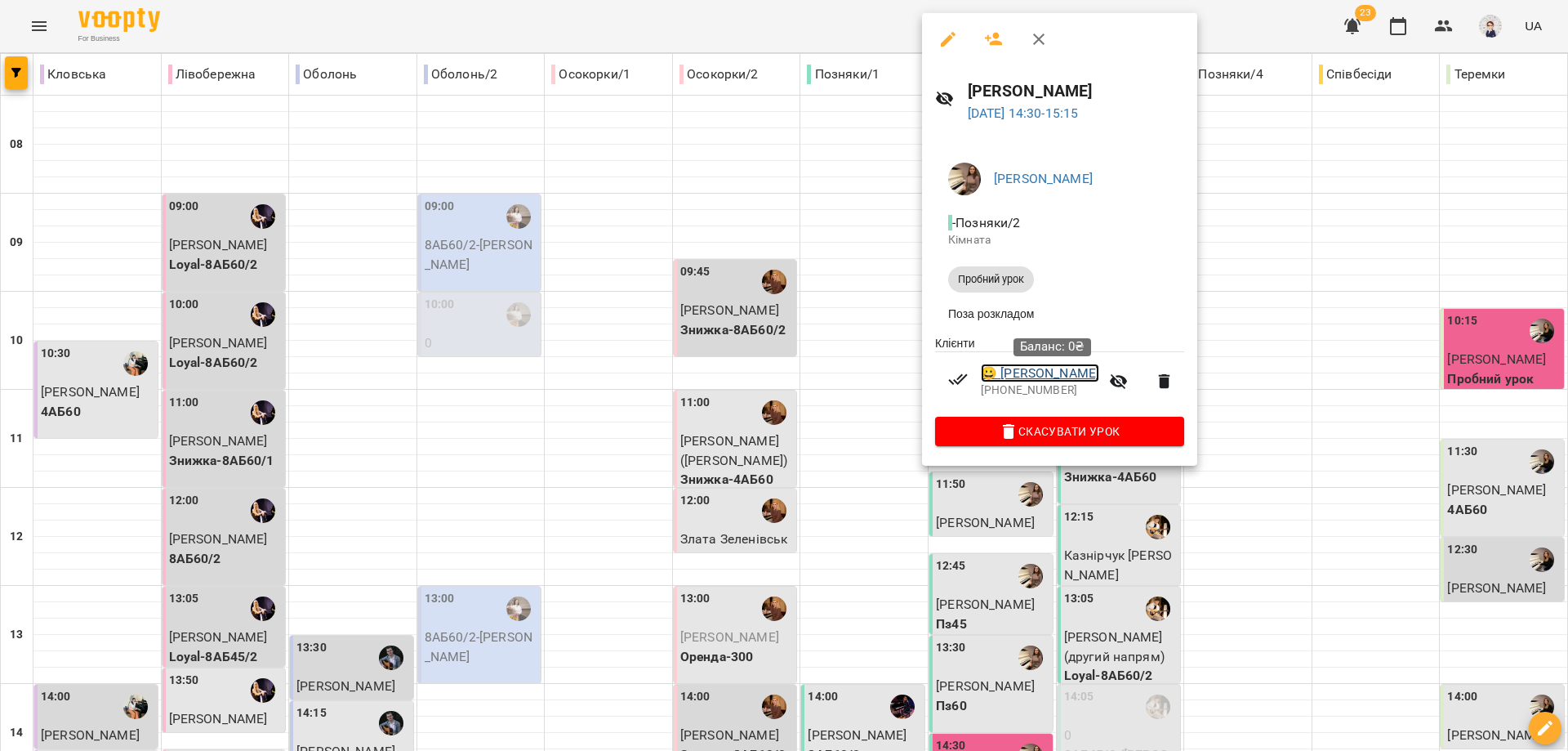
click at [1031, 371] on link "😀 Макаренко Дмитро" at bounding box center [1039, 373] width 118 height 20
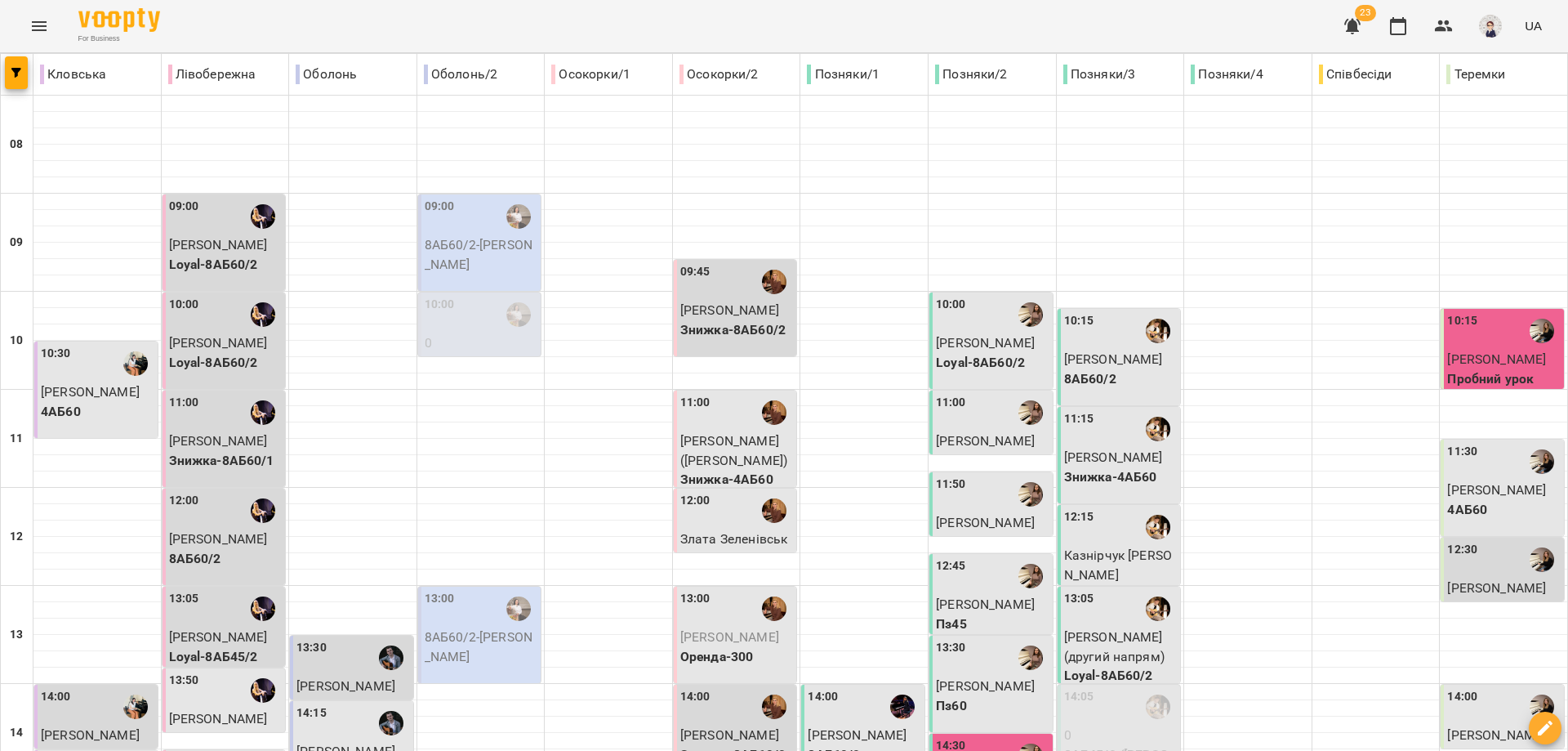
scroll to position [409, 0]
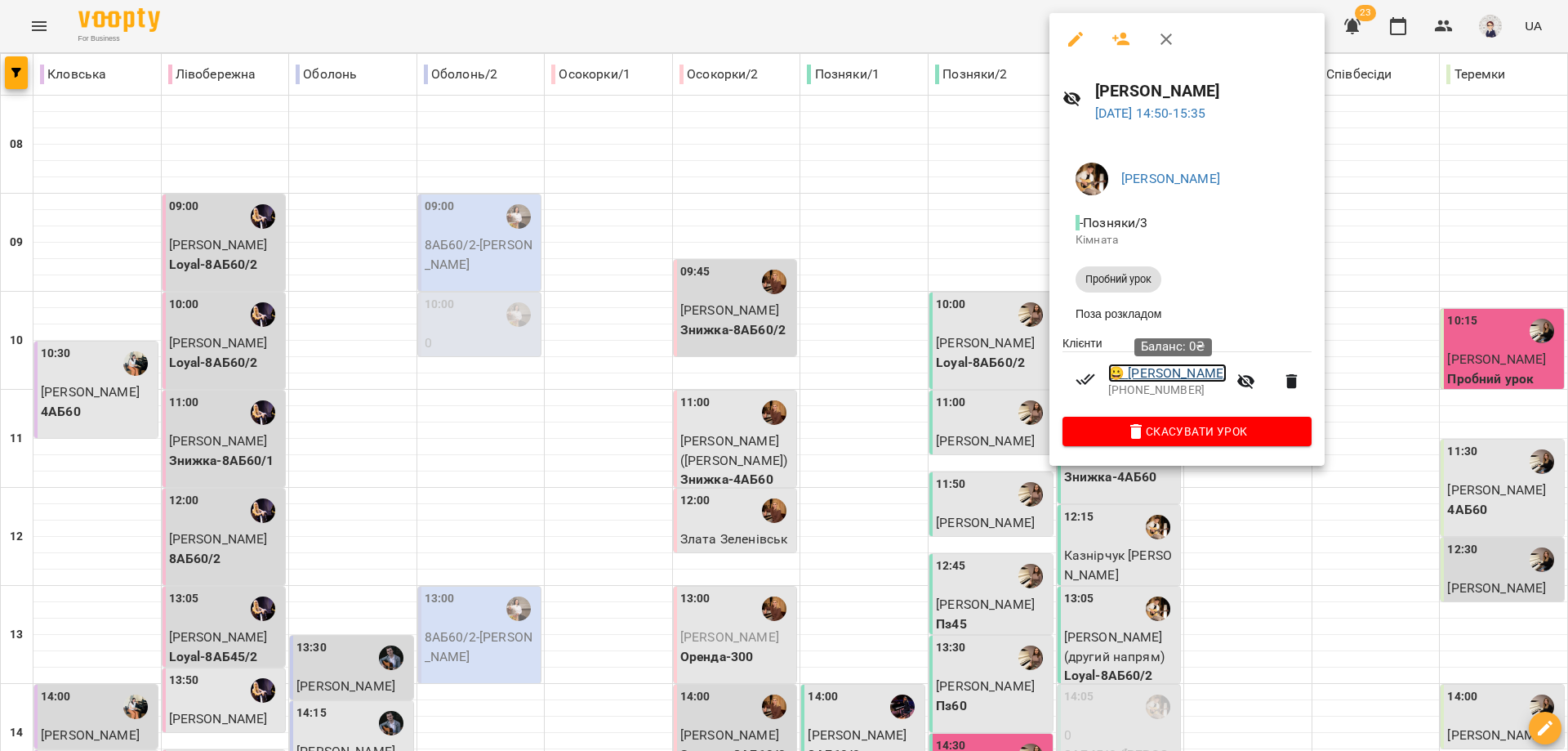
click at [1165, 374] on link "😀 Мережко Микита" at bounding box center [1167, 373] width 118 height 20
